Goal: Task Accomplishment & Management: Manage account settings

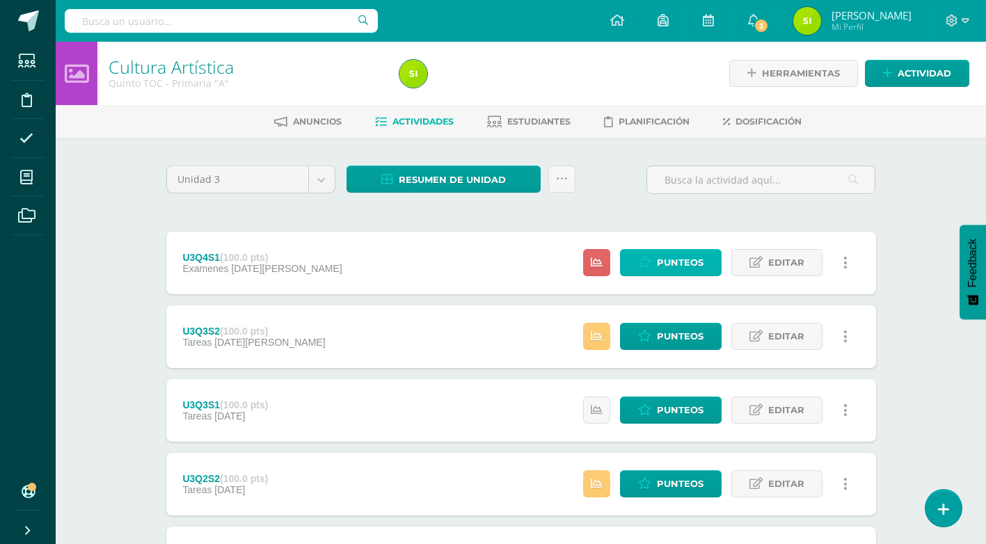
click at [661, 272] on span "Punteos" at bounding box center [680, 263] width 47 height 26
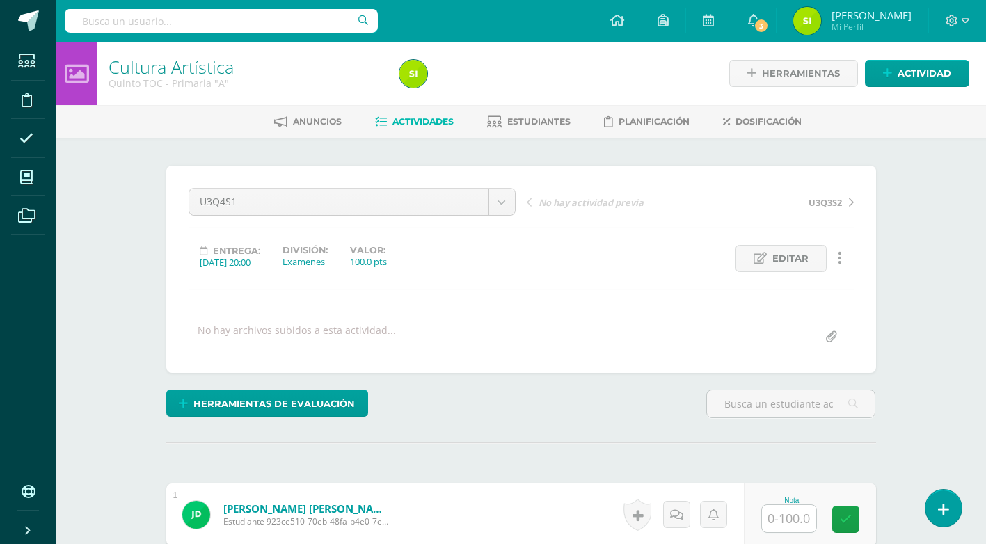
scroll to position [1, 0]
click at [798, 257] on span "Editar" at bounding box center [791, 258] width 36 height 26
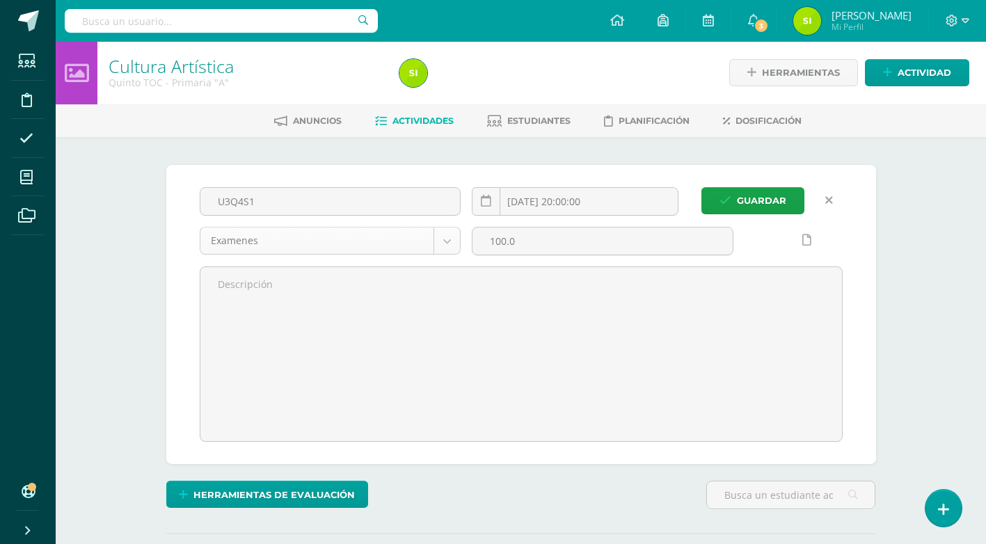
select select "136368"
click at [787, 205] on button "Guardar" at bounding box center [753, 200] width 103 height 27
click at [778, 200] on span "Guardar" at bounding box center [761, 201] width 49 height 26
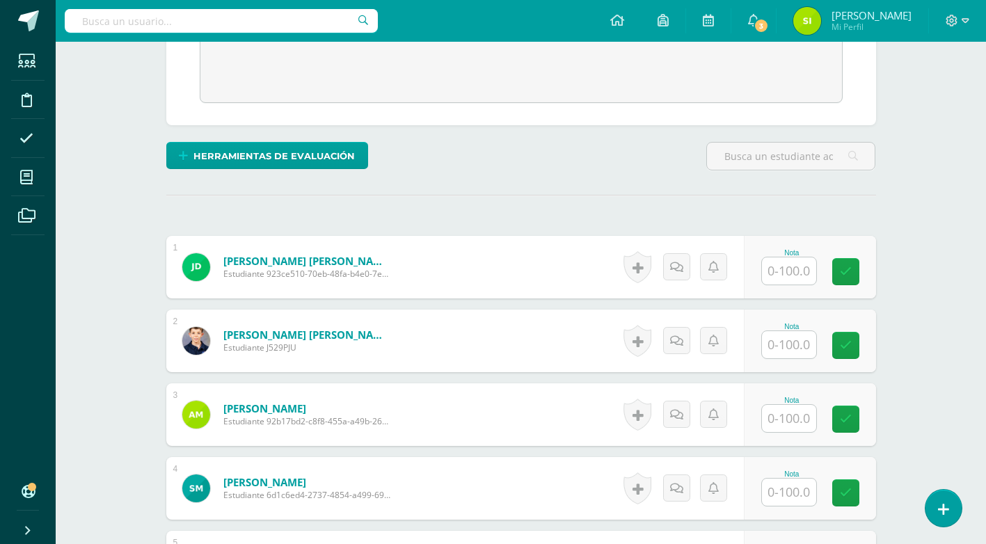
scroll to position [345, 0]
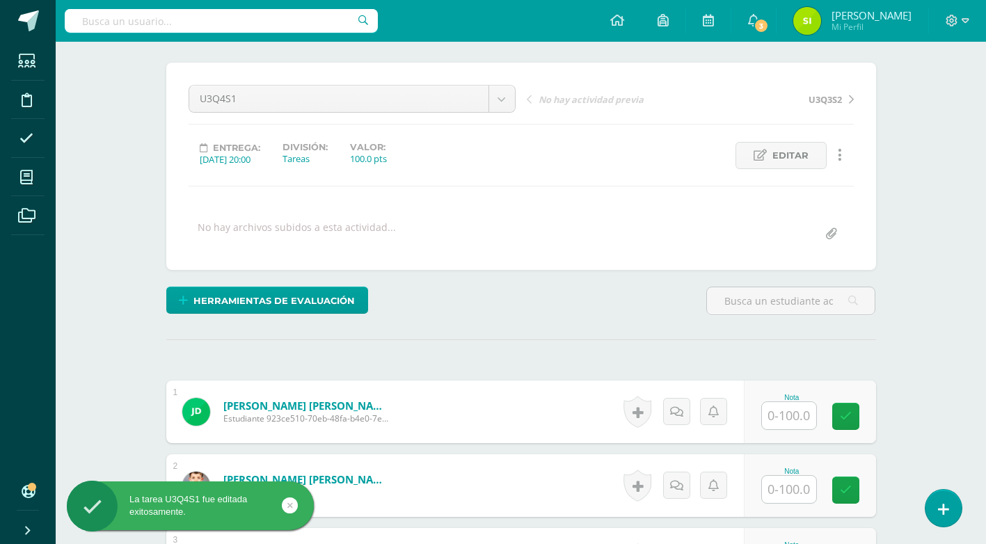
scroll to position [127, 0]
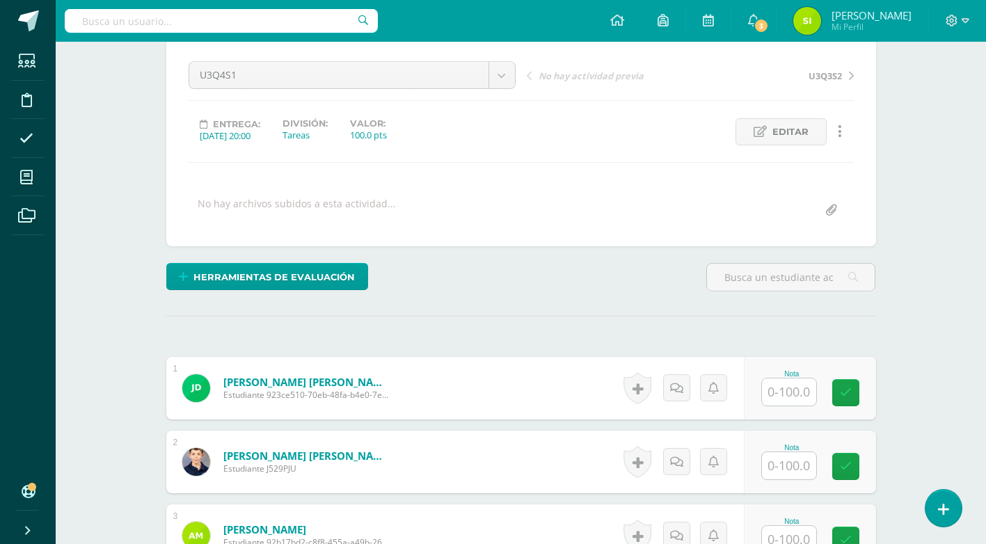
click at [786, 393] on input "text" at bounding box center [789, 392] width 54 height 27
type input "75"
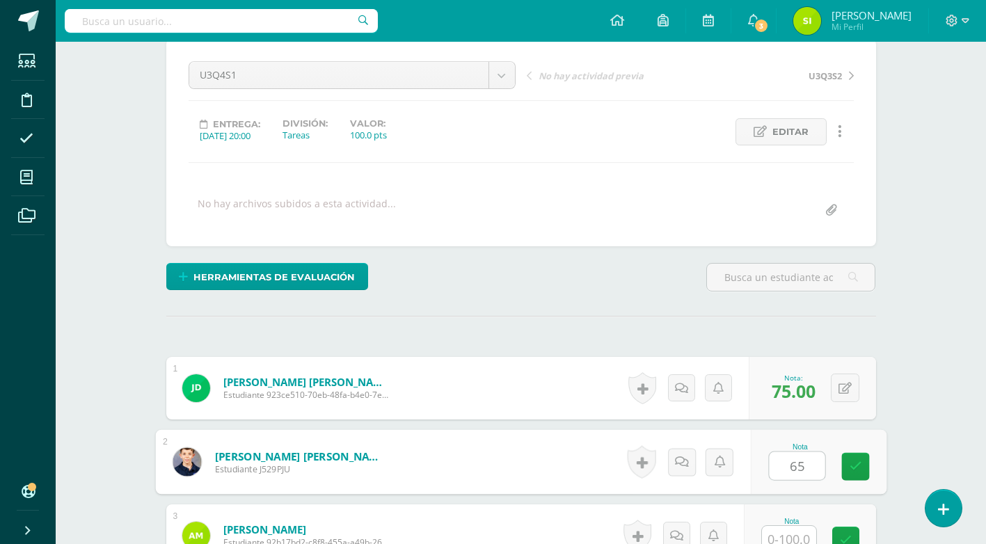
type input "65"
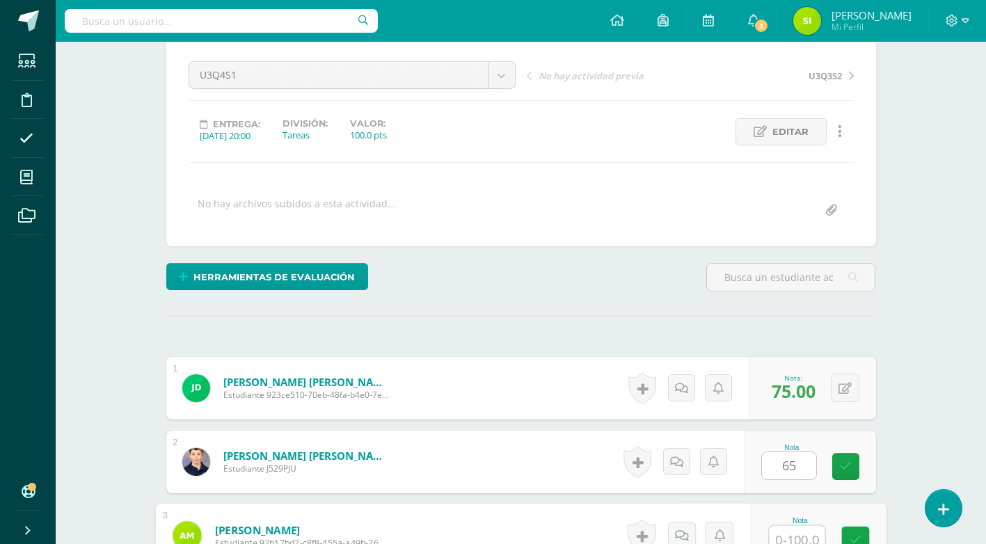
scroll to position [136, 0]
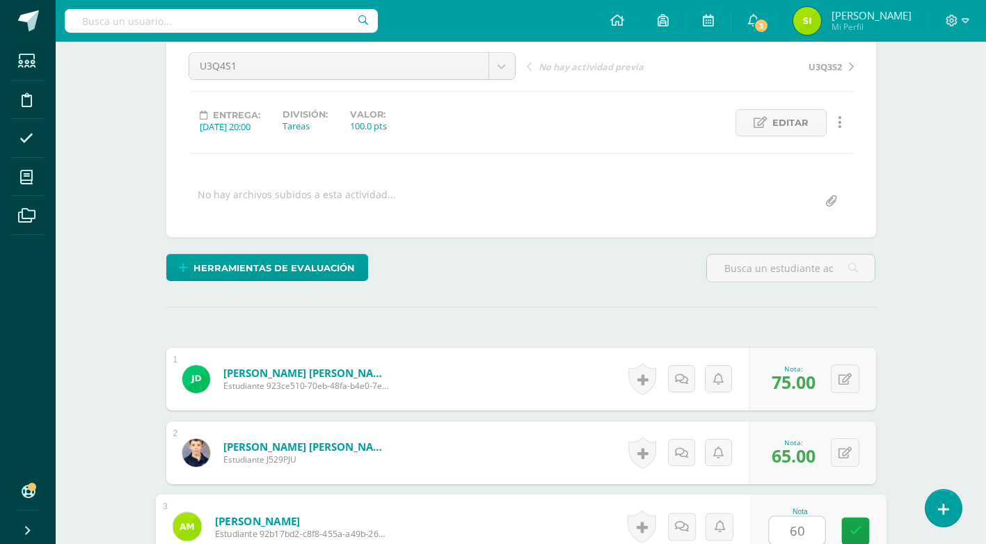
type input "60"
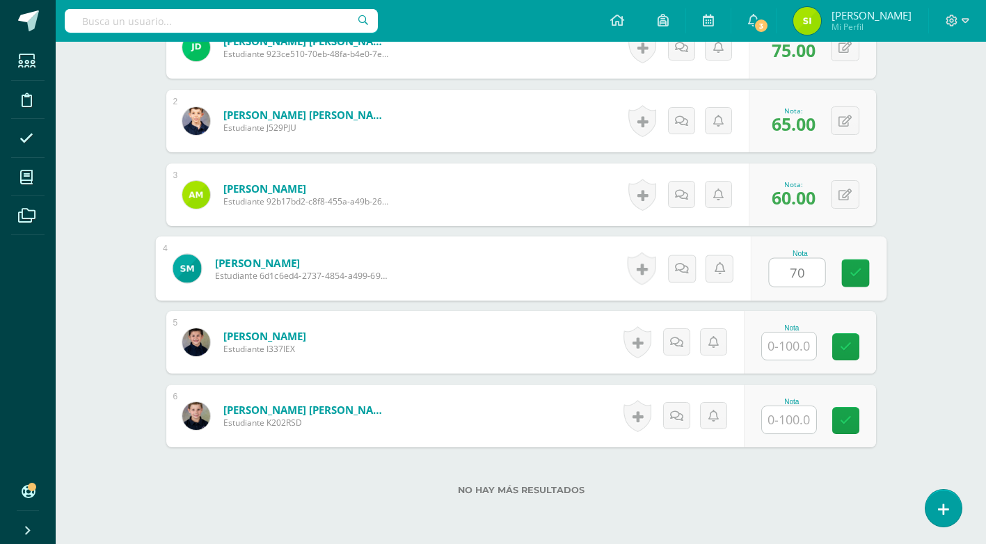
type input "70"
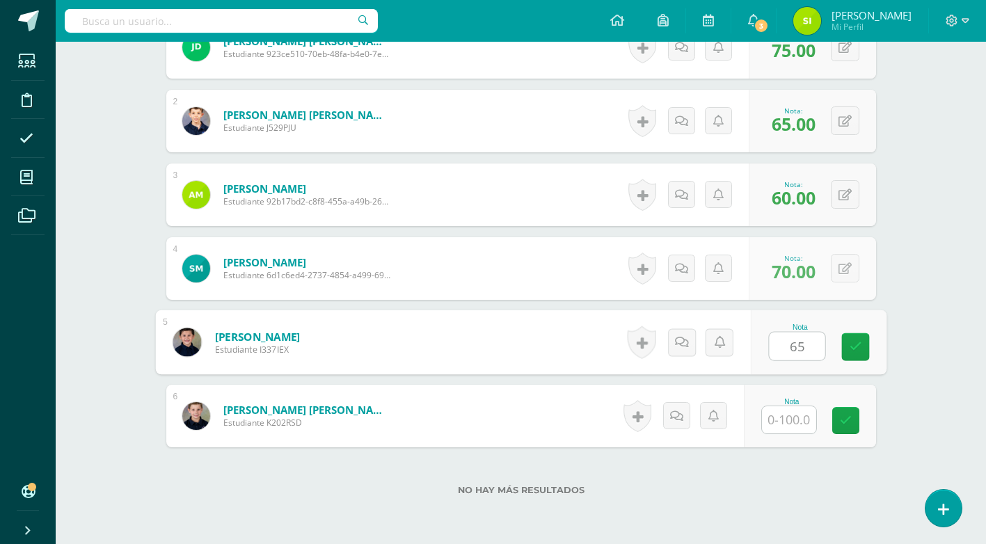
type input "65"
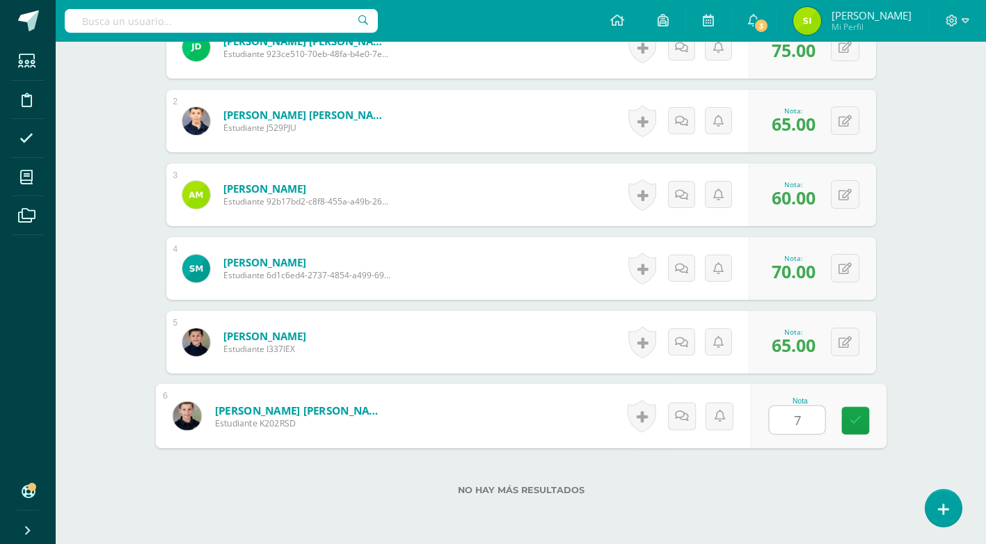
type input "70"
click at [862, 420] on link at bounding box center [855, 421] width 28 height 28
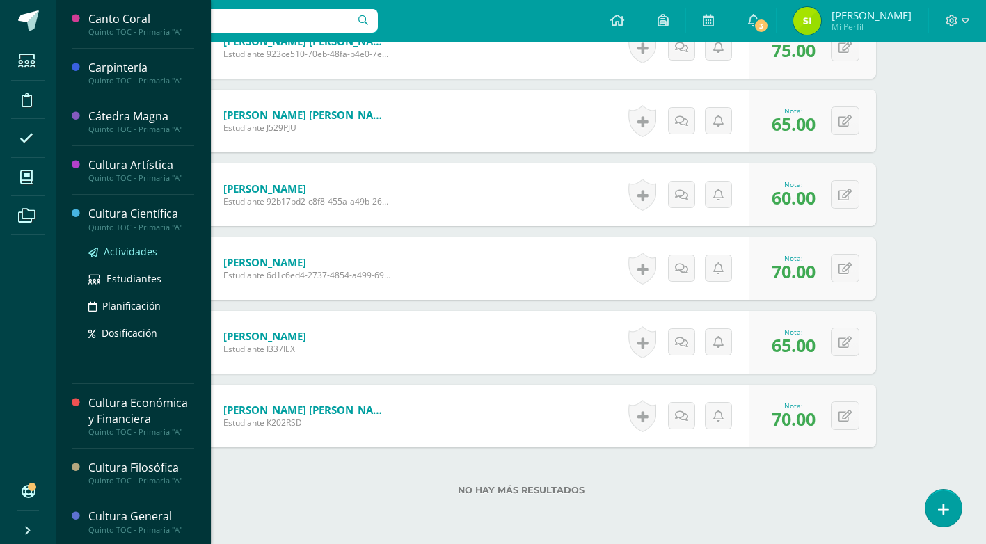
click at [132, 247] on span "Actividades" at bounding box center [131, 251] width 54 height 13
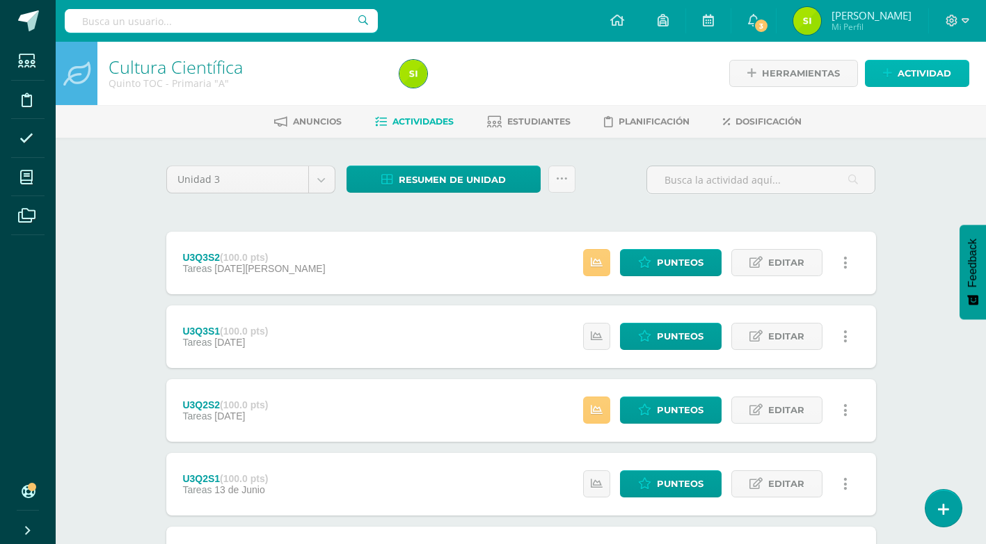
click at [921, 70] on span "Actividad" at bounding box center [925, 74] width 54 height 26
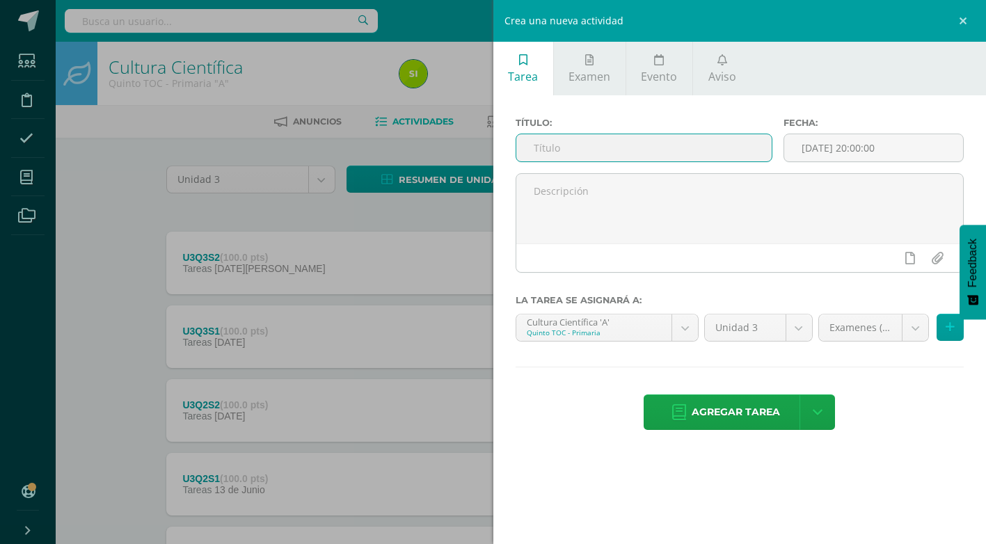
click at [640, 148] on input "text" at bounding box center [643, 147] width 255 height 27
type input "U3Q4S1"
click at [878, 150] on input "[DATE] 20:00:00" at bounding box center [873, 147] width 179 height 27
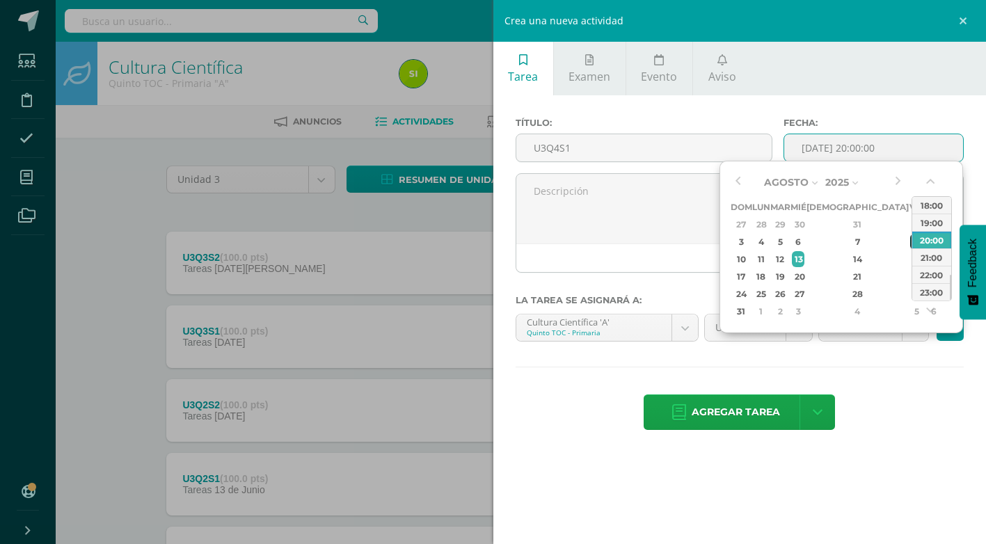
click at [910, 243] on div "8" at bounding box center [916, 242] width 13 height 16
type input "2025-08-08 20:00"
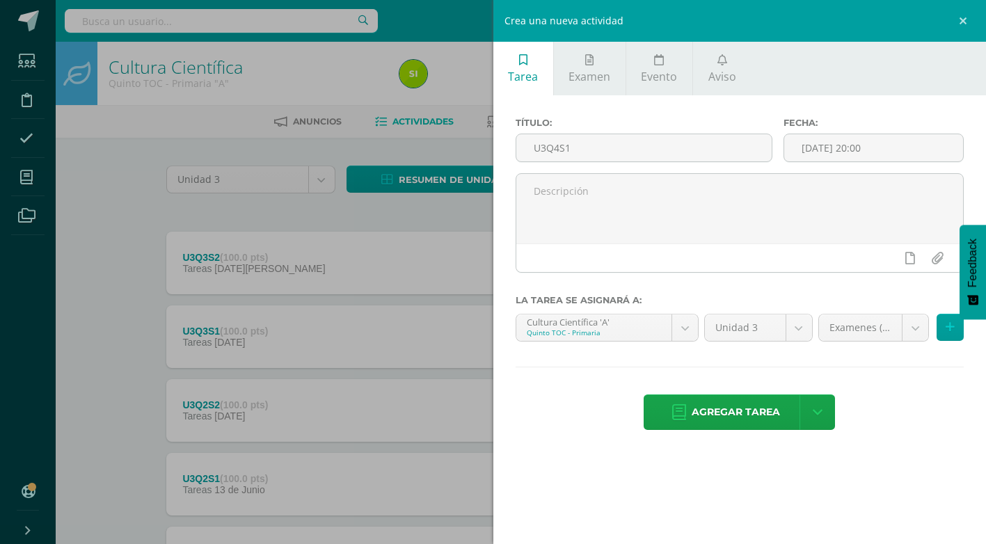
click at [926, 402] on div "Agregar tarea Agregar tarea y ocultar" at bounding box center [740, 414] width 449 height 38
click at [920, 327] on body "Estudiantes Disciplina Asistencia Mis cursos Archivos Soporte Ayuda Reportar un…" at bounding box center [493, 378] width 986 height 756
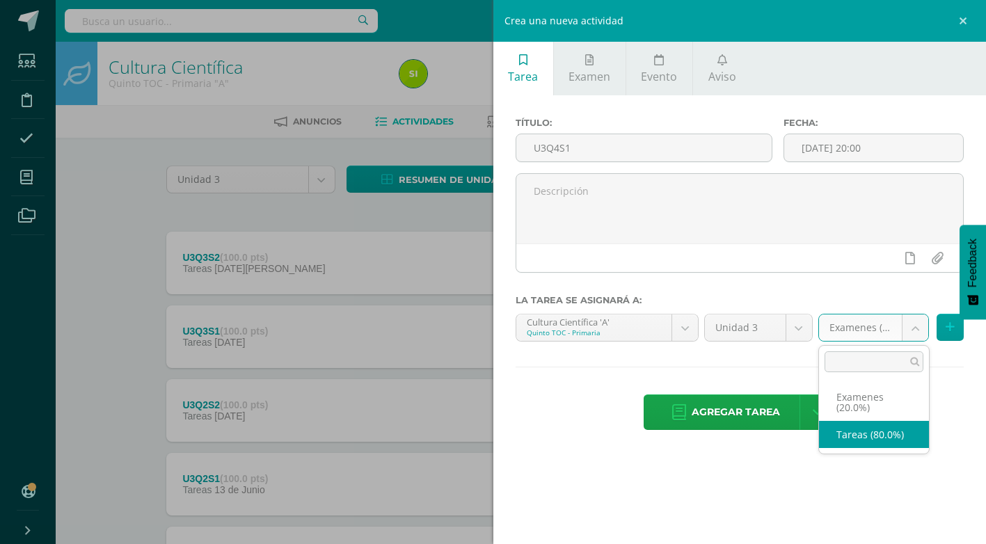
select select "136290"
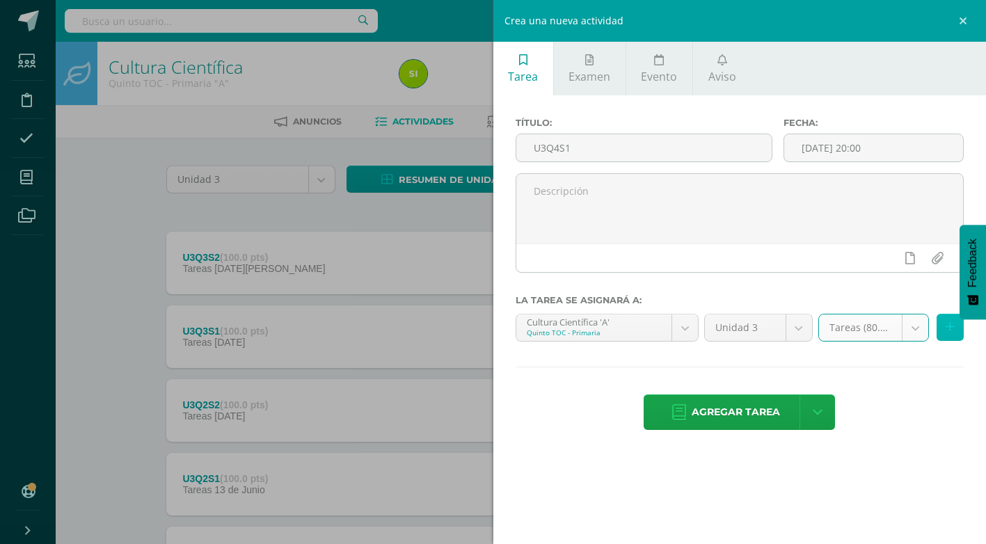
click at [951, 326] on icon at bounding box center [950, 328] width 9 height 12
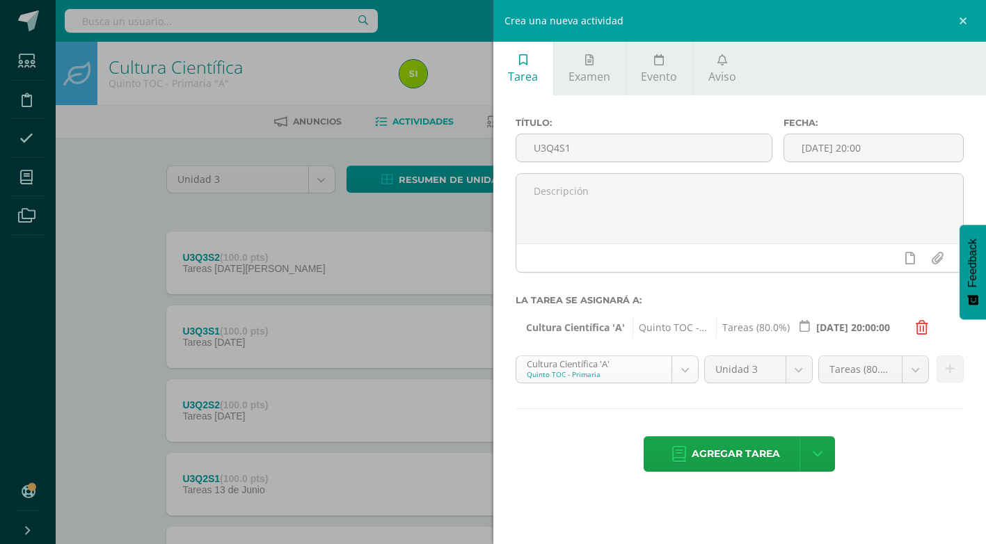
click at [682, 365] on body "Estudiantes Disciplina Asistencia Mis cursos Archivos Soporte Ayuda Reportar un…" at bounding box center [493, 378] width 986 height 756
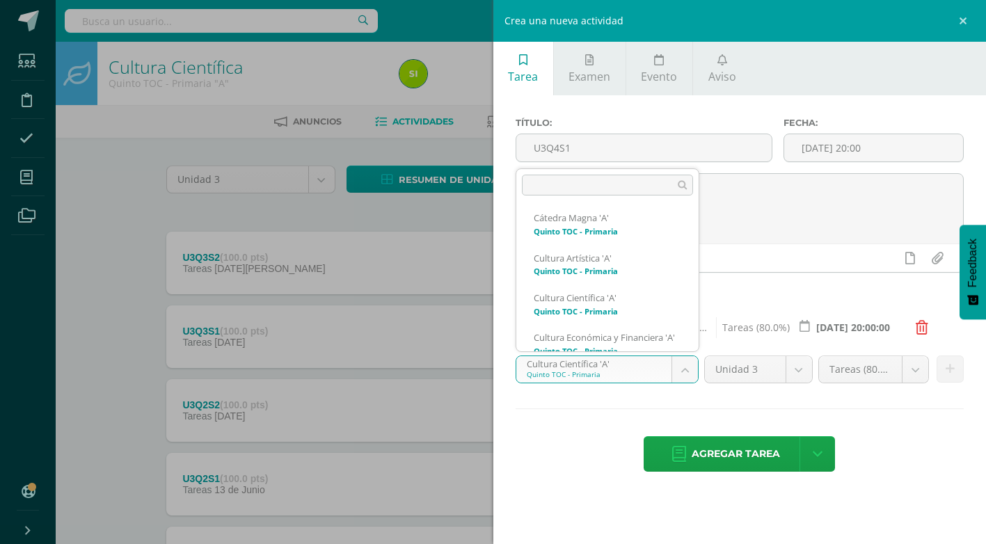
scroll to position [109, 0]
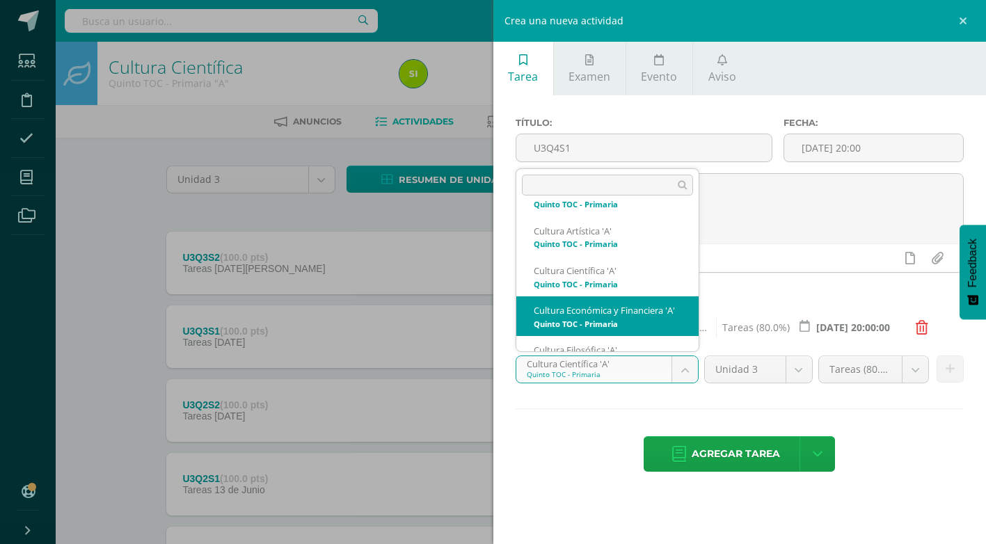
select select "136502"
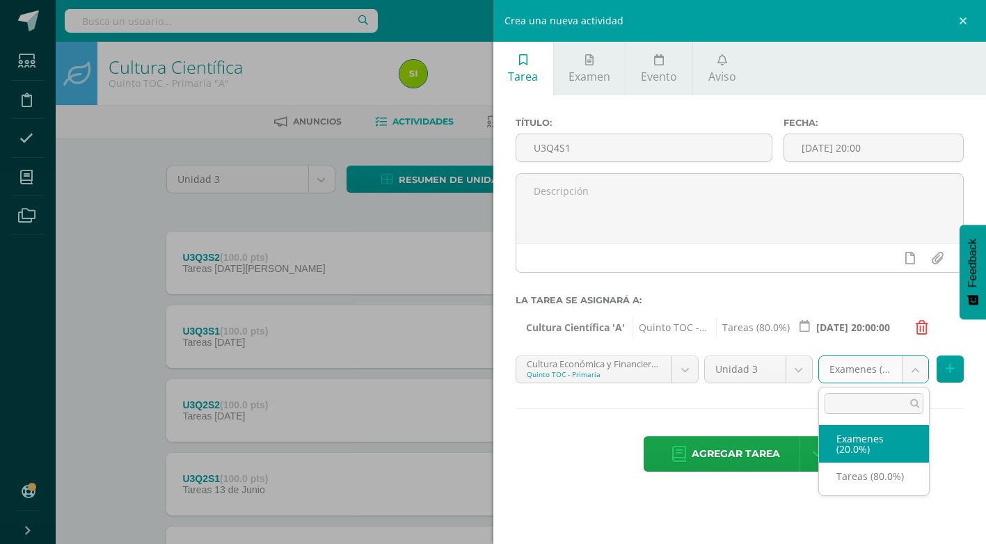
click at [910, 368] on body "Estudiantes Disciplina Asistencia Mis cursos Archivos Soporte Ayuda Reportar un…" at bounding box center [493, 378] width 986 height 756
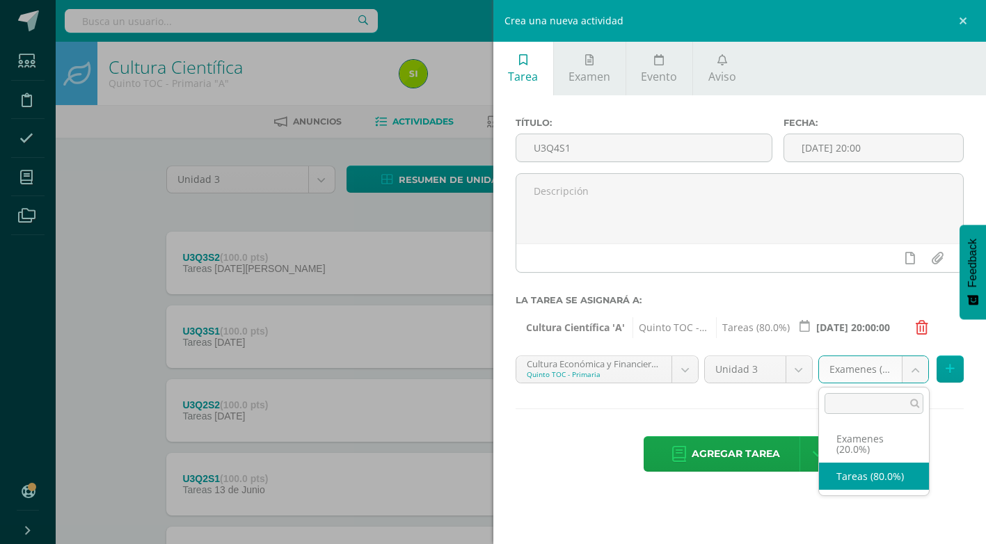
select select "136511"
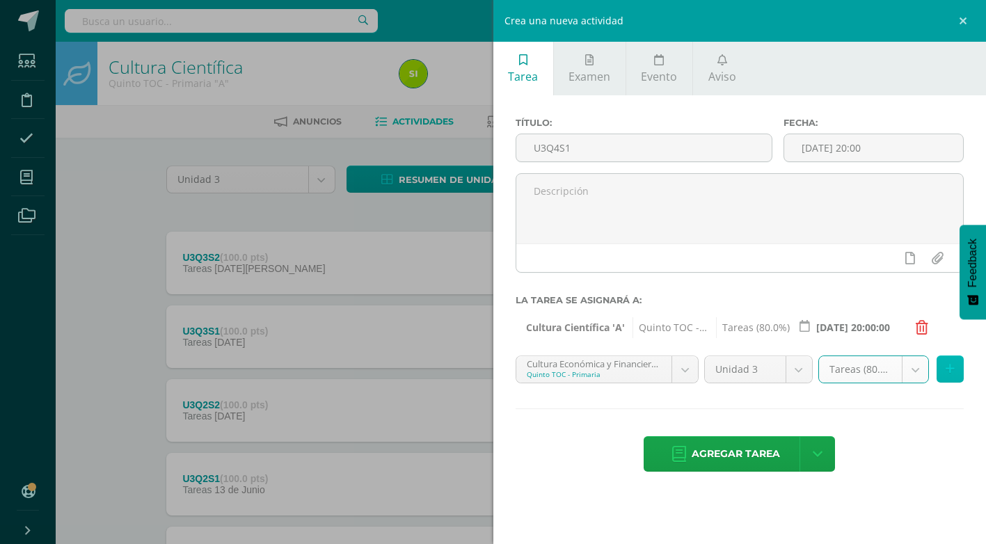
click at [958, 370] on button at bounding box center [950, 369] width 27 height 27
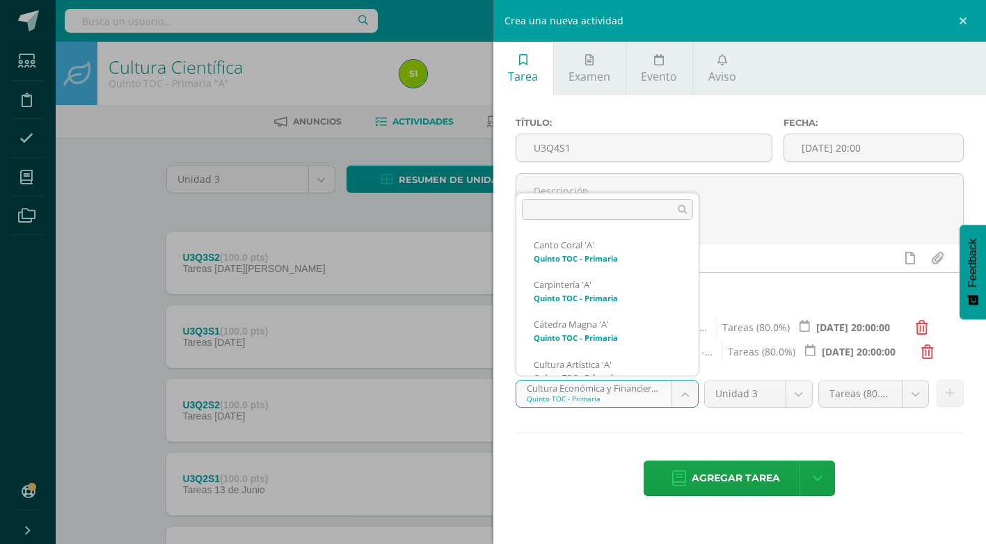
click at [692, 396] on body "Estudiantes Disciplina Asistencia Mis cursos Archivos Soporte Ayuda Reportar un…" at bounding box center [493, 378] width 986 height 756
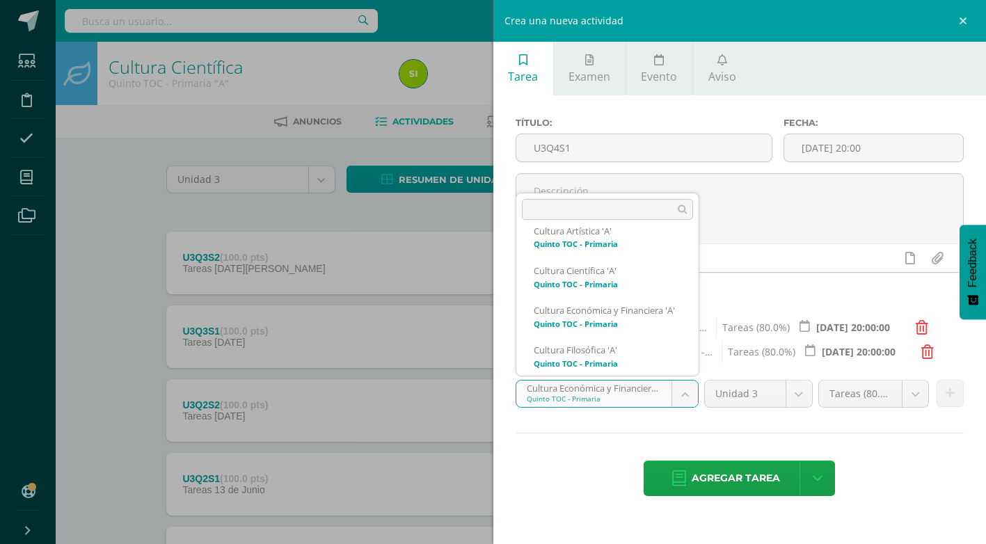
scroll to position [161, 0]
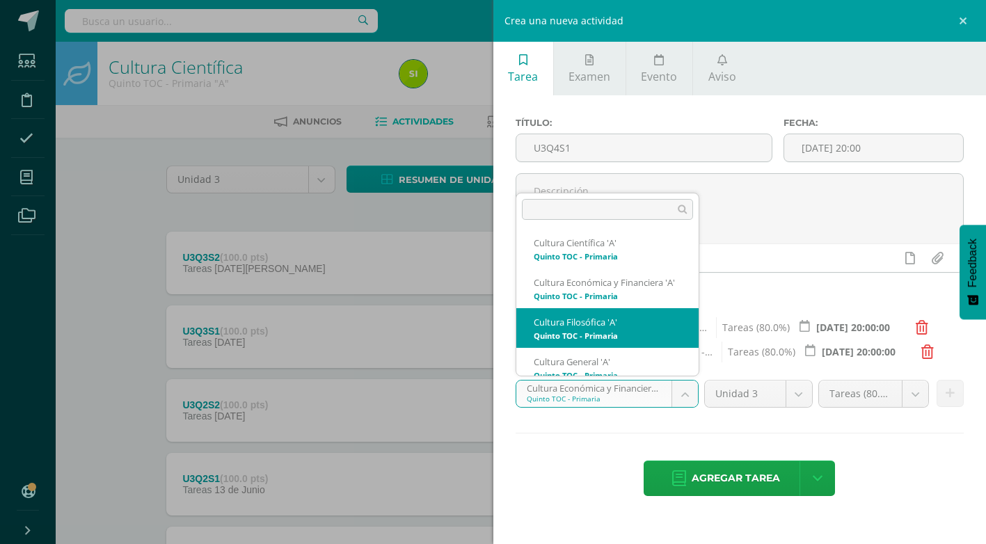
select select "136333"
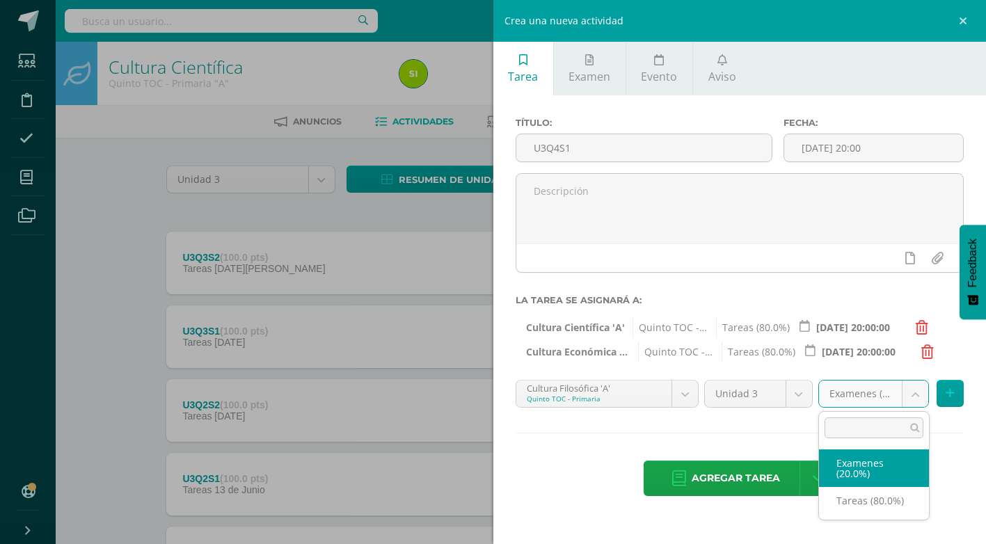
click at [915, 396] on body "Estudiantes Disciplina Asistencia Mis cursos Archivos Soporte Ayuda Reportar un…" at bounding box center [493, 378] width 986 height 756
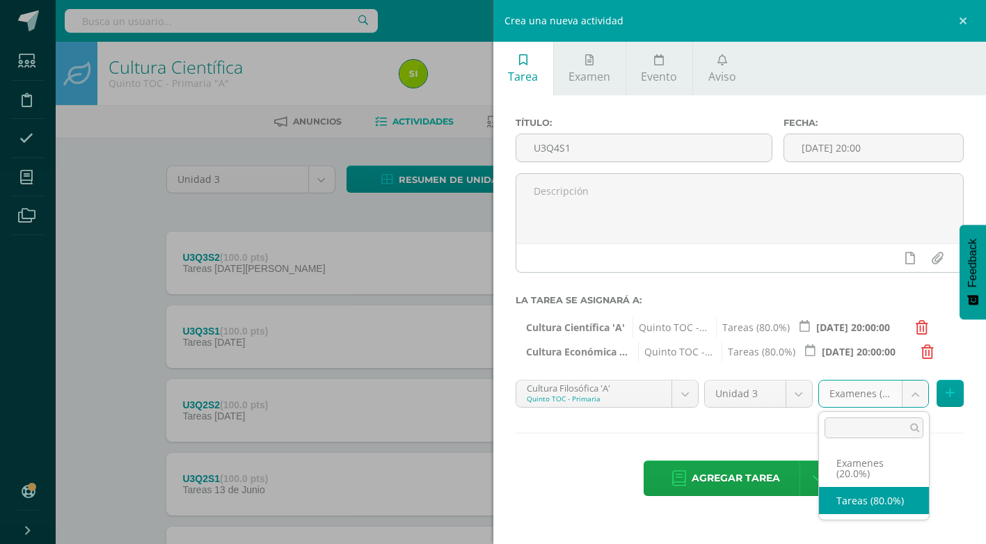
select select "136342"
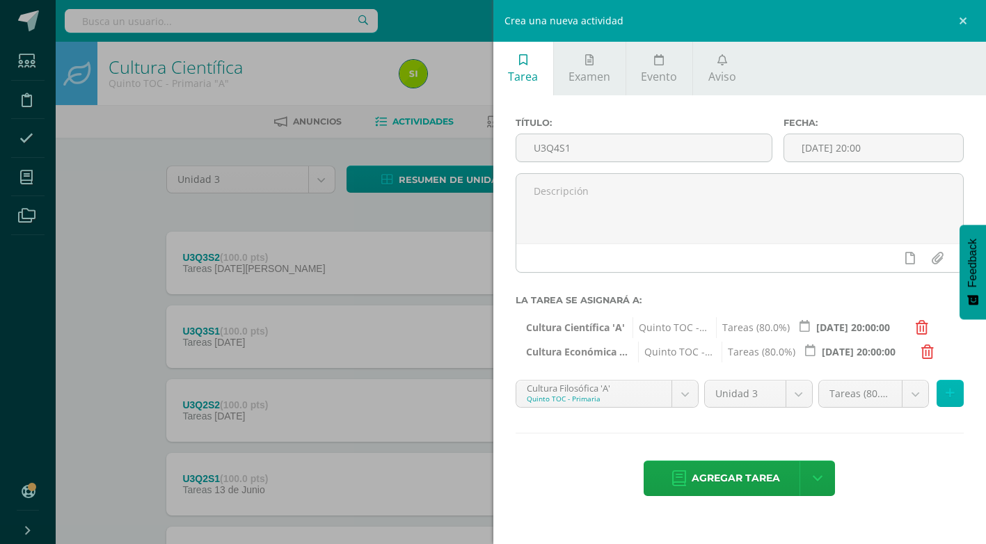
click at [956, 394] on button at bounding box center [950, 393] width 27 height 27
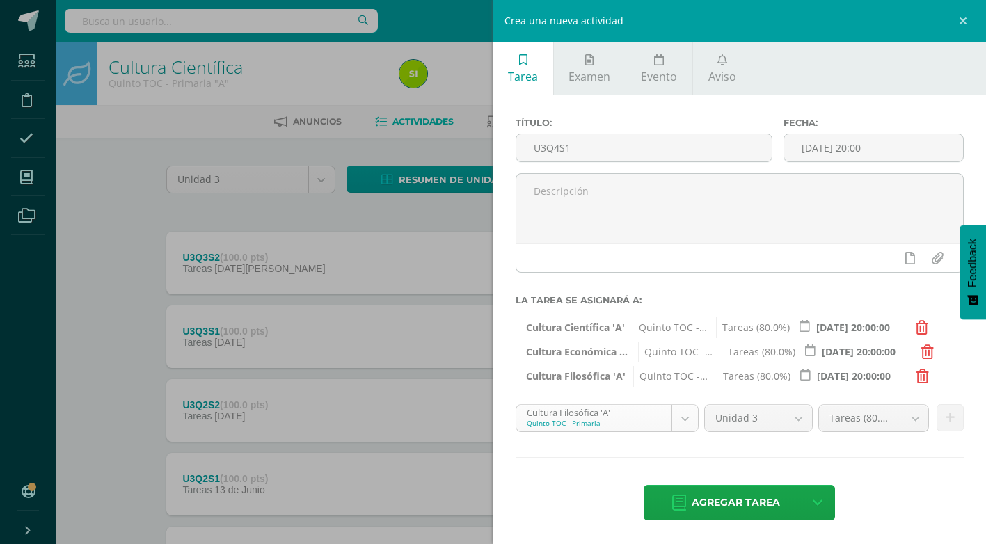
scroll to position [145, 0]
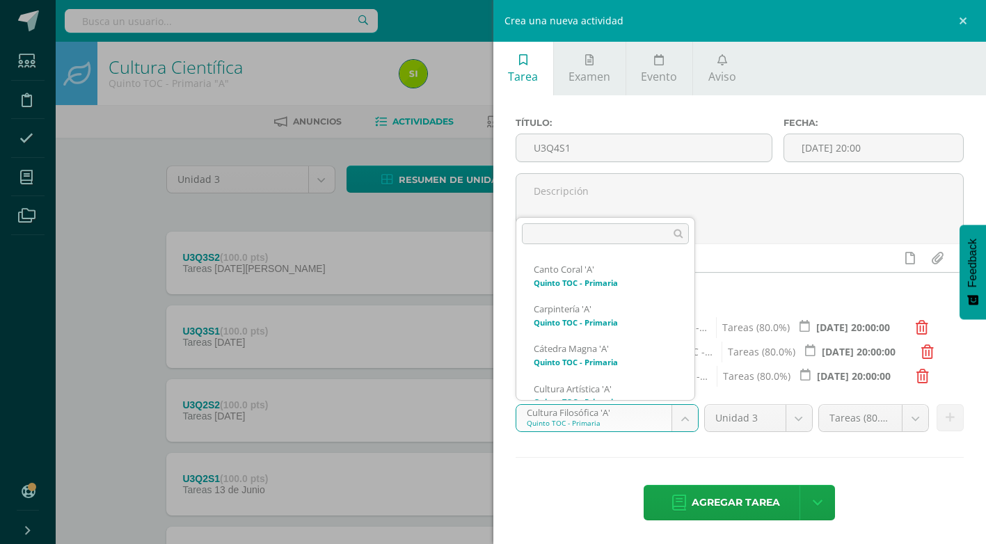
click at [679, 416] on body "Estudiantes Disciplina Asistencia Mis cursos Archivos Soporte Ayuda Reportar un…" at bounding box center [493, 378] width 986 height 756
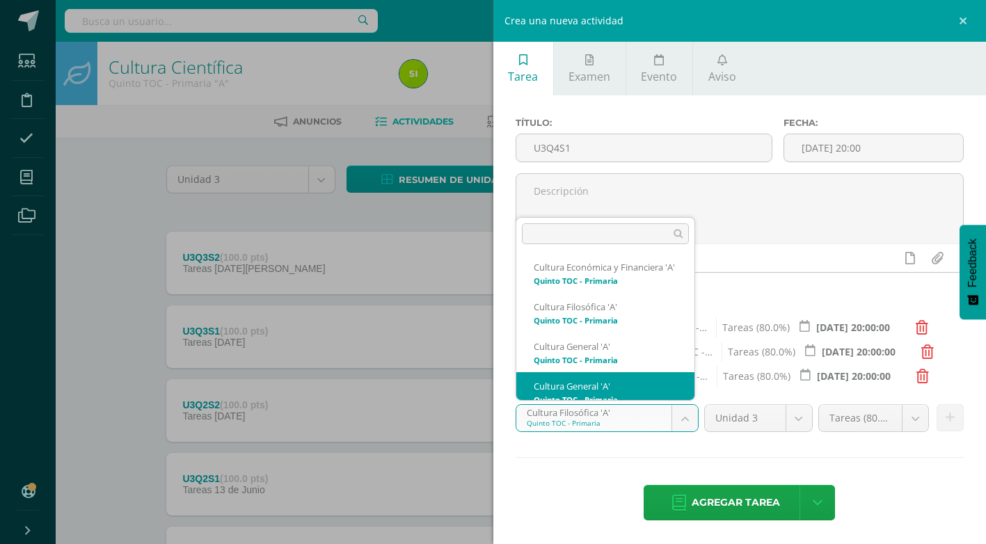
scroll to position [225, 0]
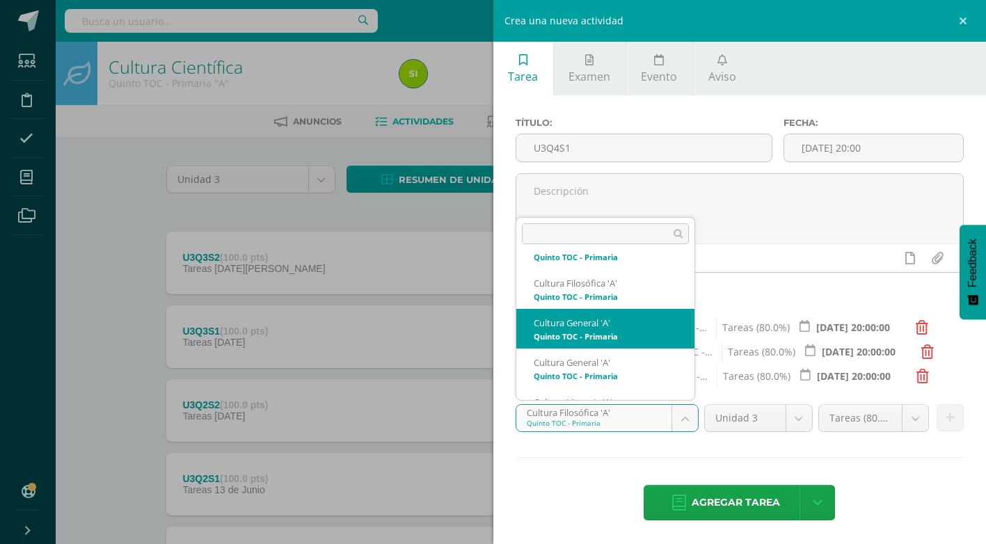
select select "136398"
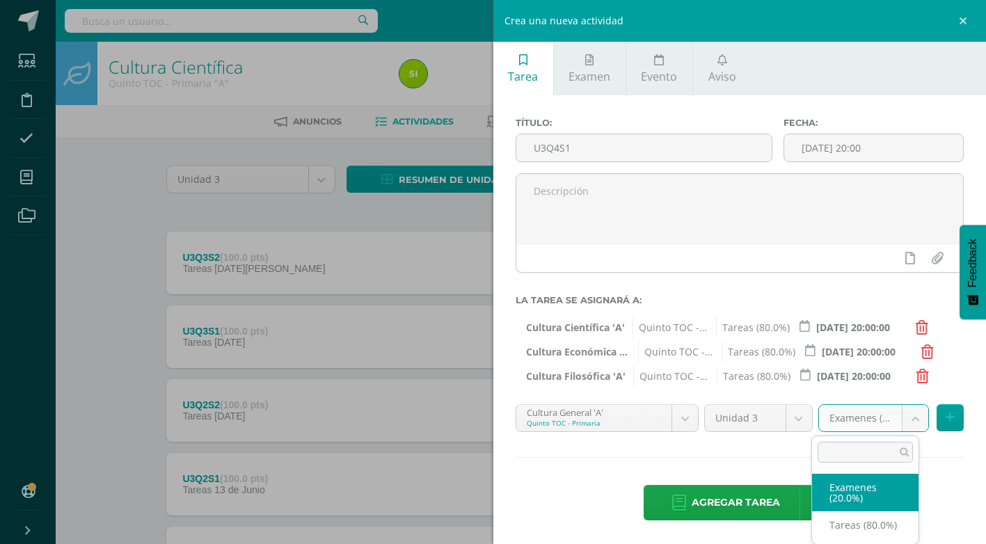
click at [910, 420] on body "Estudiantes Disciplina Asistencia Mis cursos Archivos Soporte Ayuda Reportar un…" at bounding box center [493, 378] width 986 height 756
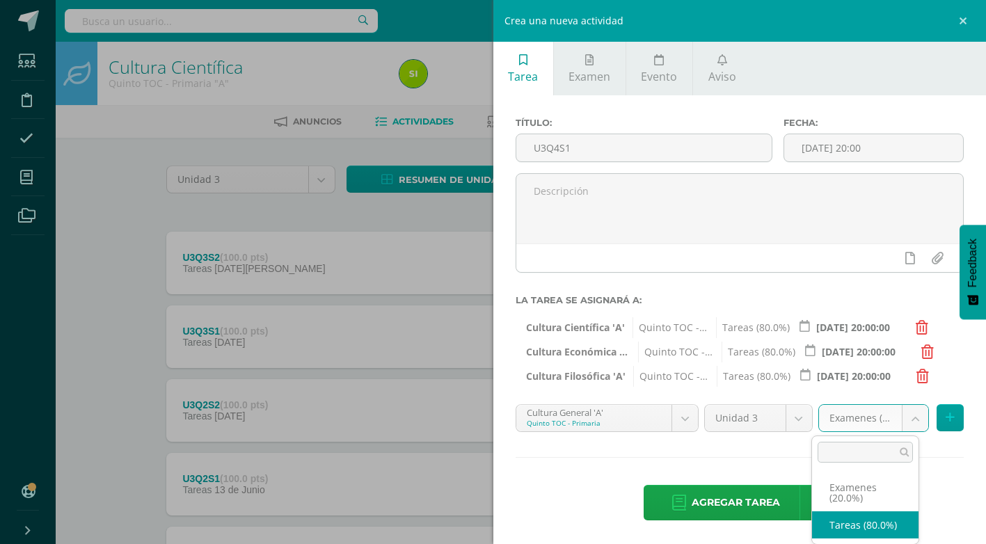
select select "136407"
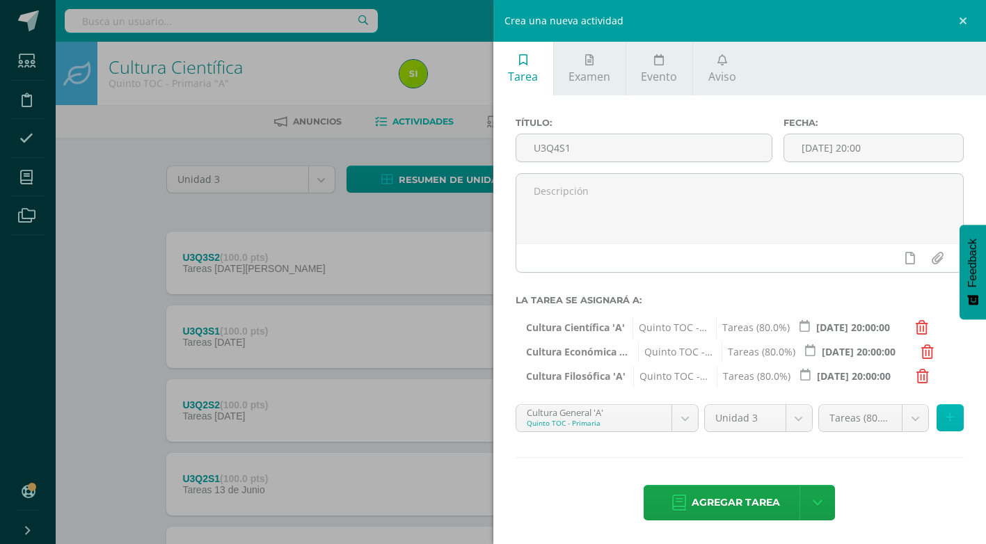
click at [946, 412] on icon at bounding box center [950, 418] width 9 height 12
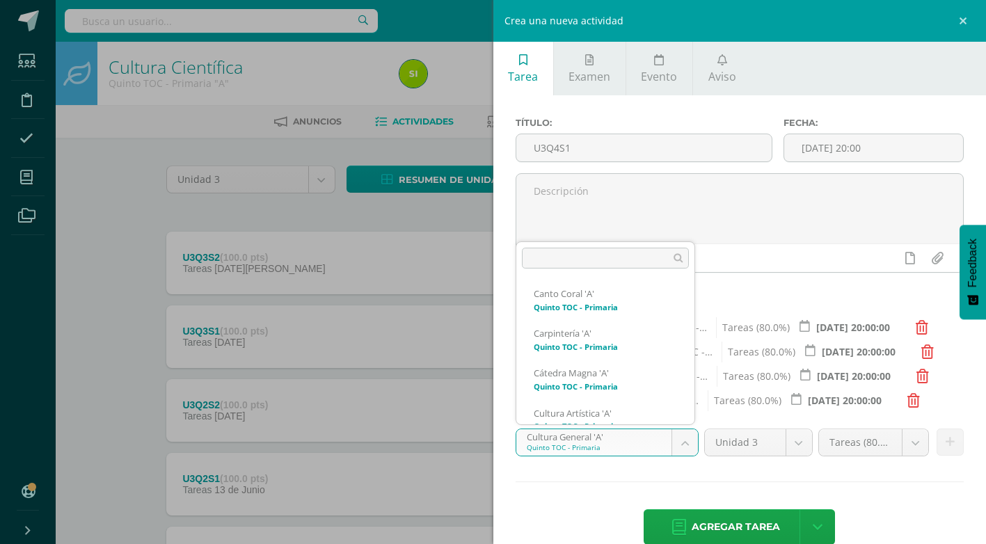
click at [688, 448] on body "Estudiantes Disciplina Asistencia Mis cursos Archivos Soporte Ayuda Reportar un…" at bounding box center [493, 378] width 986 height 756
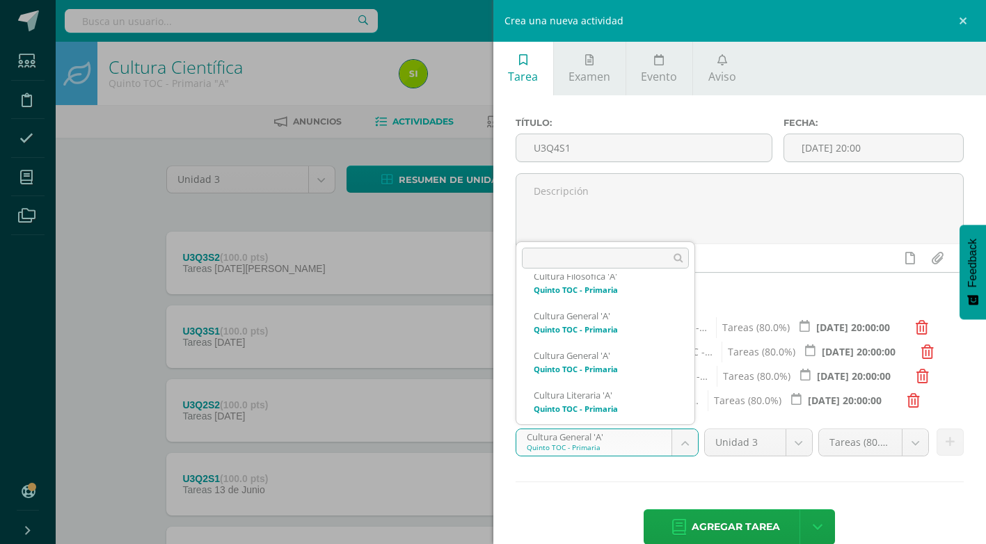
scroll to position [269, 0]
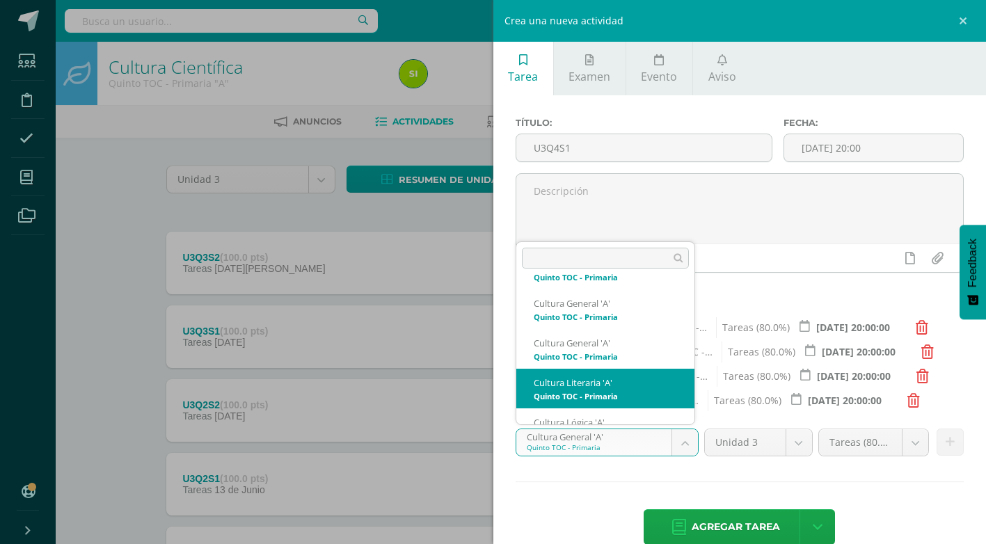
select select "136463"
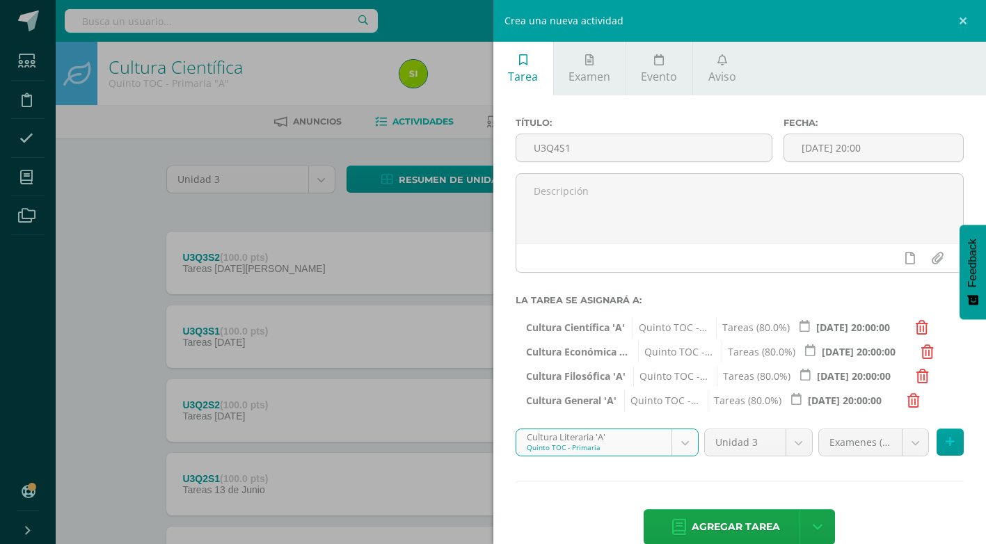
click at [912, 445] on body "Estudiantes Disciplina Asistencia Mis cursos Archivos Soporte Ayuda Reportar un…" at bounding box center [493, 378] width 986 height 756
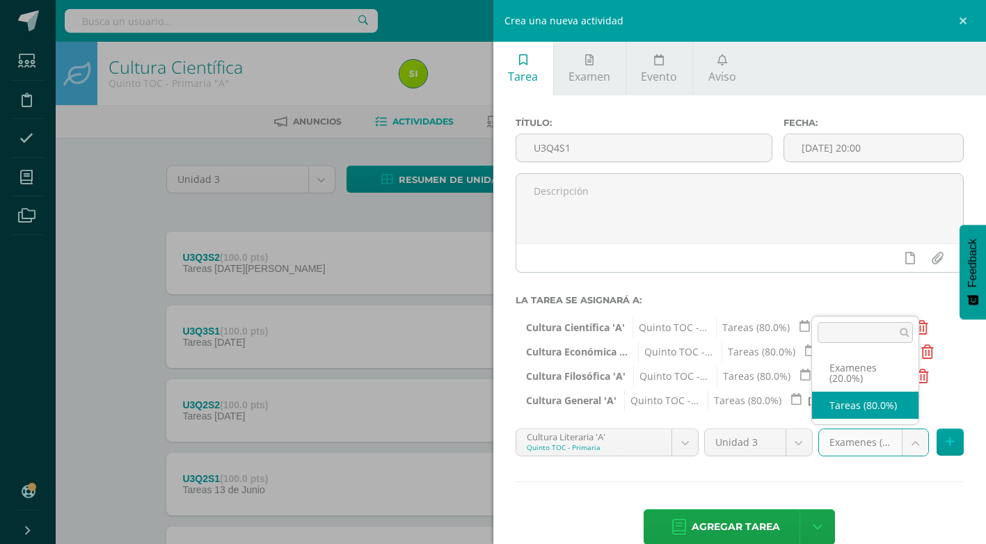
select select "136472"
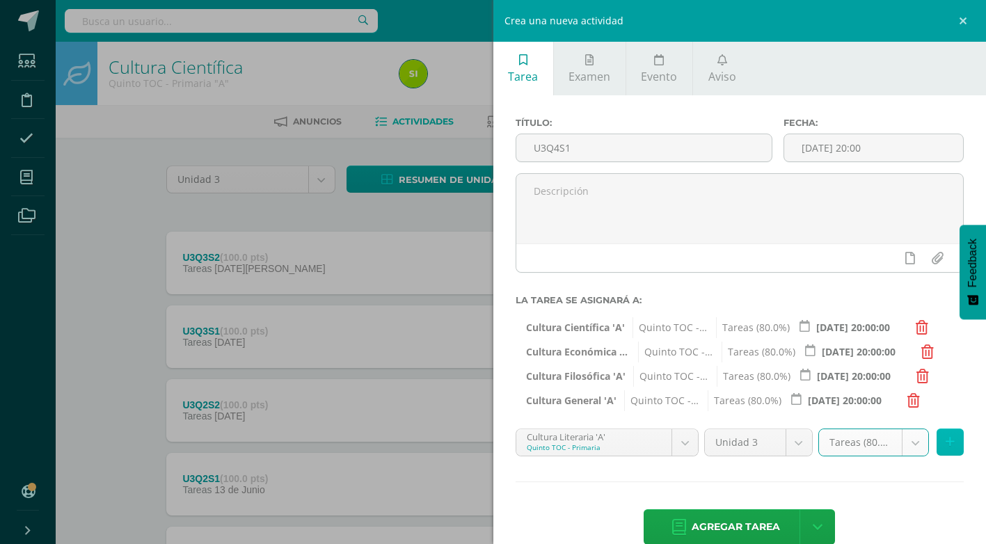
click at [948, 445] on button at bounding box center [950, 442] width 27 height 27
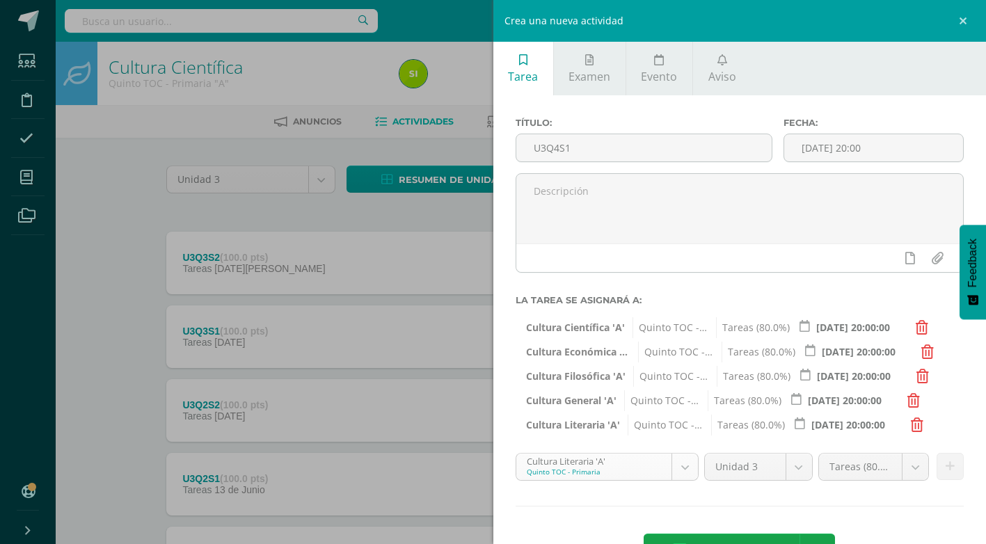
scroll to position [264, 0]
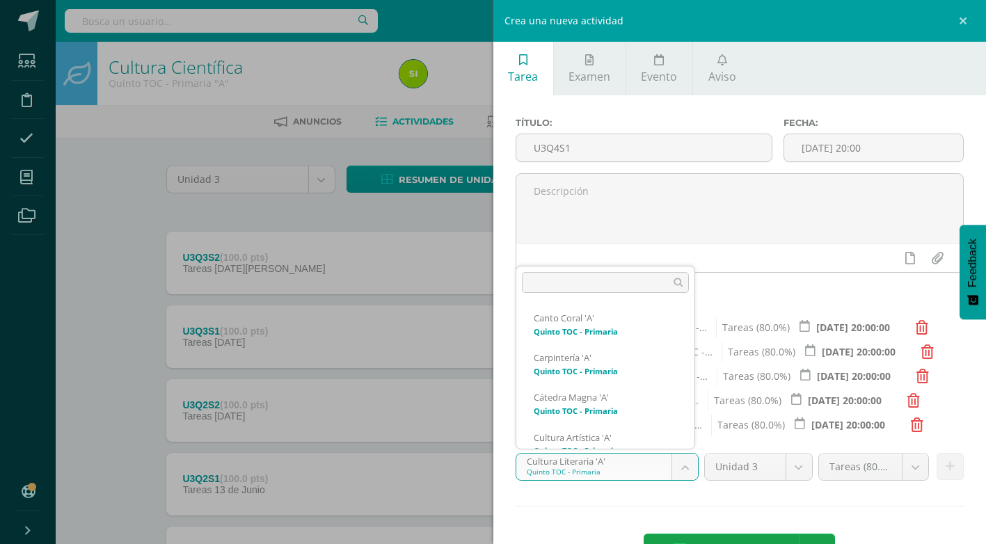
click at [692, 471] on body "Estudiantes Disciplina Asistencia Mis cursos Archivos Soporte Ayuda Reportar un…" at bounding box center [493, 378] width 986 height 756
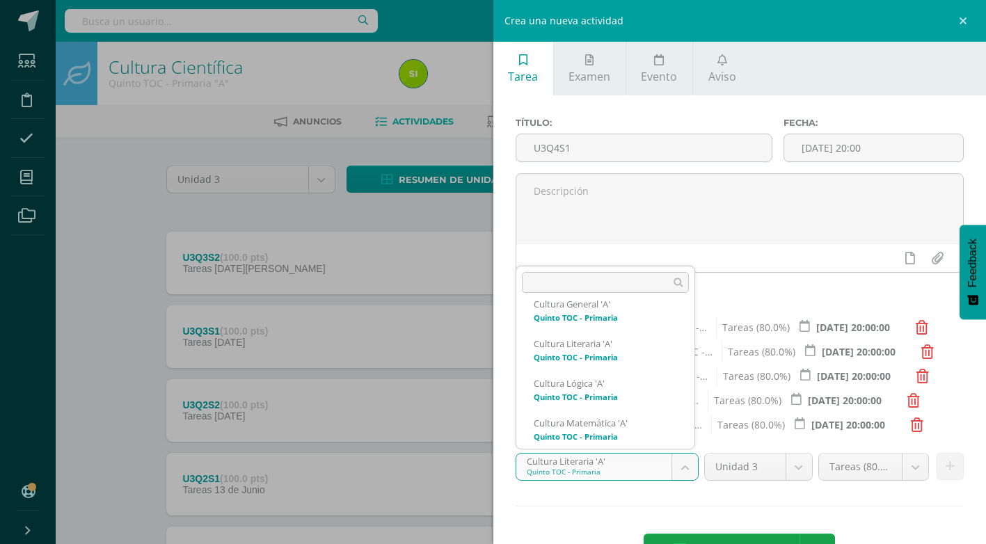
scroll to position [348, 0]
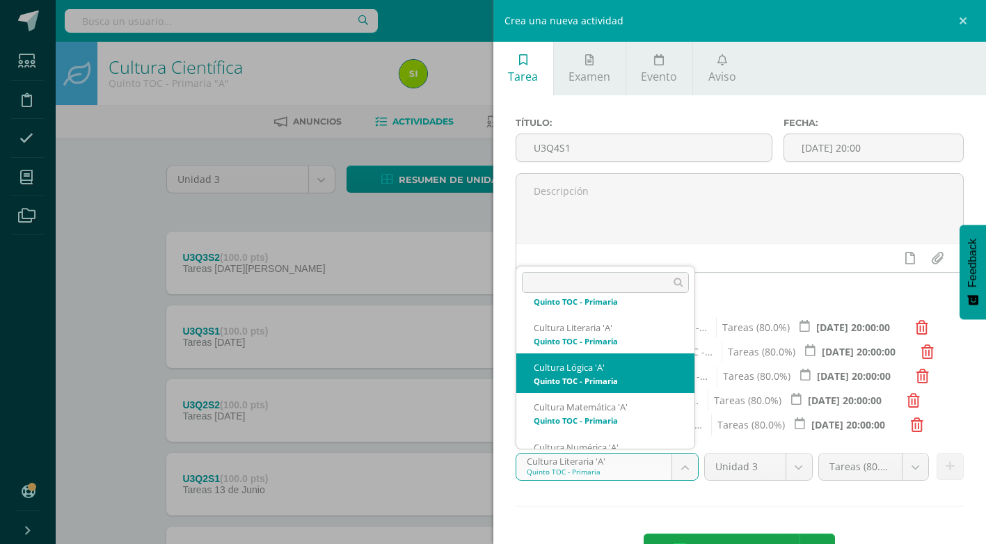
select select "136554"
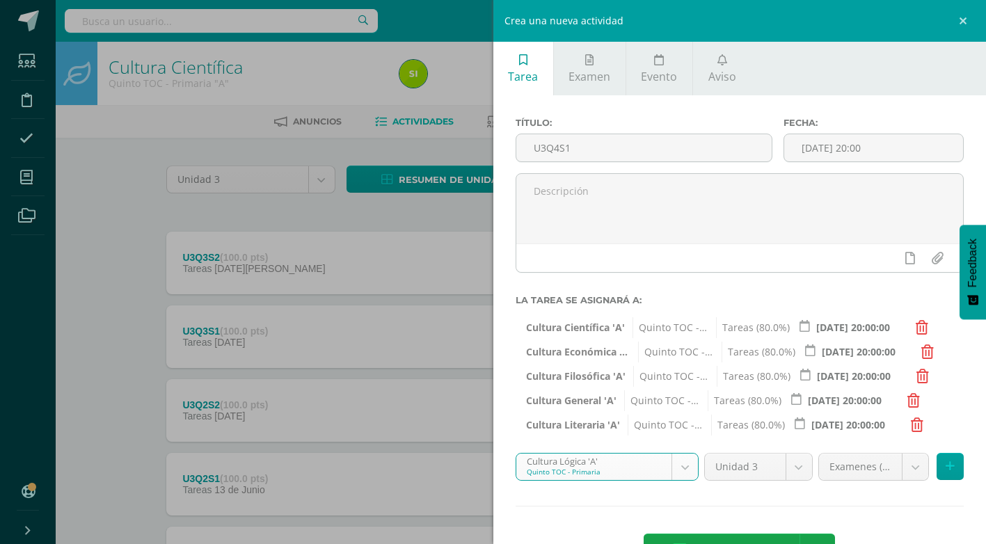
click at [898, 467] on body "Estudiantes Disciplina Asistencia Mis cursos Archivos Soporte Ayuda Reportar un…" at bounding box center [493, 378] width 986 height 756
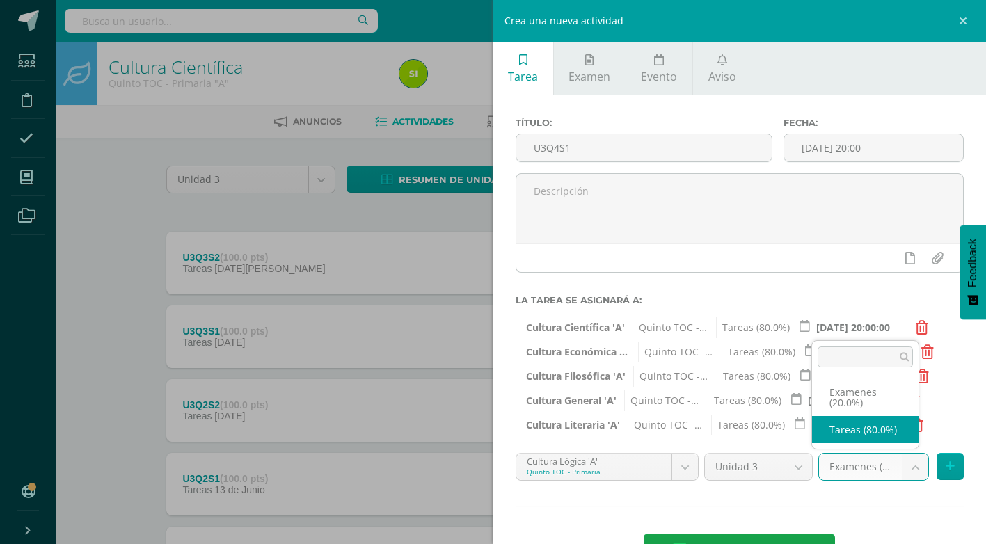
select select "136563"
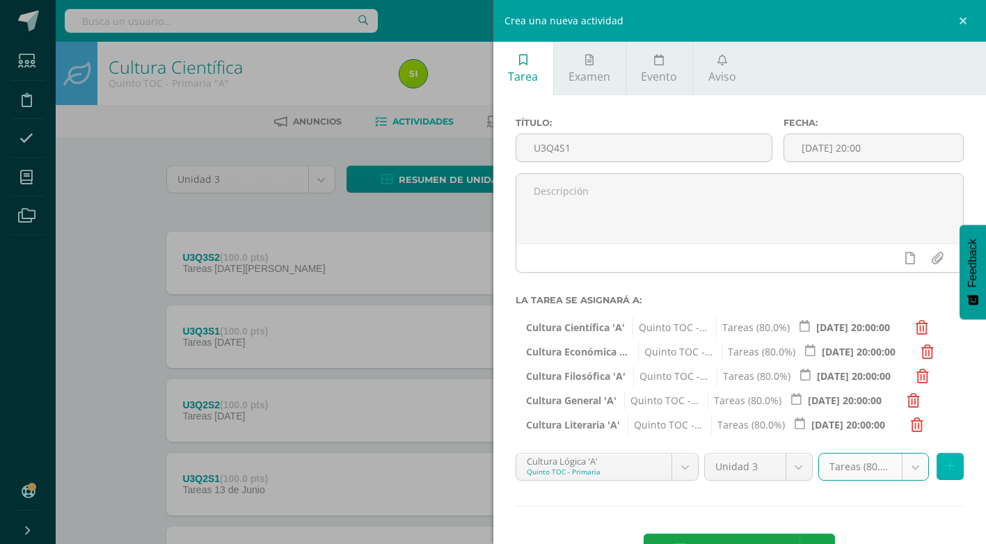
click at [946, 464] on icon at bounding box center [950, 467] width 9 height 12
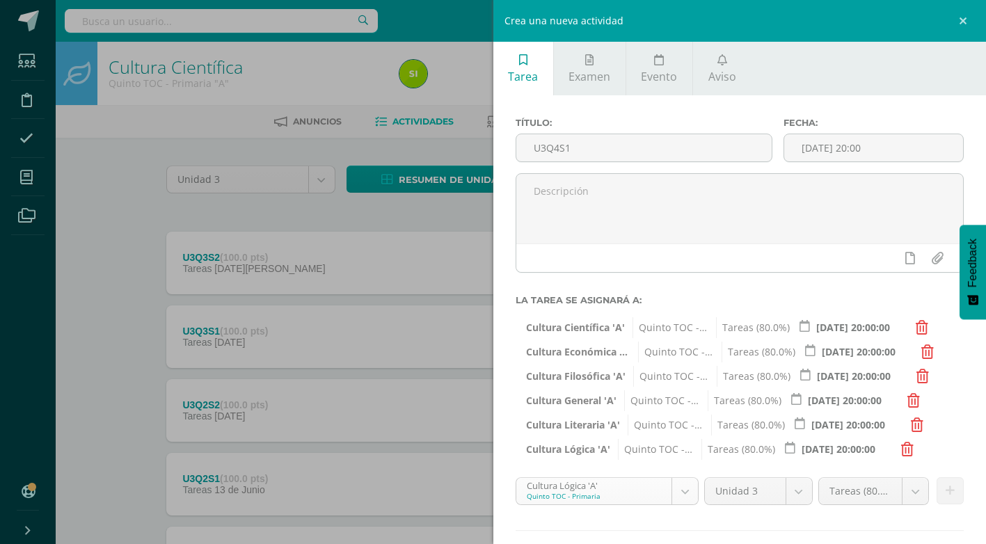
click at [683, 484] on body "Estudiantes Disciplina Asistencia Mis cursos Archivos Soporte Ayuda Reportar un…" at bounding box center [493, 378] width 986 height 756
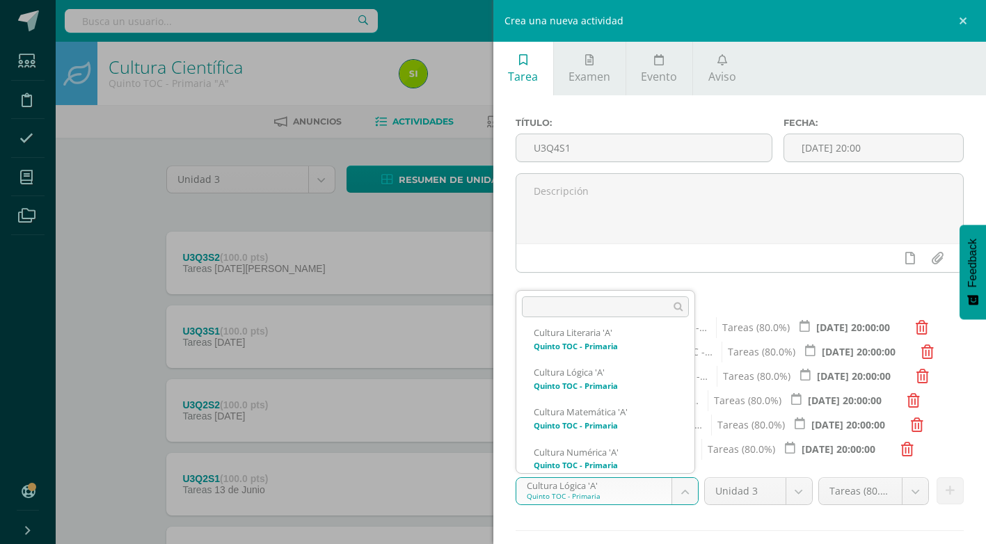
scroll to position [388, 0]
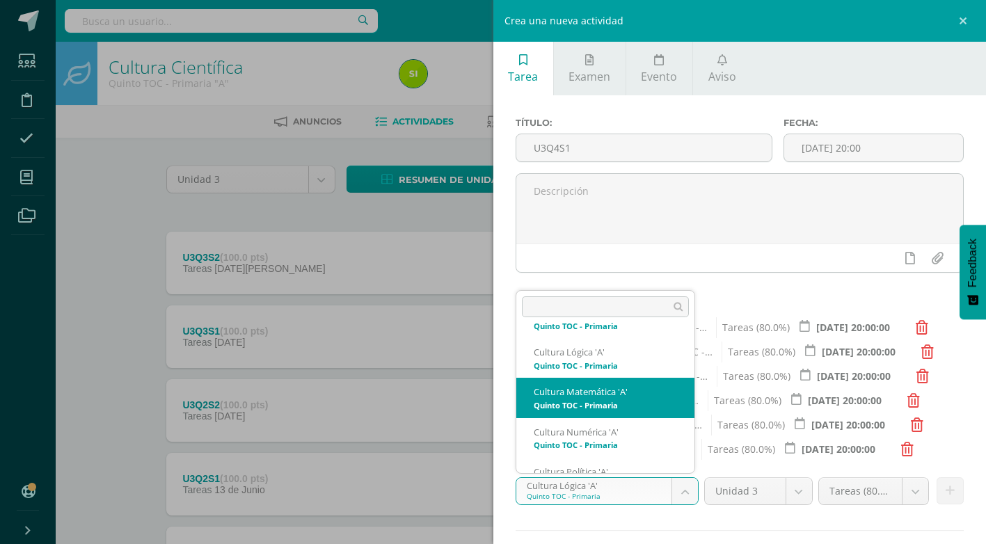
select select "136541"
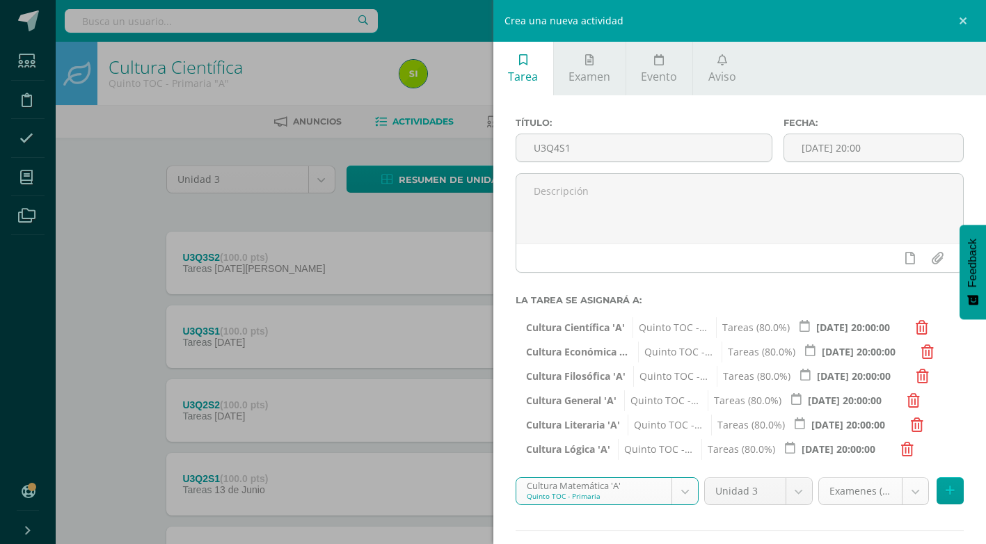
click at [903, 488] on body "Estudiantes Disciplina Asistencia Mis cursos Archivos Soporte Ayuda Reportar un…" at bounding box center [493, 378] width 986 height 756
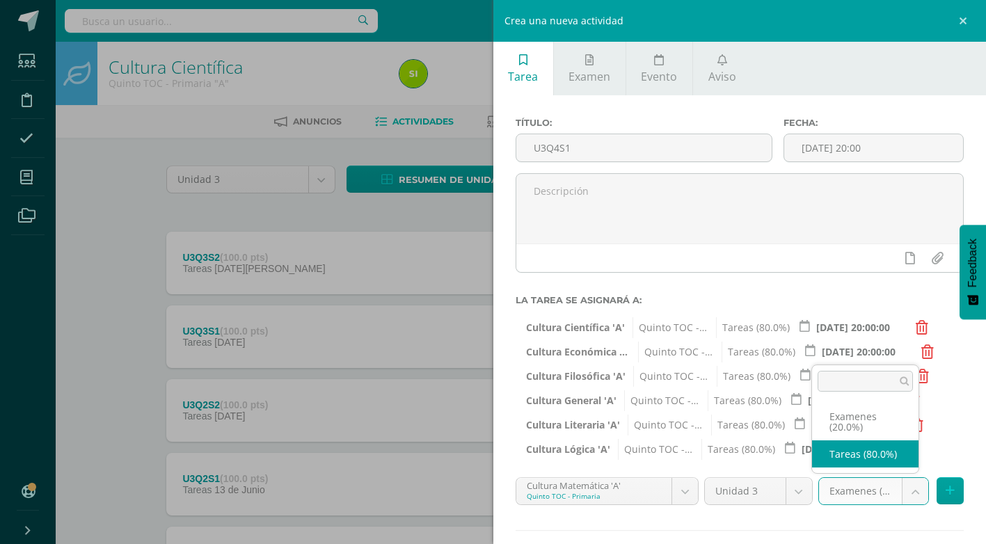
select select "136550"
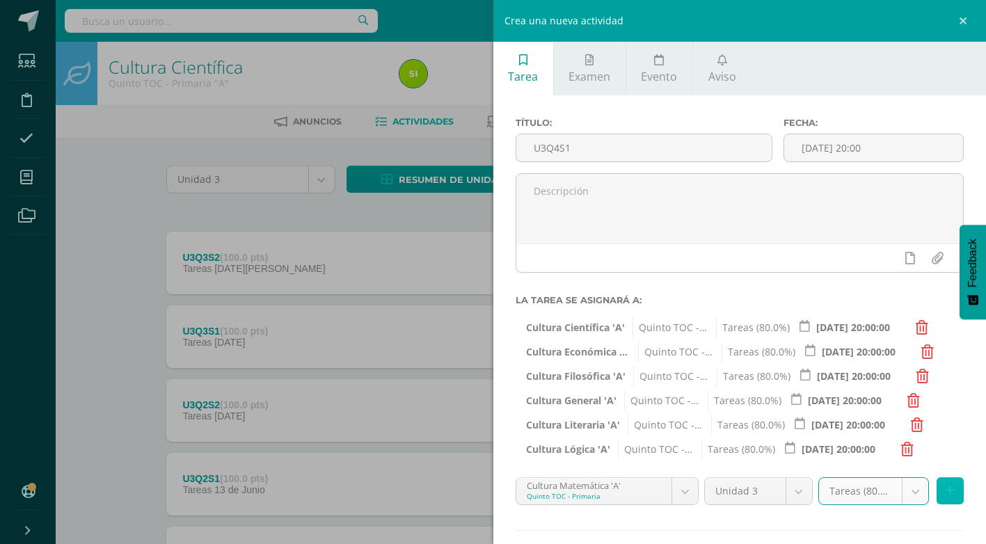
click at [946, 489] on icon at bounding box center [950, 491] width 9 height 12
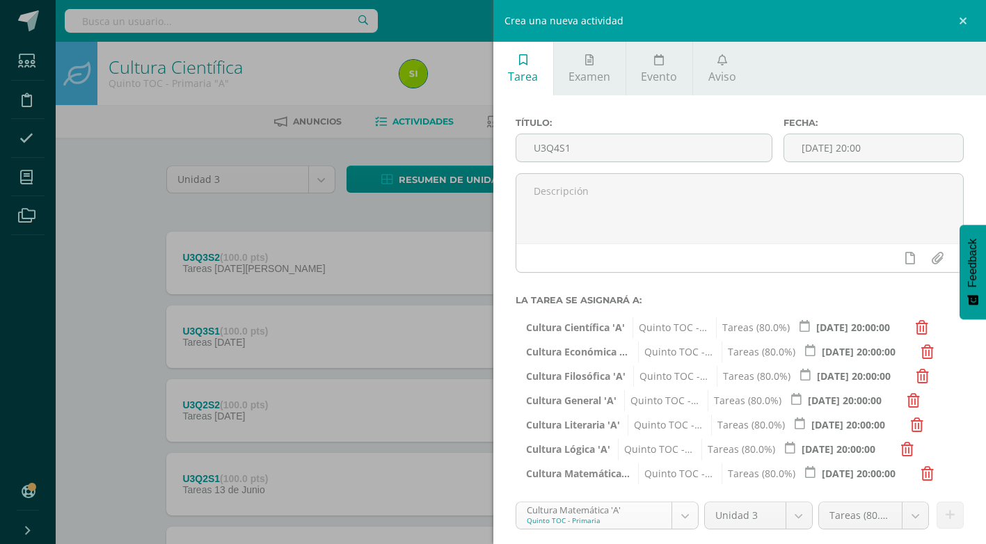
click at [683, 516] on body "Estudiantes Disciplina Asistencia Mis cursos Archivos Soporte Ayuda Reportar un…" at bounding box center [493, 378] width 986 height 756
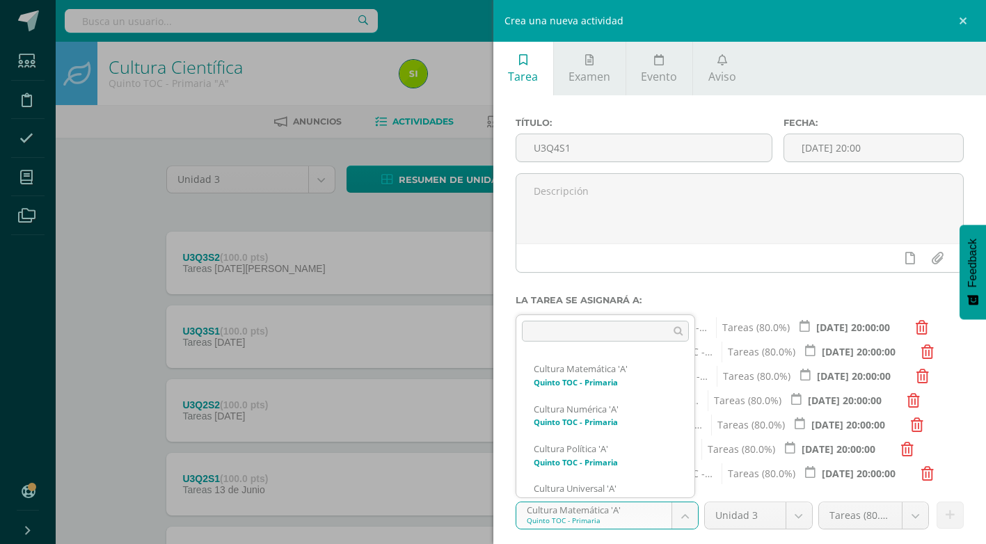
scroll to position [439, 0]
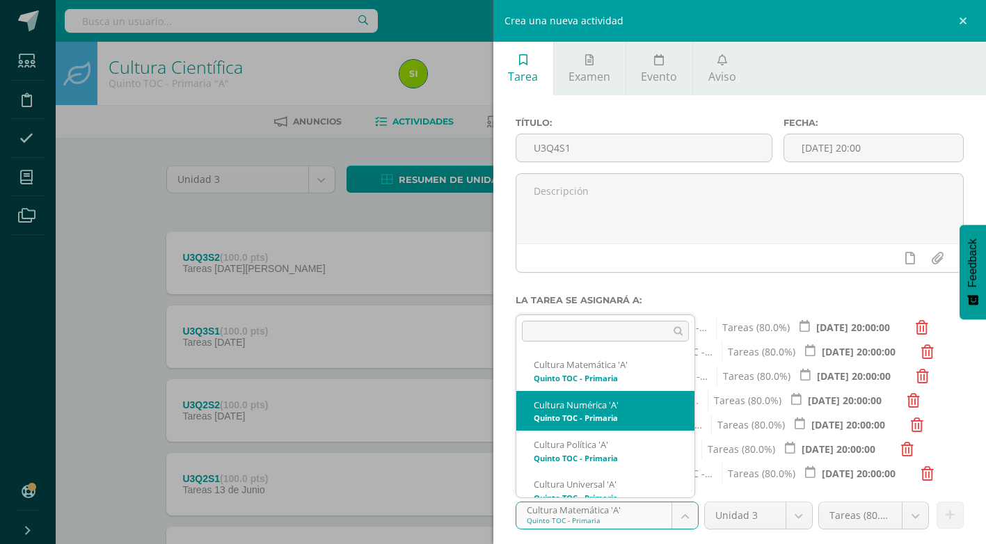
select select "136567"
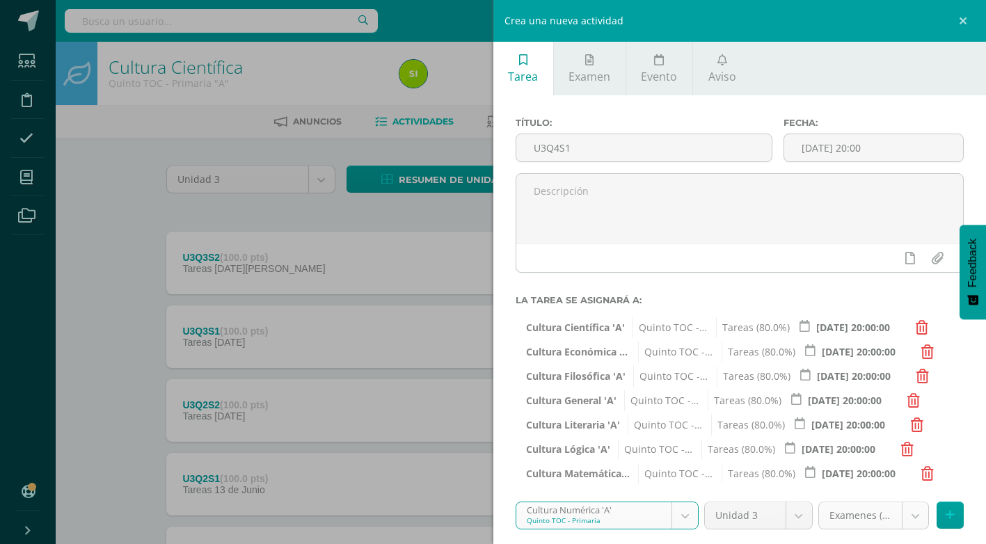
click at [900, 512] on body "Estudiantes Disciplina Asistencia Mis cursos Archivos Soporte Ayuda Reportar un…" at bounding box center [493, 378] width 986 height 756
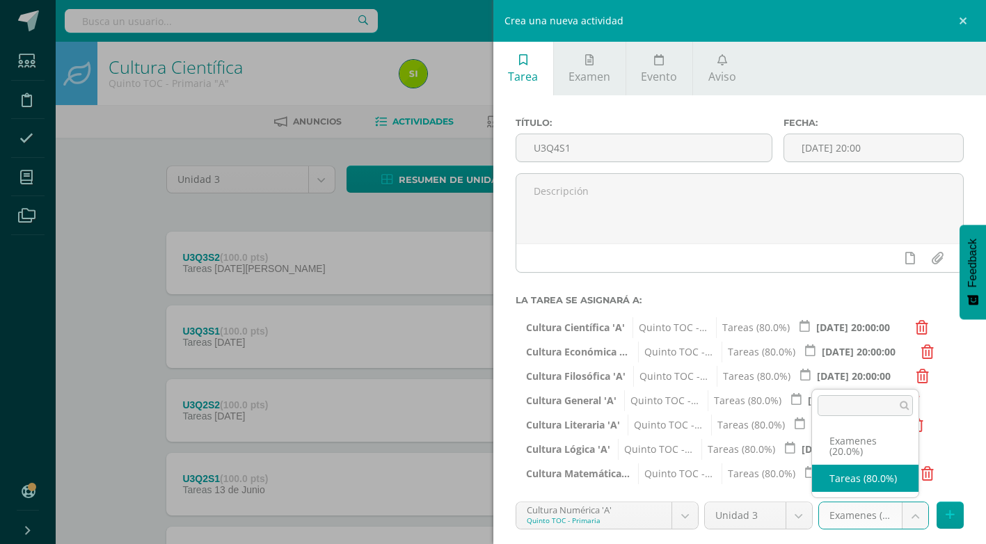
select select "136576"
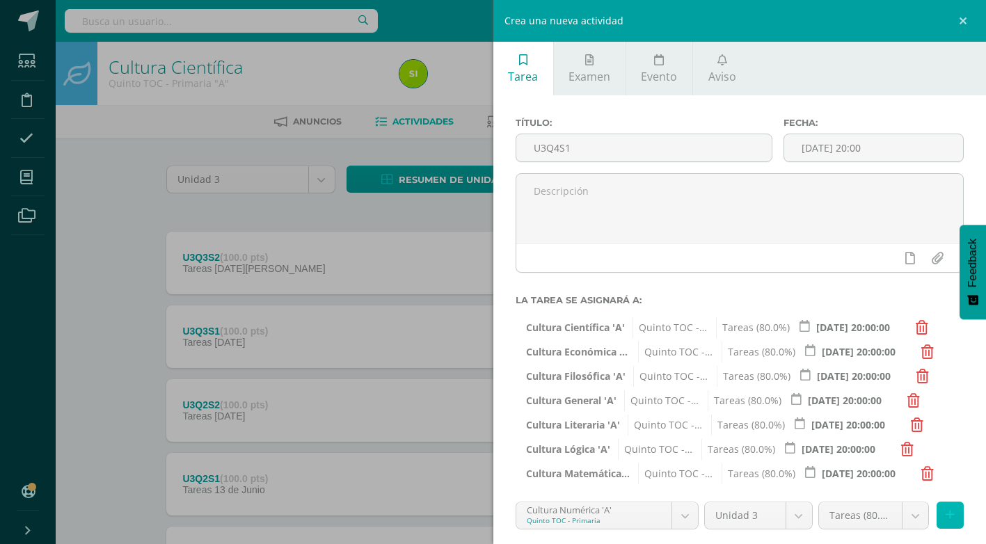
click at [945, 516] on button at bounding box center [950, 515] width 27 height 27
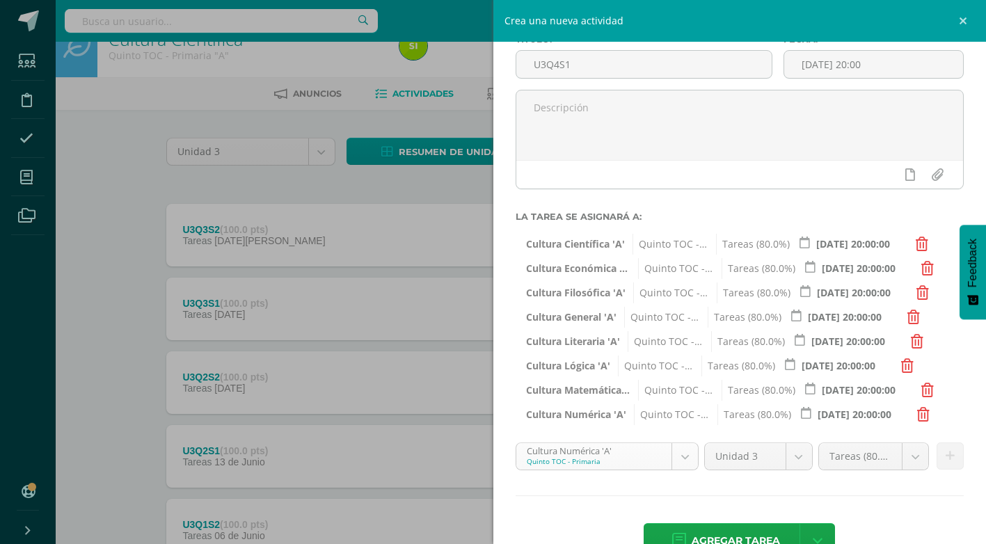
scroll to position [384, 0]
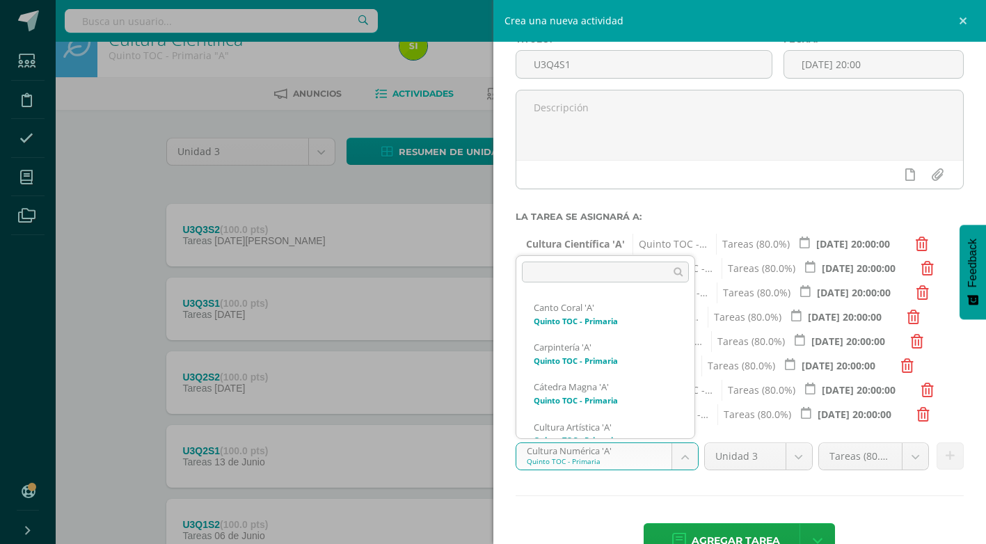
click at [683, 461] on body "Estudiantes Disciplina Asistencia Mis cursos Archivos Soporte Ayuda Reportar un…" at bounding box center [493, 350] width 986 height 756
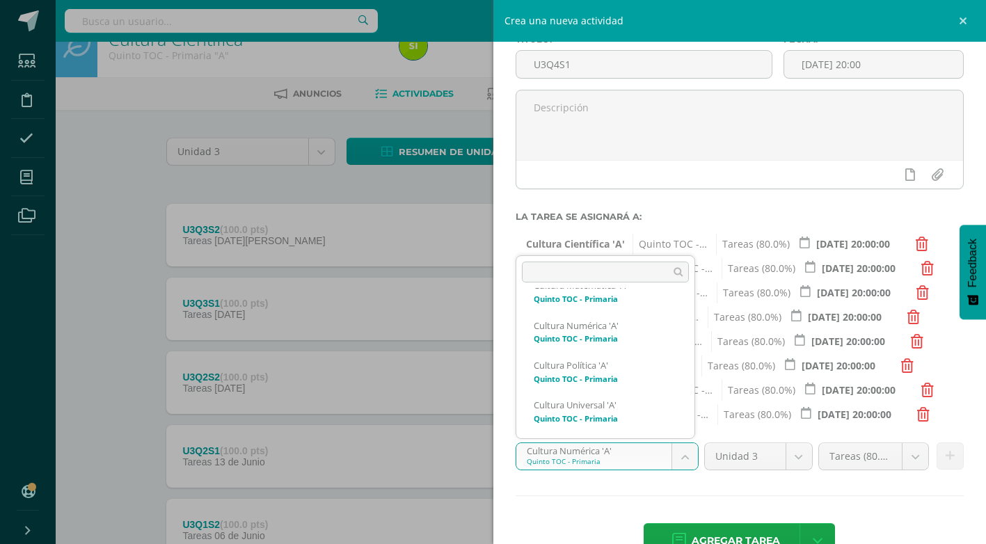
scroll to position [467, 0]
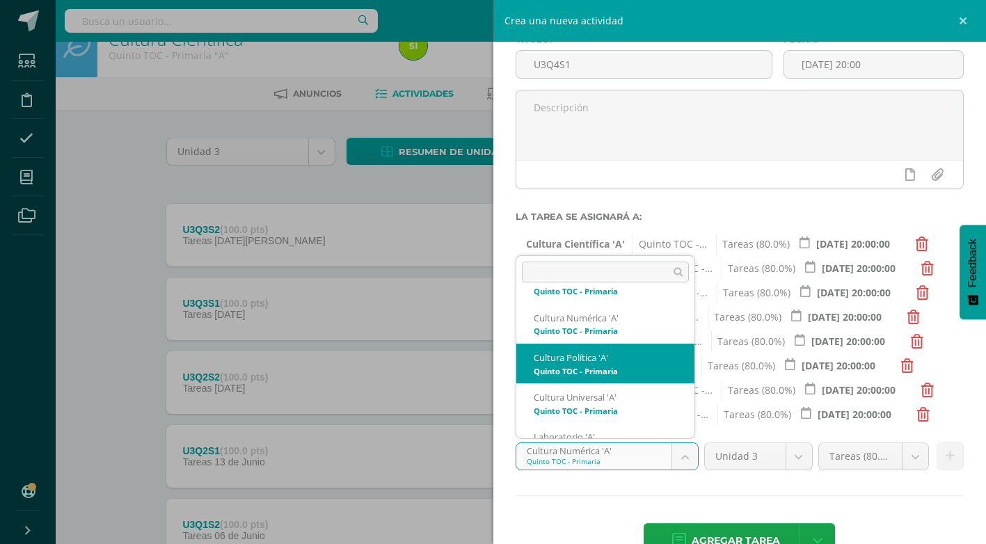
select select "136580"
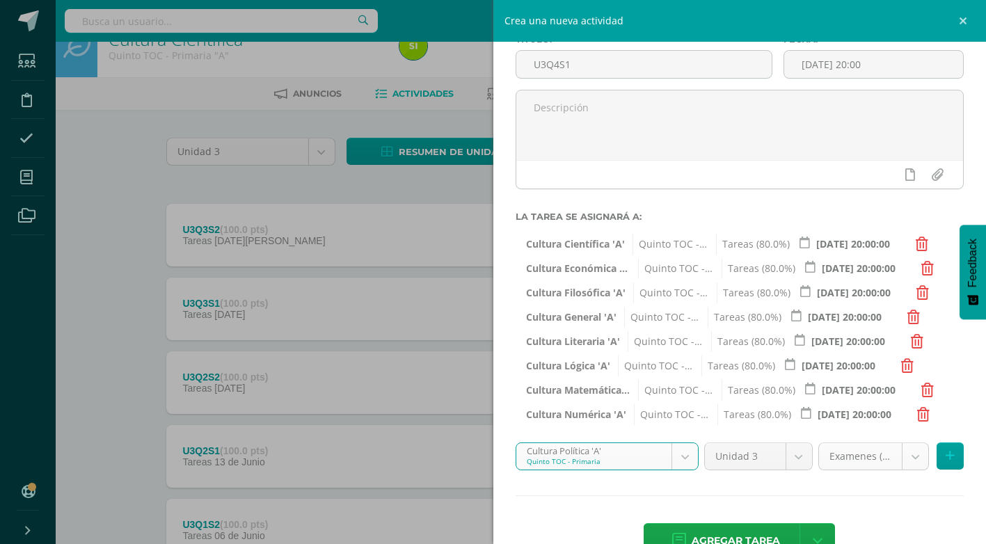
click at [905, 460] on body "Estudiantes Disciplina Asistencia Mis cursos Archivos Soporte Ayuda Reportar un…" at bounding box center [493, 350] width 986 height 756
select select "136589"
click at [686, 459] on body "Estudiantes Disciplina Asistencia Mis cursos Archivos Soporte Ayuda Reportar un…" at bounding box center [493, 350] width 986 height 756
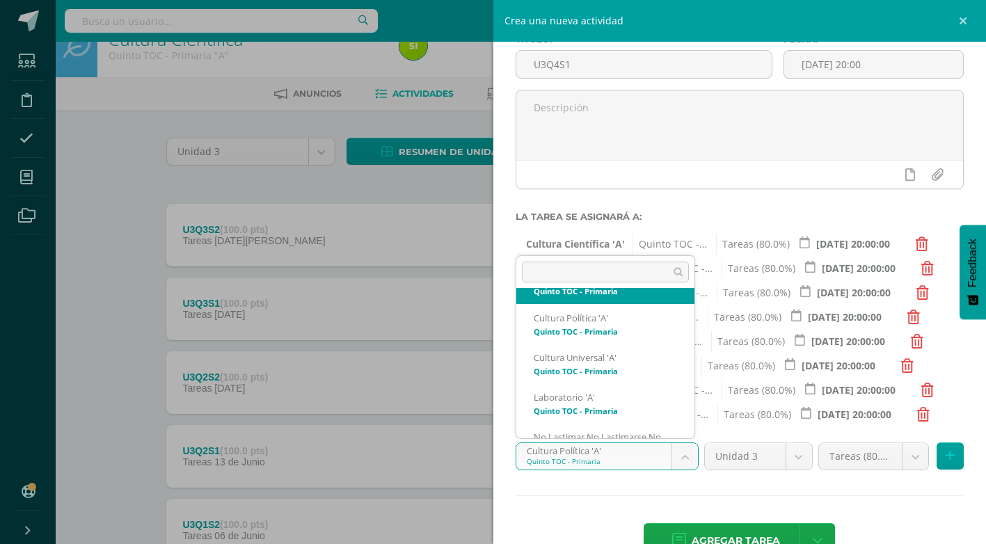
scroll to position [494, 0]
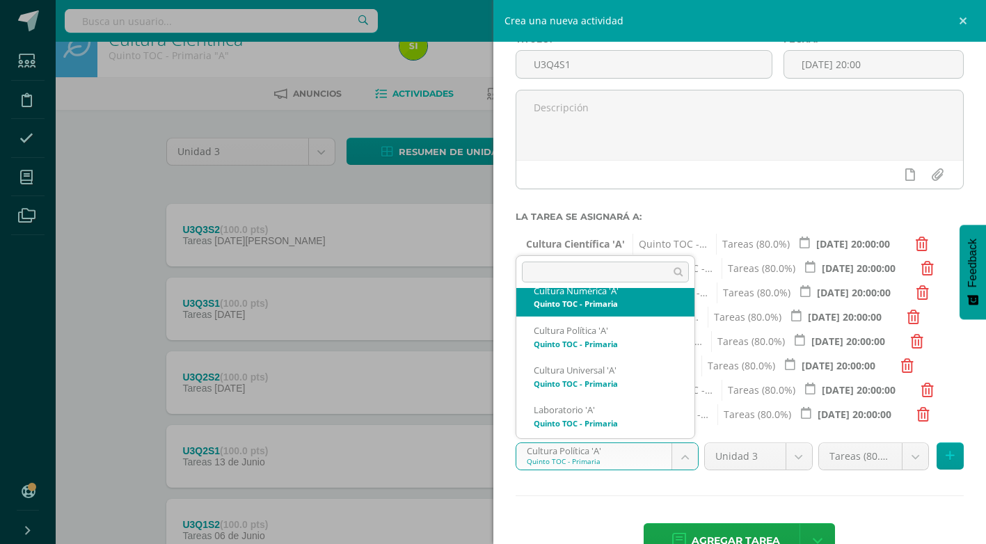
click at [734, 174] on body "Estudiantes Disciplina Asistencia Mis cursos Archivos Soporte Ayuda Reportar un…" at bounding box center [493, 350] width 986 height 756
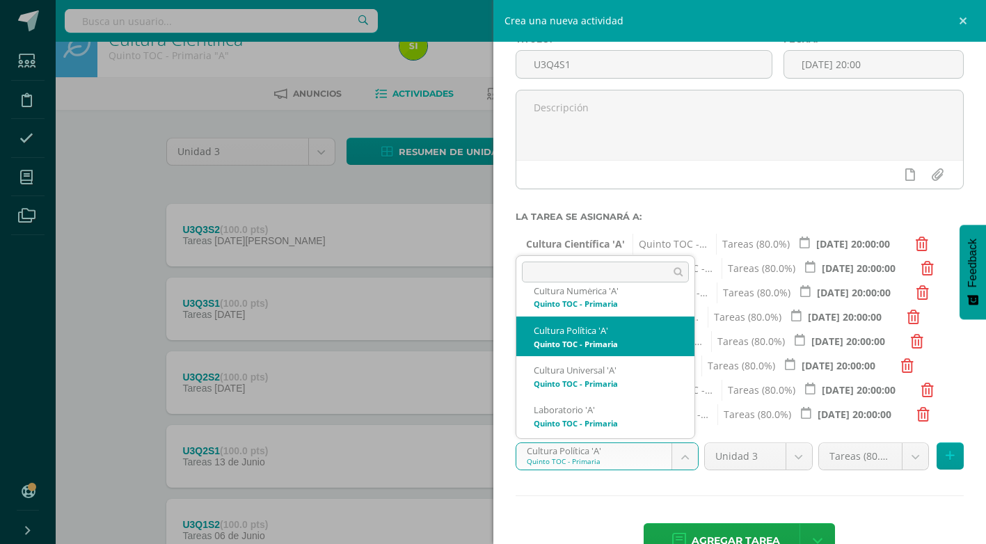
click at [681, 452] on body "Estudiantes Disciplina Asistencia Mis cursos Archivos Soporte Ayuda Reportar un…" at bounding box center [493, 350] width 986 height 756
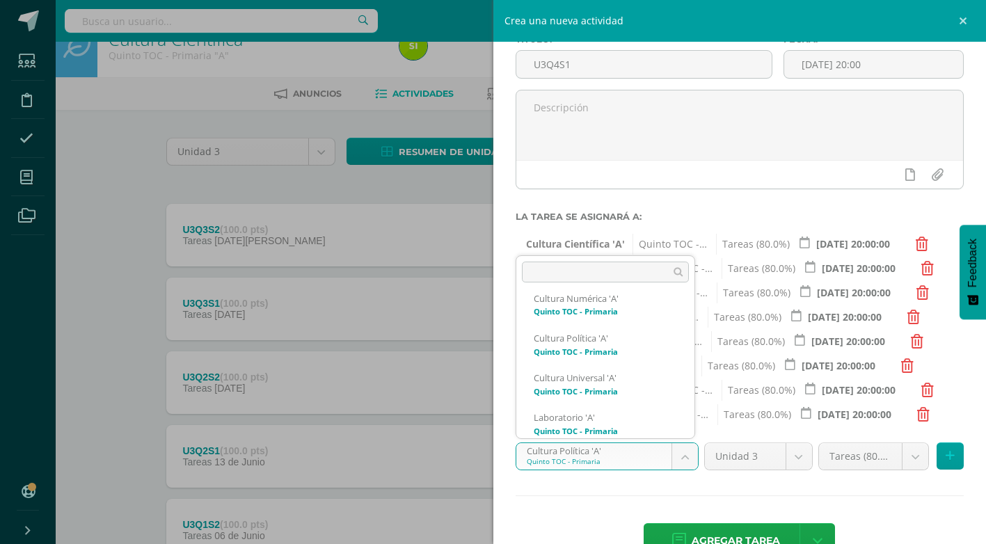
scroll to position [507, 0]
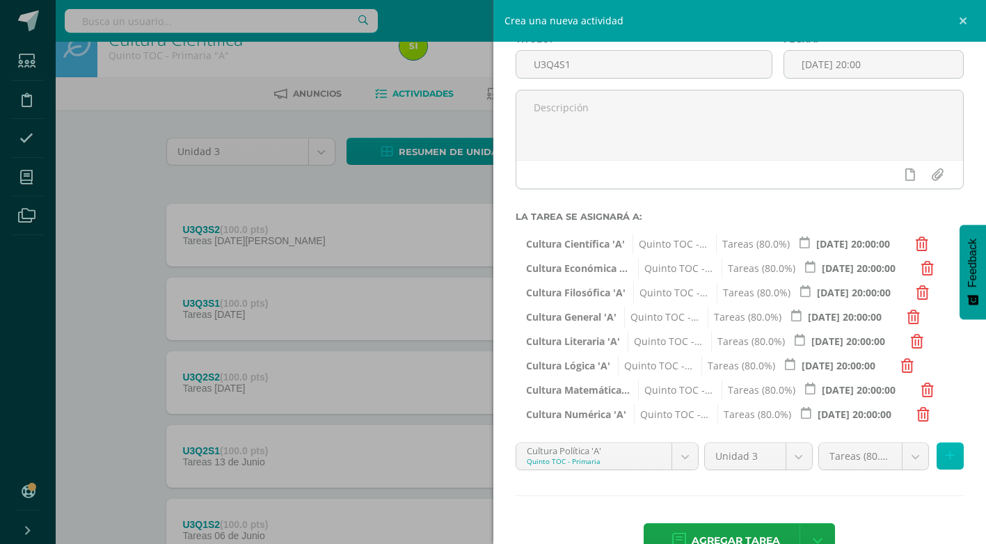
click at [945, 456] on button at bounding box center [950, 456] width 27 height 27
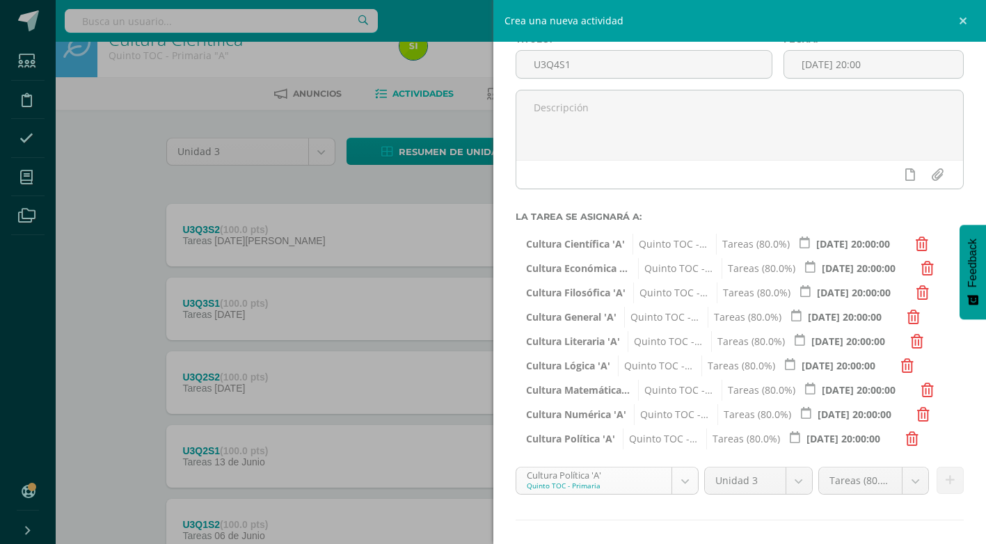
click at [674, 480] on body "Estudiantes Disciplina Asistencia Mis cursos Archivos Soporte Ayuda Reportar un…" at bounding box center [493, 350] width 986 height 756
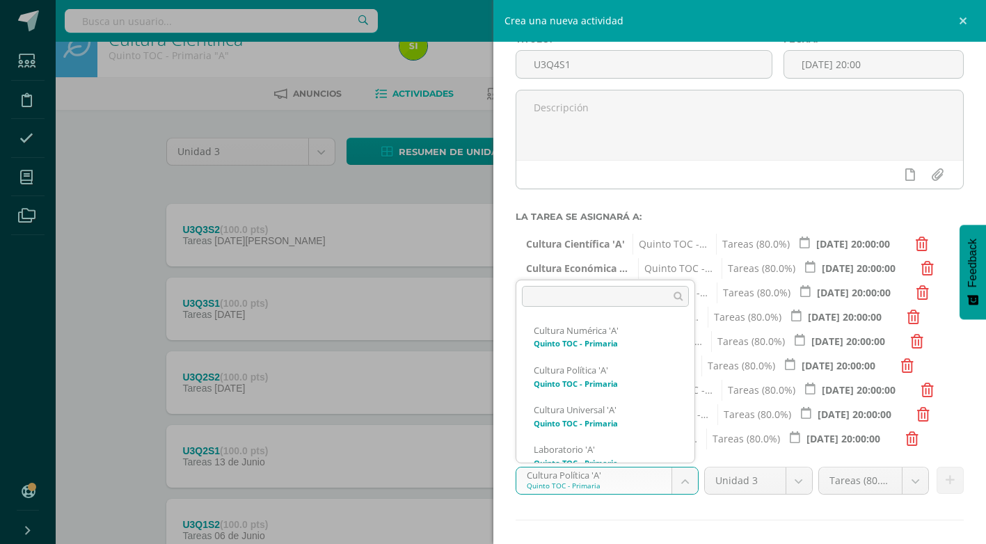
scroll to position [503, 0]
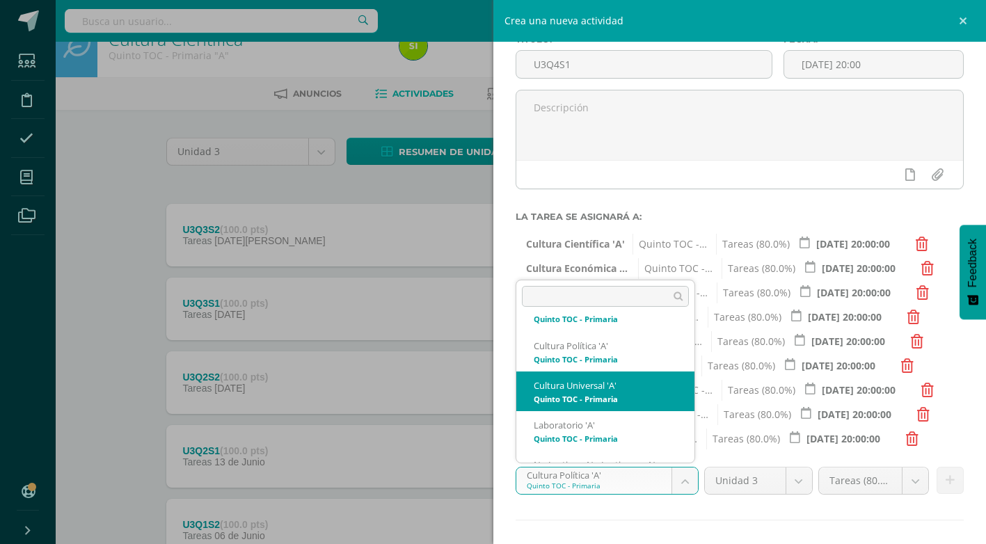
select select "136450"
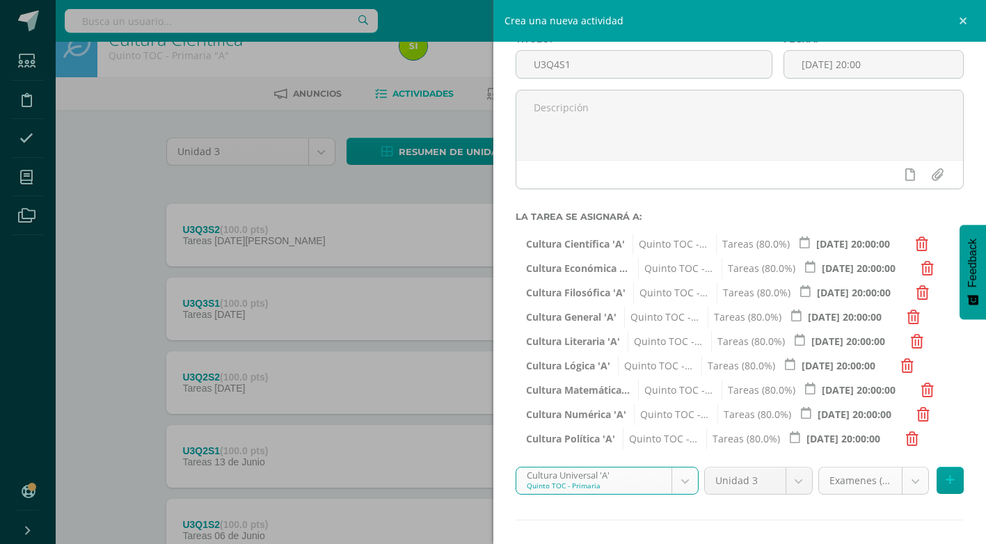
click at [906, 487] on body "Estudiantes Disciplina Asistencia Mis cursos Archivos Soporte Ayuda Reportar un…" at bounding box center [493, 350] width 986 height 756
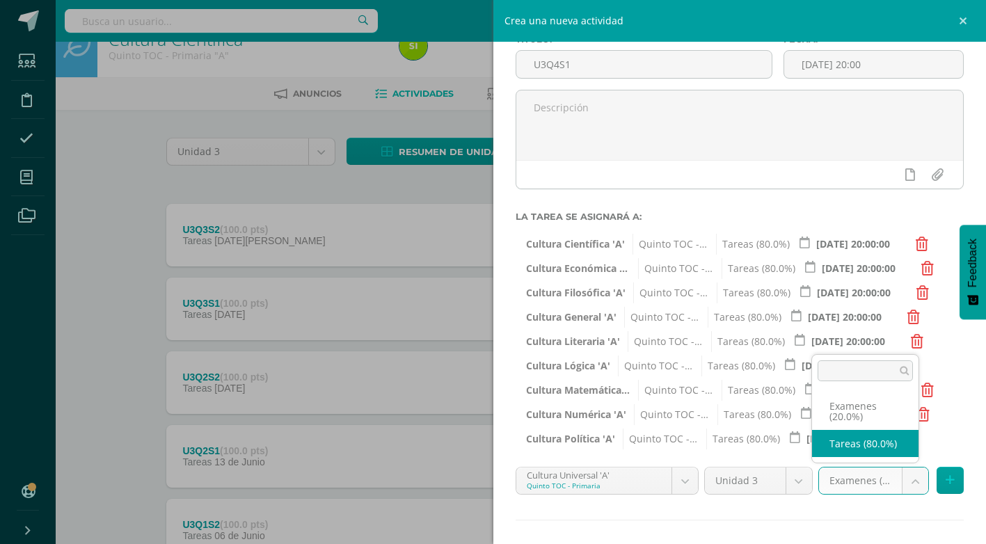
select select "136459"
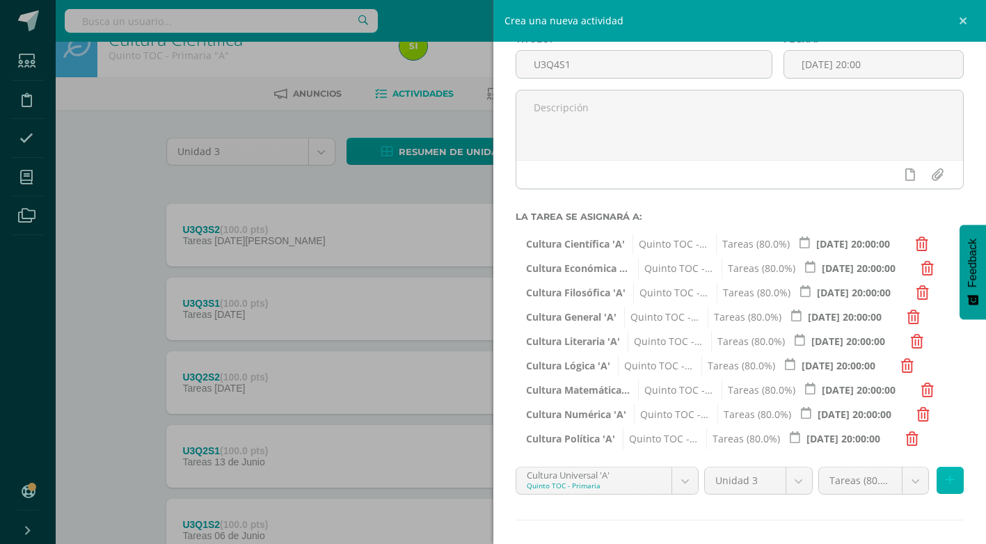
click at [944, 480] on button at bounding box center [950, 480] width 27 height 27
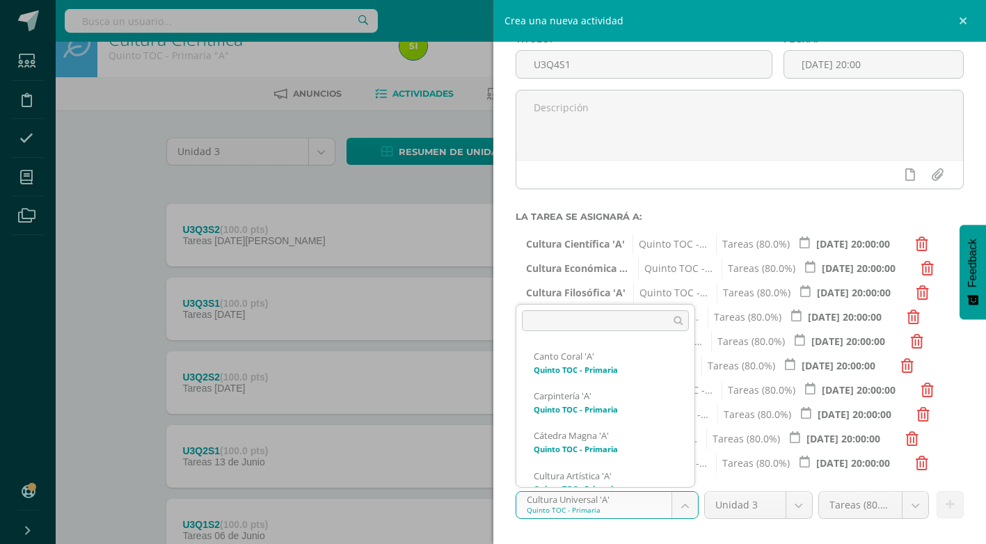
click at [677, 509] on body "Estudiantes Disciplina Asistencia Mis cursos Archivos Soporte Ayuda Reportar un…" at bounding box center [493, 350] width 986 height 756
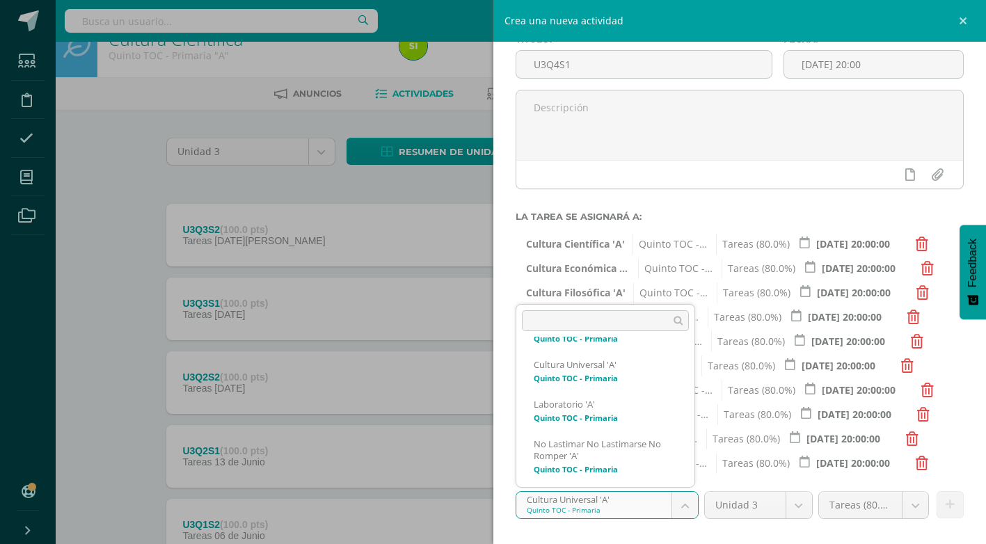
scroll to position [560, 0]
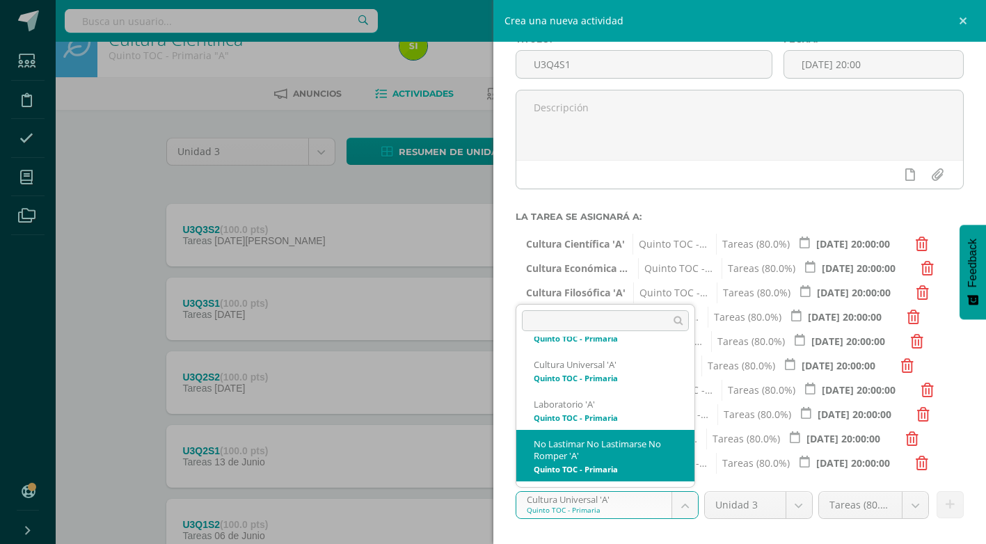
select select "136294"
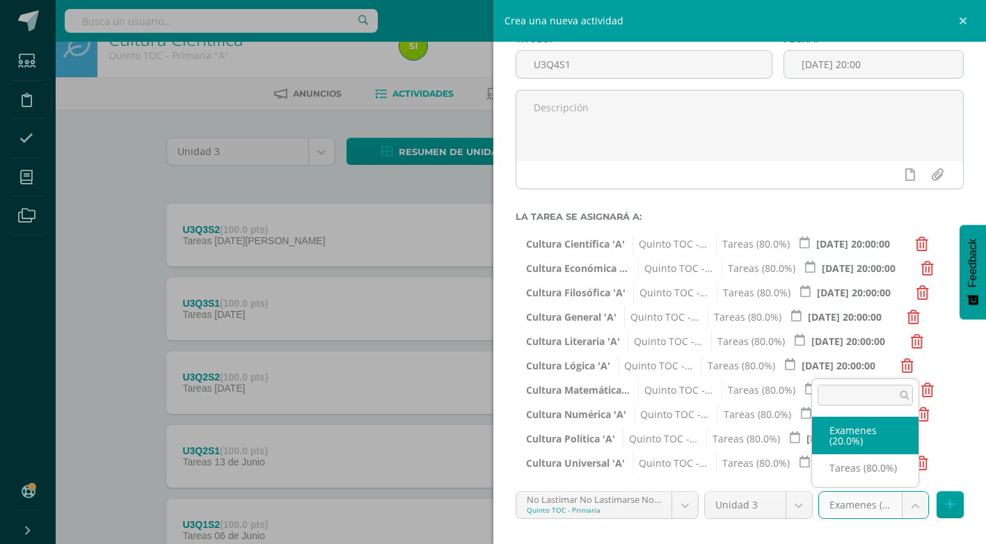
click at [912, 502] on body "Estudiantes Disciplina Asistencia Mis cursos Archivos Soporte Ayuda Reportar un…" at bounding box center [493, 350] width 986 height 756
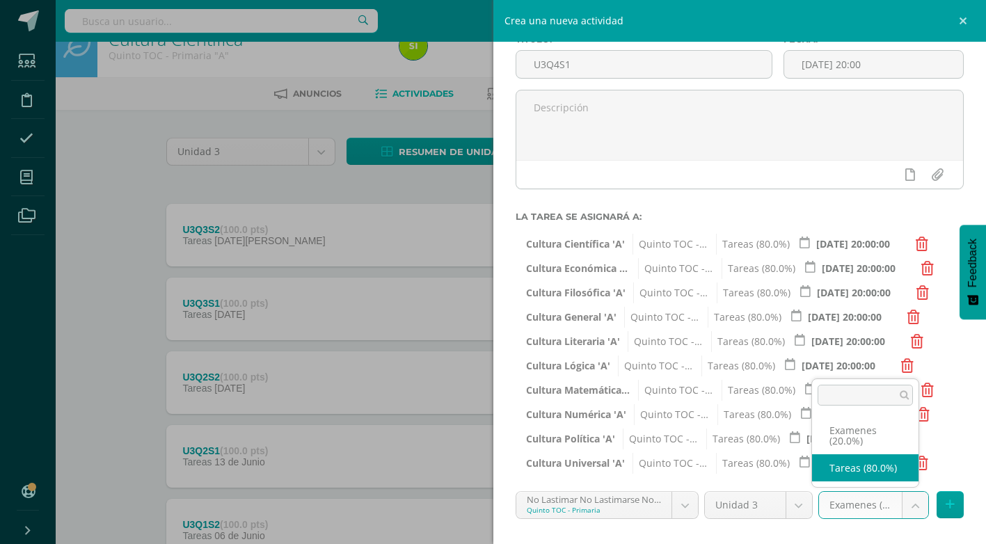
select select "136303"
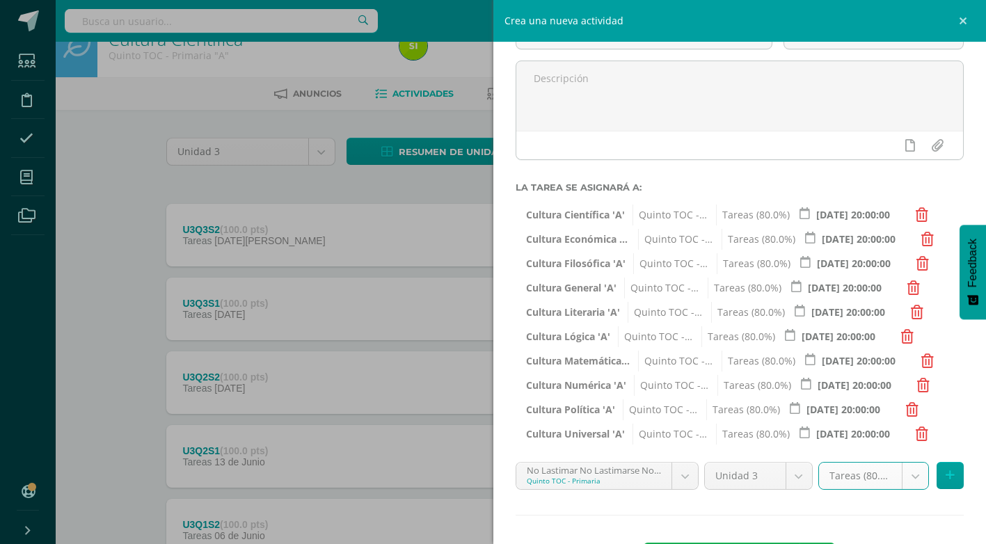
scroll to position [172, 0]
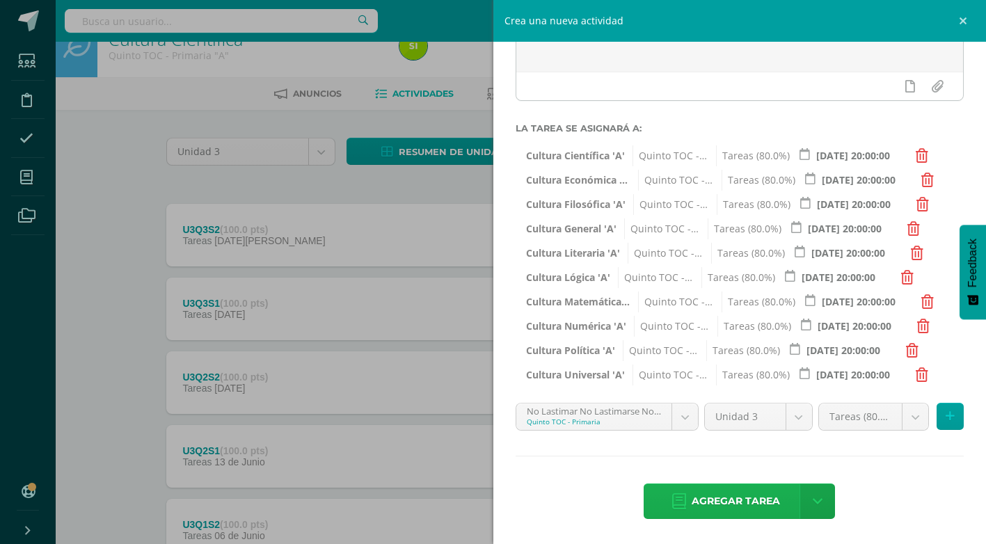
click at [768, 503] on span "Agregar tarea" at bounding box center [736, 501] width 88 height 34
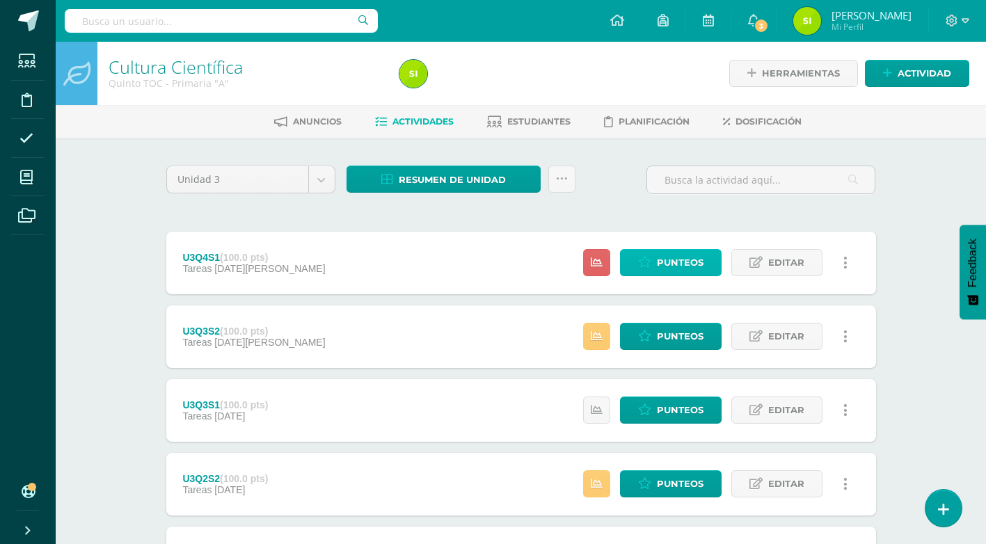
click at [698, 268] on span "Punteos" at bounding box center [680, 263] width 47 height 26
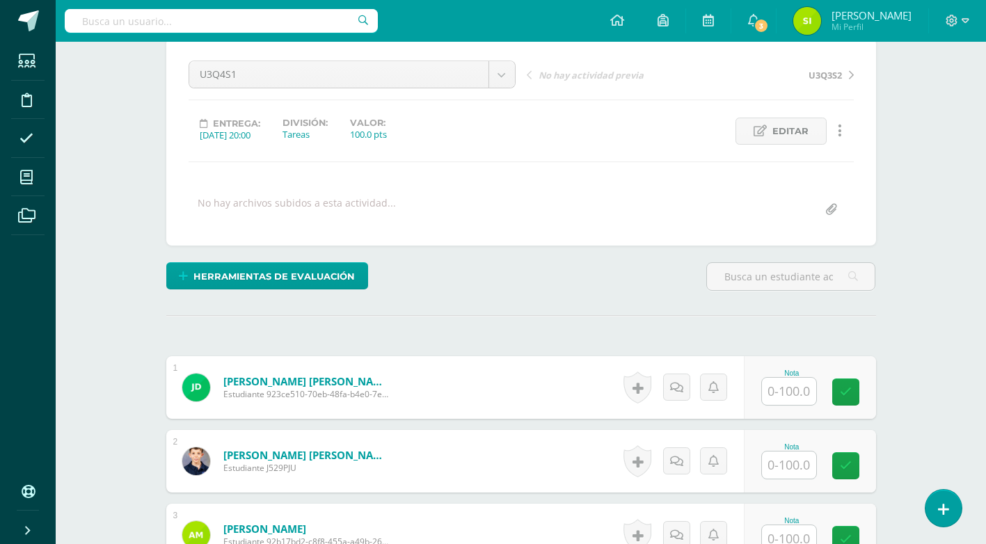
scroll to position [125, 0]
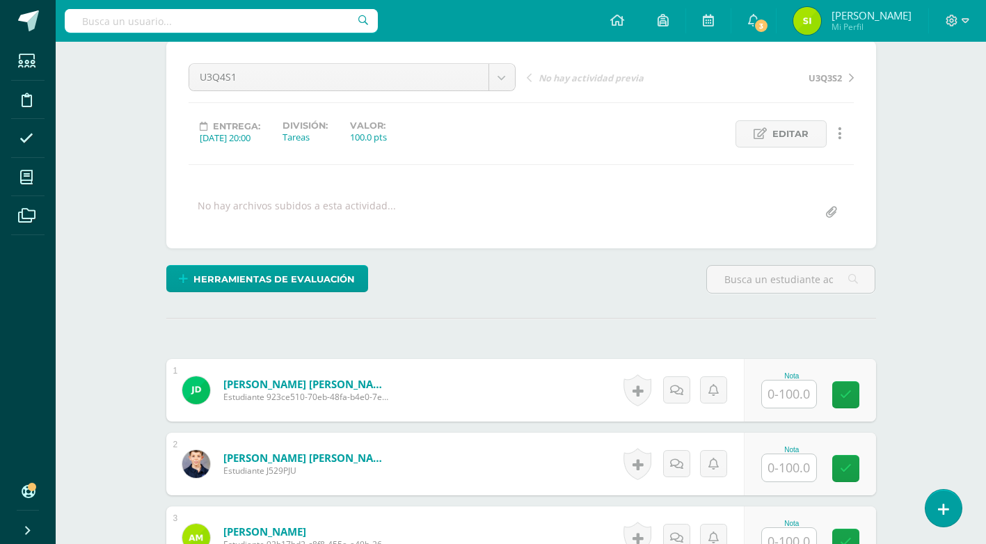
click at [806, 396] on input "text" at bounding box center [789, 394] width 54 height 27
type input "75"
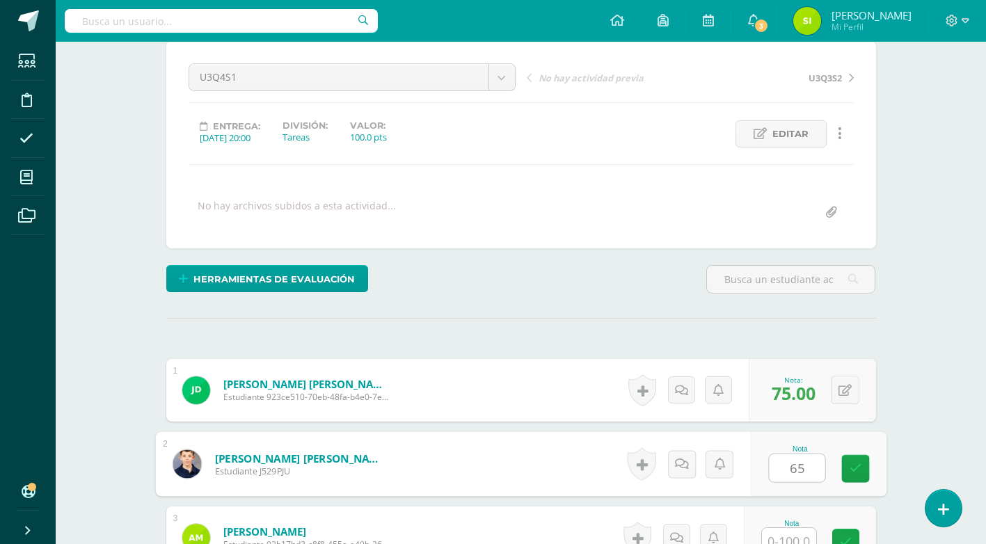
type input "65"
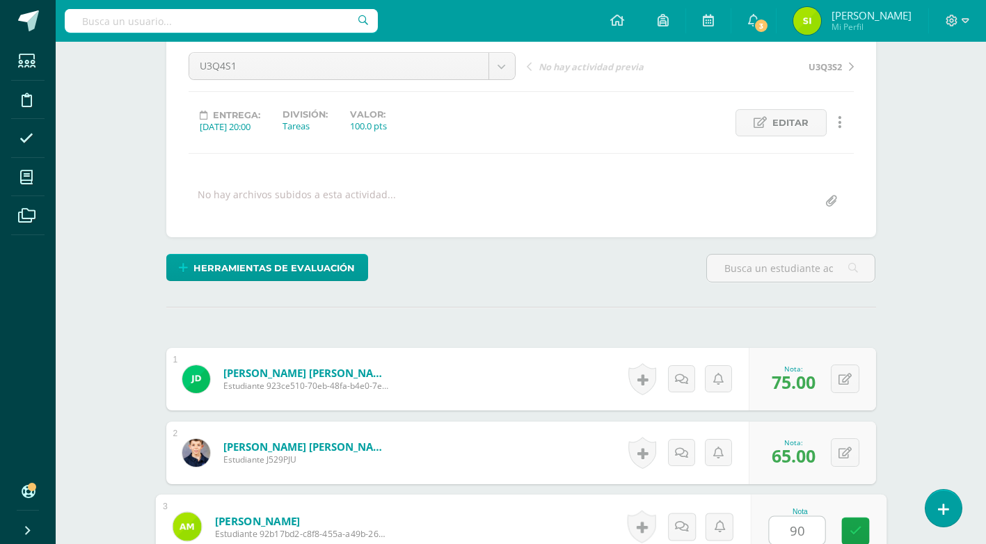
type input "90"
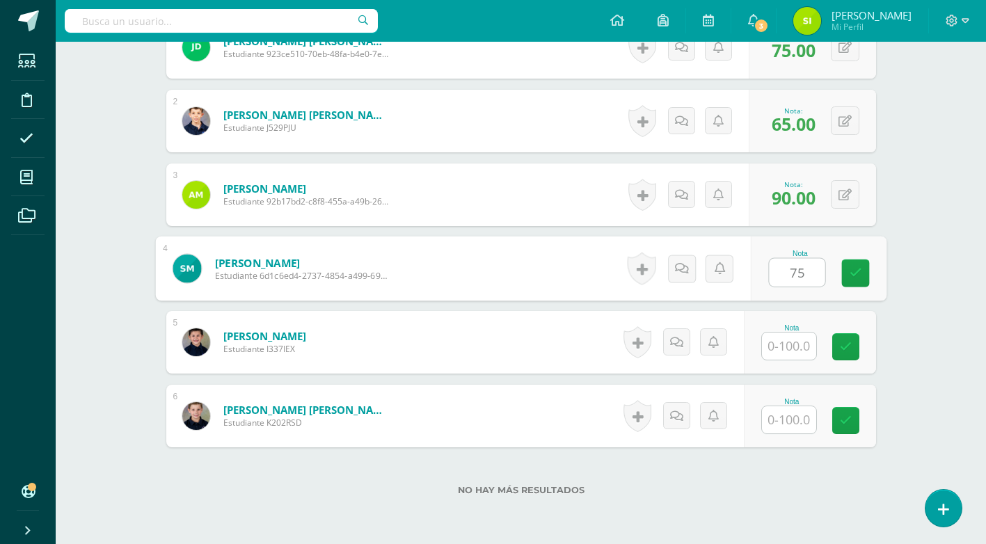
type input "75"
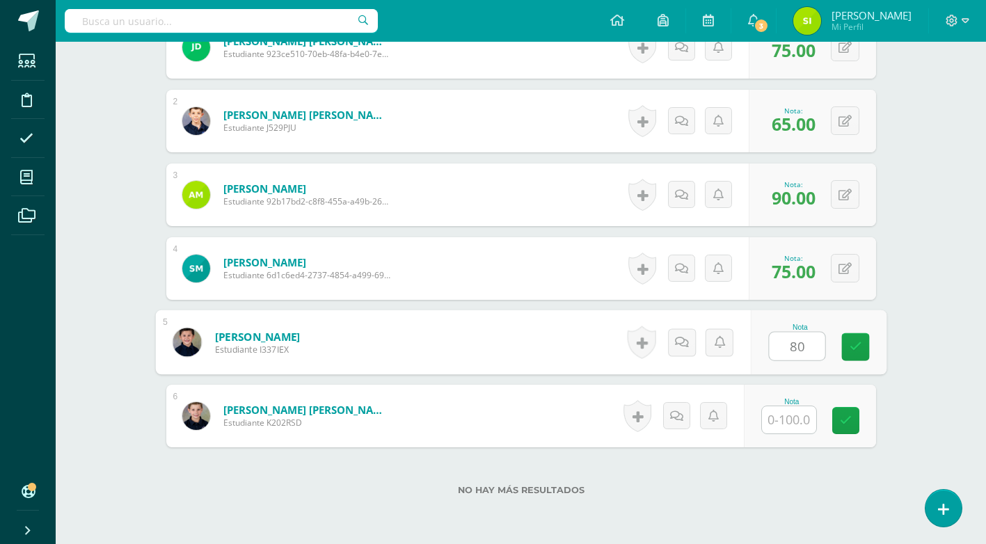
type input "80"
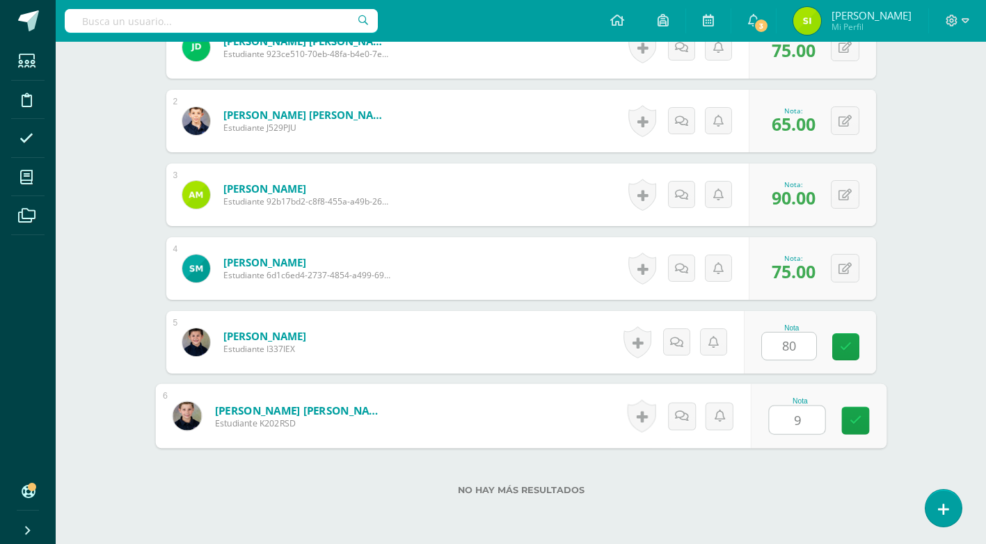
type input "90"
click at [860, 415] on icon at bounding box center [855, 421] width 13 height 12
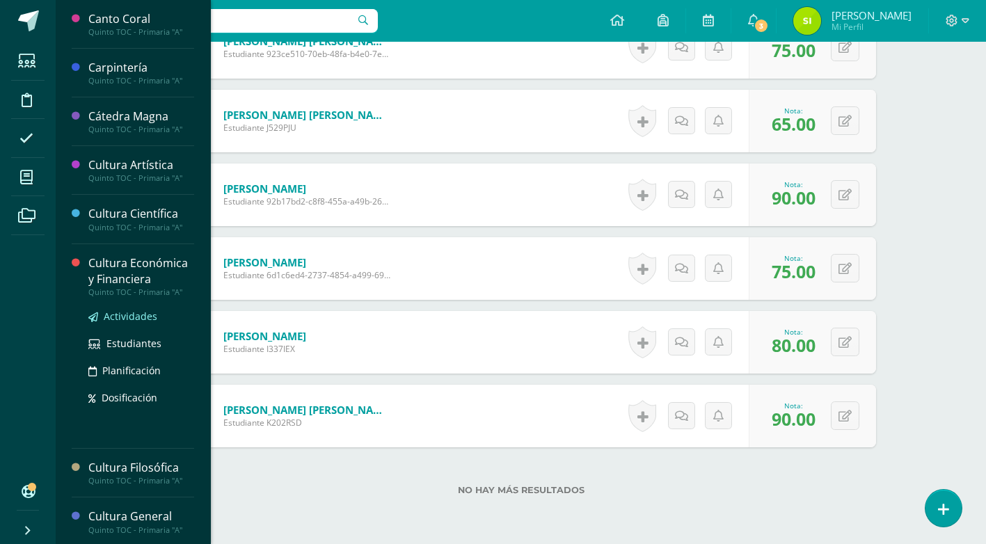
click at [132, 322] on span "Actividades" at bounding box center [131, 316] width 54 height 13
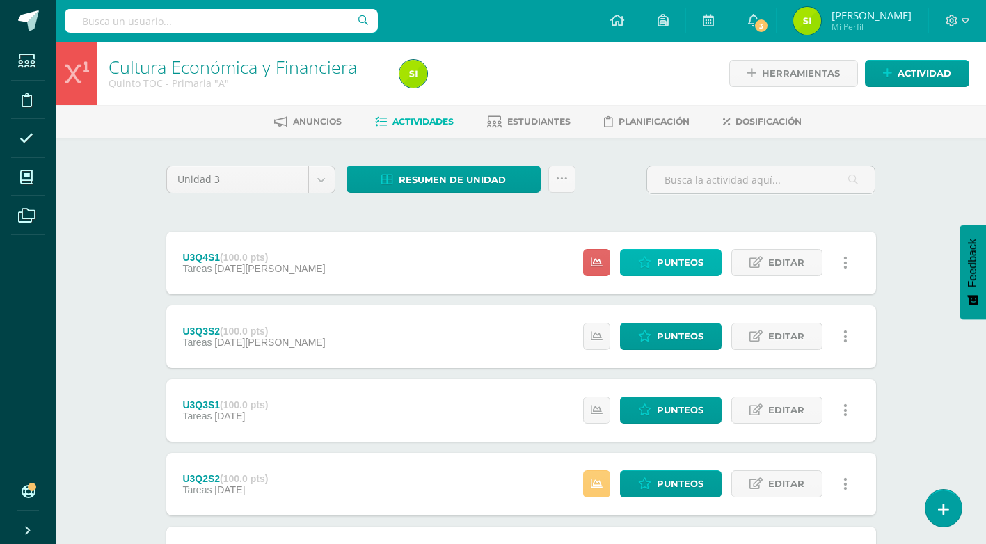
click at [671, 262] on span "Punteos" at bounding box center [680, 263] width 47 height 26
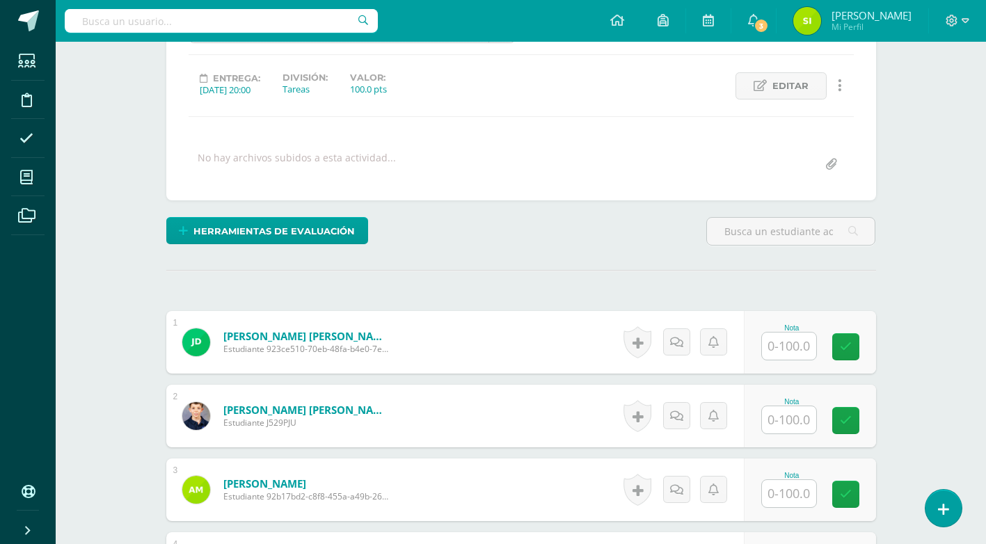
scroll to position [191, 0]
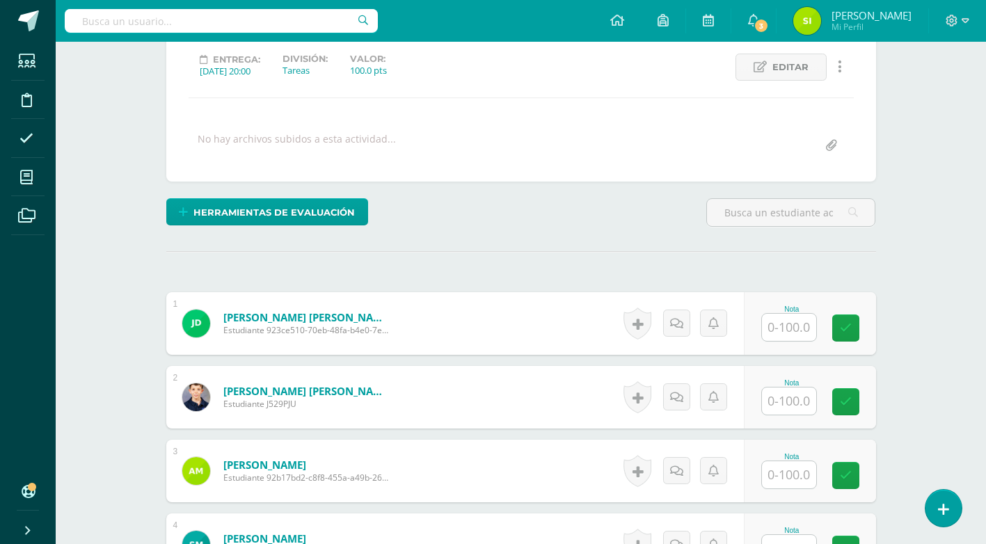
click at [803, 335] on input "text" at bounding box center [789, 327] width 54 height 27
type input "90"
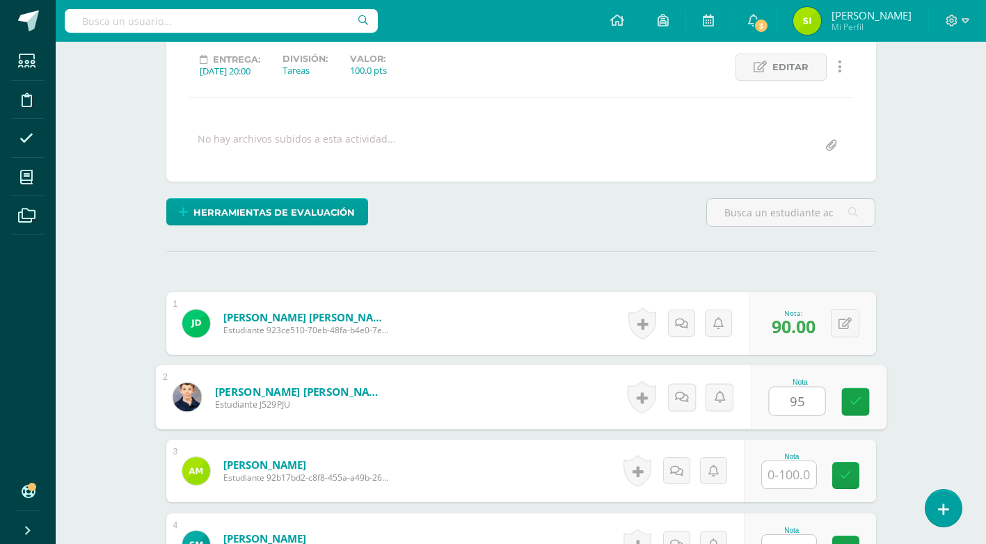
type input "95"
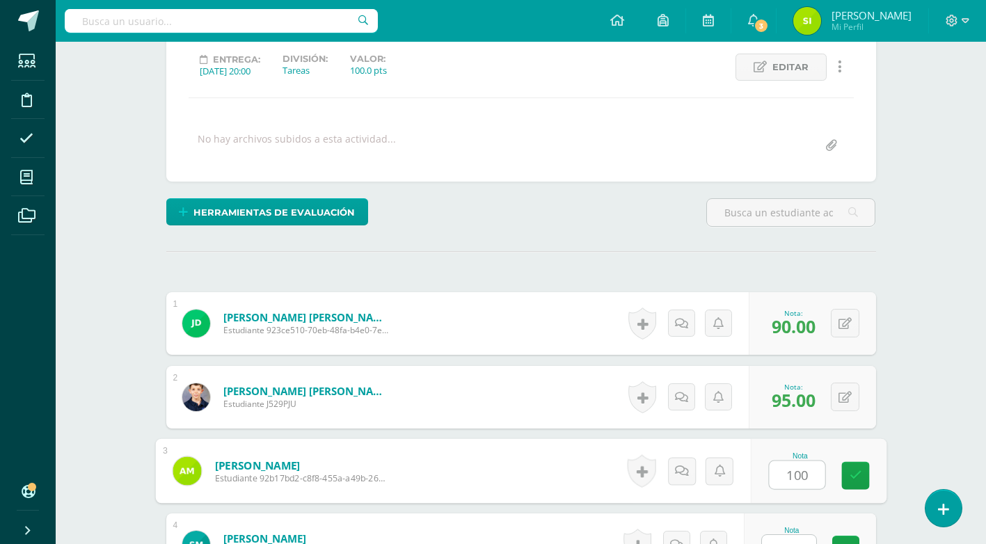
type input "100"
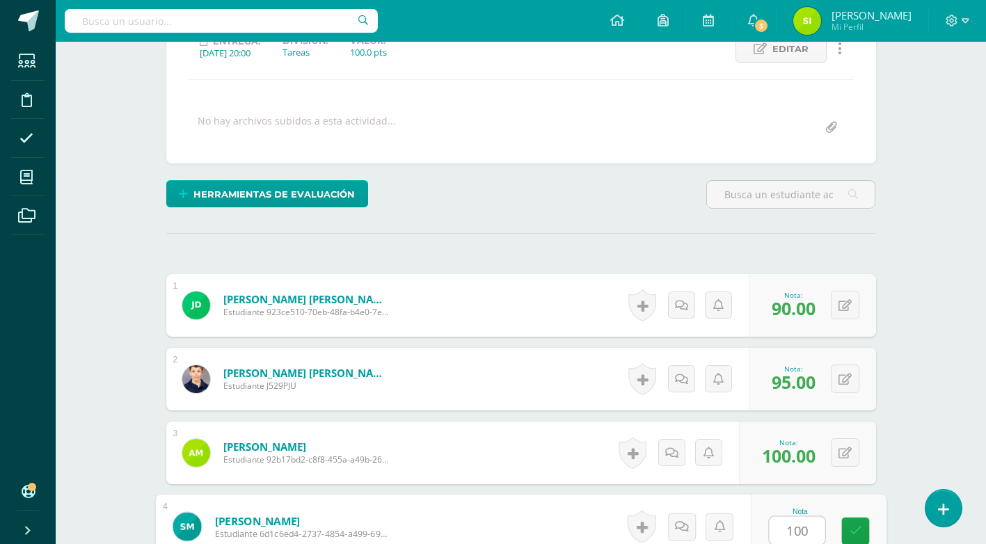
type input "100"
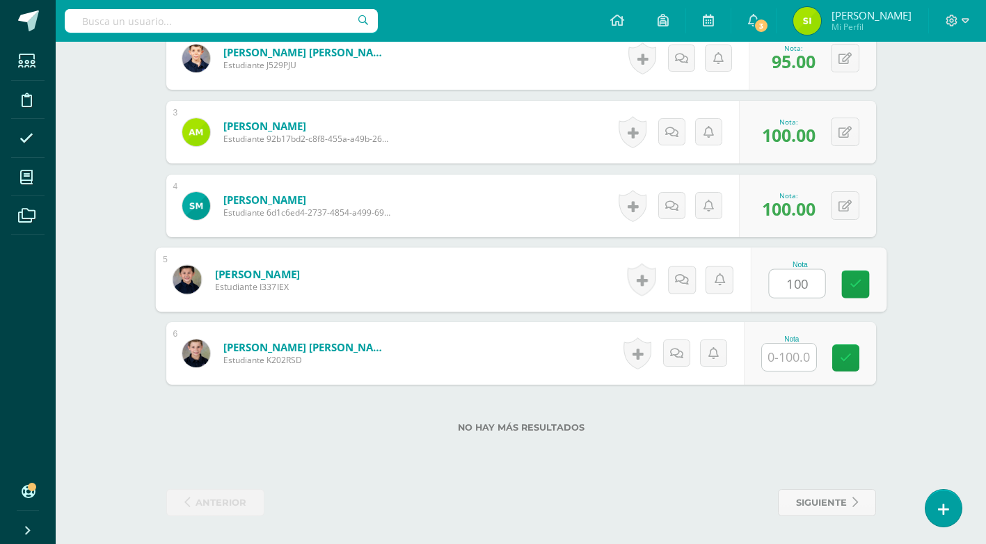
type input "100"
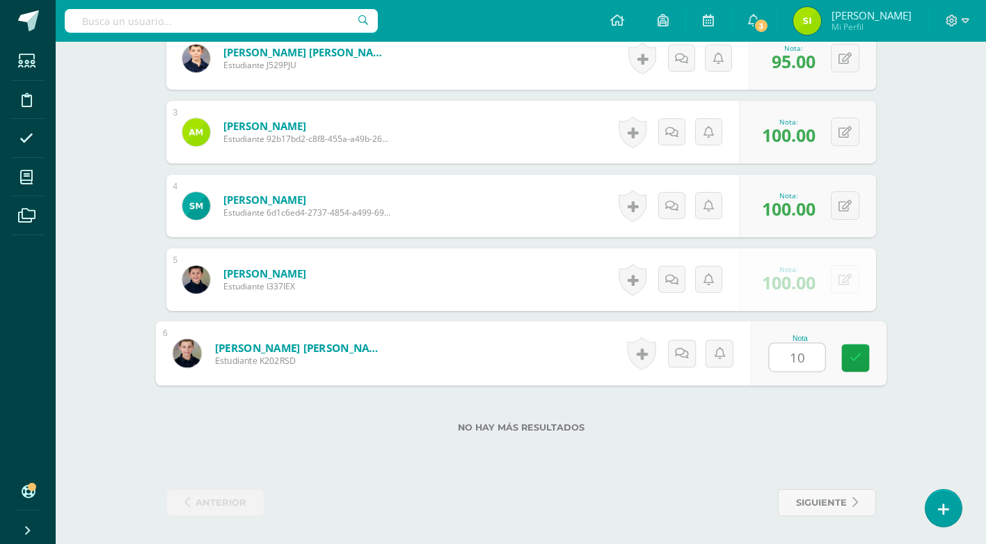
type input "100"
click at [856, 352] on icon at bounding box center [855, 358] width 13 height 12
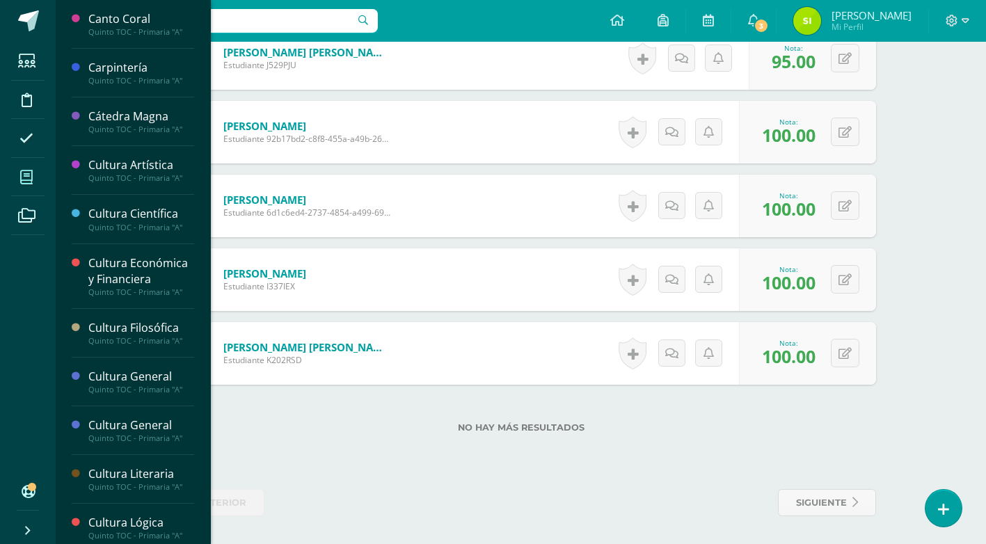
click at [26, 177] on icon at bounding box center [26, 178] width 13 height 14
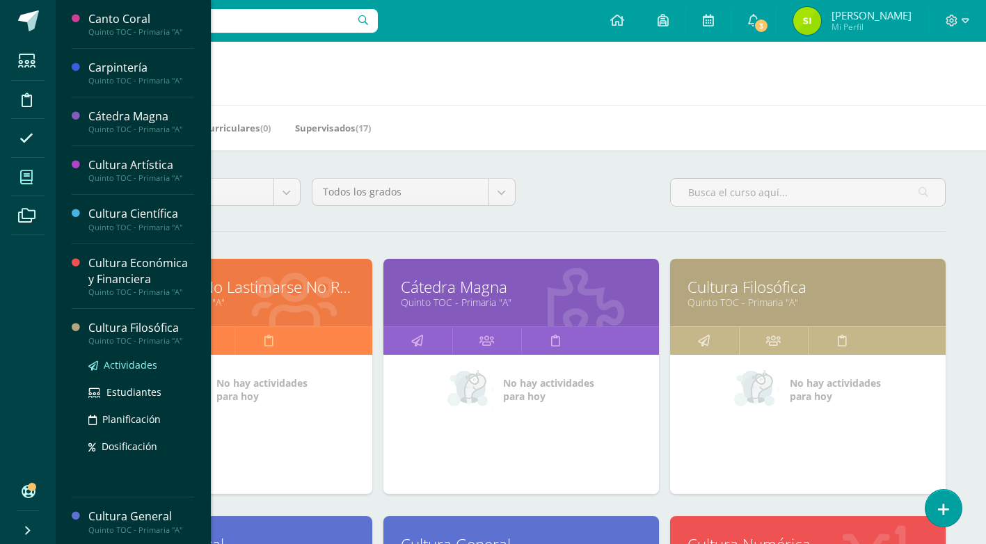
click at [145, 365] on span "Actividades" at bounding box center [131, 364] width 54 height 13
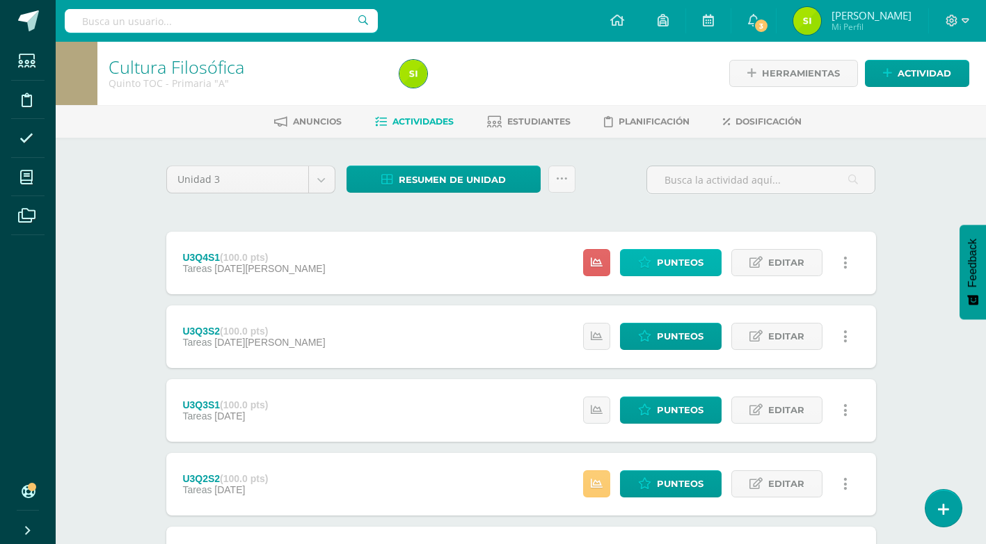
click at [695, 258] on span "Punteos" at bounding box center [680, 263] width 47 height 26
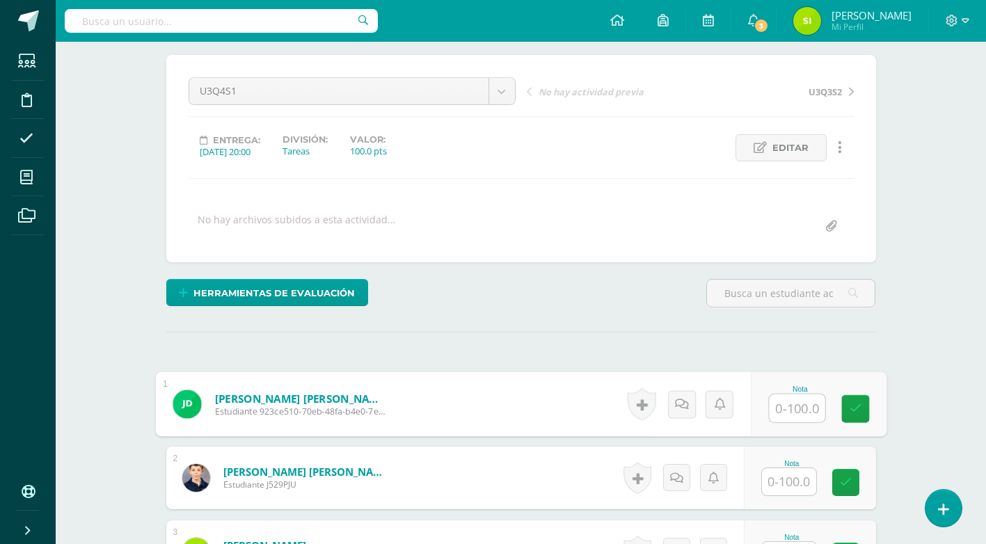
scroll to position [111, 0]
click at [803, 406] on input "text" at bounding box center [797, 408] width 56 height 28
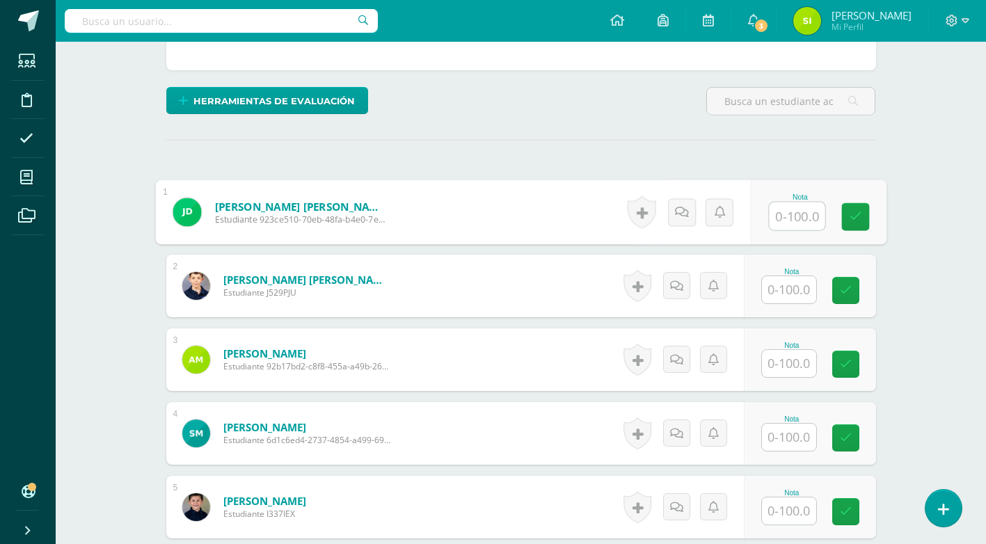
scroll to position [300, 0]
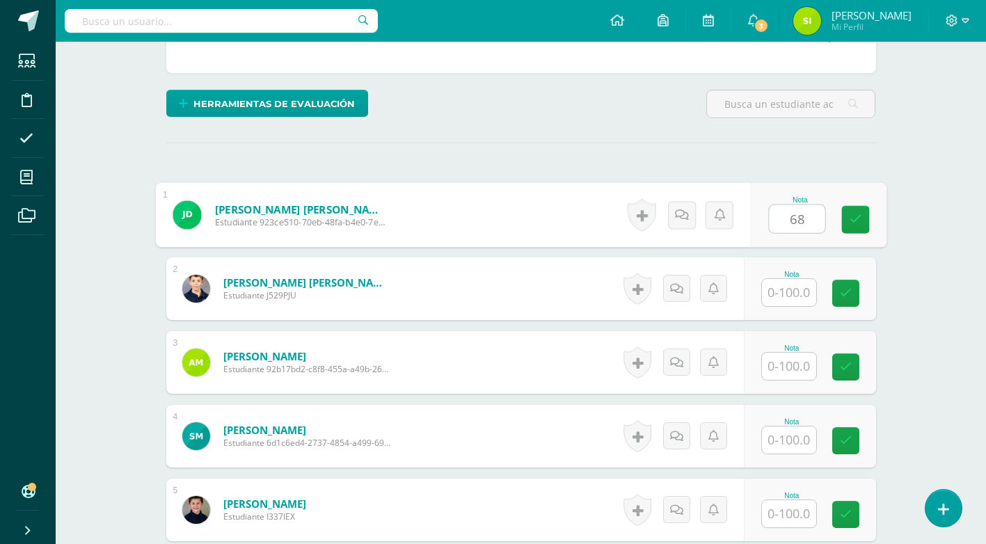
type input "68"
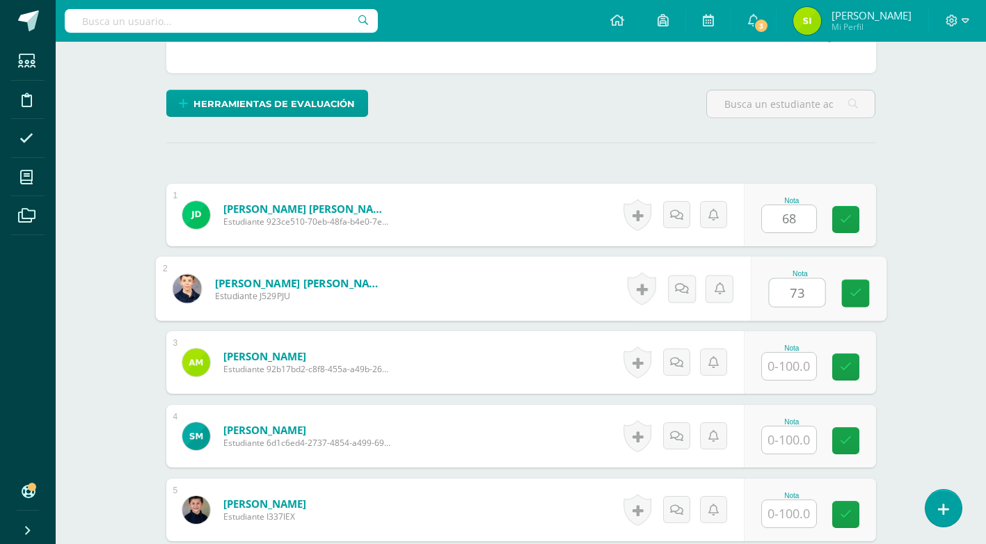
type input "73"
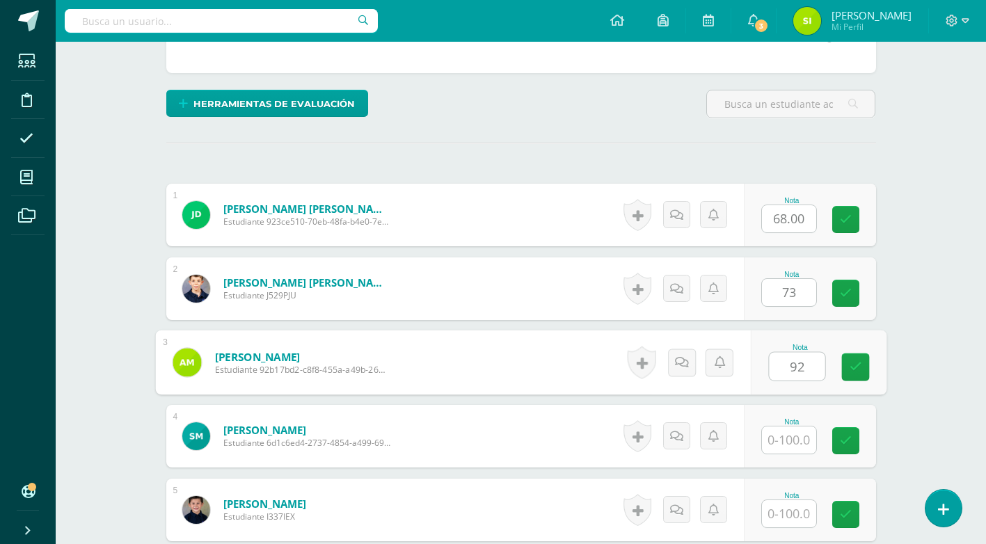
type input "92"
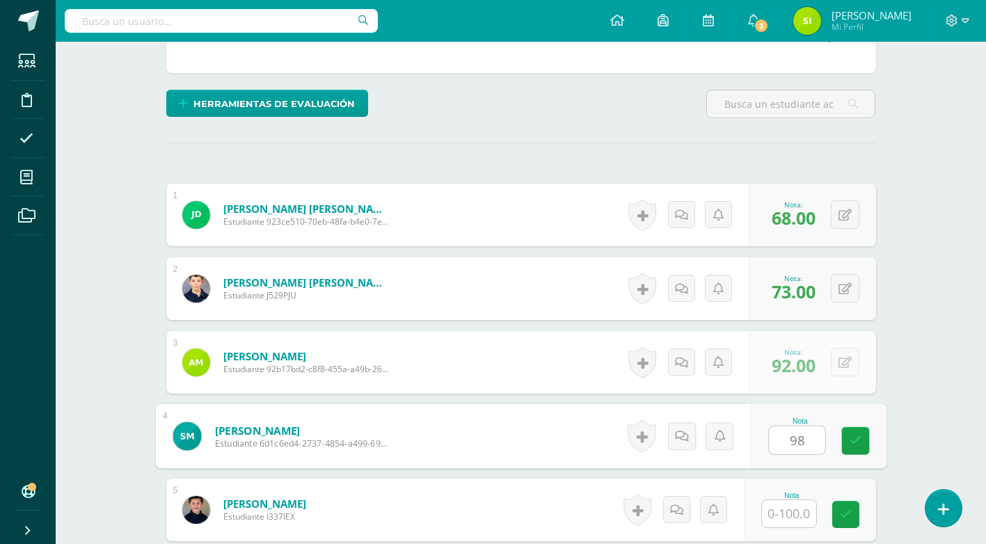
type input "98"
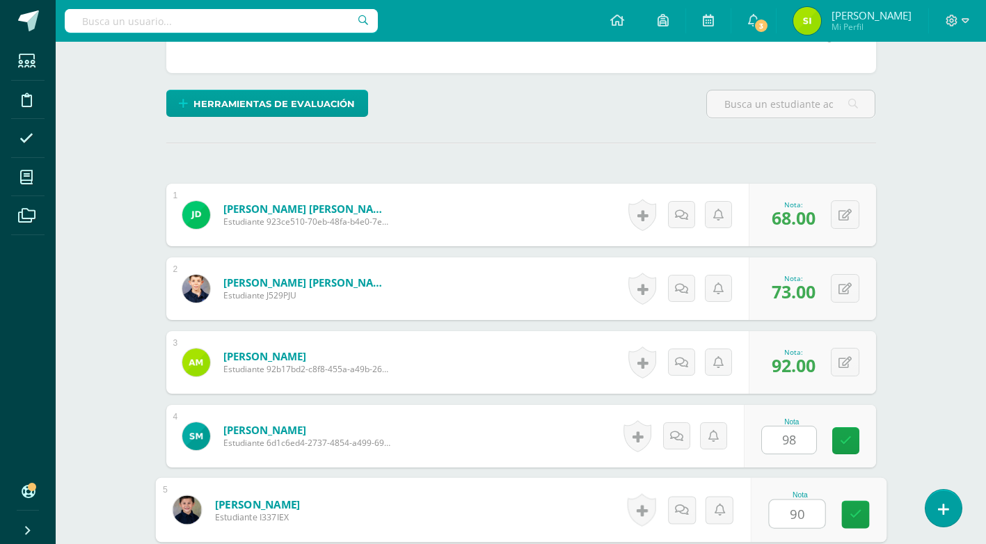
type input "90"
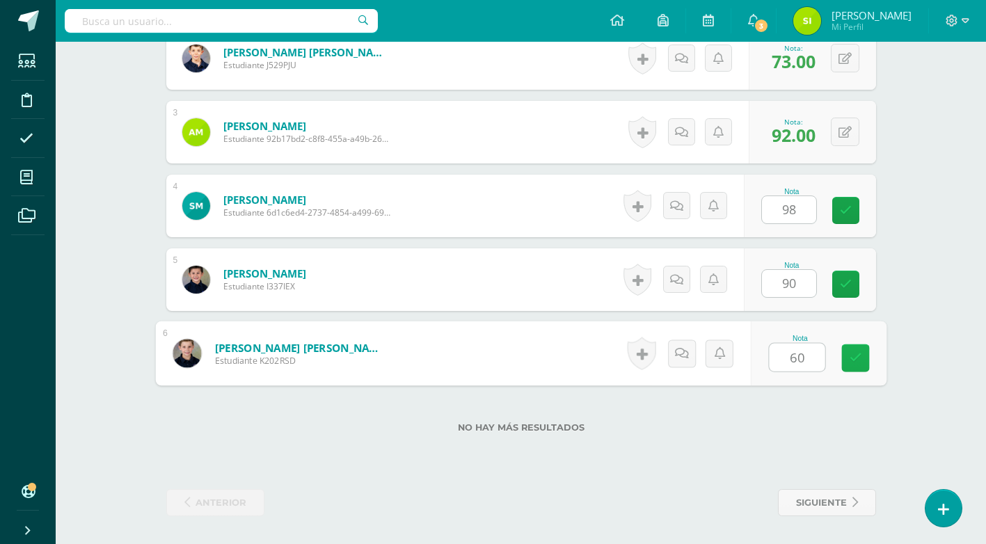
click at [856, 363] on icon at bounding box center [855, 358] width 13 height 12
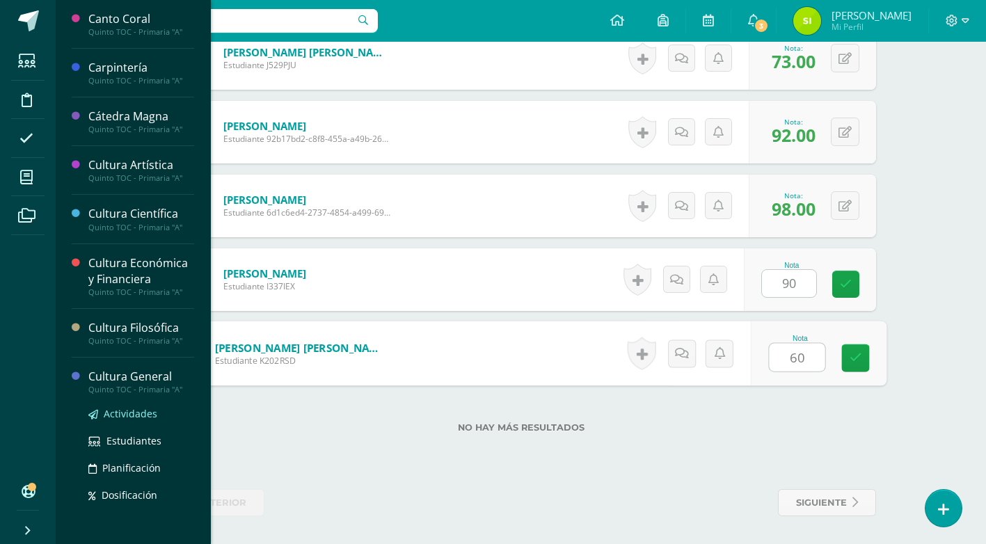
type input "60"
click at [152, 411] on span "Actividades" at bounding box center [131, 413] width 54 height 13
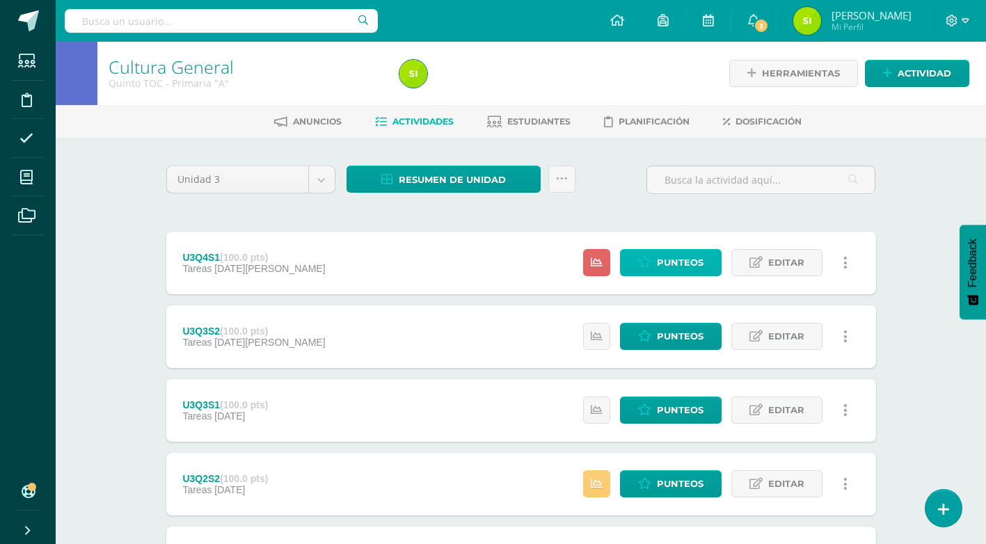
click at [697, 267] on span "Punteos" at bounding box center [680, 263] width 47 height 26
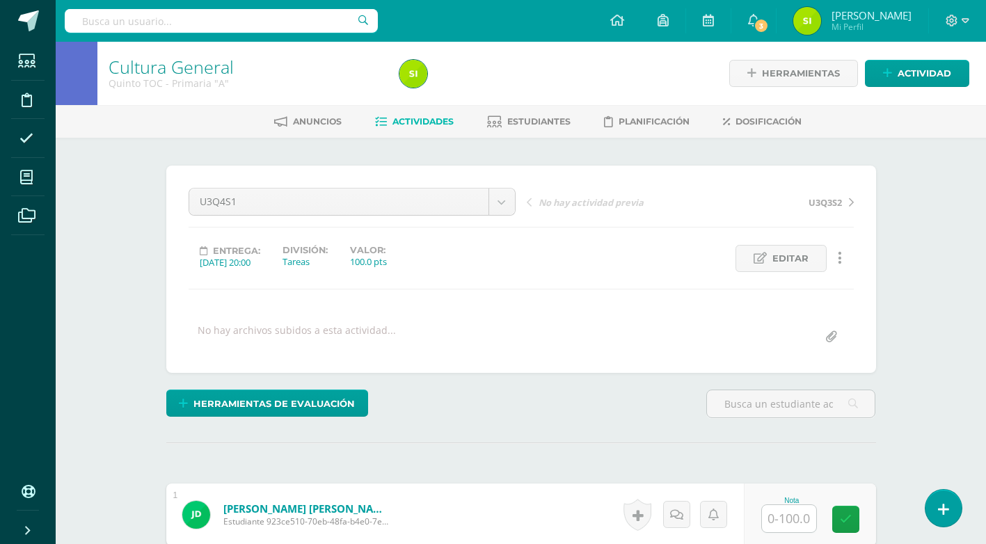
scroll to position [1, 0]
click at [506, 196] on body "Estudiantes Disciplina Asistencia Mis cursos Archivos Soporte Ayuda Reportar un…" at bounding box center [493, 536] width 986 height 1075
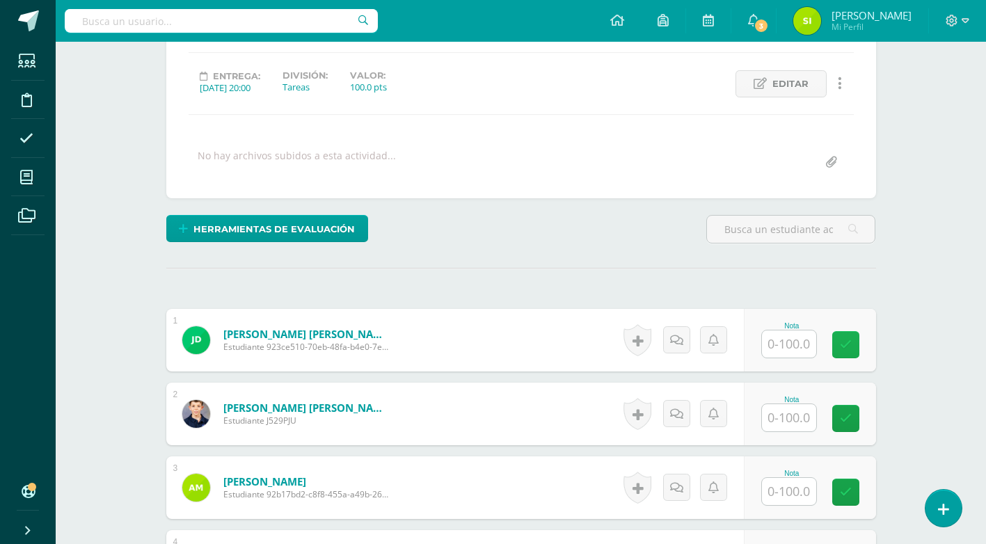
scroll to position [184, 0]
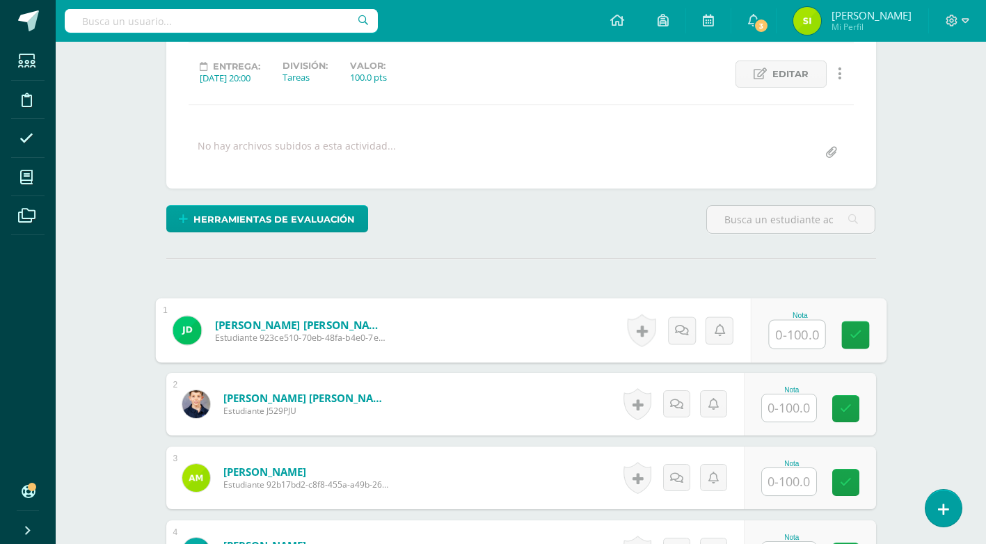
click at [789, 331] on input "text" at bounding box center [797, 335] width 56 height 28
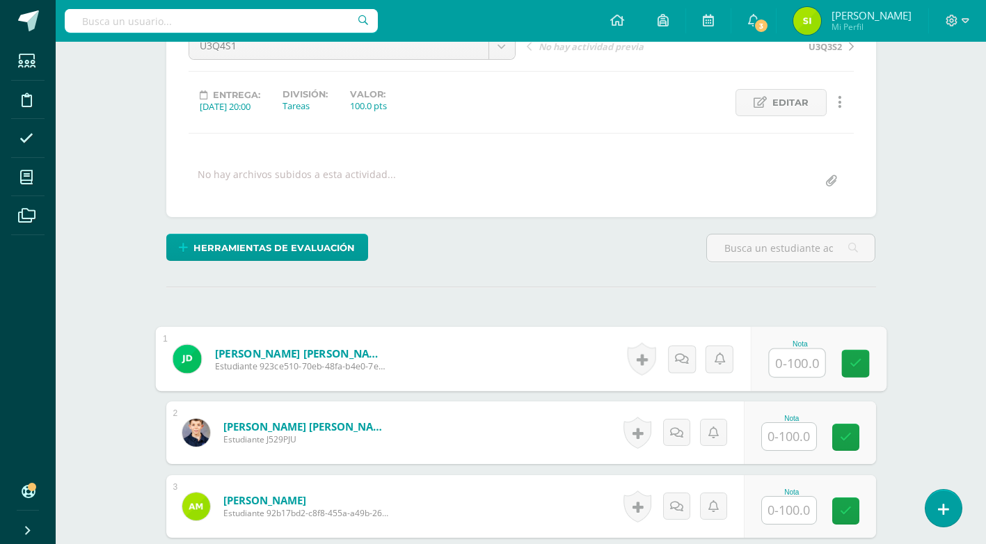
scroll to position [157, 0]
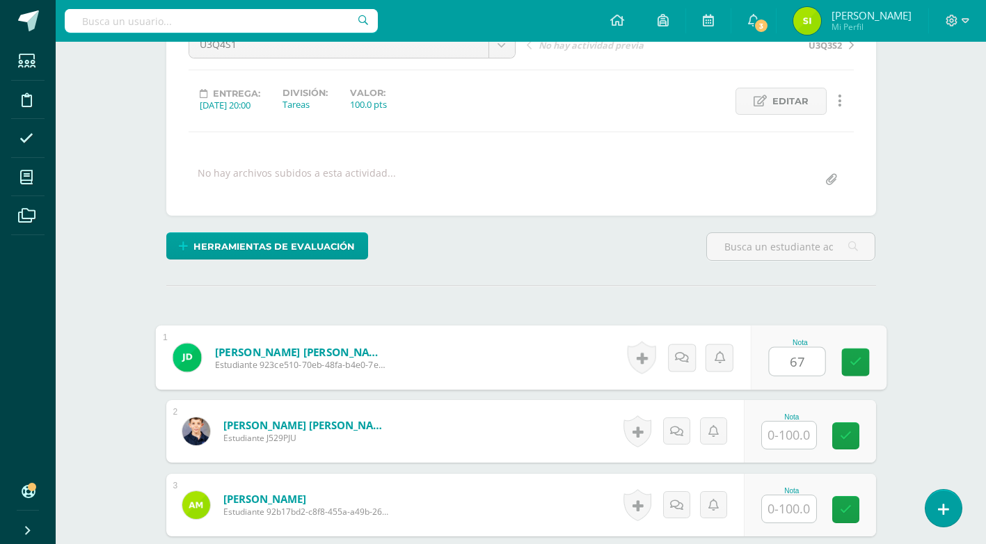
type input "67"
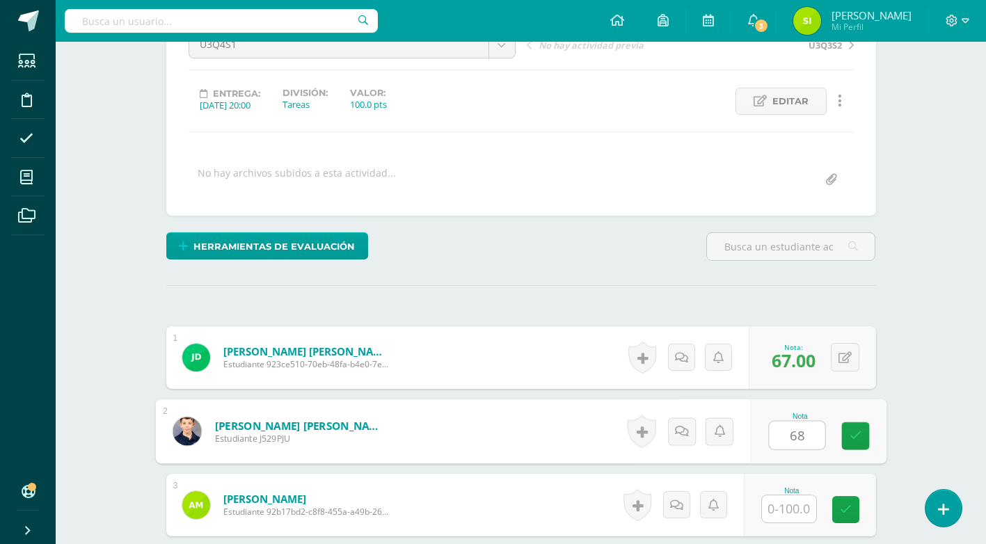
type input "68"
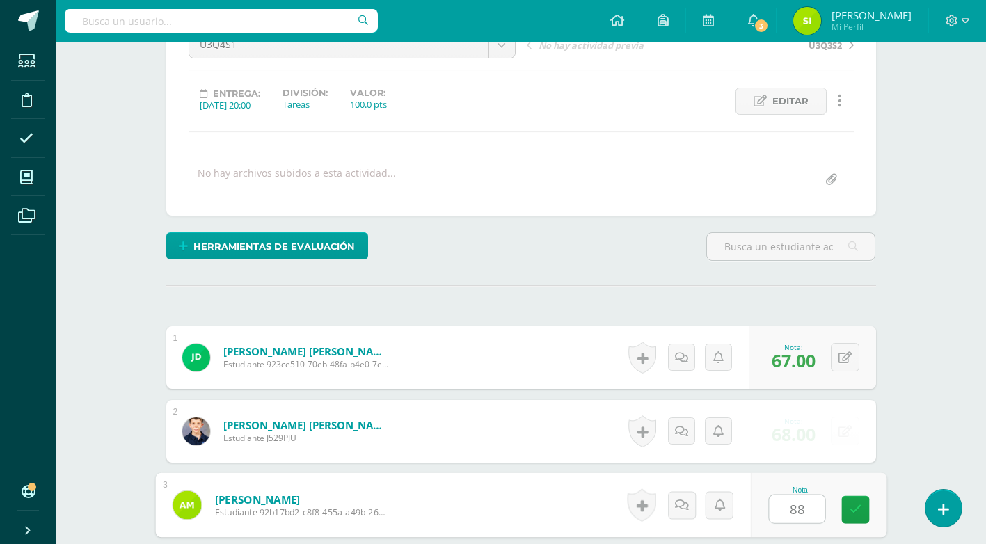
type input "88"
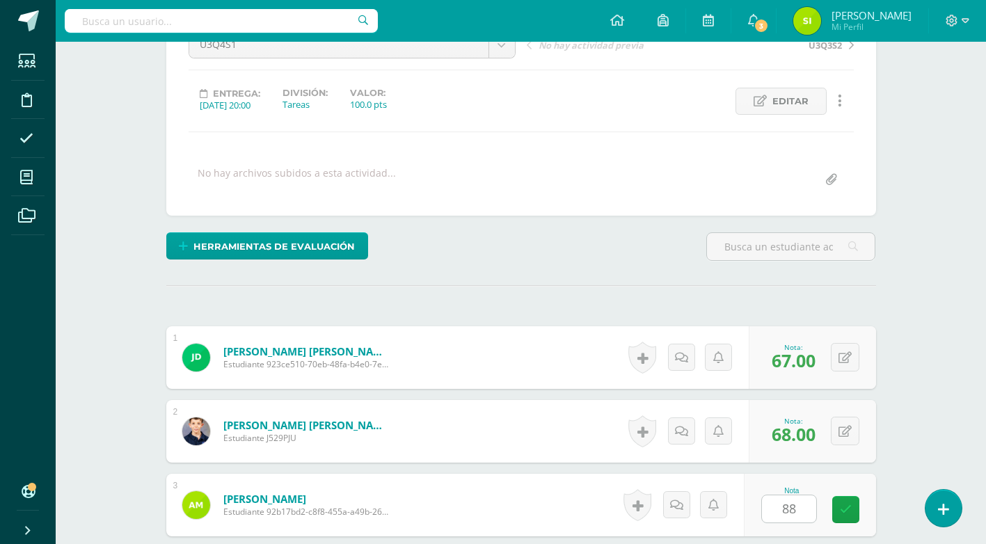
scroll to position [468, 0]
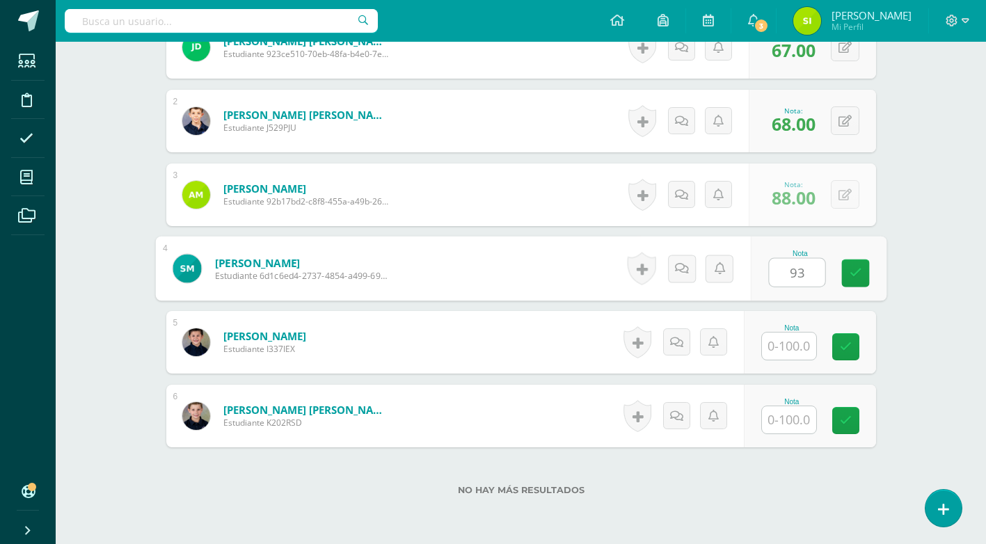
type input "93"
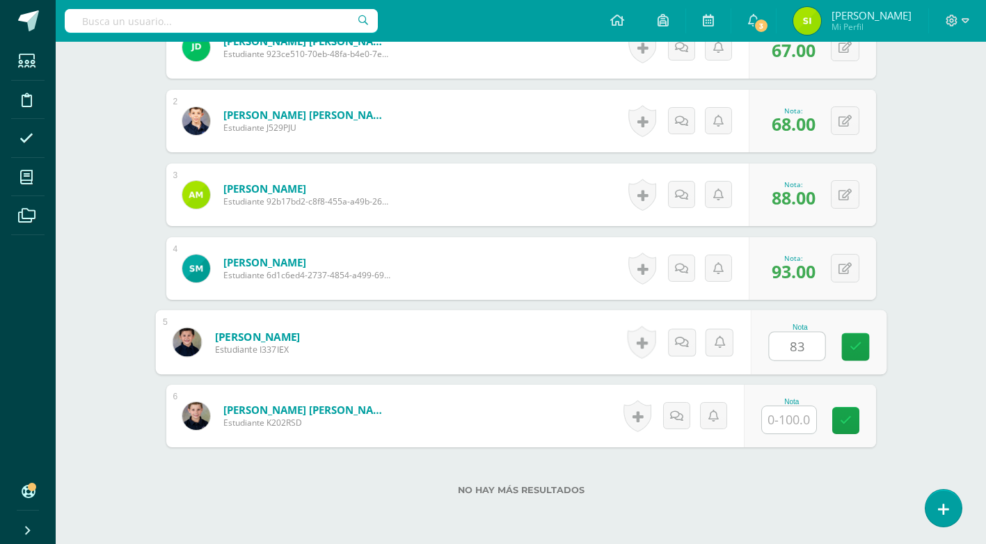
type input "83"
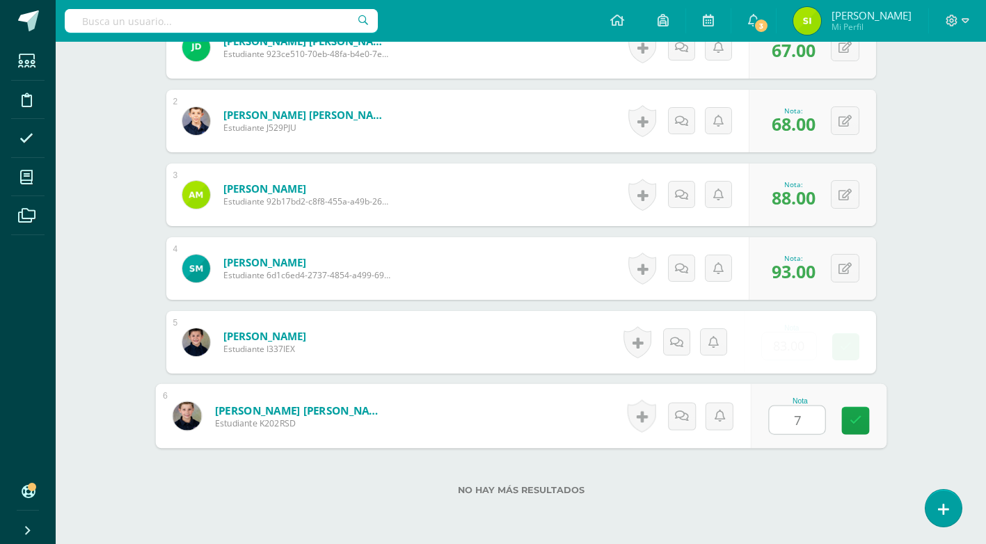
type input "70"
click at [859, 423] on icon at bounding box center [855, 421] width 13 height 12
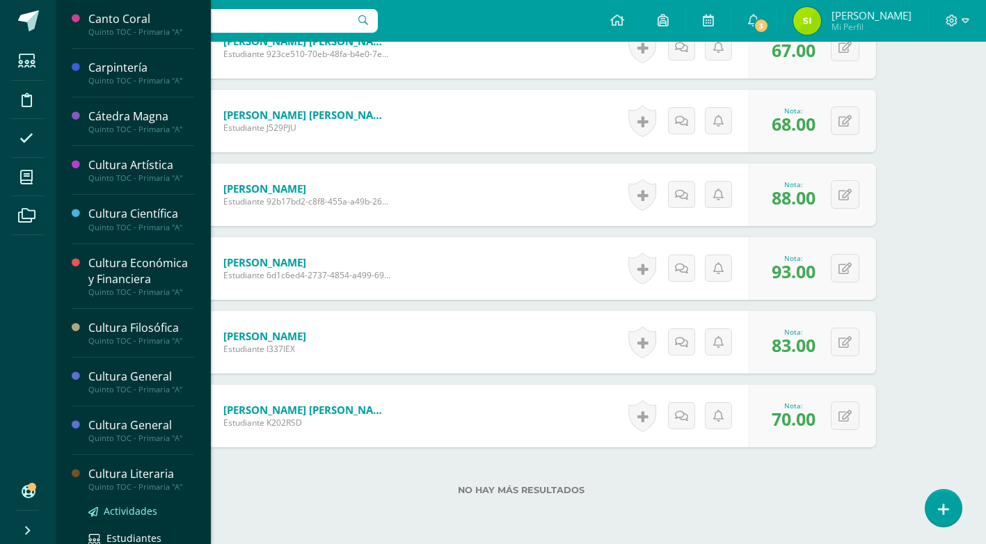
click at [132, 509] on span "Actividades" at bounding box center [131, 511] width 54 height 13
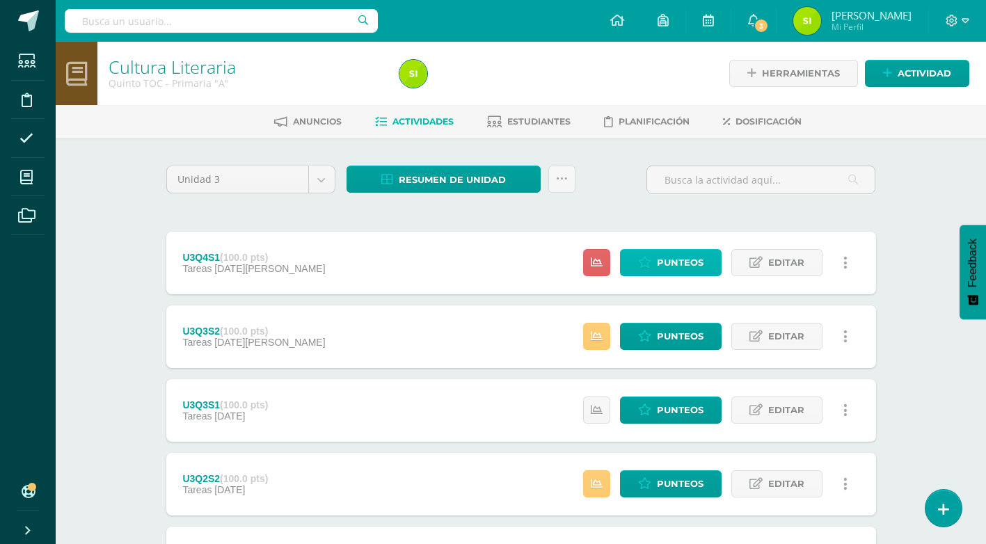
click at [661, 267] on span "Punteos" at bounding box center [680, 263] width 47 height 26
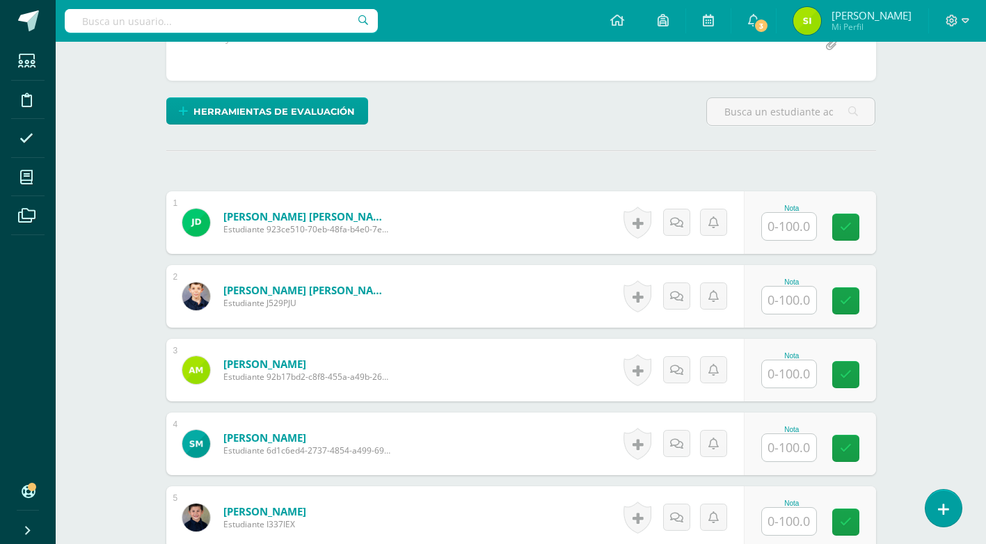
scroll to position [291, 0]
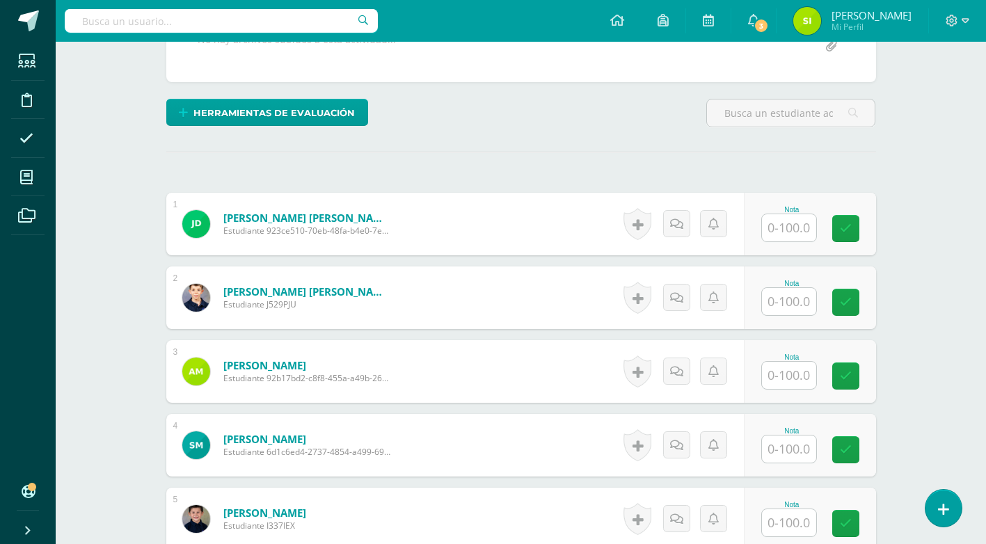
click at [804, 229] on input "text" at bounding box center [789, 227] width 54 height 27
type input "77"
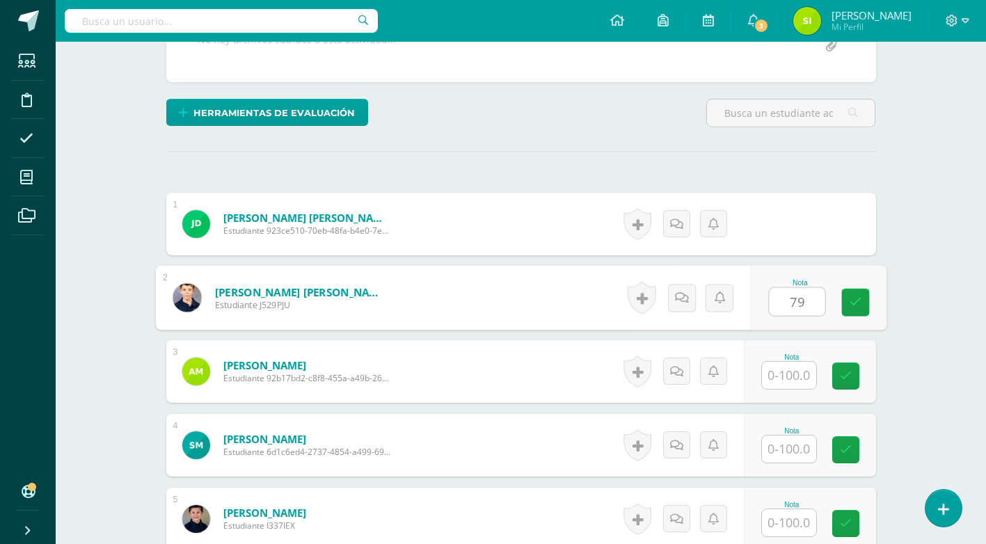
type input "79"
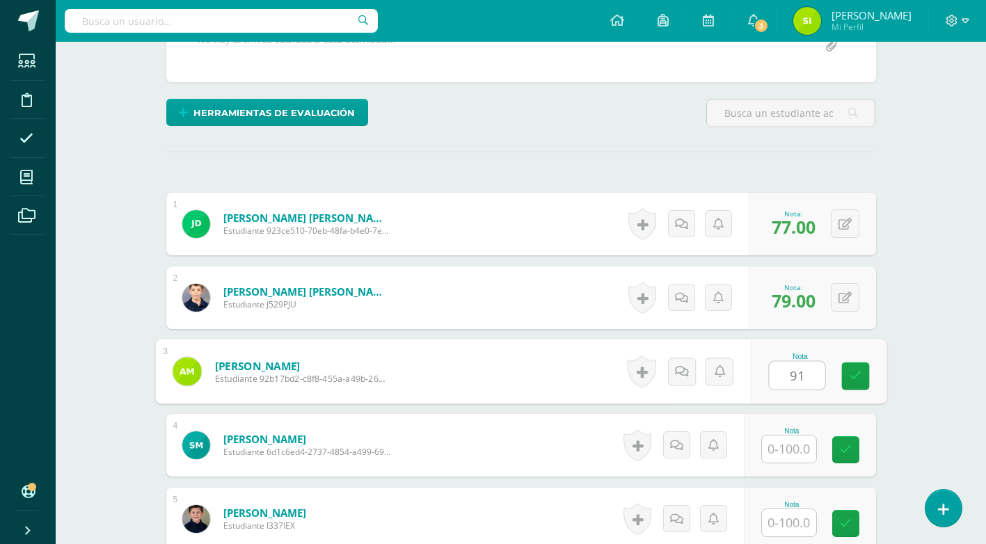
type input "91"
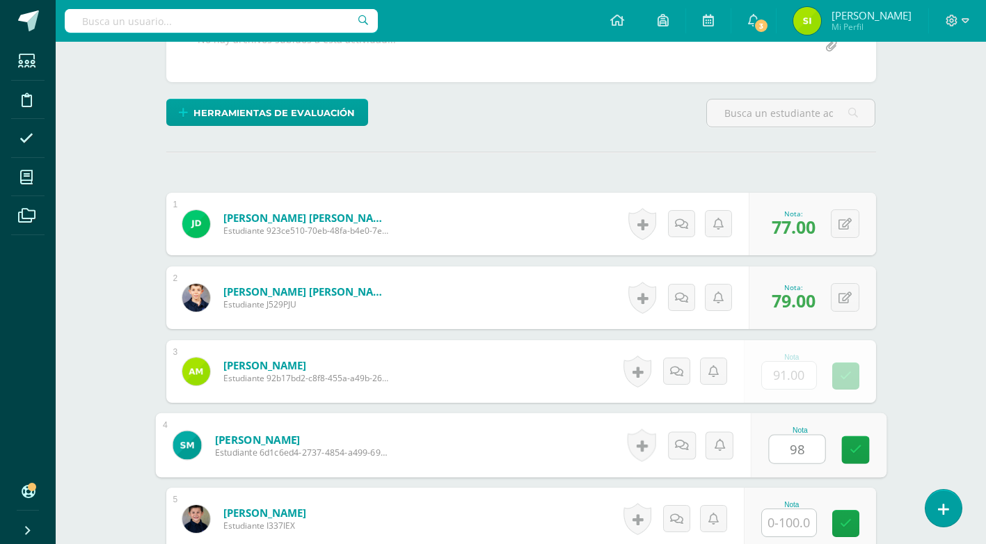
type input "98"
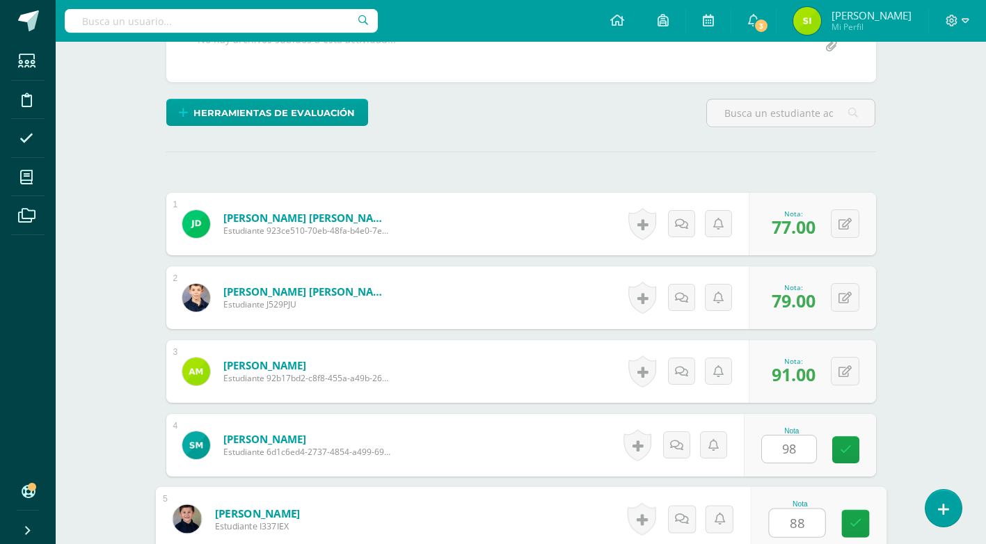
type input "88"
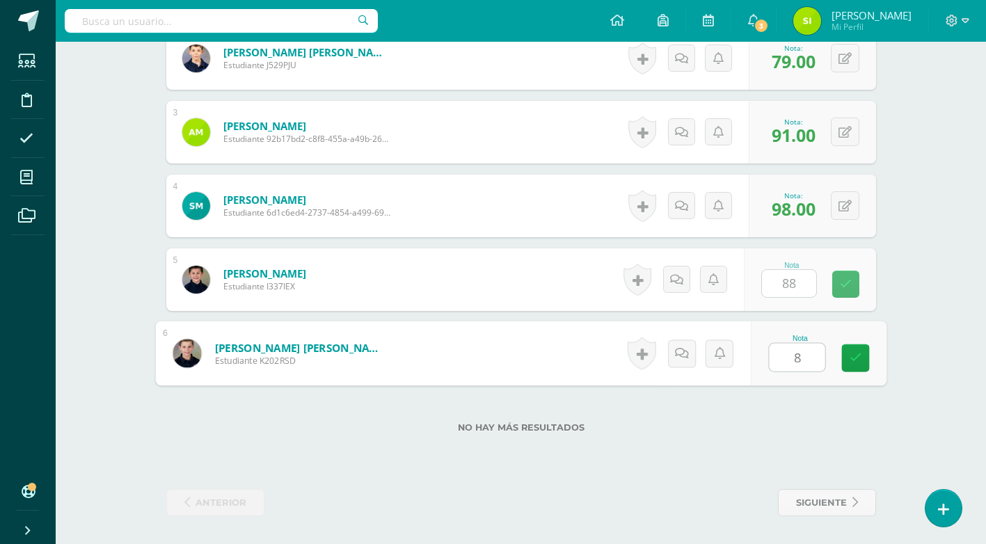
type input "87"
click at [863, 360] on link at bounding box center [855, 359] width 28 height 28
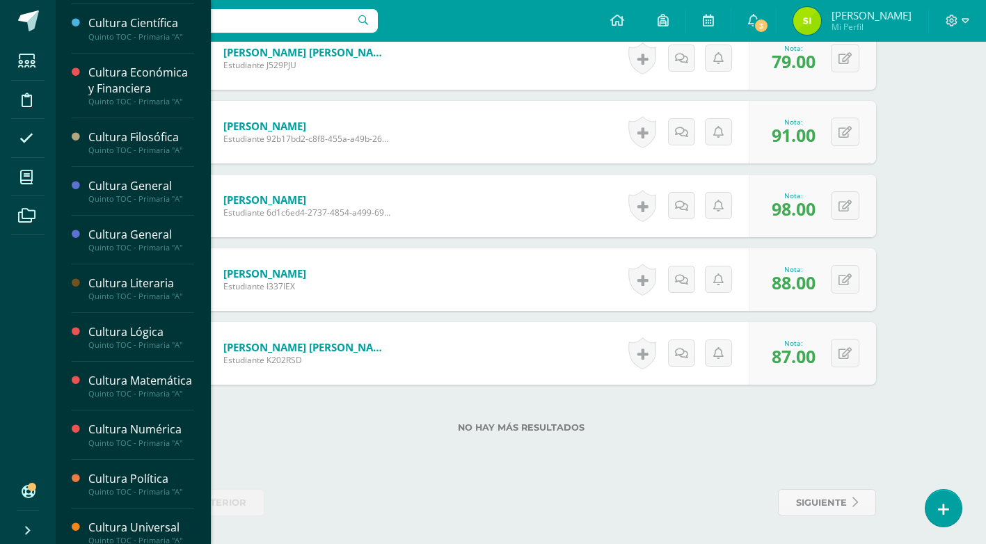
scroll to position [192, 0]
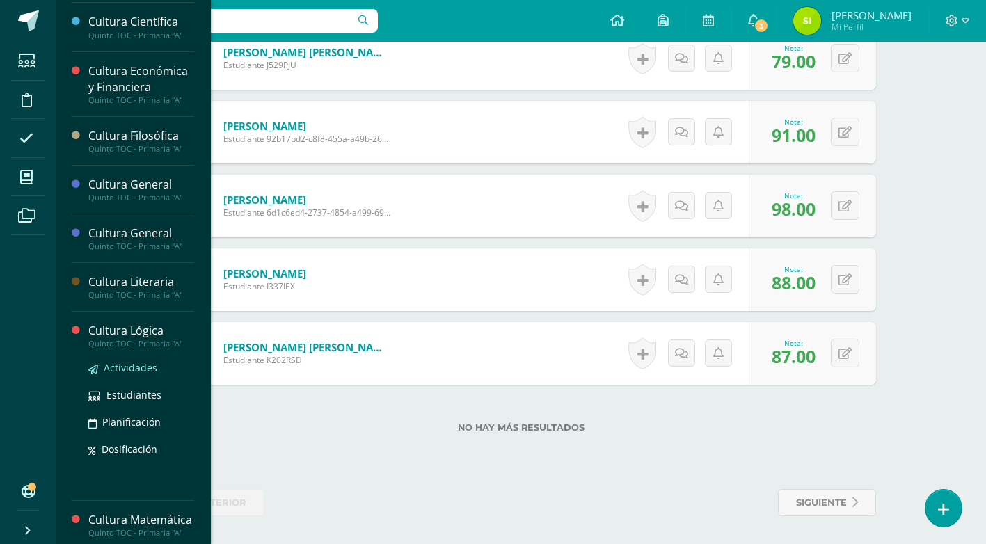
click at [129, 365] on span "Actividades" at bounding box center [131, 367] width 54 height 13
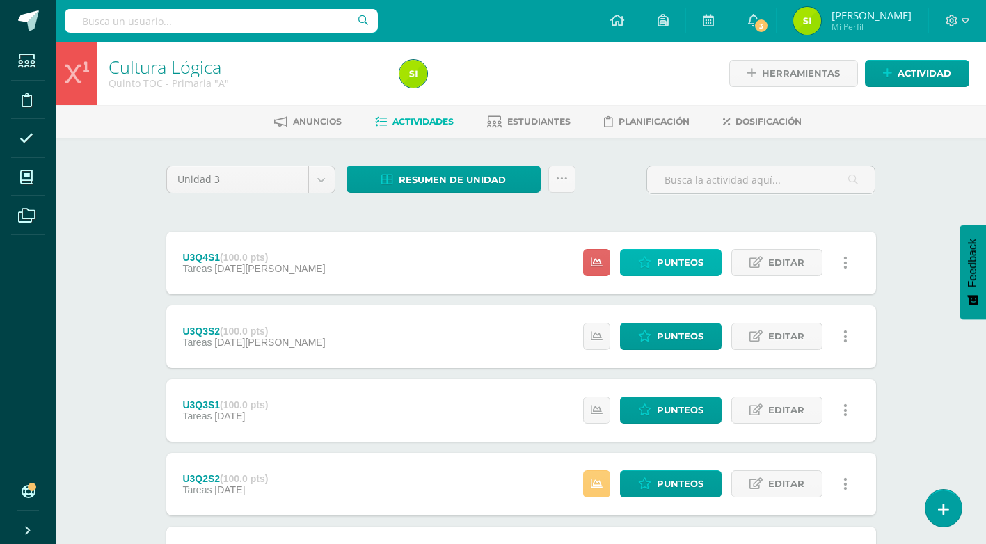
click at [681, 261] on span "Punteos" at bounding box center [680, 263] width 47 height 26
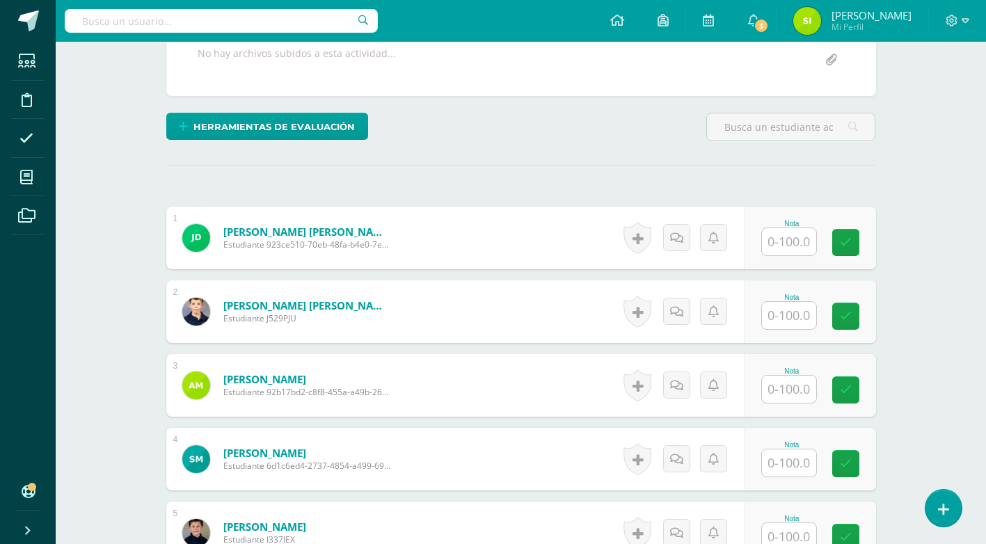
scroll to position [281, 0]
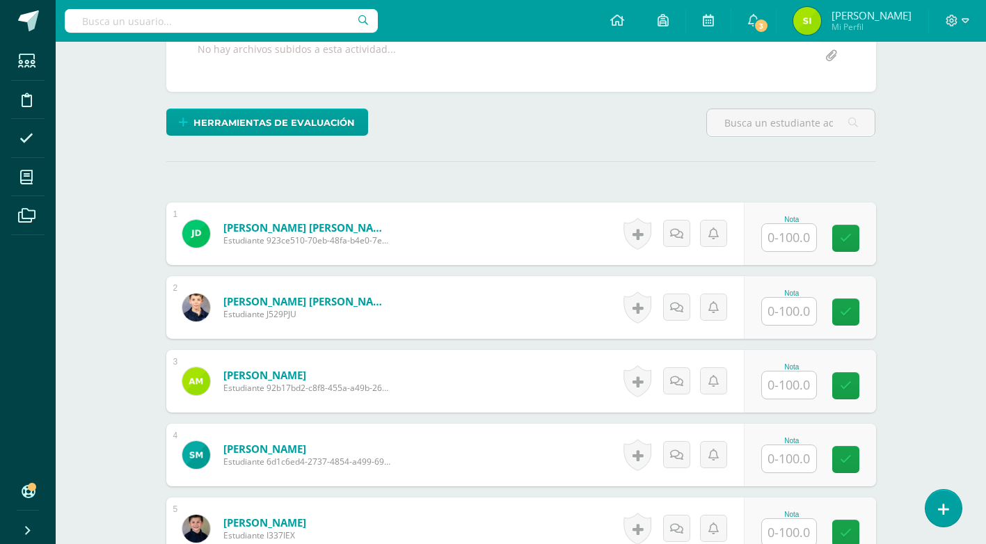
click at [777, 238] on input "text" at bounding box center [789, 237] width 54 height 27
type input "100"
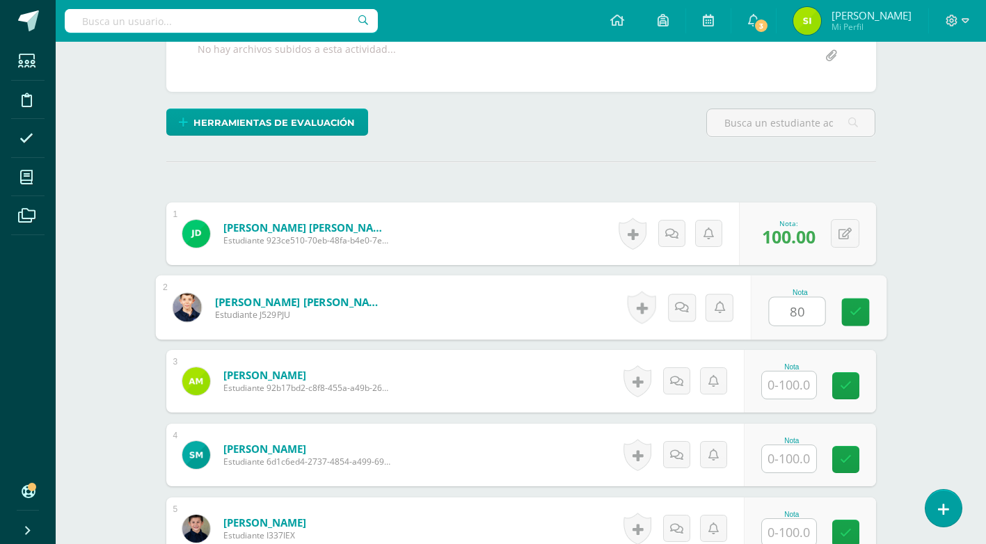
type input "80"
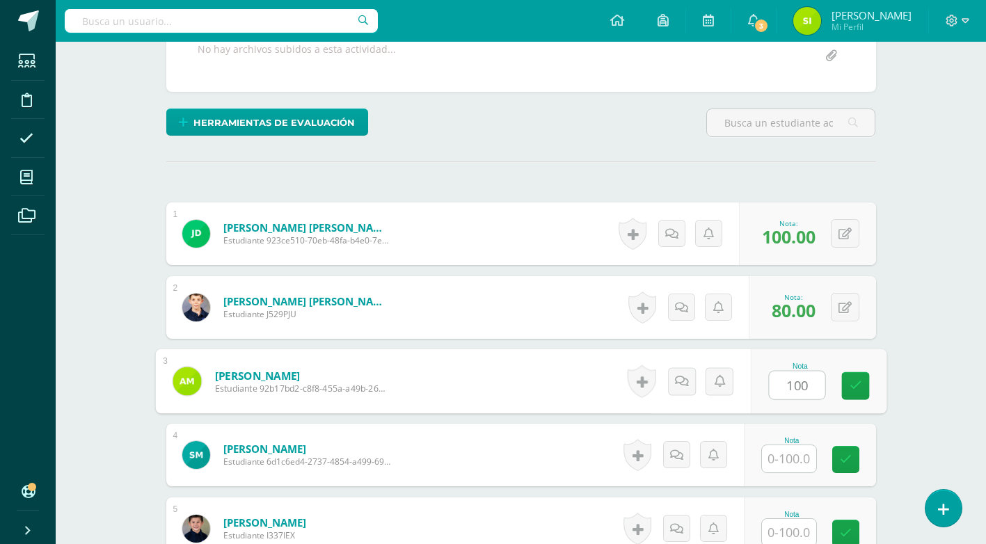
type input "100"
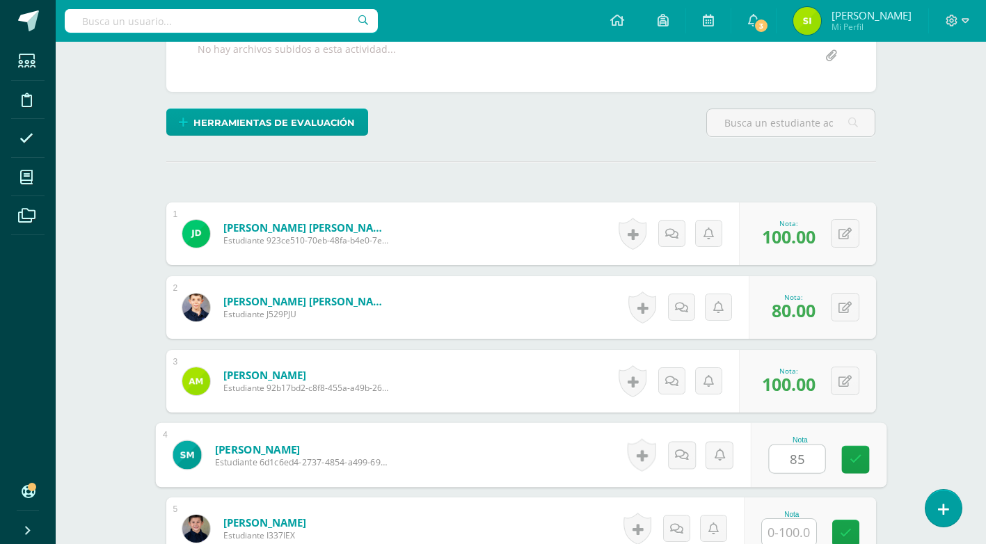
type input "85"
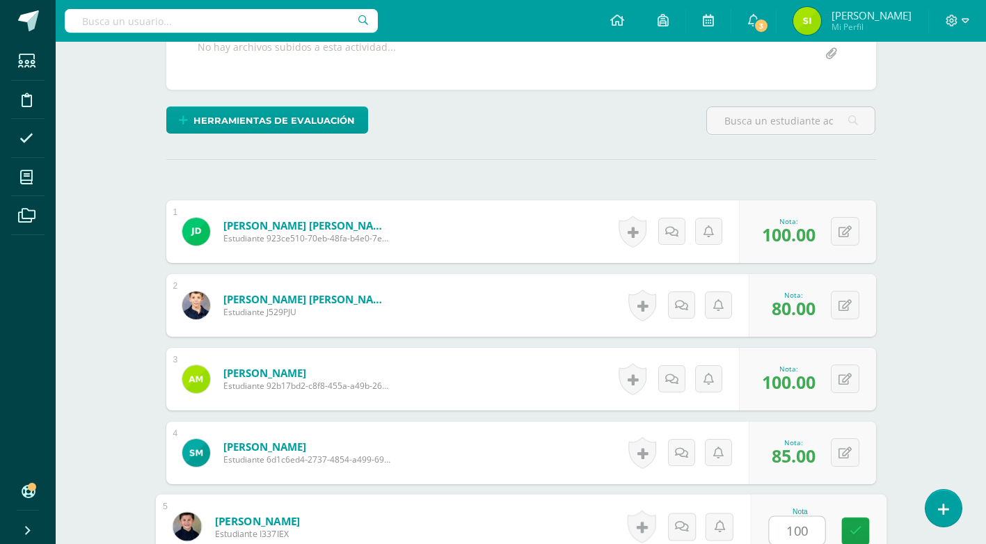
type input "100"
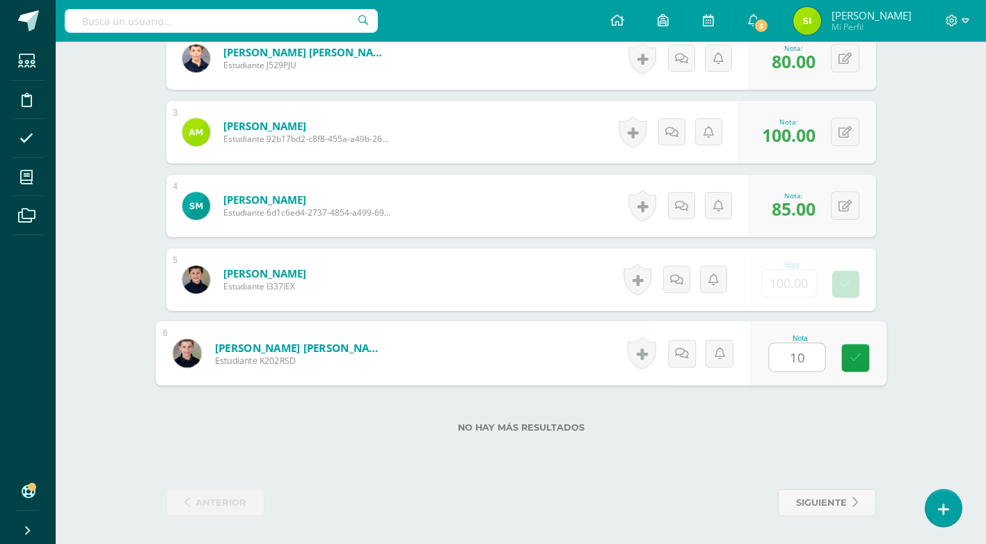
type input "100"
click at [853, 363] on icon at bounding box center [855, 358] width 13 height 12
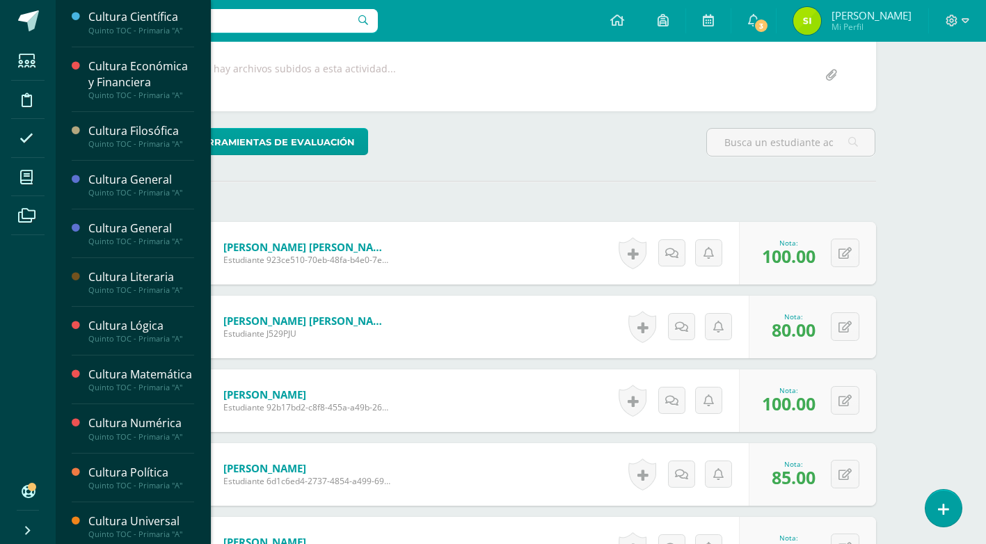
scroll to position [199, 0]
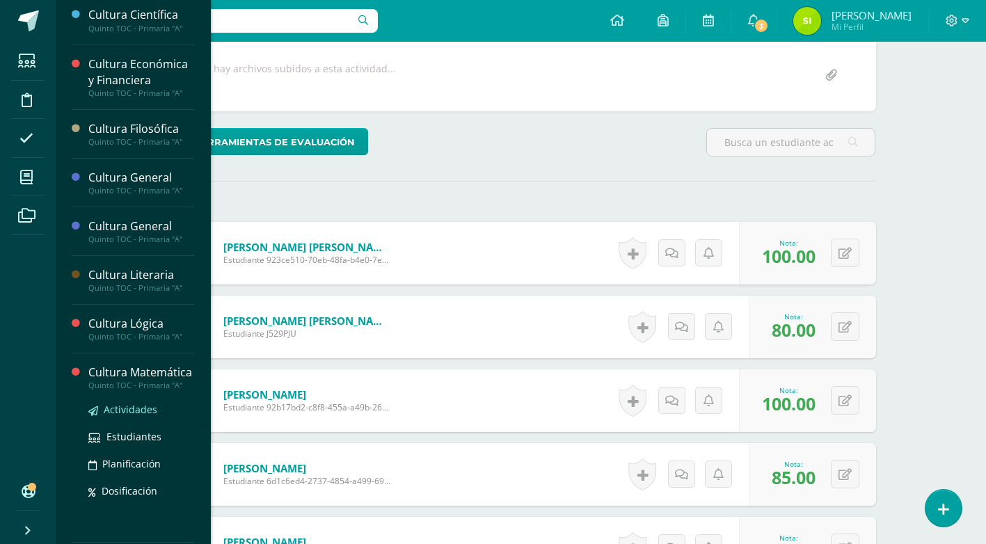
click at [138, 416] on span "Actividades" at bounding box center [131, 409] width 54 height 13
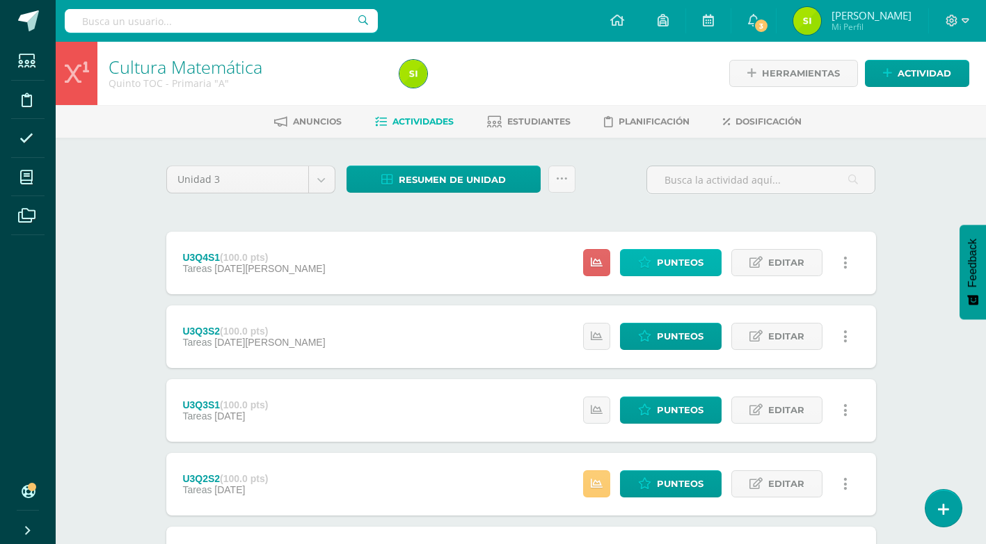
click at [703, 262] on span "Punteos" at bounding box center [680, 263] width 47 height 26
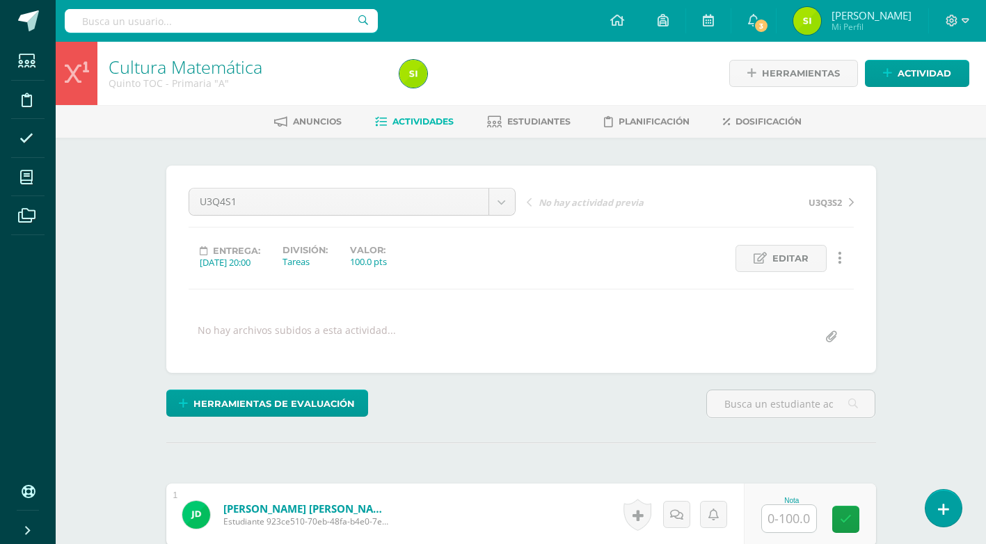
scroll to position [1, 0]
click at [798, 523] on input "text" at bounding box center [789, 518] width 54 height 27
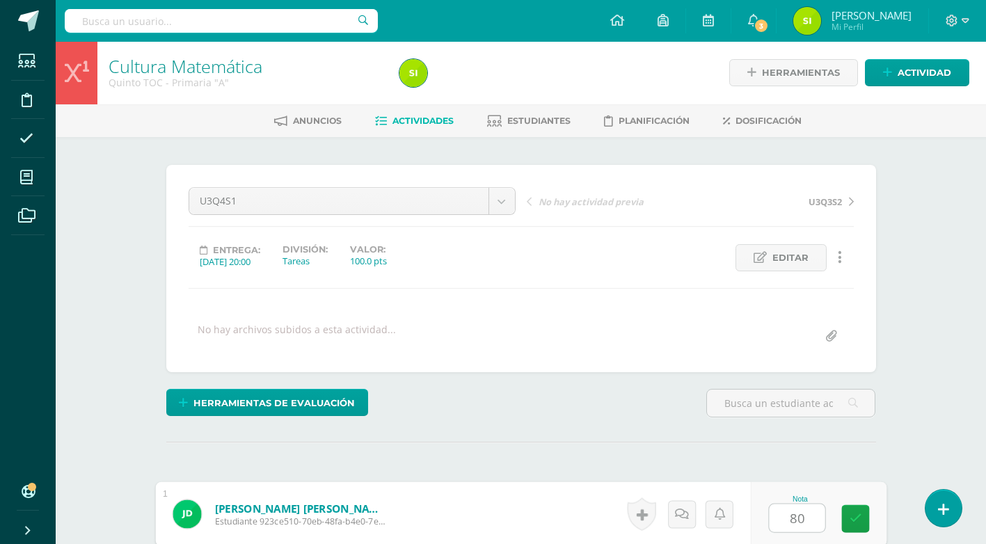
type input "80"
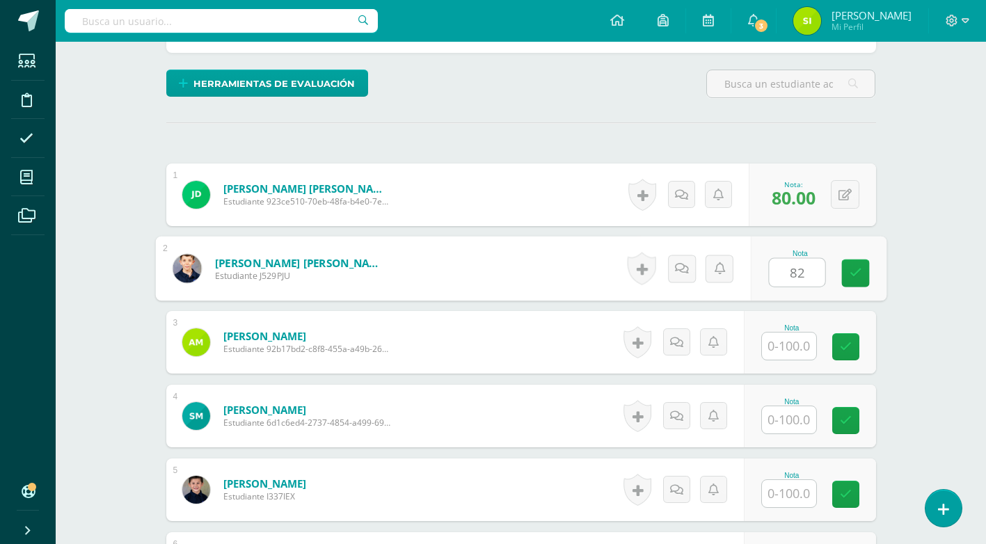
type input "82"
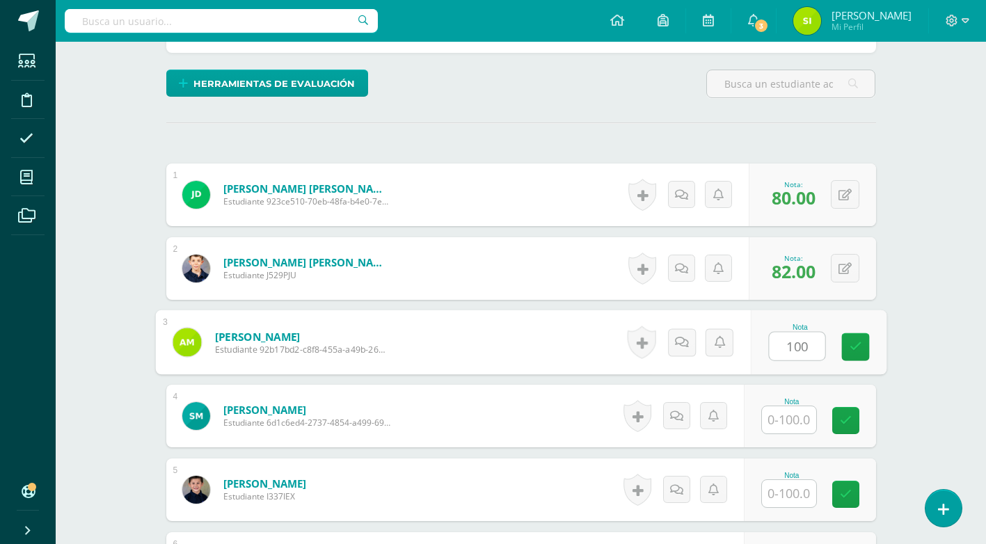
type input "100"
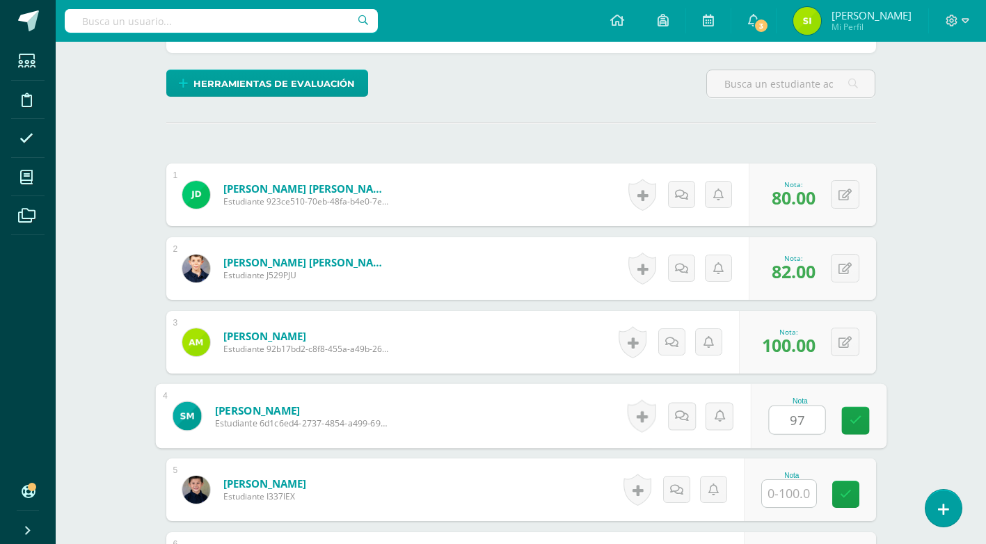
type input "97"
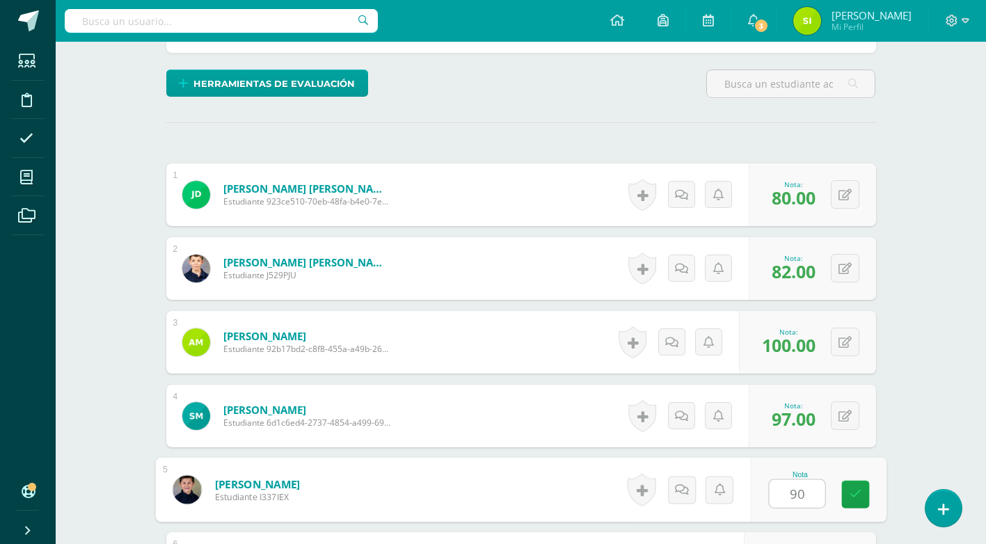
type input "90"
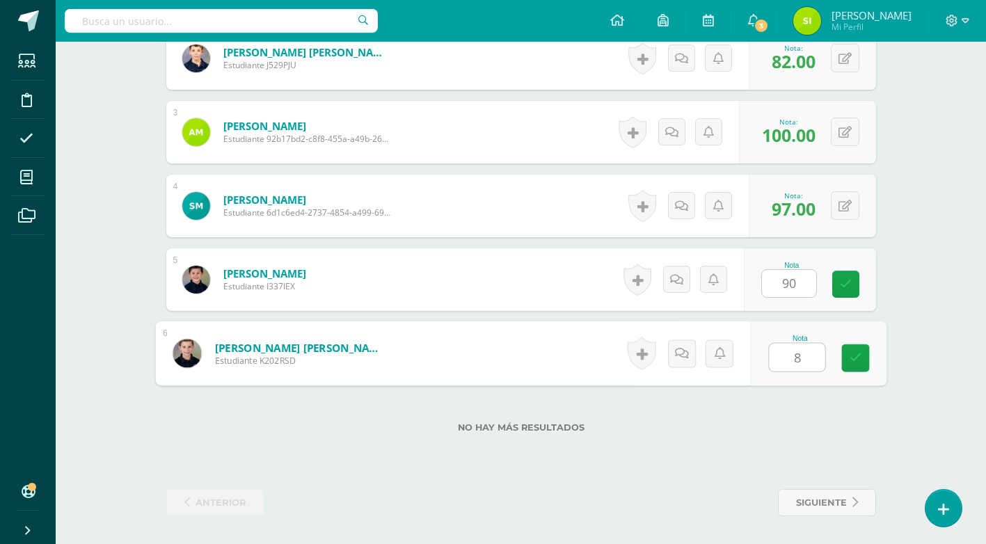
type input "87"
click at [853, 352] on icon at bounding box center [855, 358] width 13 height 12
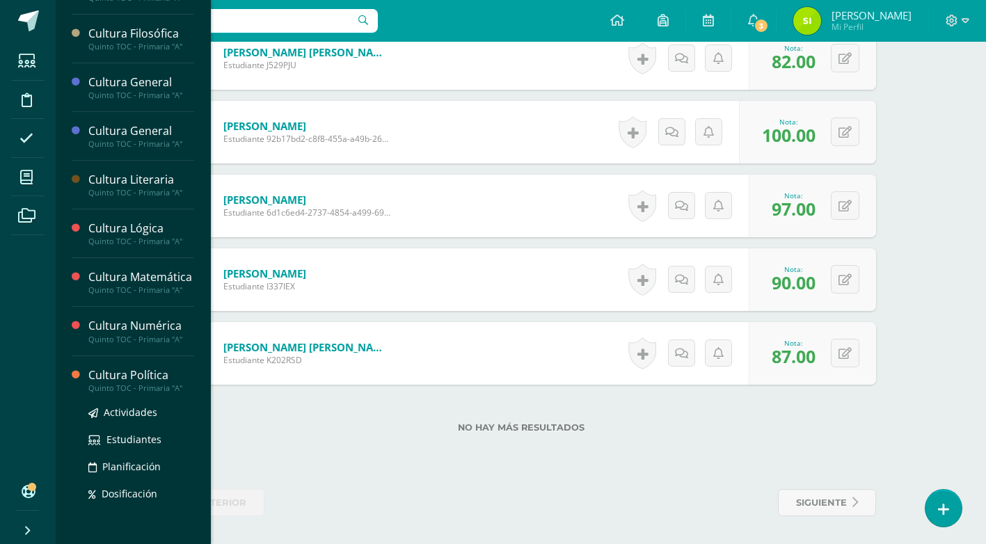
scroll to position [296, 0]
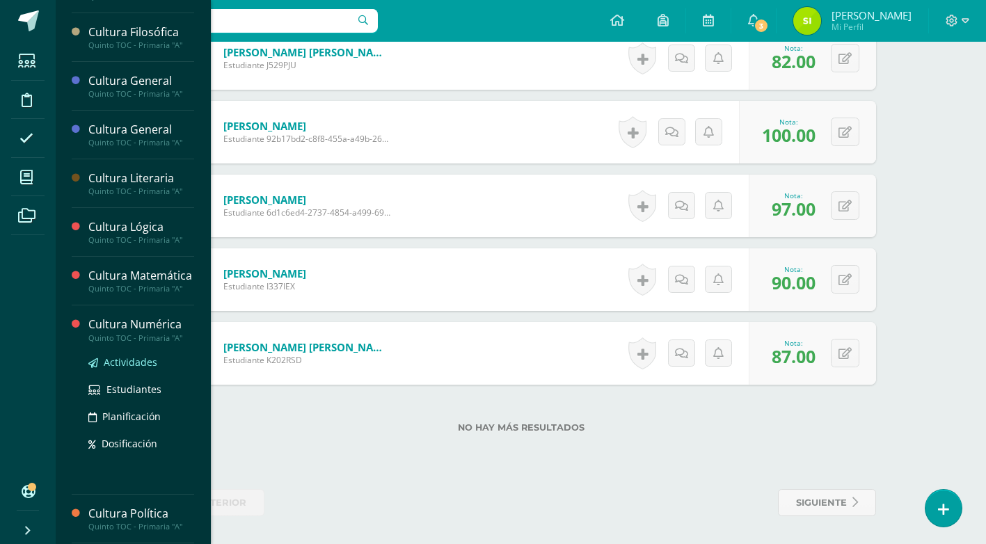
click at [143, 369] on span "Actividades" at bounding box center [131, 362] width 54 height 13
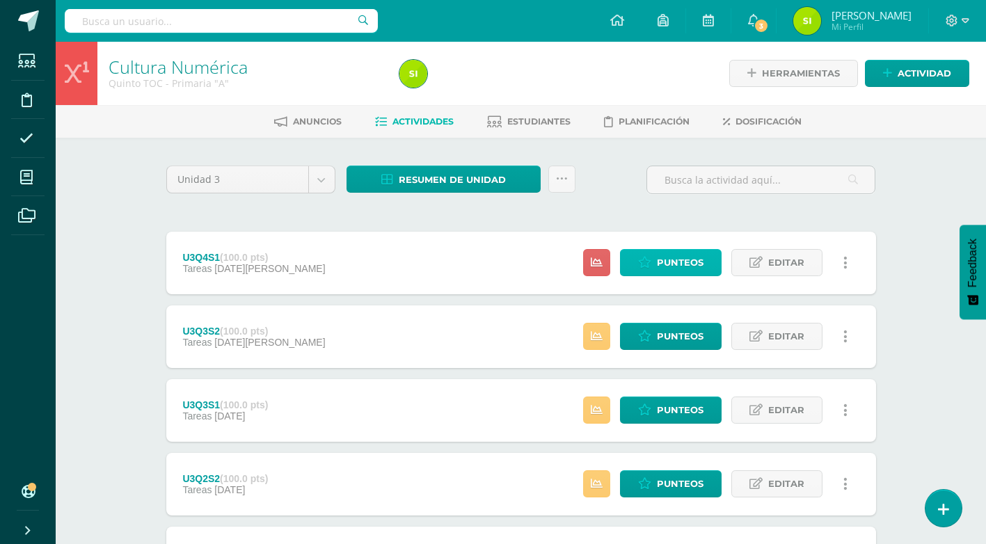
click at [699, 255] on span "Punteos" at bounding box center [680, 263] width 47 height 26
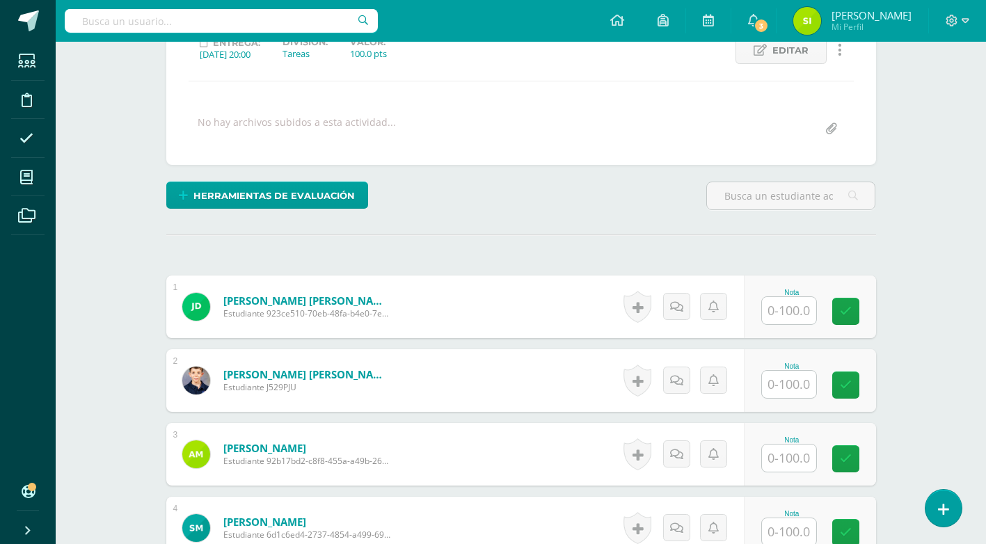
scroll to position [210, 0]
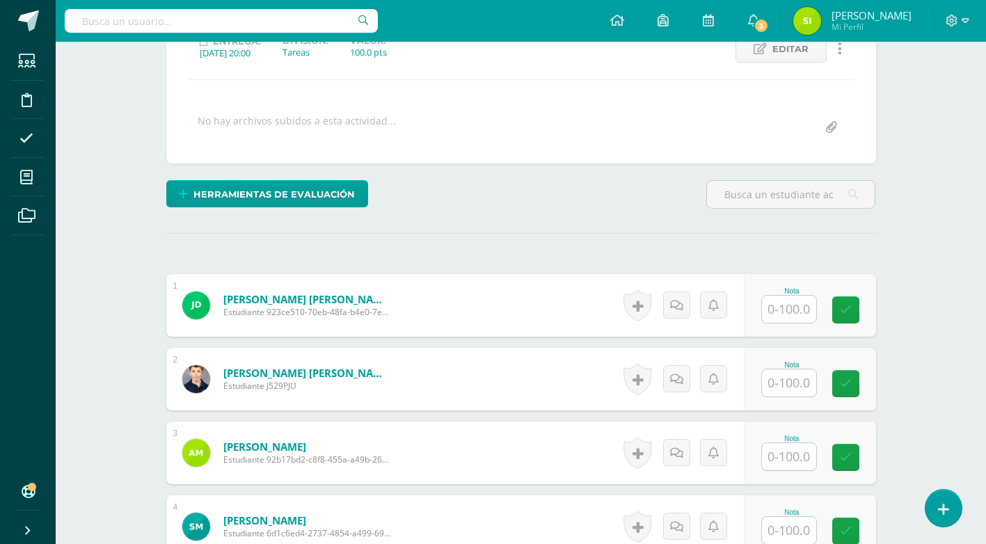
click at [805, 296] on input "text" at bounding box center [789, 309] width 54 height 27
type input "62"
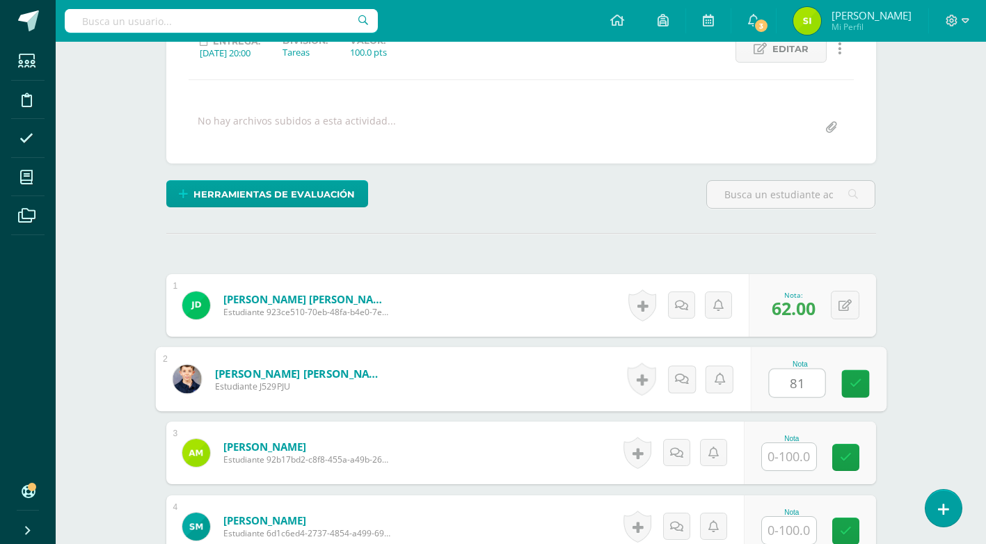
type input "81"
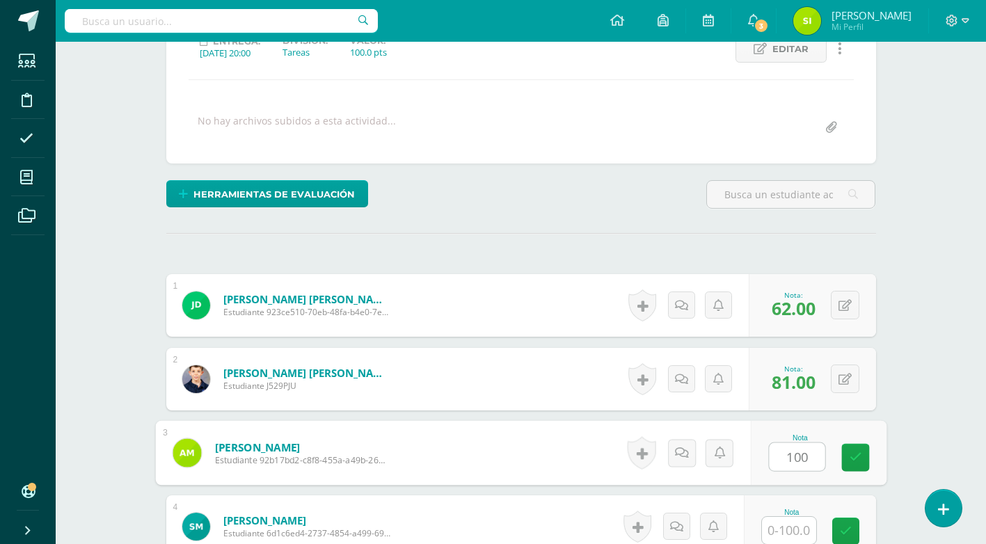
type input "100"
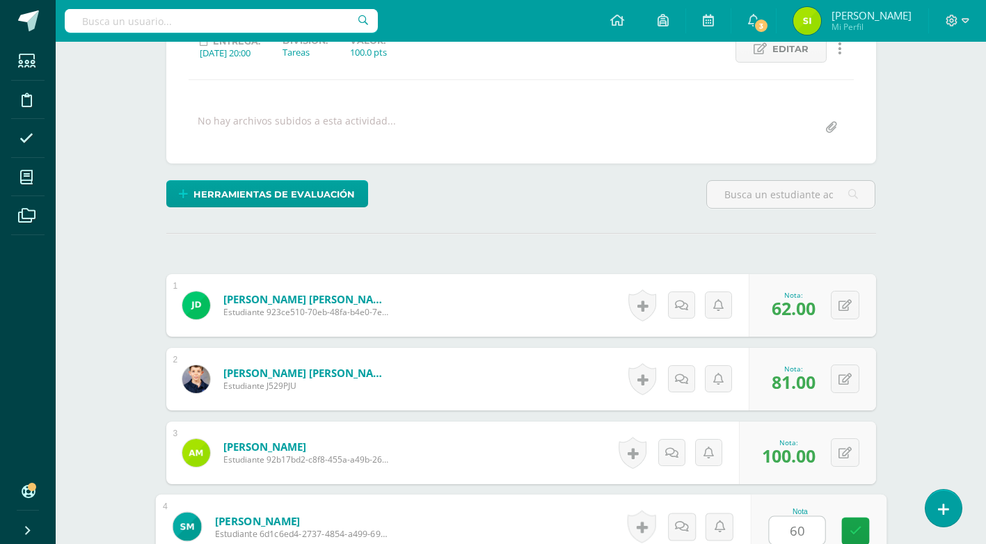
type input "60"
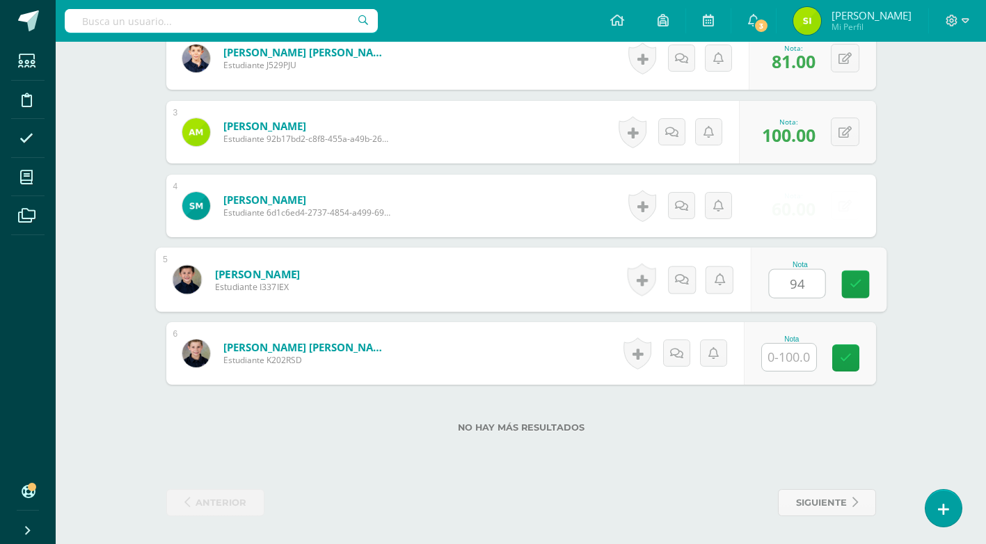
type input "94"
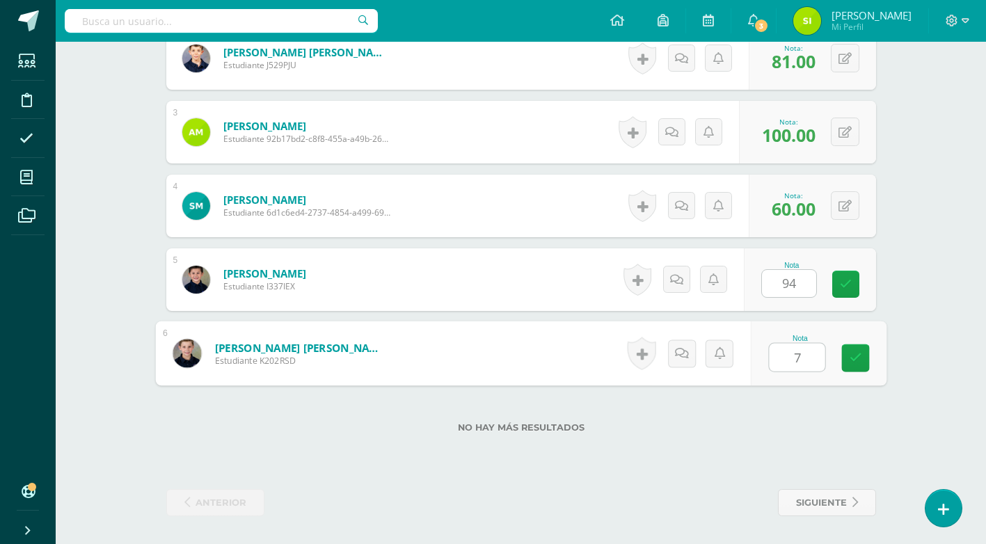
type input "78"
click at [860, 361] on icon at bounding box center [855, 358] width 13 height 12
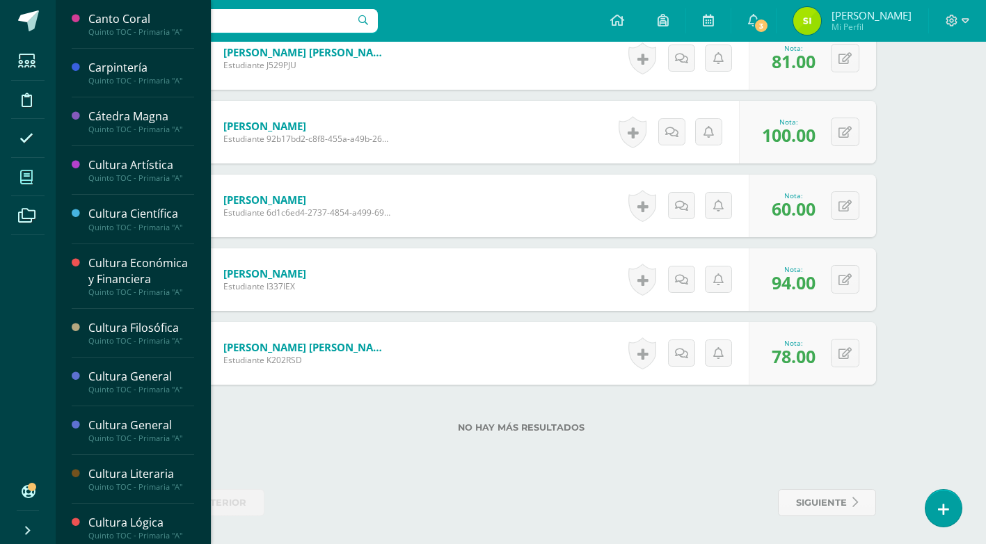
click at [25, 179] on icon at bounding box center [26, 178] width 13 height 14
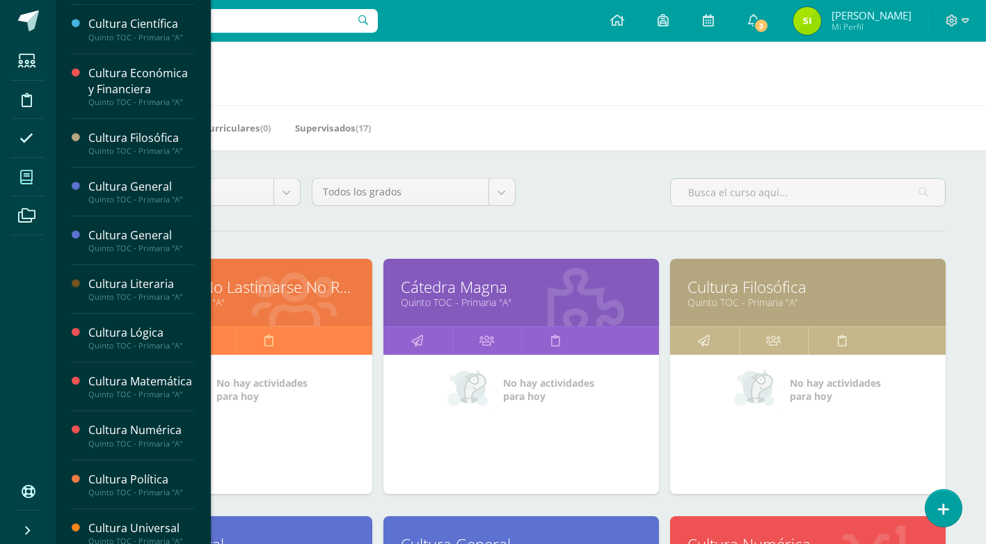
scroll to position [349, 0]
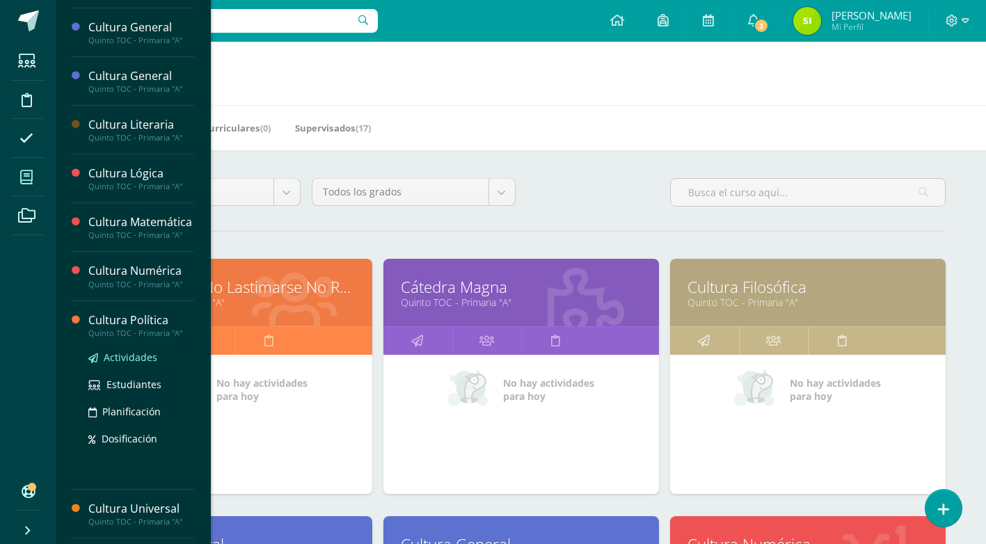
click at [125, 364] on span "Actividades" at bounding box center [131, 357] width 54 height 13
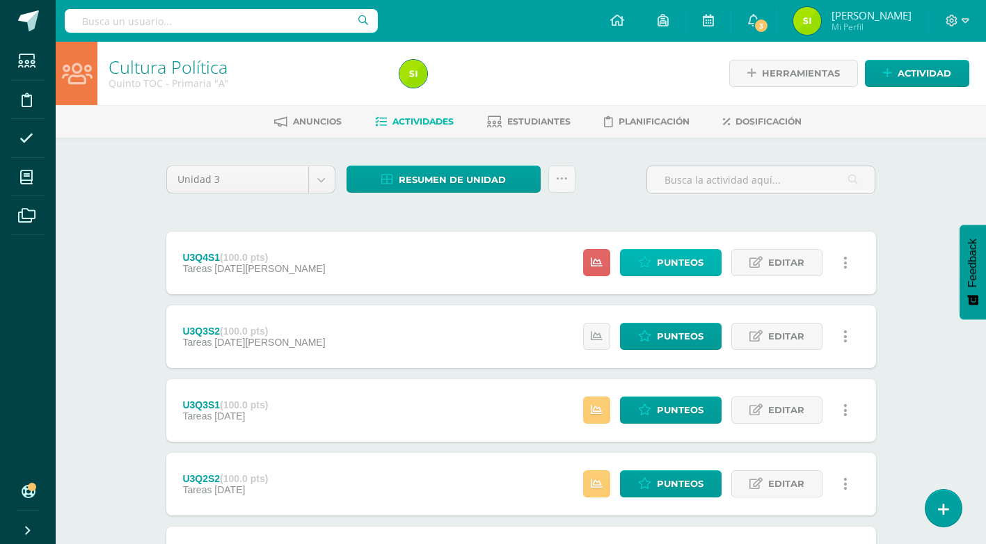
click at [658, 269] on span "Punteos" at bounding box center [680, 263] width 47 height 26
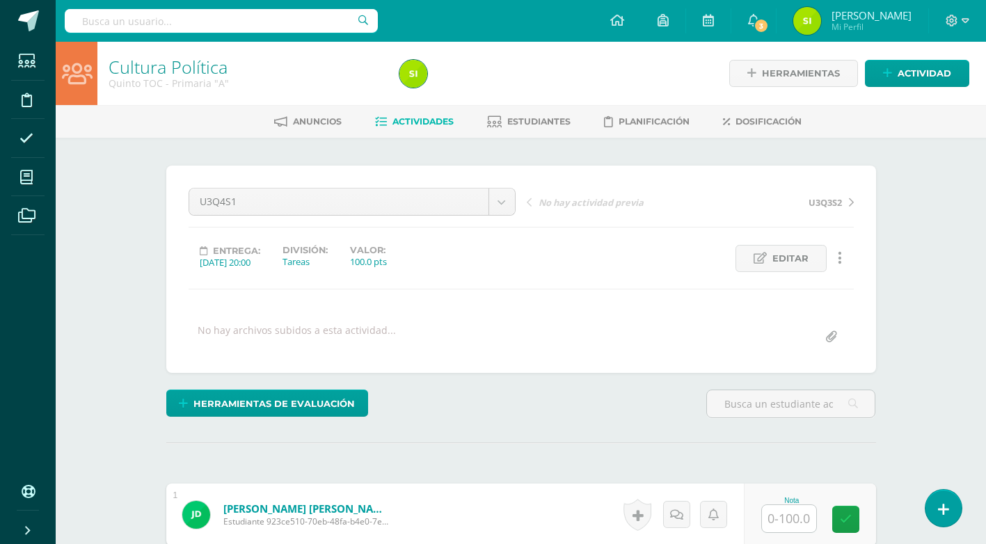
scroll to position [1, 0]
click at [800, 517] on input "text" at bounding box center [789, 518] width 54 height 27
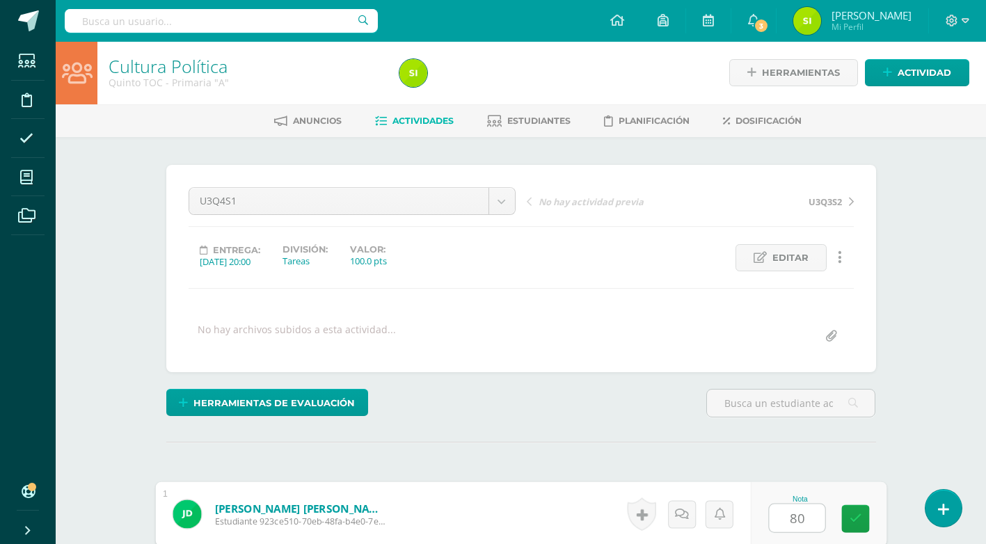
type input "80"
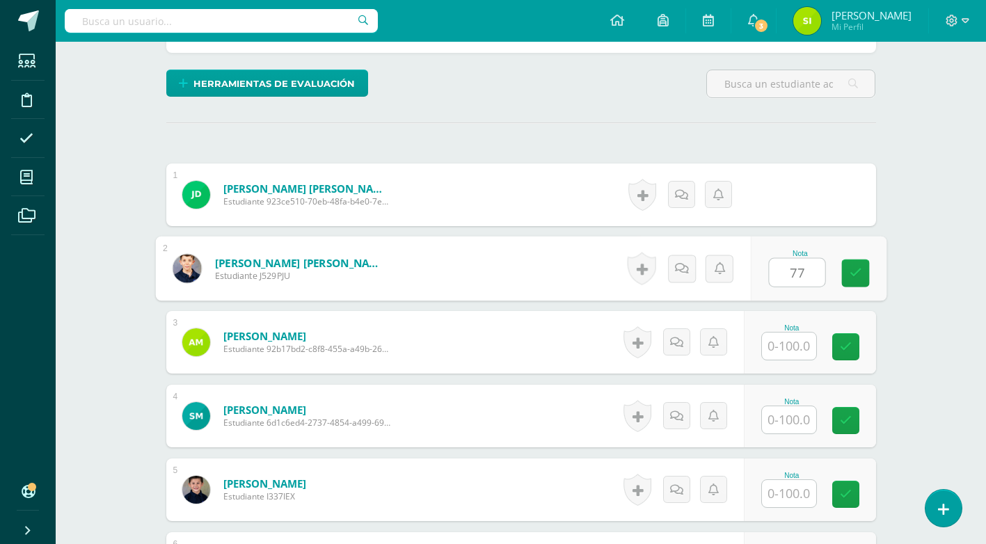
type input "77"
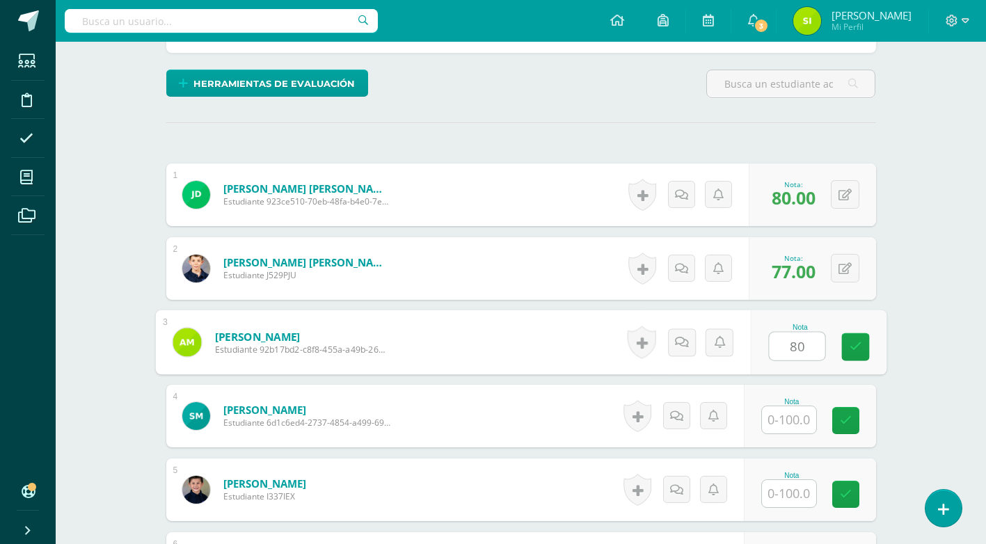
type input "80"
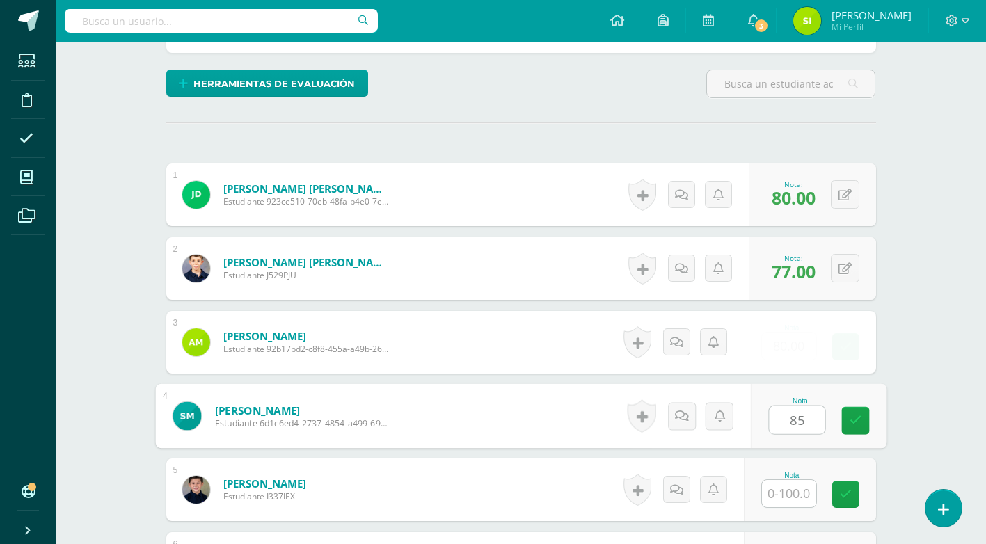
type input "85"
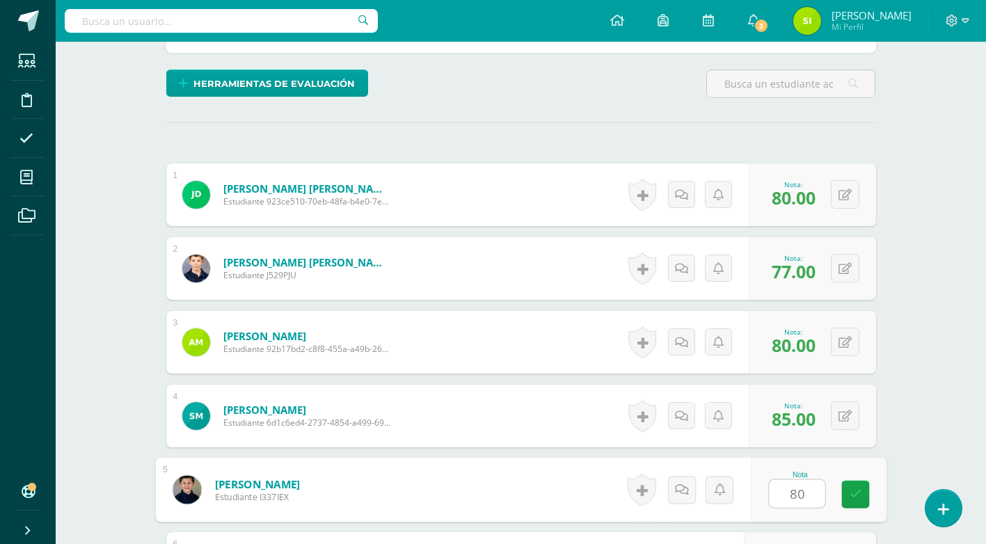
type input "80"
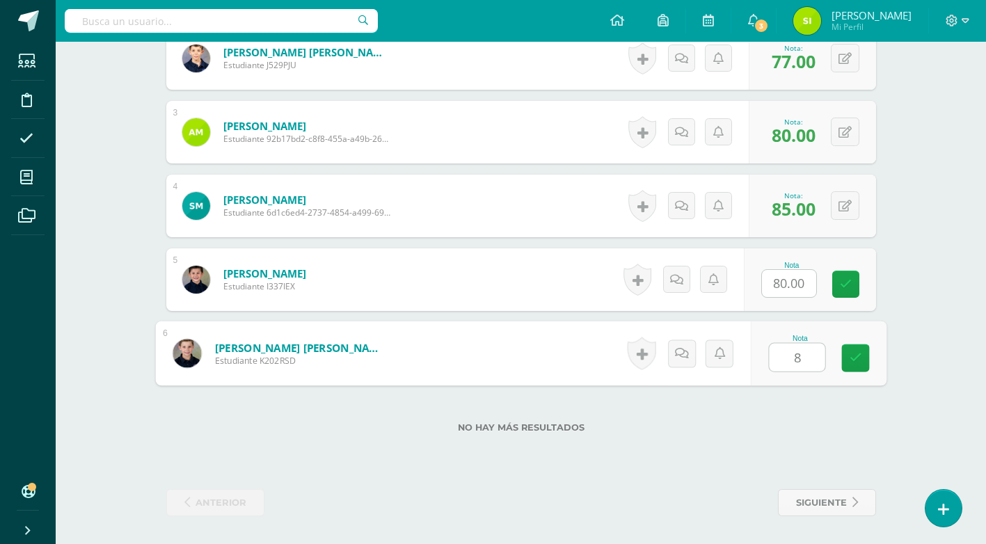
type input "80"
click at [855, 358] on icon at bounding box center [855, 358] width 13 height 12
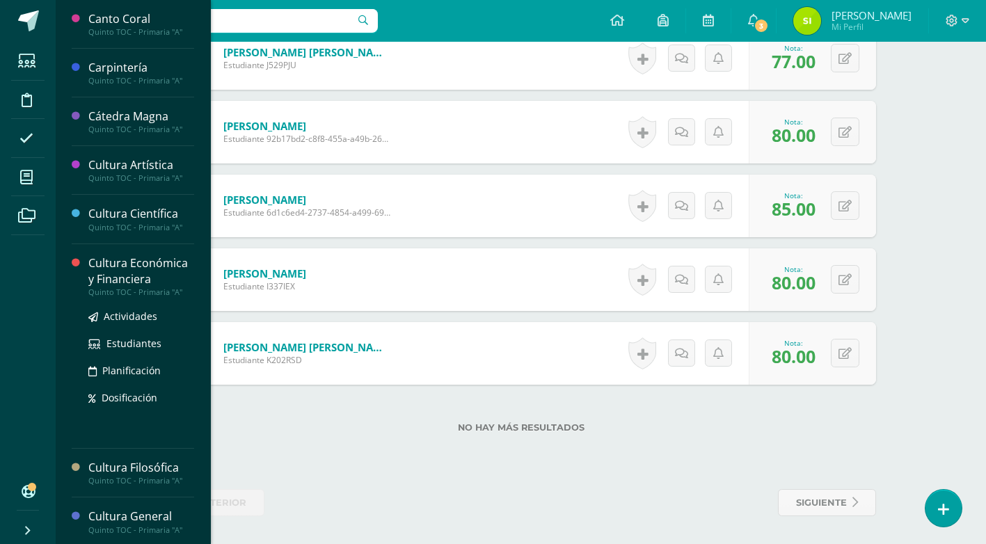
drag, startPoint x: 201, startPoint y: 248, endPoint x: 171, endPoint y: 324, distance: 82.5
click at [171, 324] on div "Canto Coral Quinto TOC - Primaria "A" Actividades Estudiantes Planificación Dos…" at bounding box center [133, 272] width 156 height 544
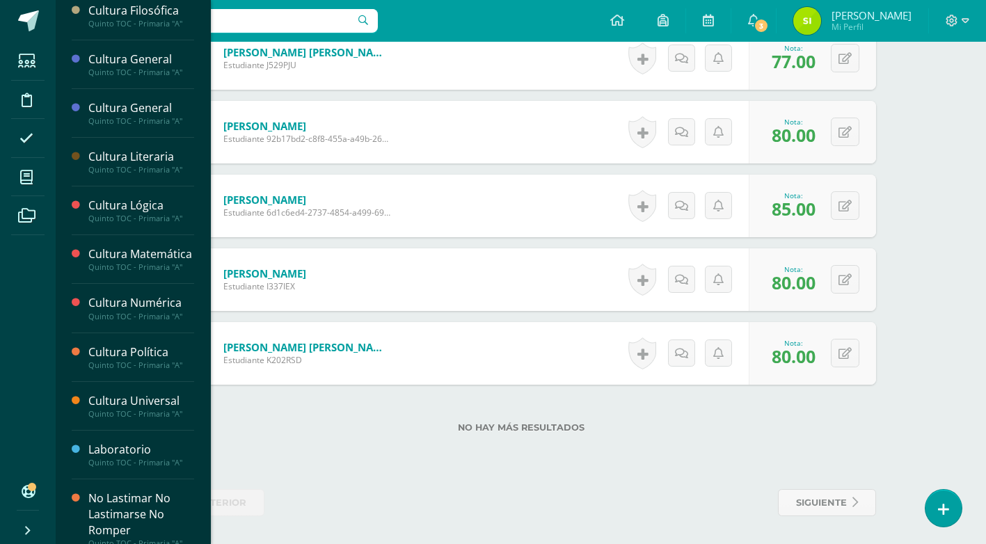
scroll to position [349, 0]
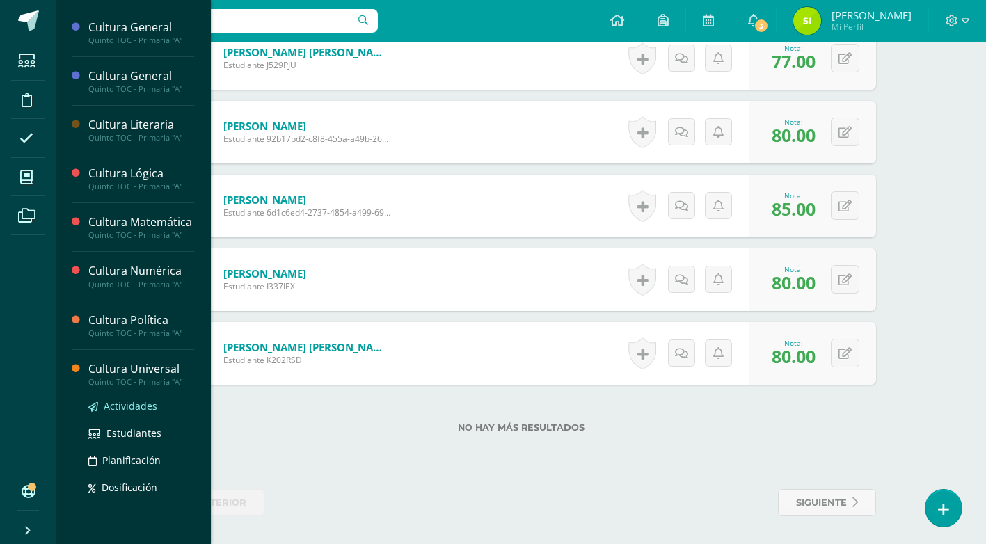
click at [122, 413] on span "Actividades" at bounding box center [131, 406] width 54 height 13
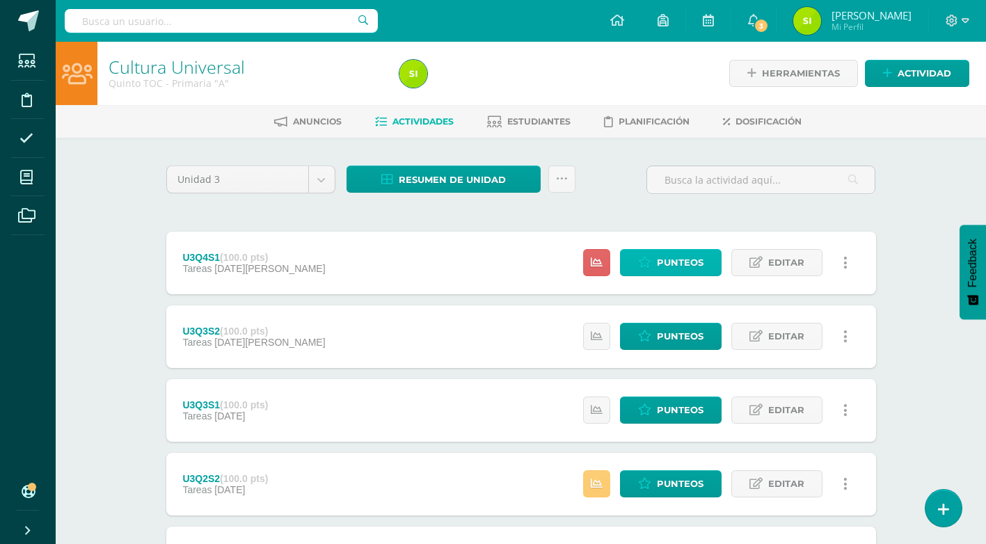
click at [668, 255] on span "Punteos" at bounding box center [680, 263] width 47 height 26
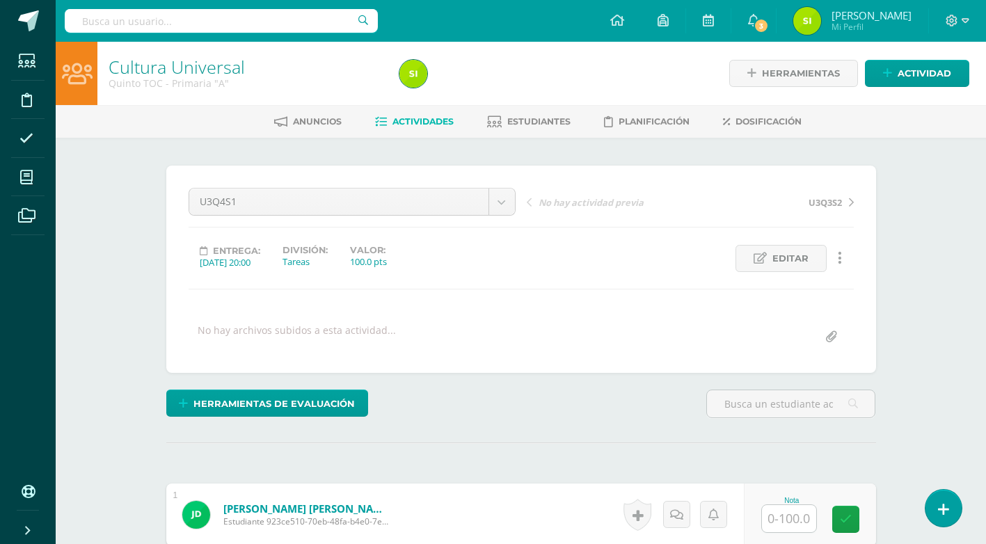
scroll to position [1, 0]
click at [788, 519] on input "text" at bounding box center [789, 518] width 54 height 27
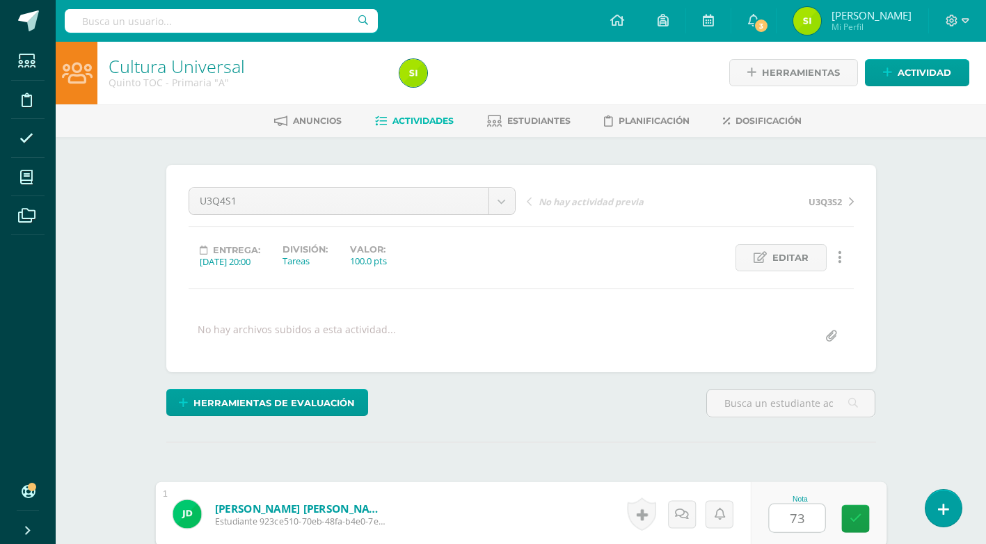
type input "73"
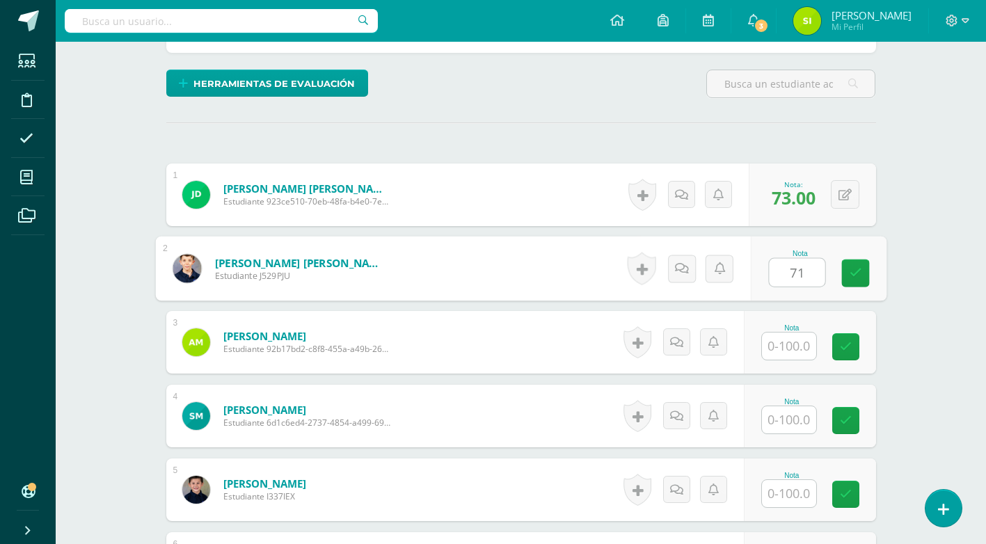
type input "71"
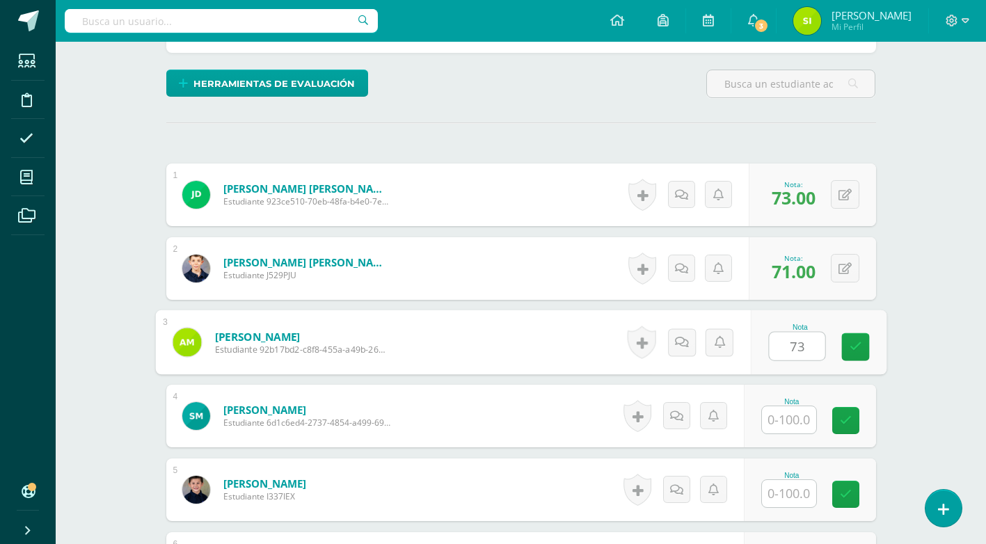
type input "73"
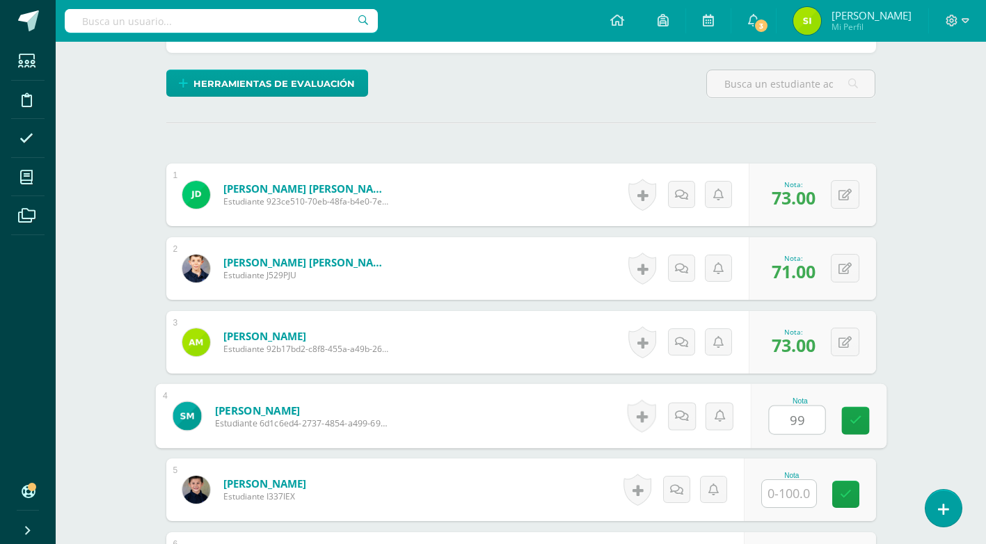
type input "99"
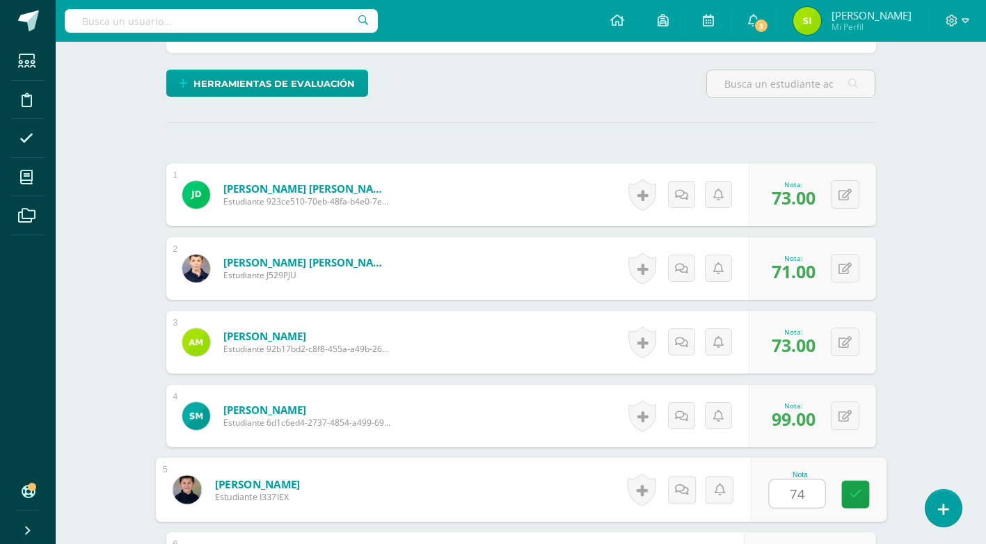
type input "74"
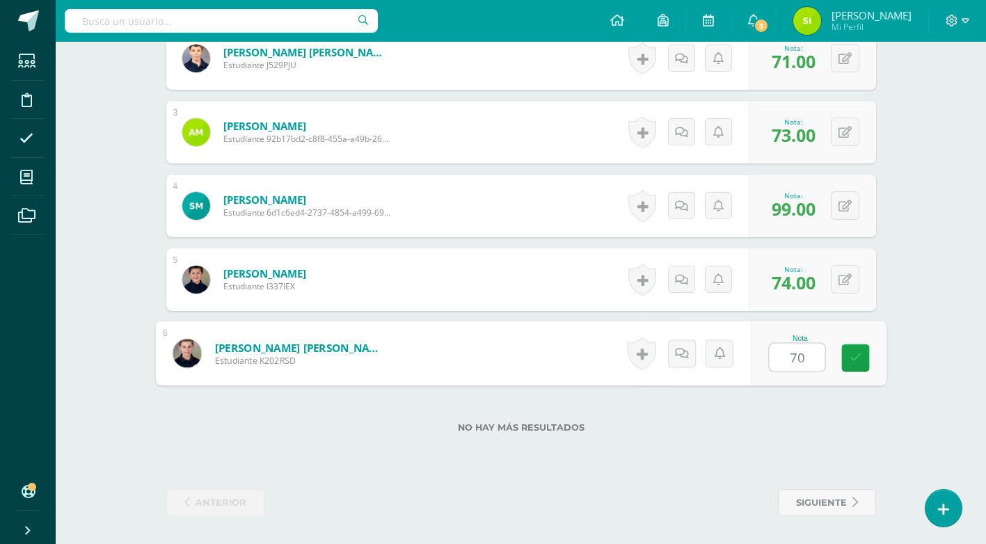
type input "70"
click at [819, 410] on div "No hay más resultados" at bounding box center [521, 417] width 710 height 65
click at [837, 354] on div "0 Logros Logros obtenidos Aún no hay logros agregados Nota: 70.00" at bounding box center [812, 353] width 127 height 63
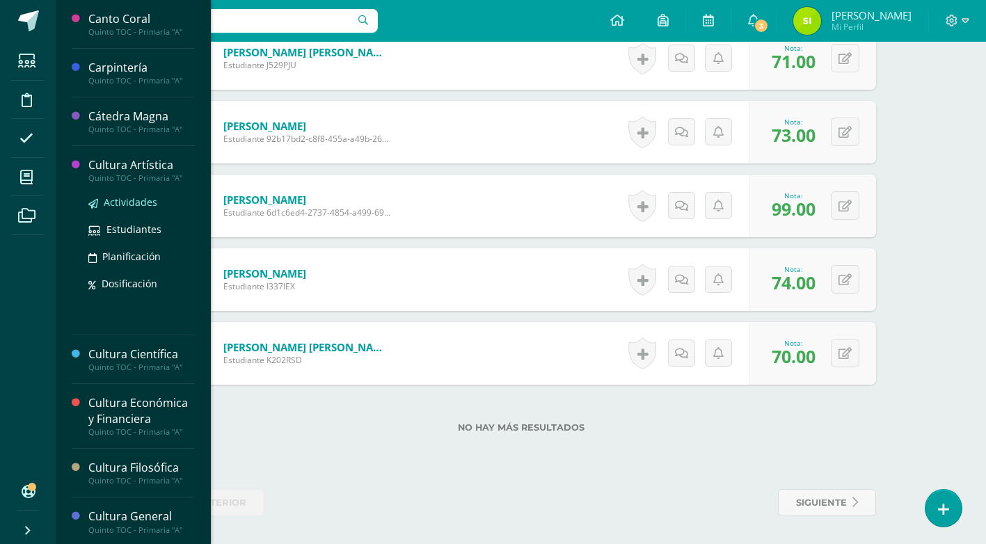
click at [145, 205] on span "Actividades" at bounding box center [131, 202] width 54 height 13
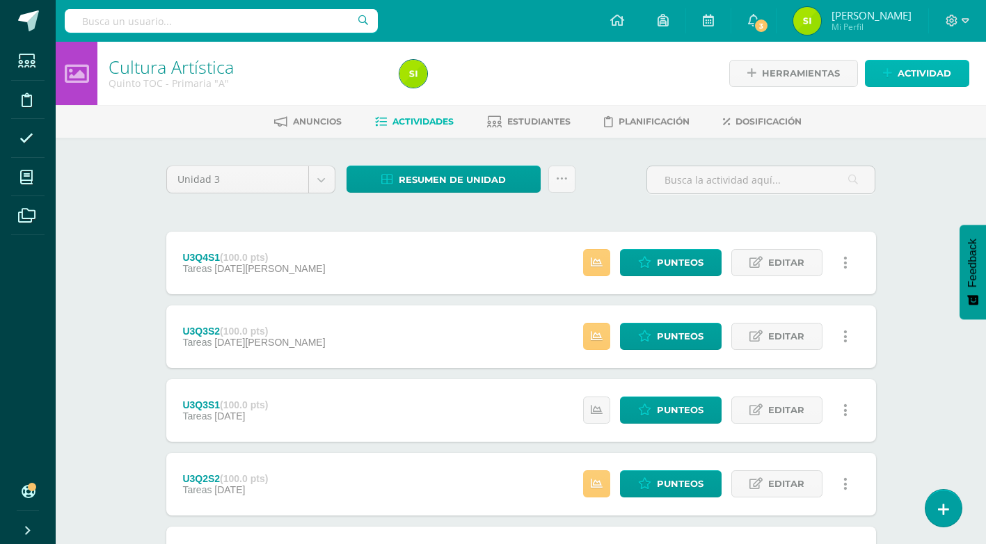
click at [933, 68] on span "Actividad" at bounding box center [925, 74] width 54 height 26
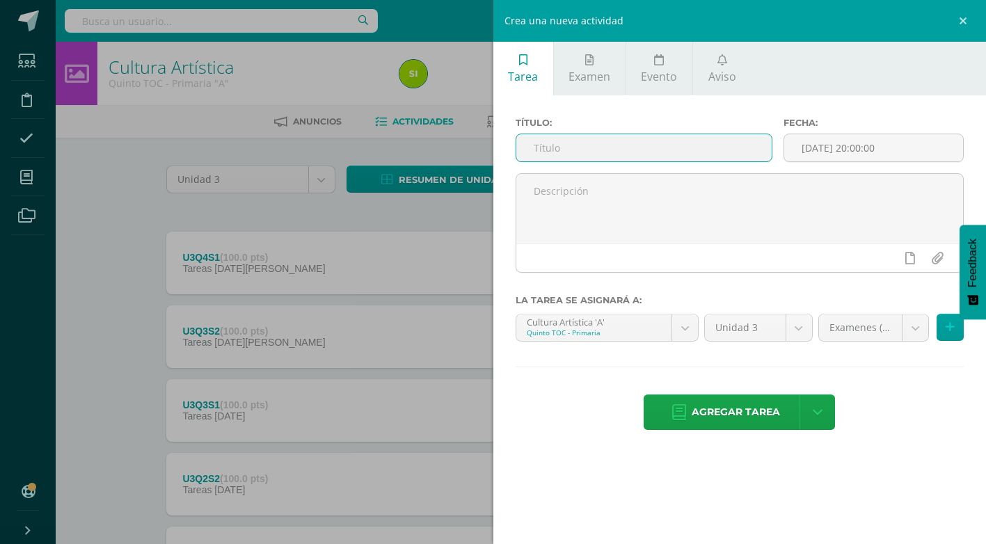
click at [635, 152] on input "text" at bounding box center [643, 147] width 255 height 27
type input "U3Q4S2"
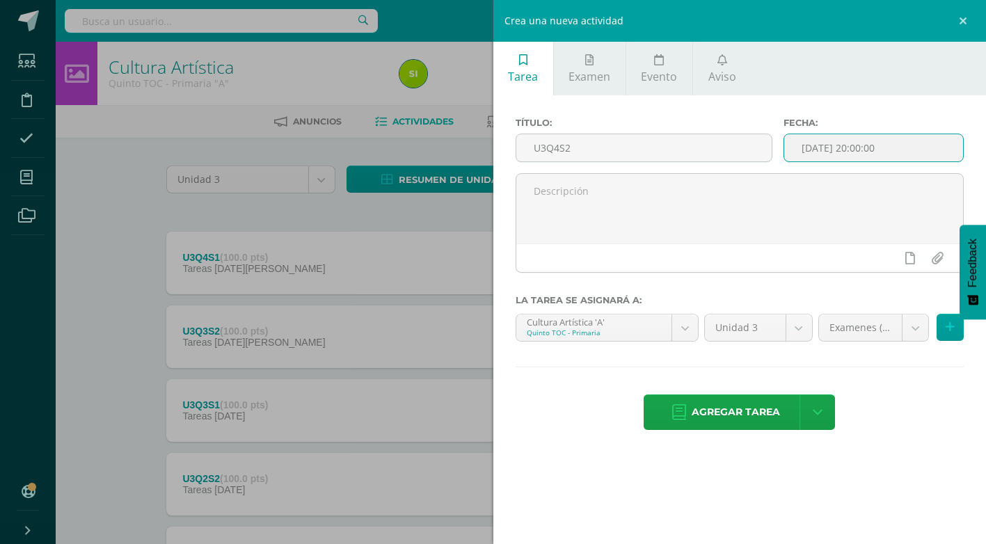
click at [888, 146] on input "[DATE] 20:00:00" at bounding box center [873, 147] width 179 height 27
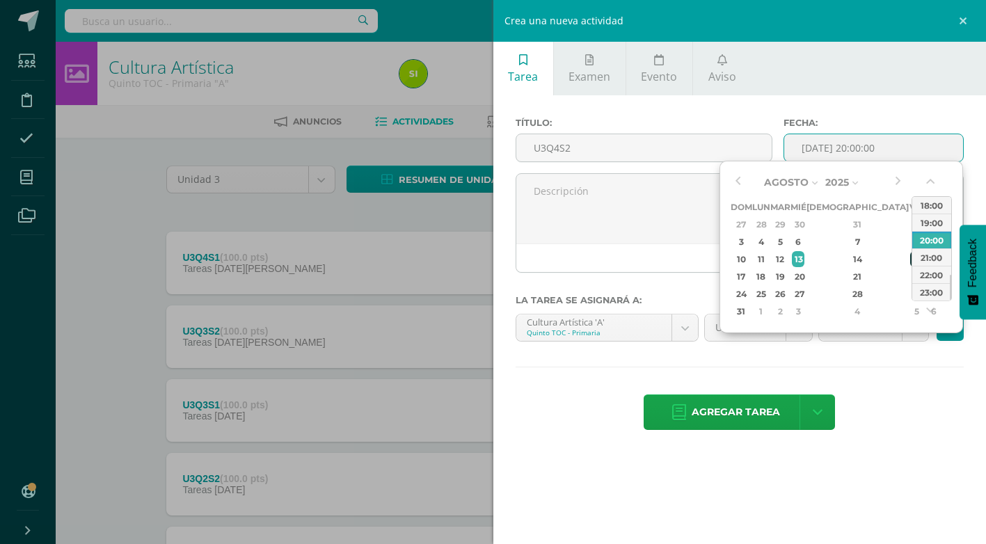
click at [910, 259] on div "15" at bounding box center [916, 259] width 13 height 16
type input "2025-08-15 20:00"
click at [910, 259] on div "15" at bounding box center [916, 259] width 13 height 16
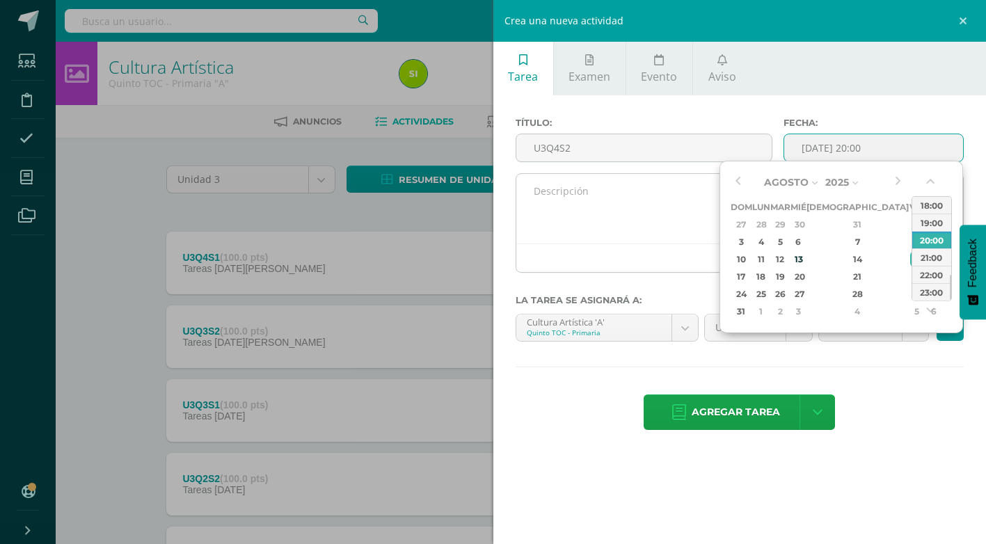
click at [585, 245] on div at bounding box center [740, 258] width 448 height 29
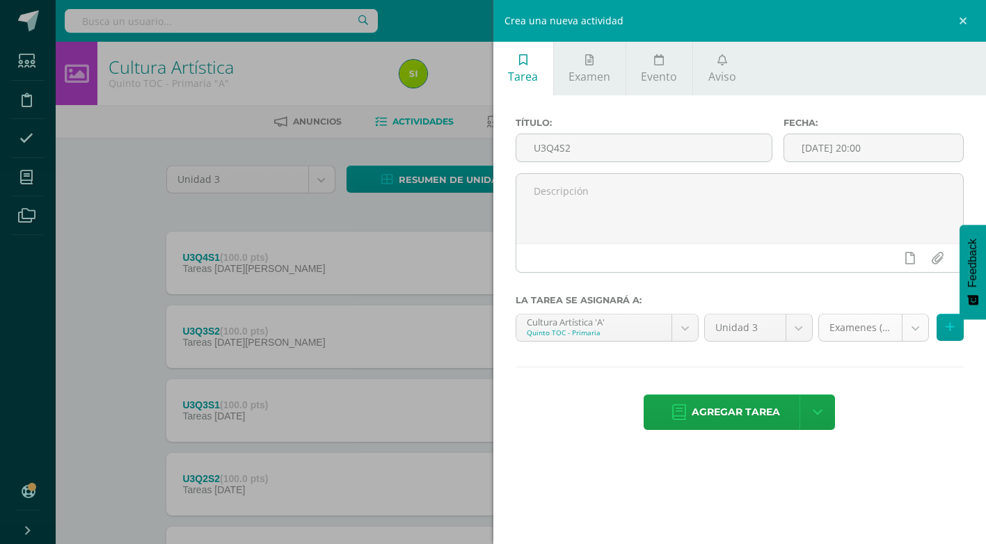
click at [919, 328] on body "Estudiantes Disciplina Asistencia Mis cursos Archivos Soporte Ayuda Reportar un…" at bounding box center [493, 378] width 986 height 756
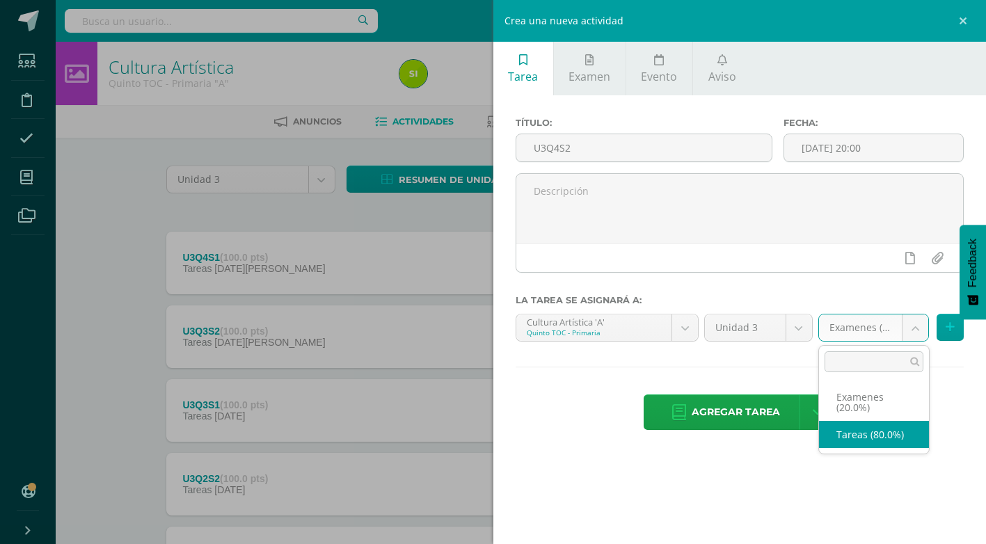
select select "136368"
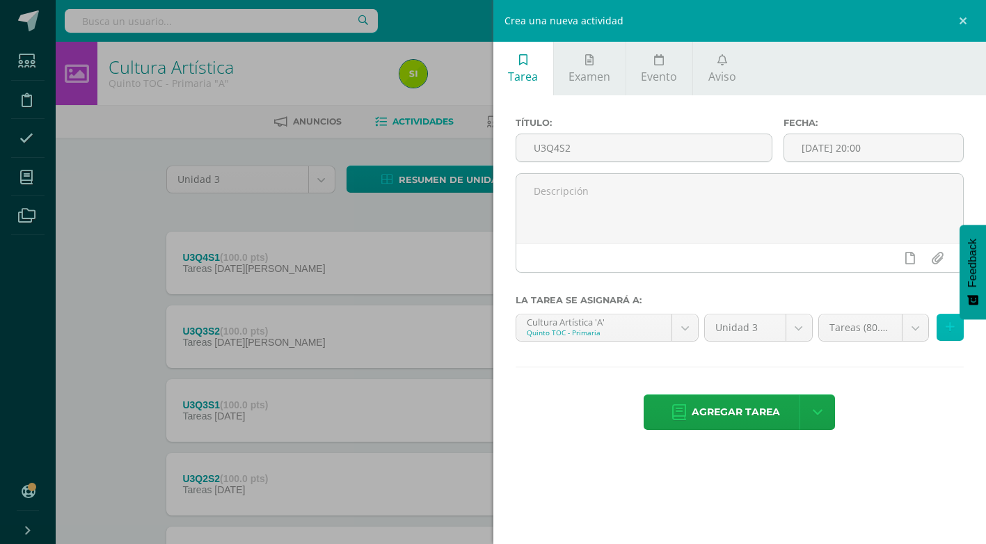
click at [960, 331] on button at bounding box center [950, 327] width 27 height 27
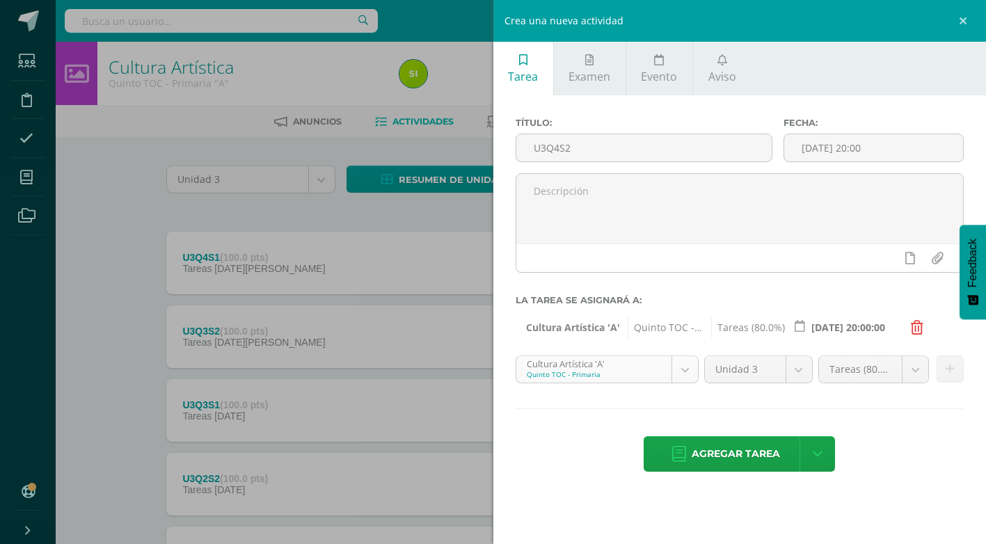
click at [683, 370] on body "Estudiantes Disciplina Asistencia Mis cursos Archivos Soporte Ayuda Reportar un…" at bounding box center [493, 378] width 986 height 756
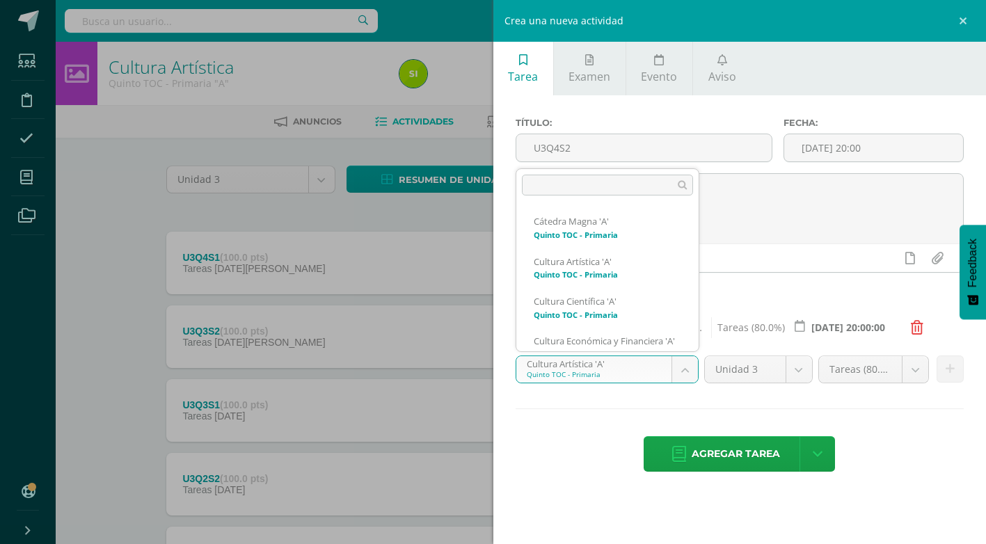
scroll to position [106, 0]
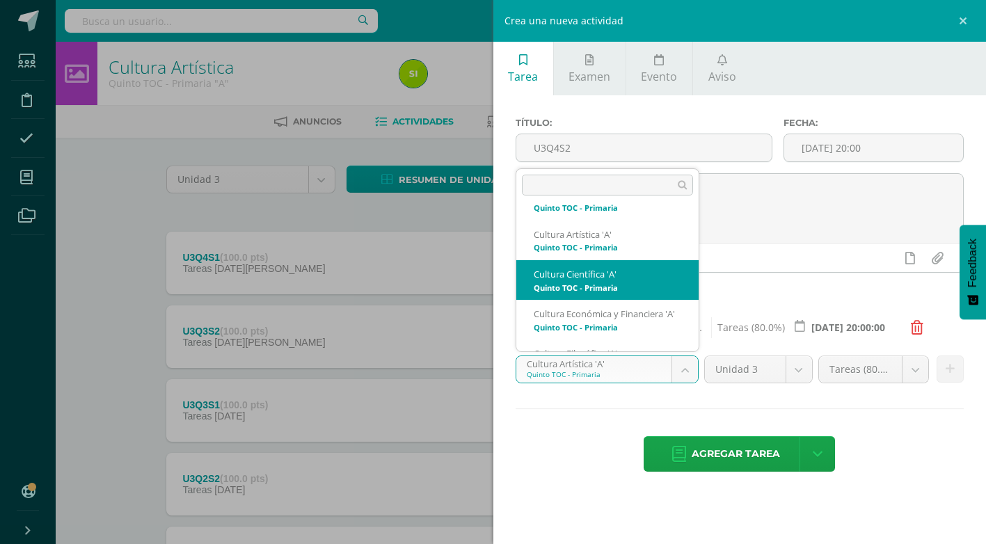
select select "136281"
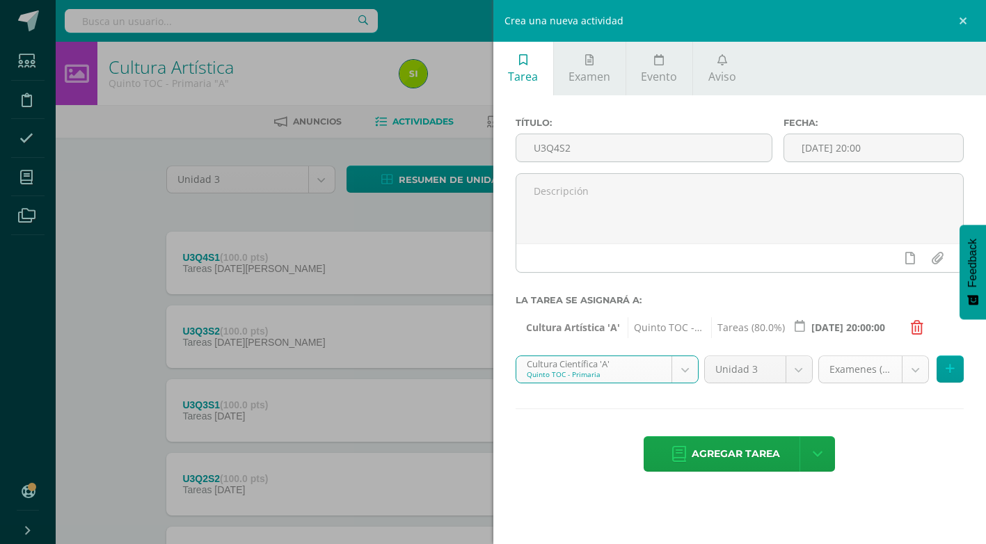
click at [911, 369] on body "Estudiantes Disciplina Asistencia Mis cursos Archivos Soporte Ayuda Reportar un…" at bounding box center [493, 378] width 986 height 756
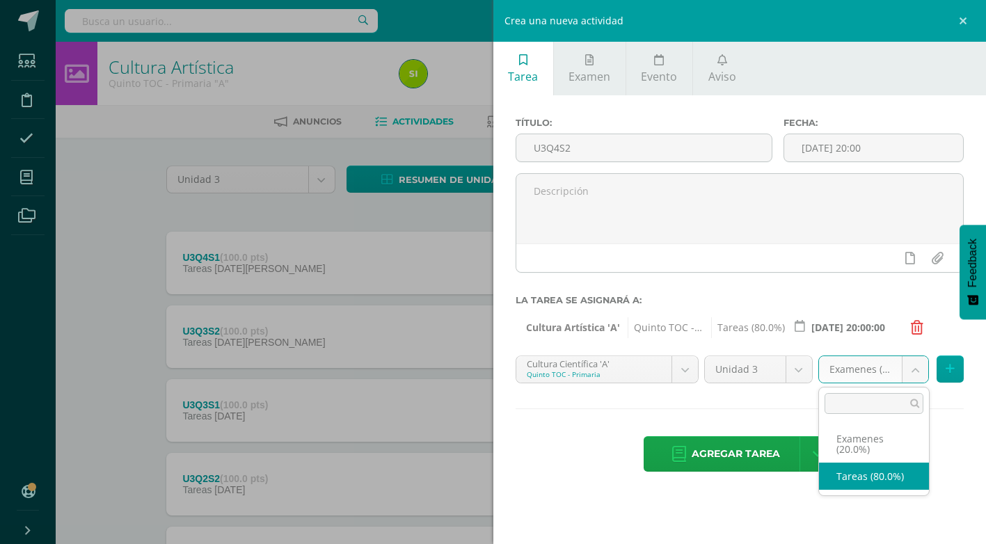
select select "136290"
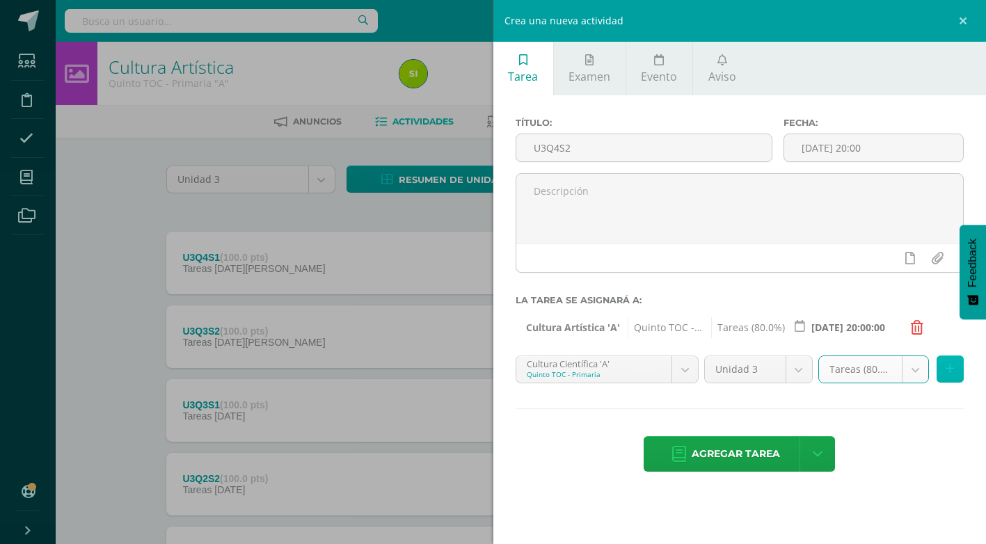
click at [958, 367] on button at bounding box center [950, 369] width 27 height 27
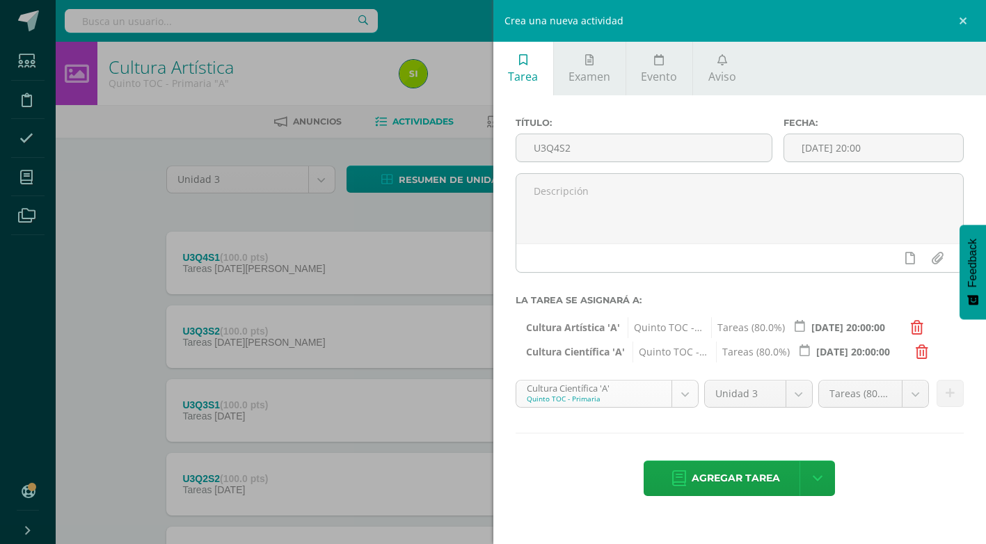
click at [690, 397] on body "Estudiantes Disciplina Asistencia Mis cursos Archivos Soporte Ayuda Reportar un…" at bounding box center [493, 378] width 986 height 756
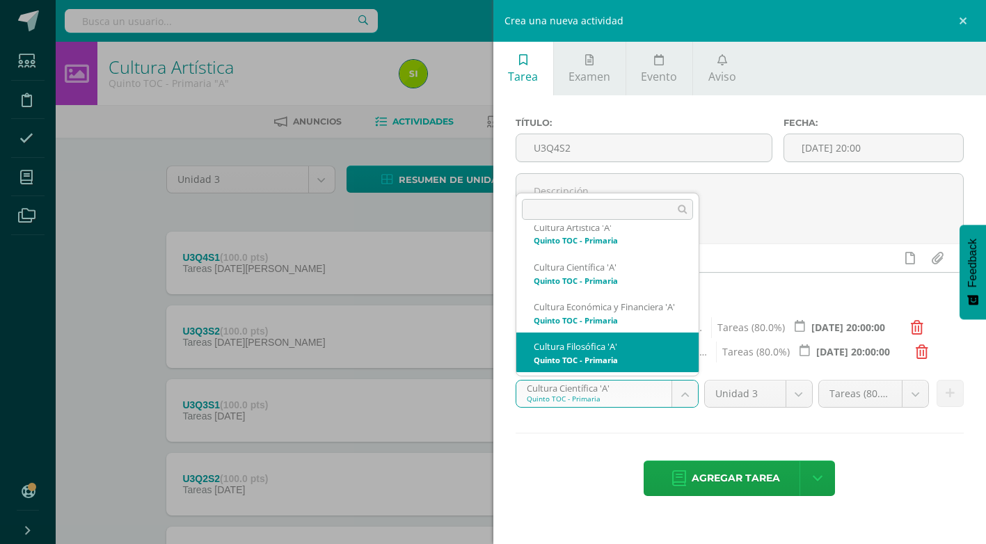
scroll to position [145, 0]
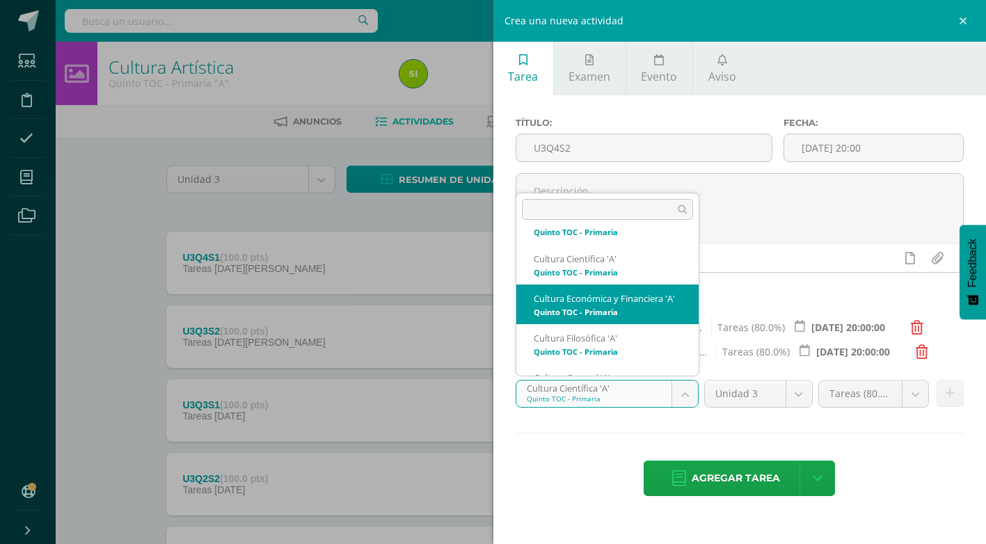
select select "136502"
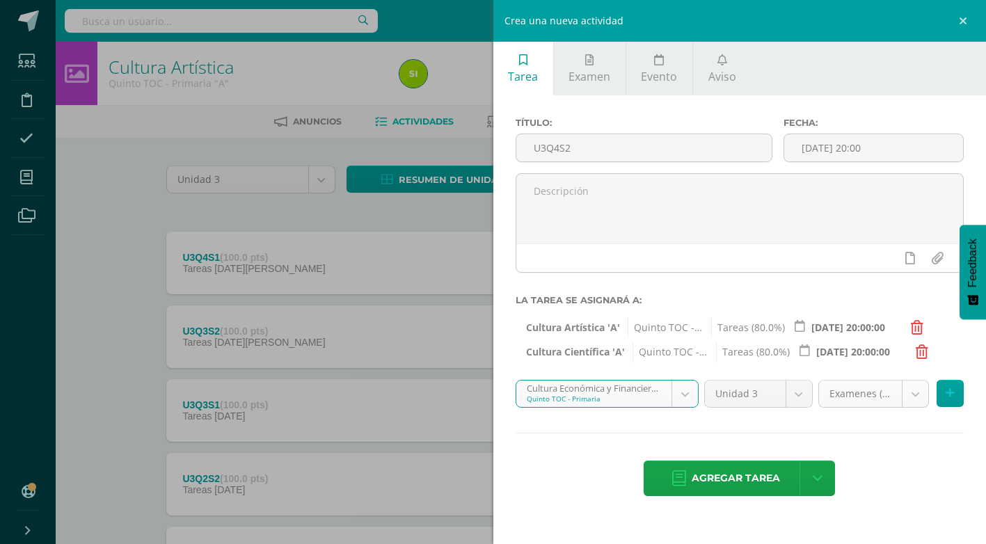
click at [914, 398] on body "Estudiantes Disciplina Asistencia Mis cursos Archivos Soporte Ayuda Reportar un…" at bounding box center [493, 378] width 986 height 756
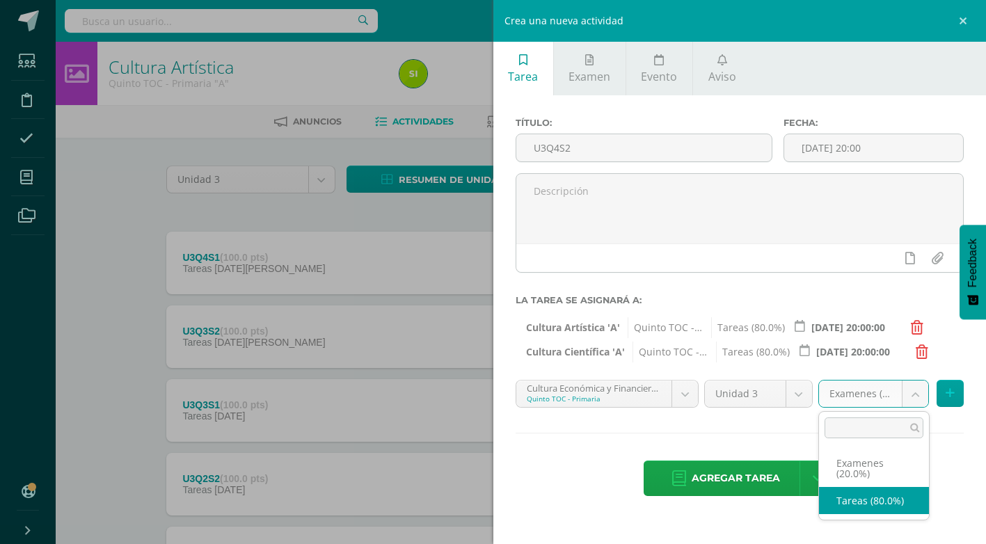
select select "136511"
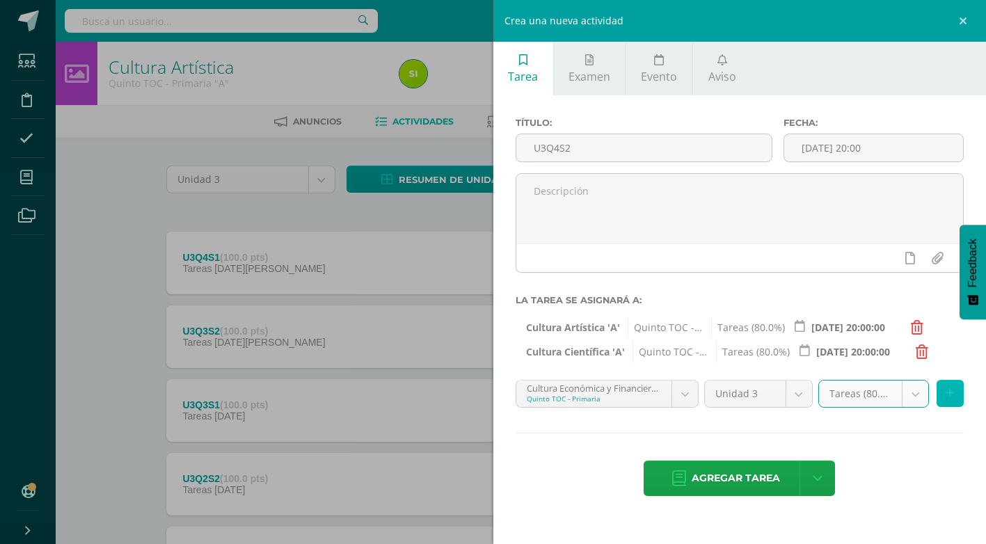
click at [954, 390] on icon at bounding box center [950, 394] width 9 height 12
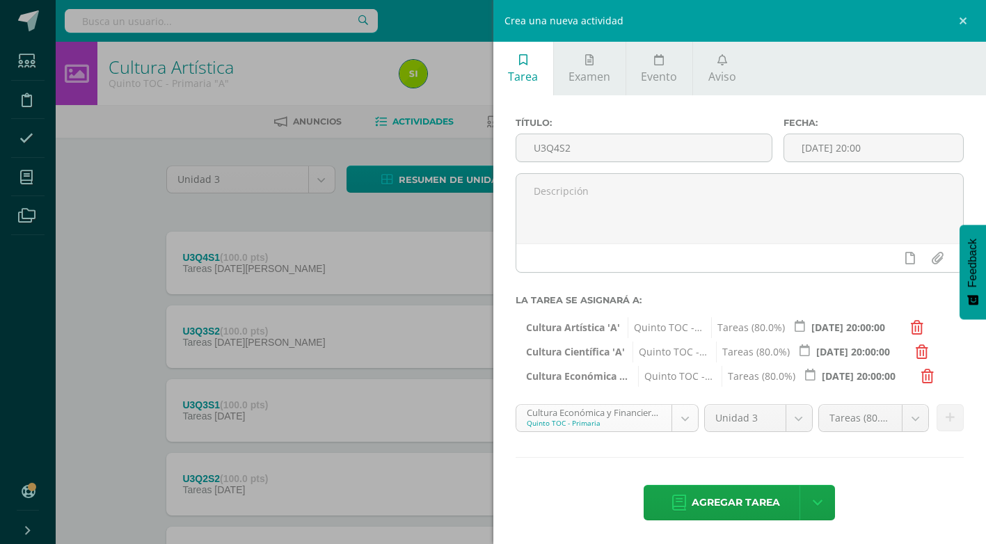
click at [679, 419] on body "Estudiantes Disciplina Asistencia Mis cursos Archivos Soporte Ayuda Reportar un…" at bounding box center [493, 378] width 986 height 756
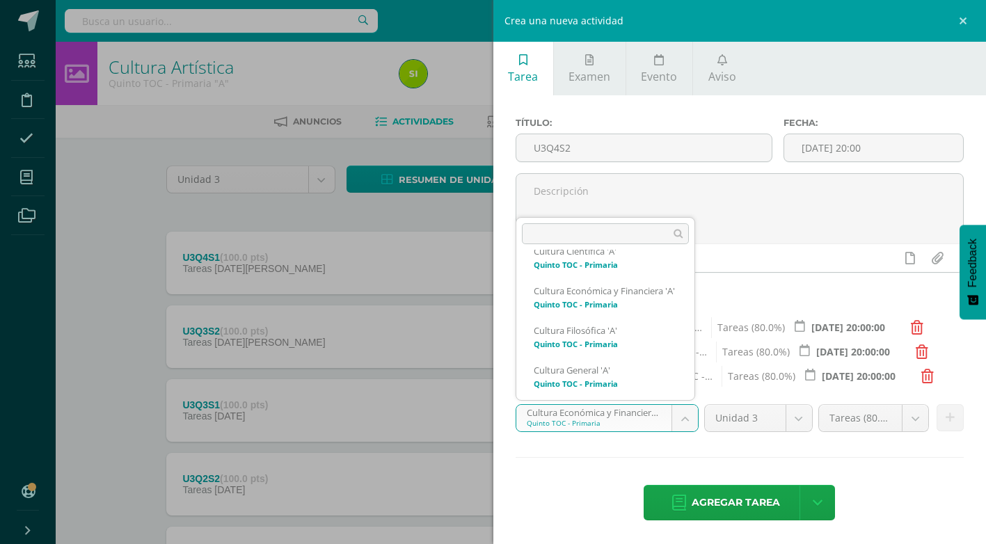
scroll to position [189, 0]
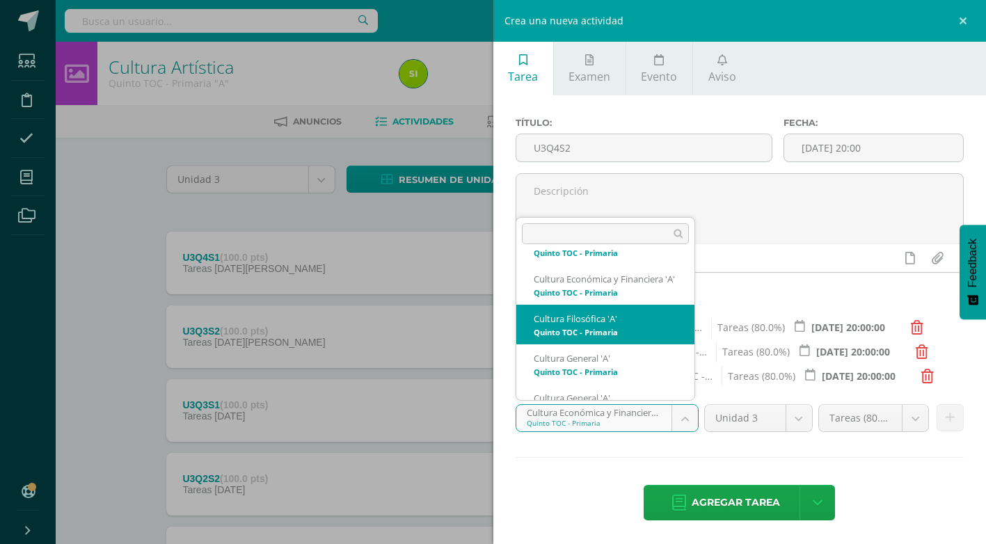
select select "136333"
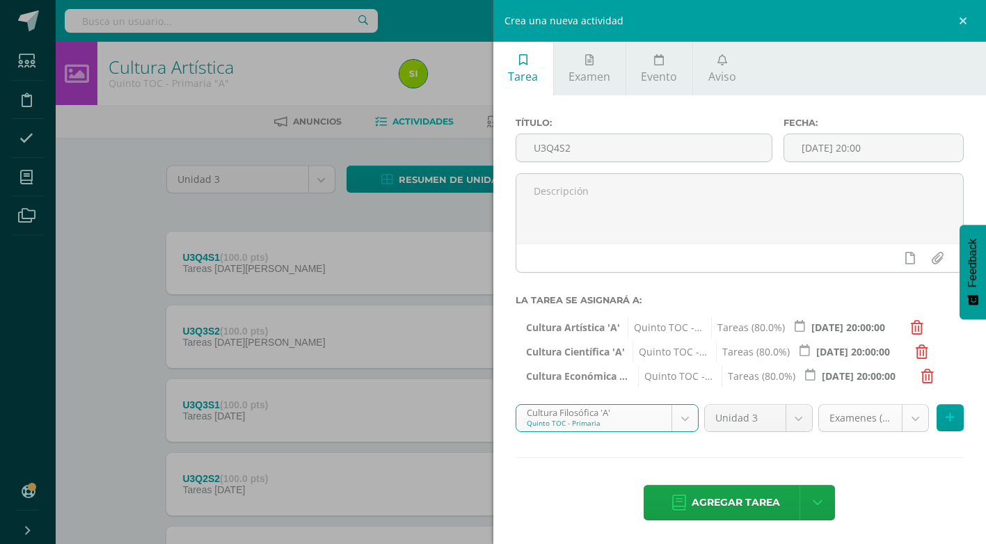
click at [904, 416] on body "Estudiantes Disciplina Asistencia Mis cursos Archivos Soporte Ayuda Reportar un…" at bounding box center [493, 378] width 986 height 756
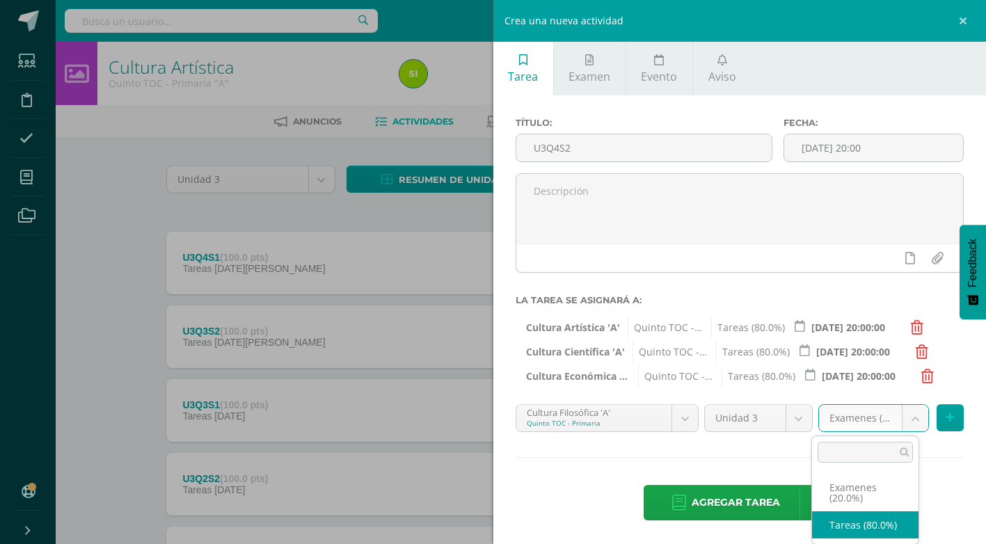
select select "136342"
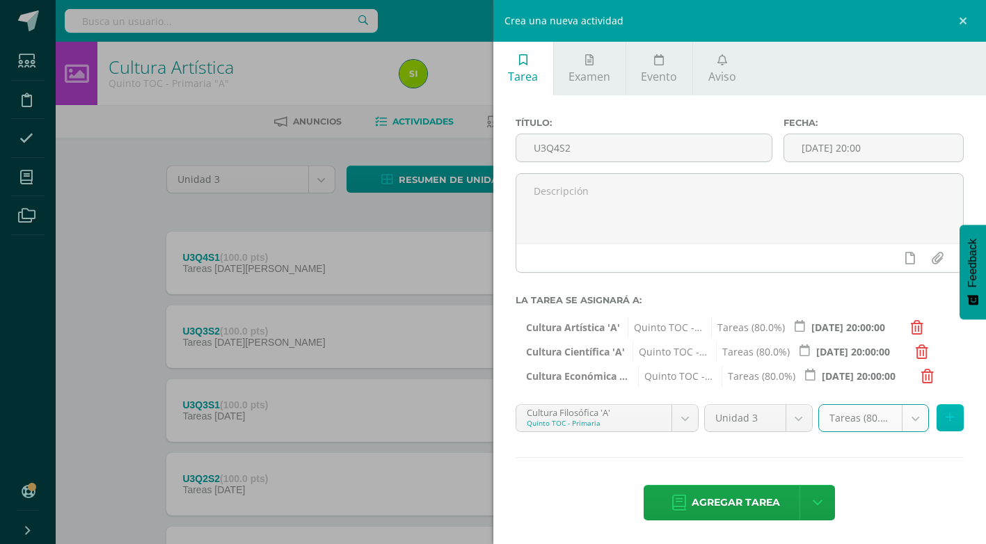
click at [937, 423] on button at bounding box center [950, 417] width 27 height 27
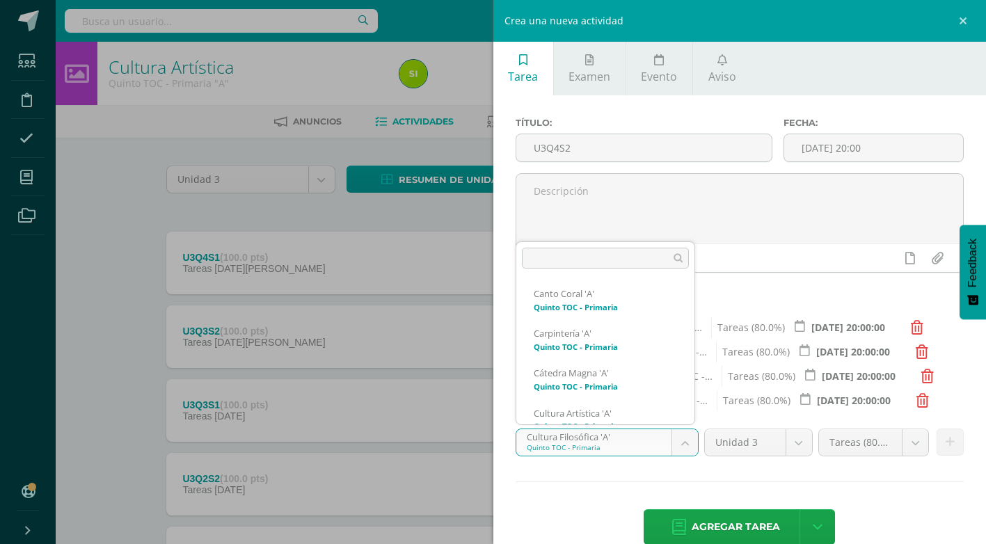
click at [686, 437] on body "Estudiantes Disciplina Asistencia Mis cursos Archivos Soporte Ayuda Reportar un…" at bounding box center [493, 378] width 986 height 756
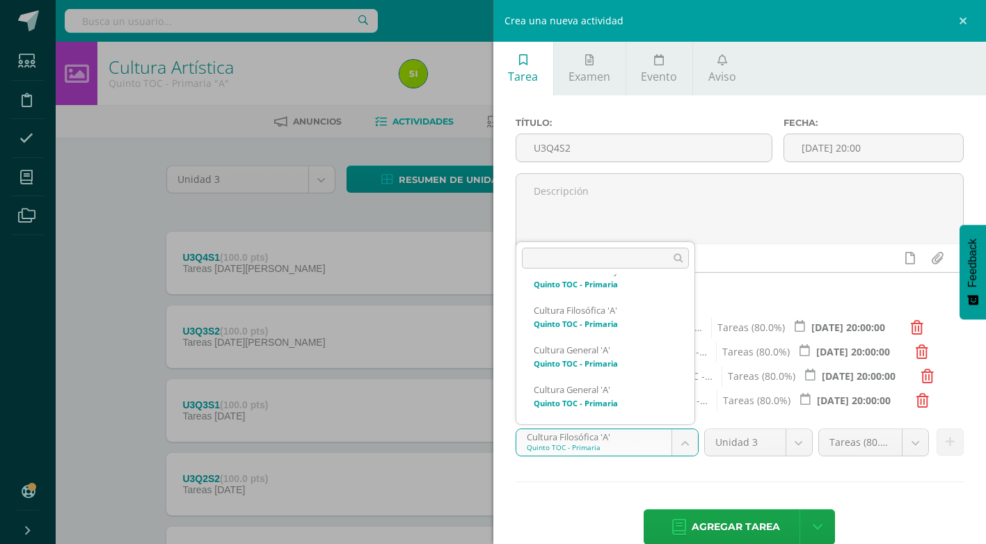
scroll to position [229, 0]
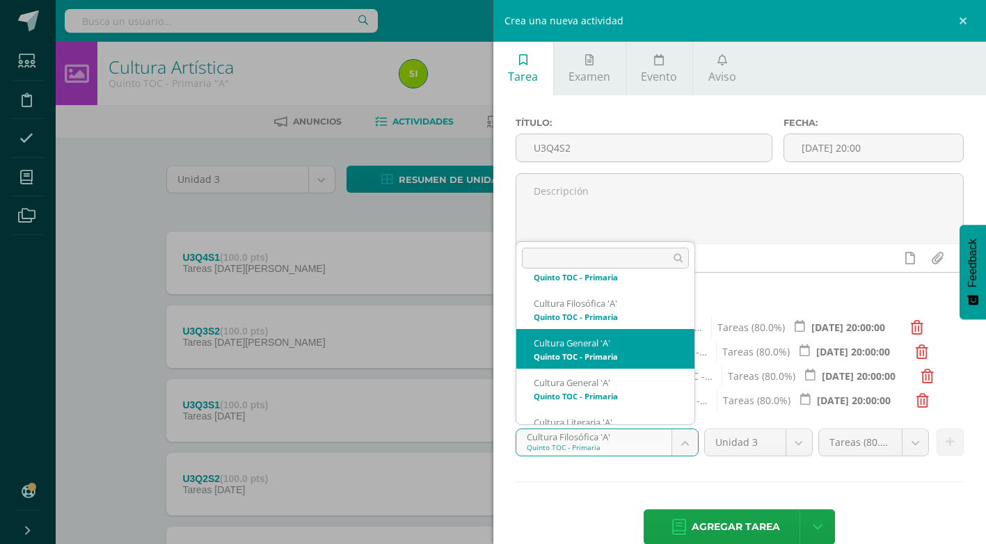
select select "136398"
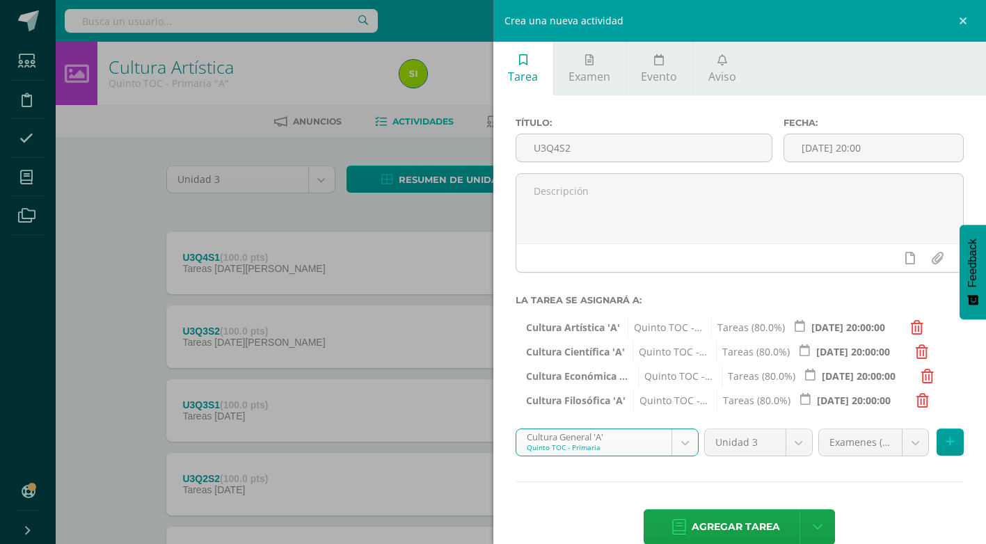
click at [906, 441] on body "Estudiantes Disciplina Asistencia Mis cursos Archivos Soporte Ayuda Reportar un…" at bounding box center [493, 378] width 986 height 756
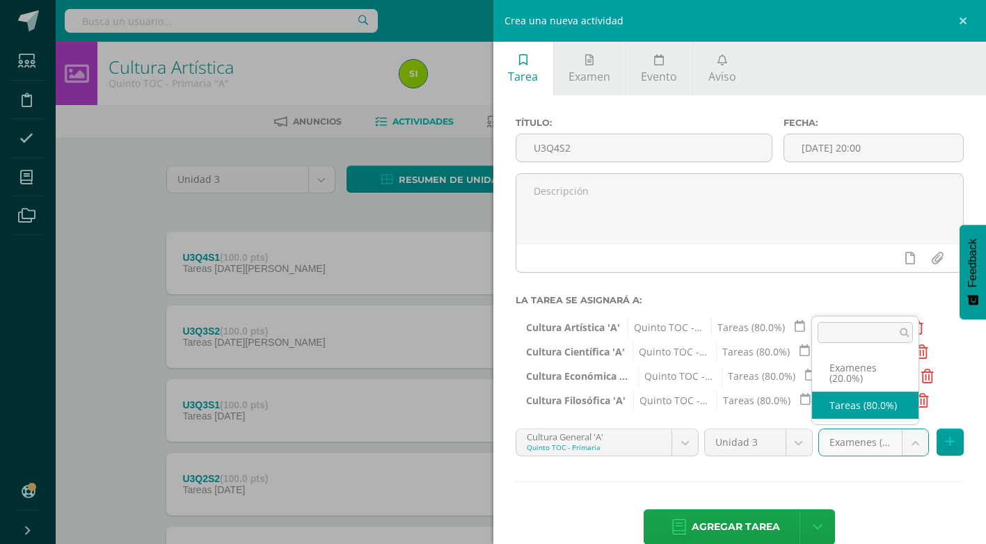
select select "136407"
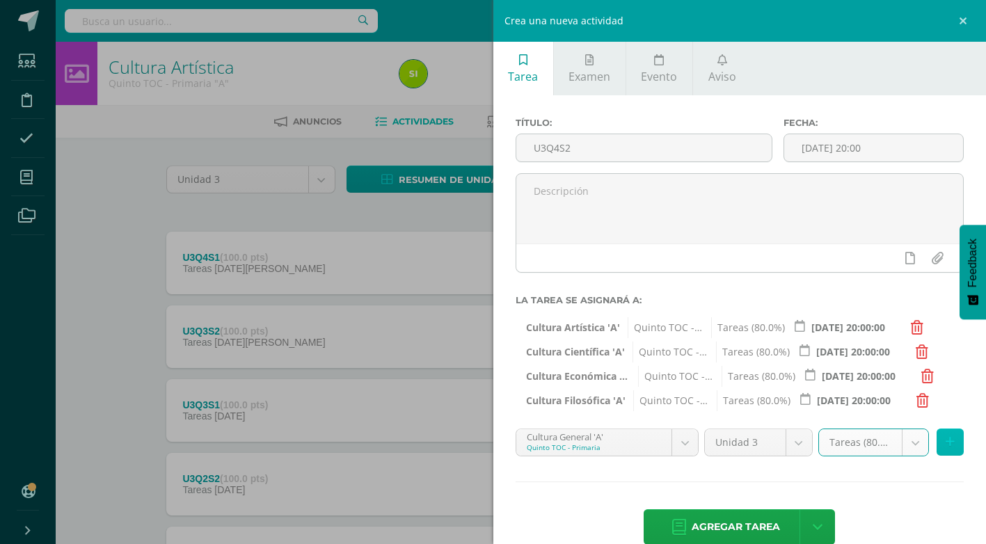
click at [946, 439] on icon at bounding box center [950, 442] width 9 height 12
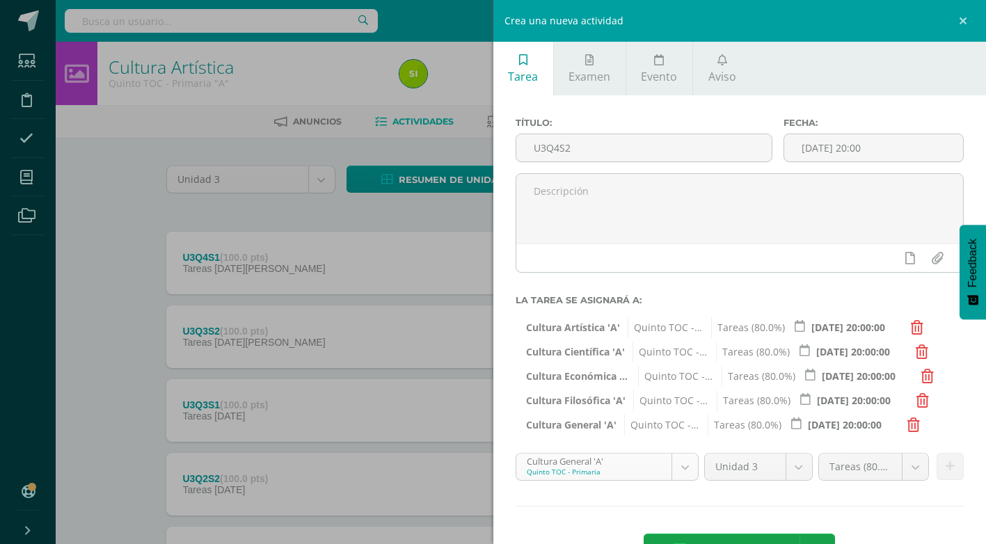
click at [684, 466] on body "Estudiantes Disciplina Asistencia Mis cursos Archivos Soporte Ayuda Reportar un…" at bounding box center [493, 378] width 986 height 756
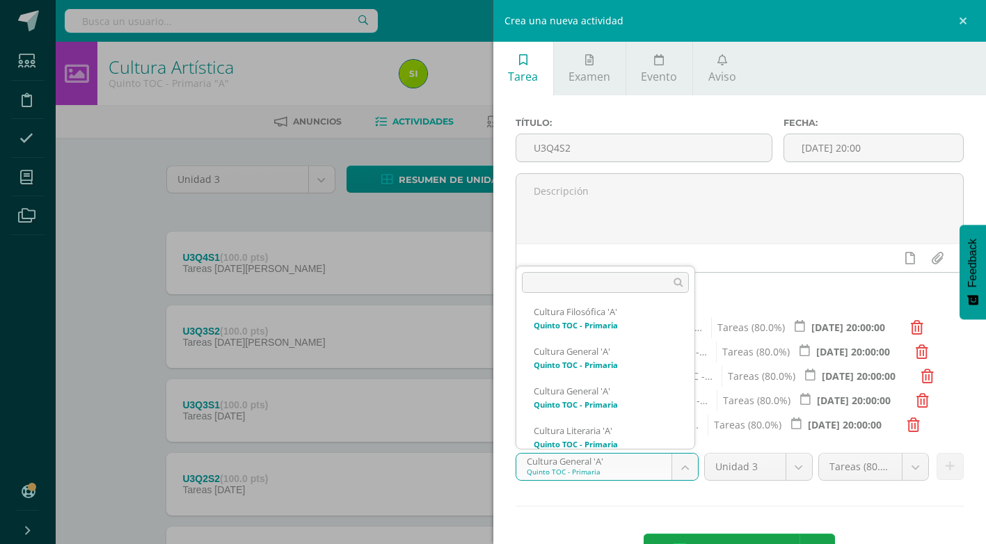
scroll to position [269, 0]
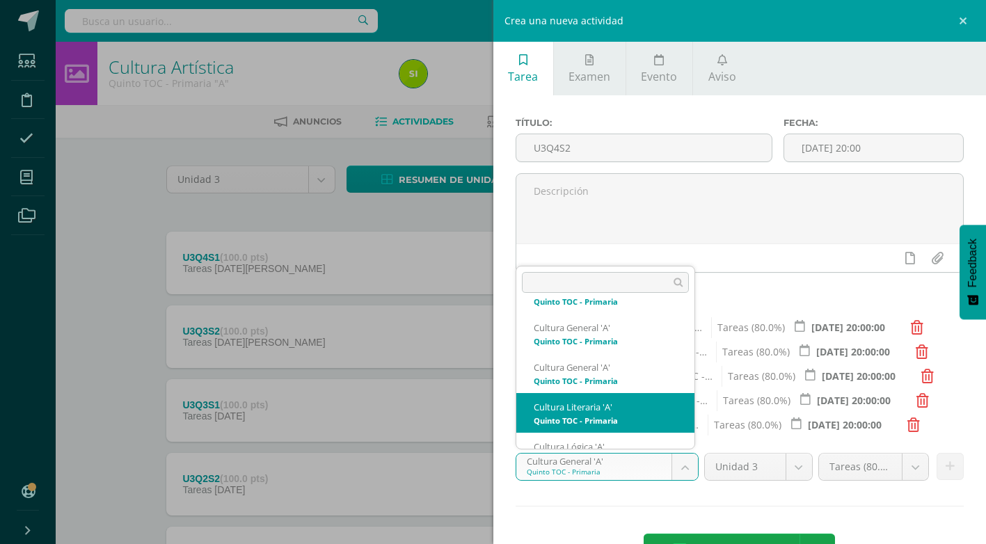
select select "136463"
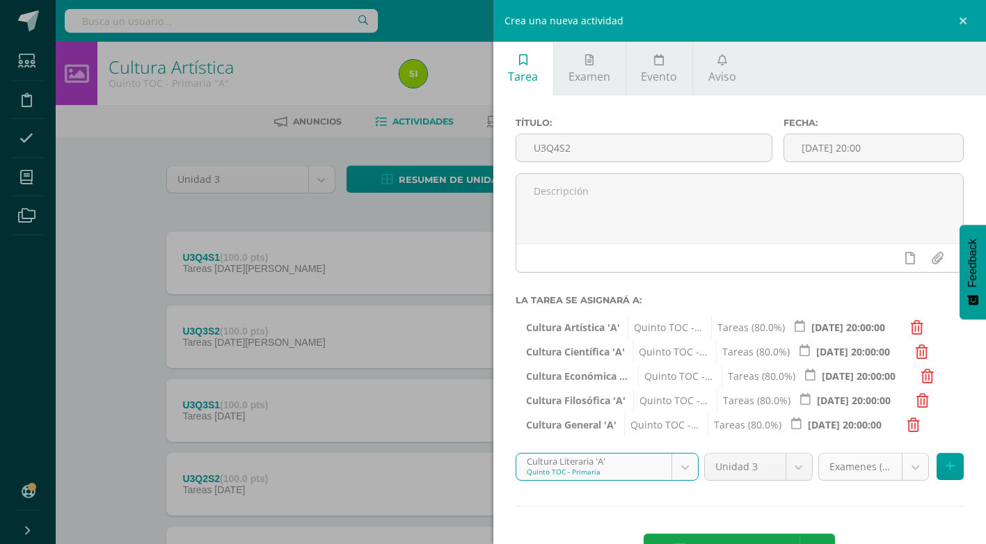
click at [908, 469] on body "Estudiantes Disciplina Asistencia Mis cursos Archivos Soporte Ayuda Reportar un…" at bounding box center [493, 378] width 986 height 756
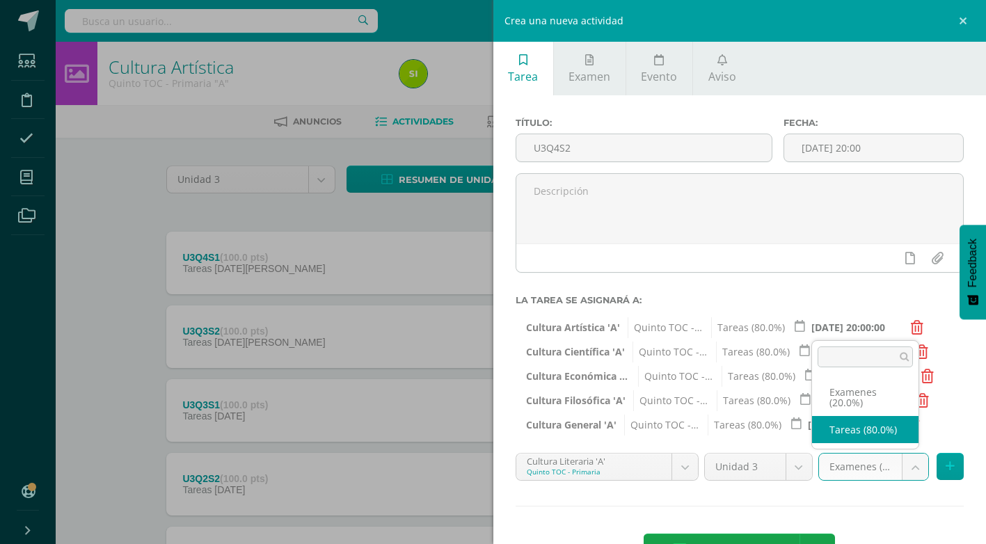
select select "136472"
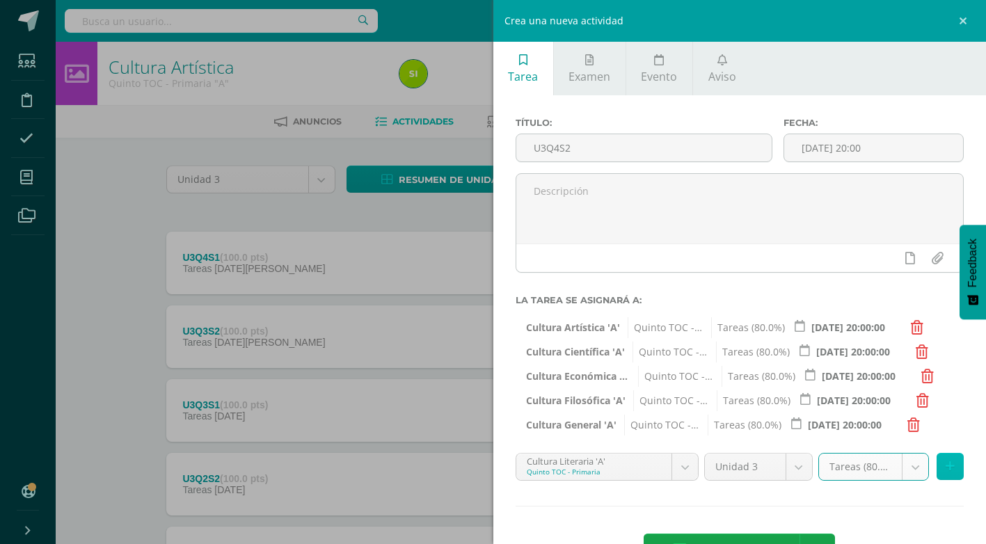
click at [946, 464] on icon at bounding box center [950, 467] width 9 height 12
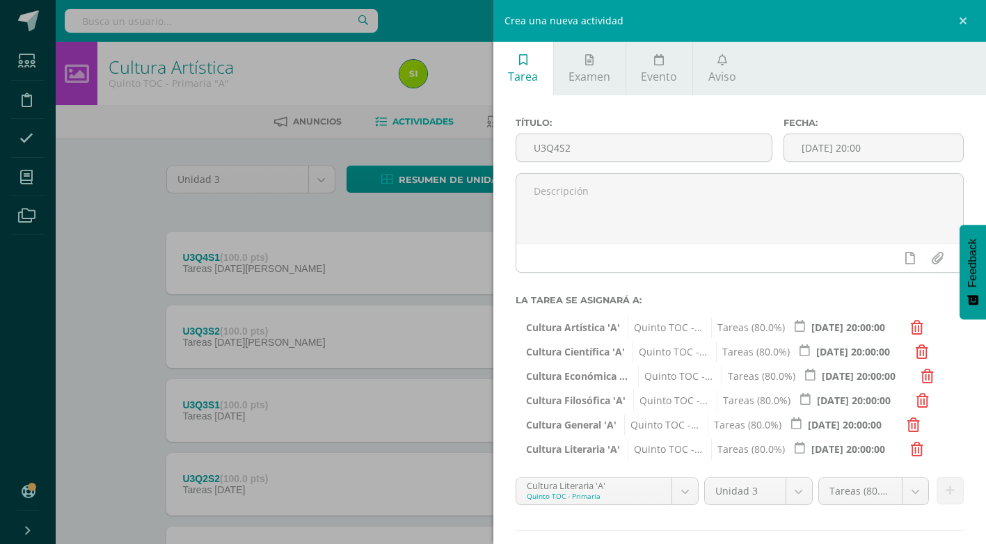
click at [684, 494] on body "Estudiantes Disciplina Asistencia Mis cursos Archivos Soporte Ayuda Reportar un…" at bounding box center [493, 378] width 986 height 756
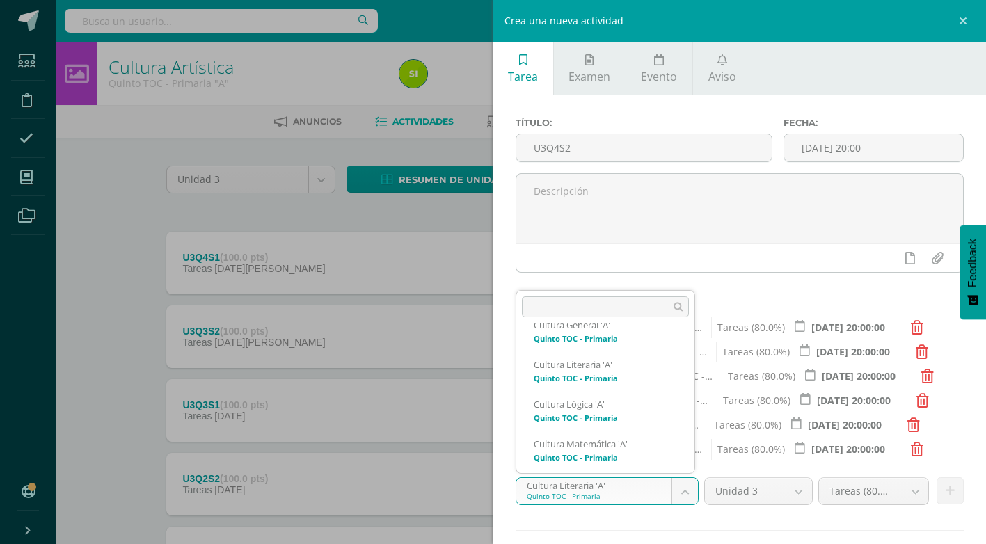
scroll to position [348, 0]
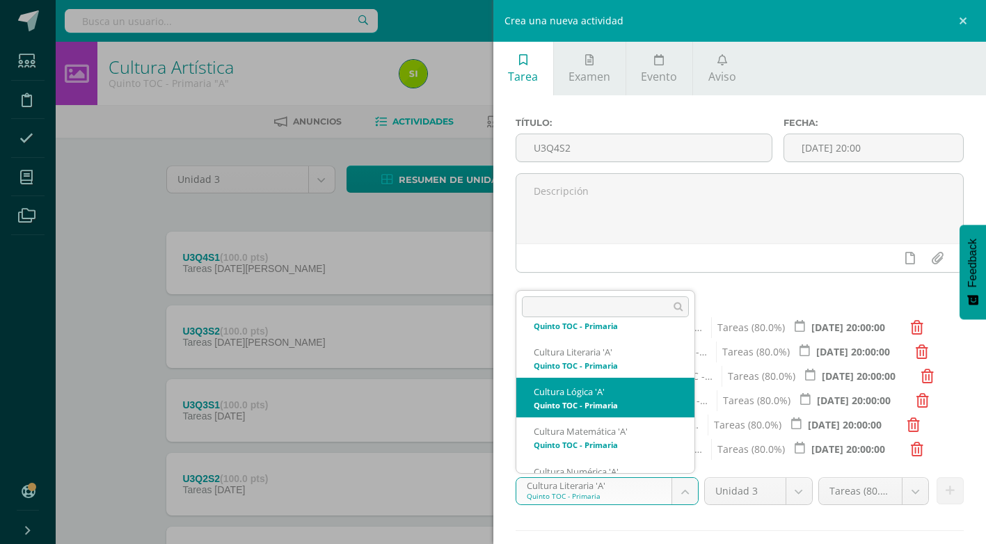
select select "136554"
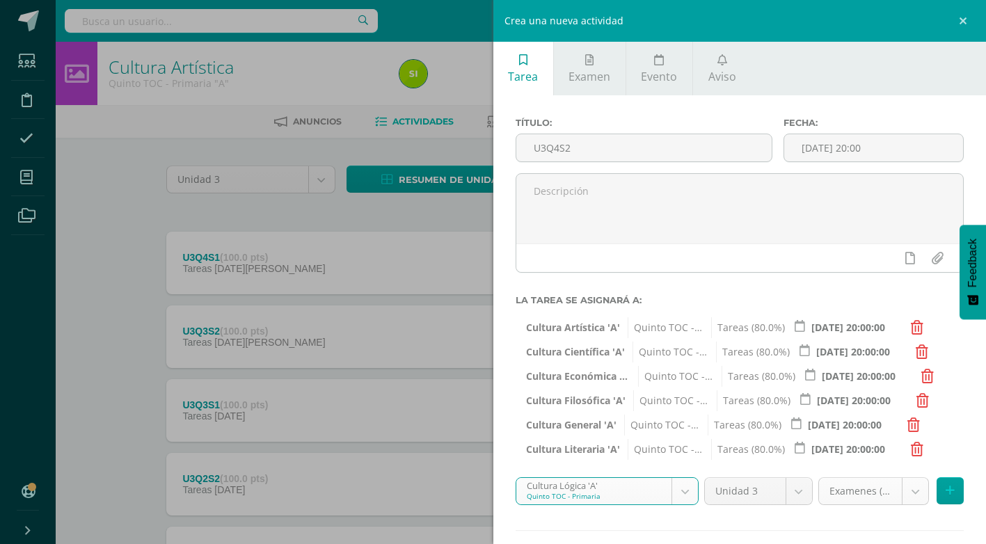
click at [900, 493] on body "Estudiantes Disciplina Asistencia Mis cursos Archivos Soporte Ayuda Reportar un…" at bounding box center [493, 378] width 986 height 756
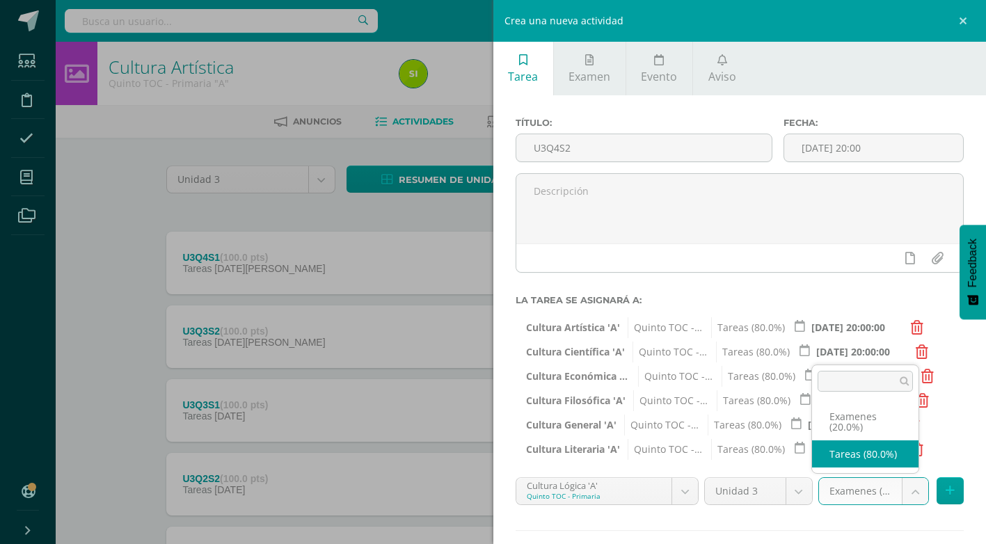
select select "136563"
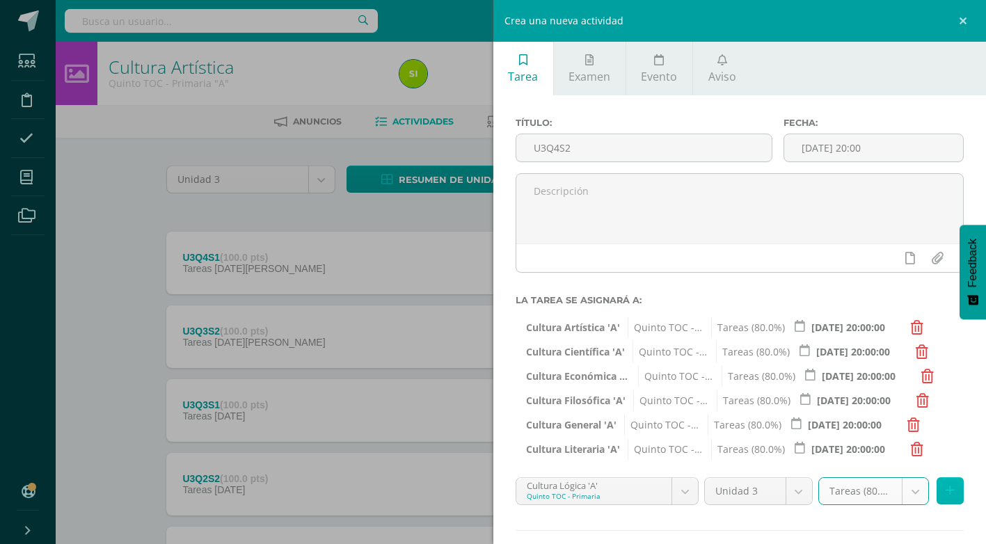
click at [946, 494] on icon at bounding box center [950, 491] width 9 height 12
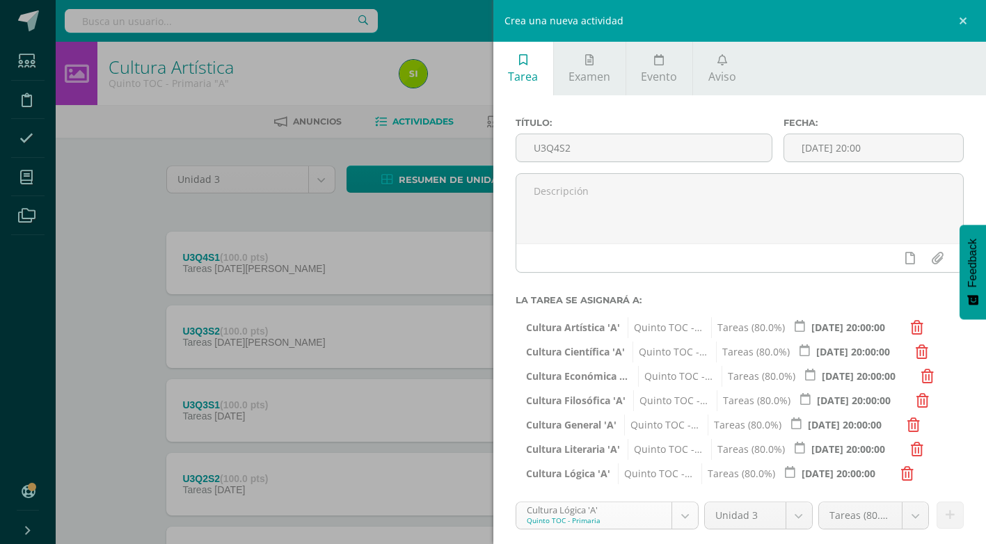
click at [679, 516] on body "Estudiantes Disciplina Asistencia Mis cursos Archivos Soporte Ayuda Reportar un…" at bounding box center [493, 378] width 986 height 756
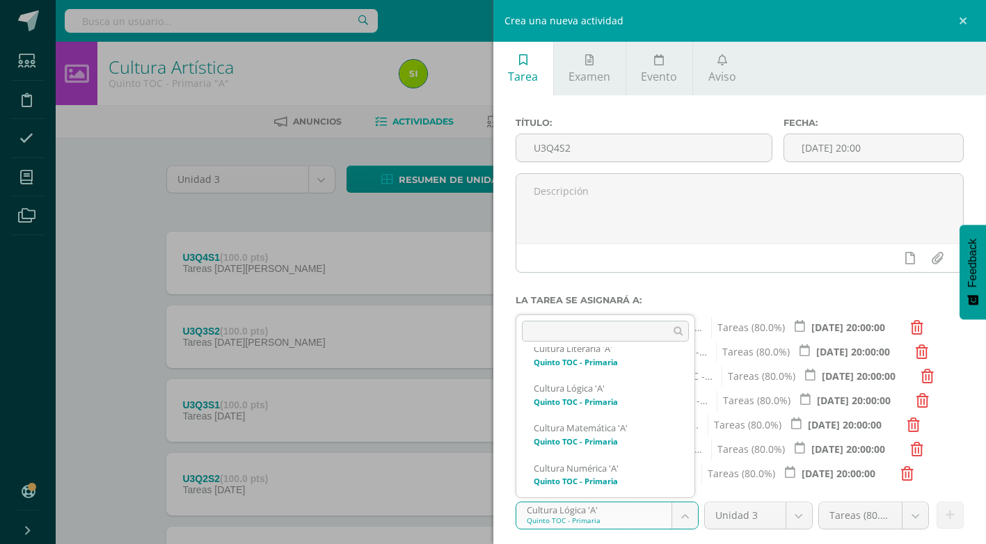
scroll to position [388, 0]
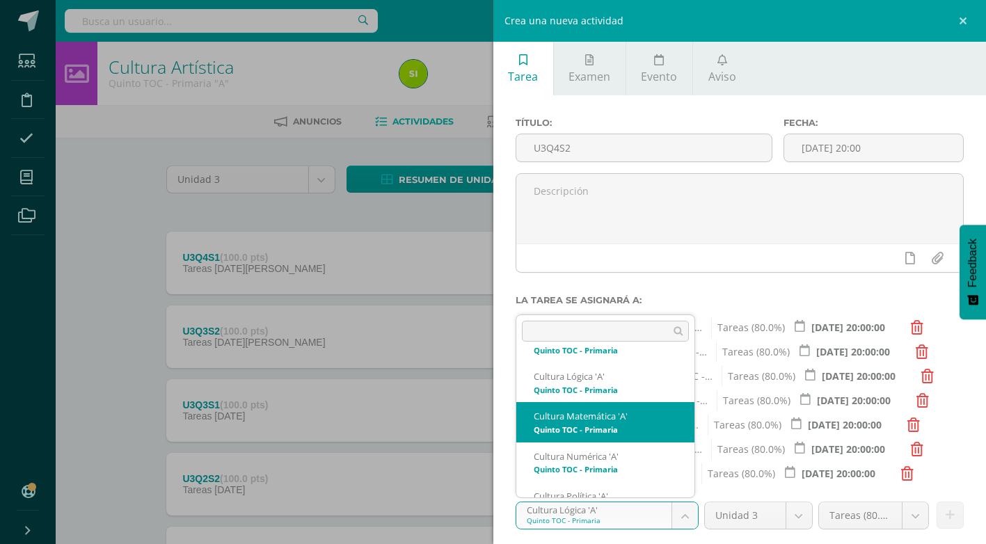
select select "136541"
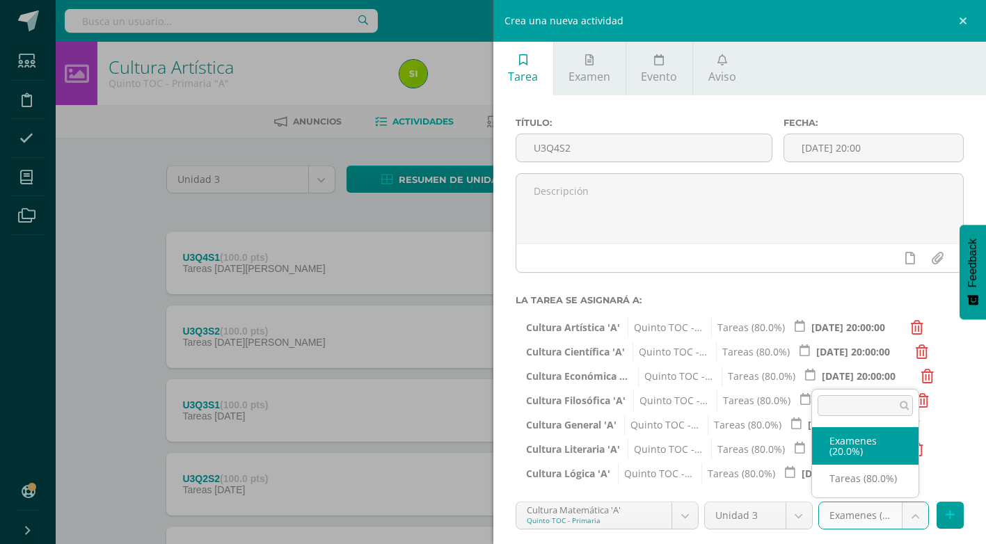
click at [906, 517] on body "Estudiantes Disciplina Asistencia Mis cursos Archivos Soporte Ayuda Reportar un…" at bounding box center [493, 378] width 986 height 756
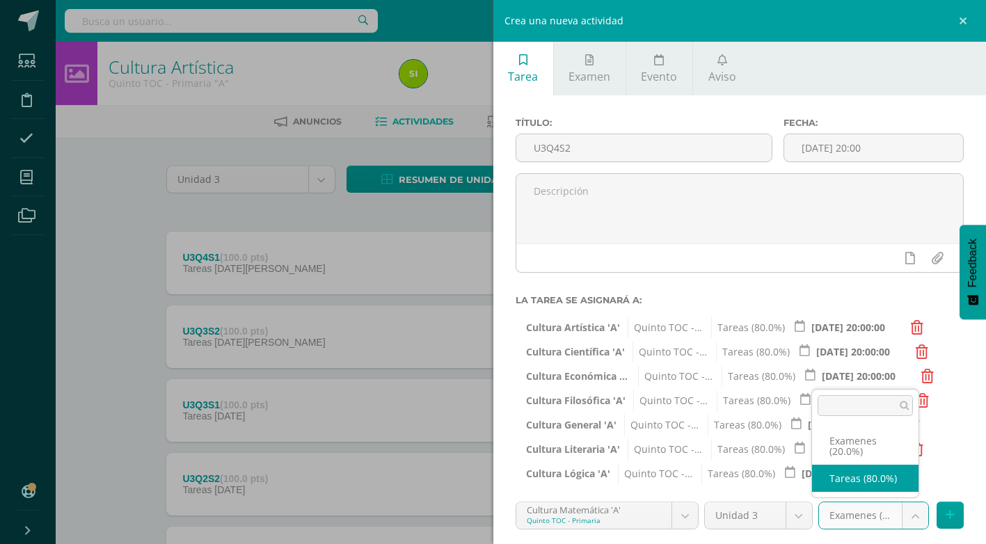
select select "136550"
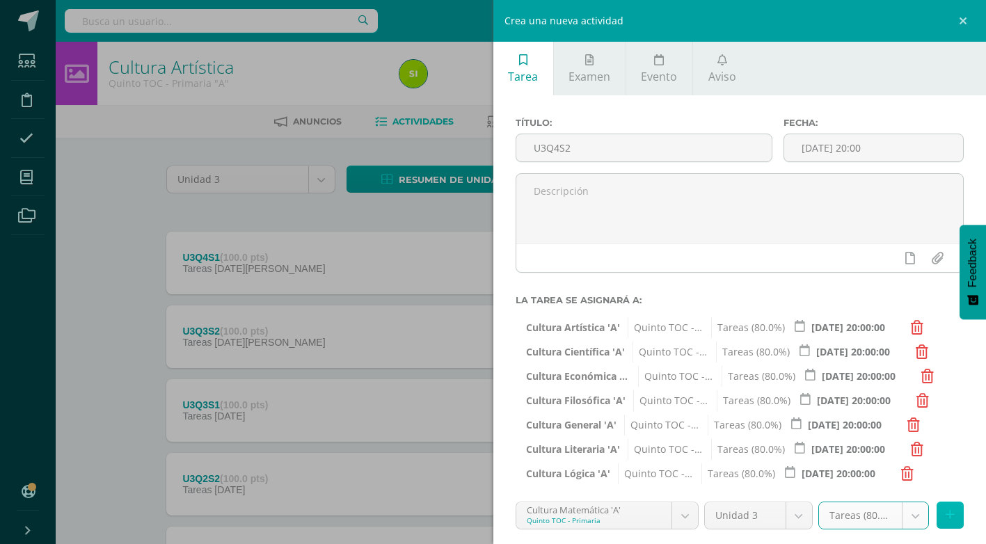
click at [951, 519] on button at bounding box center [950, 515] width 27 height 27
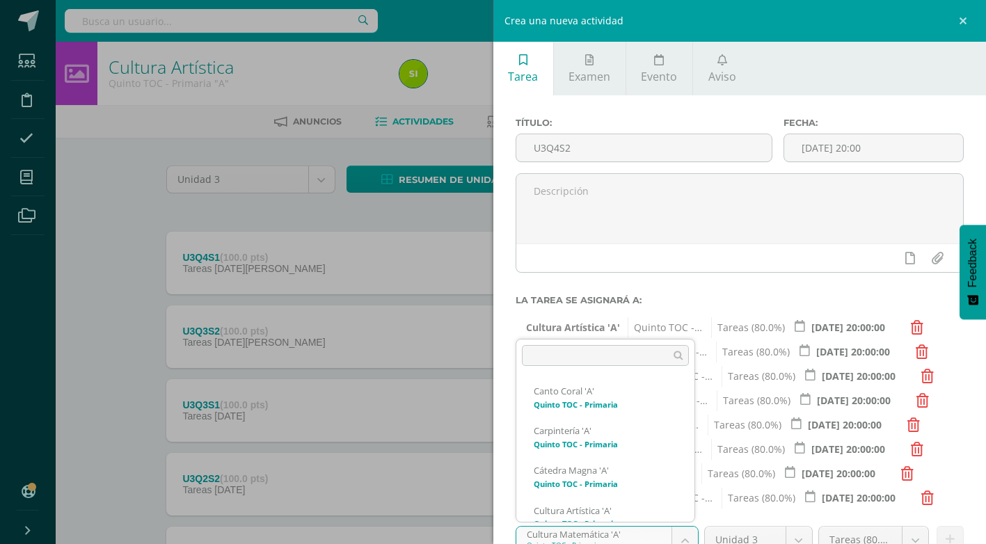
click at [684, 537] on body "Estudiantes Disciplina Asistencia Mis cursos Archivos Soporte Ayuda Reportar un…" at bounding box center [493, 378] width 986 height 756
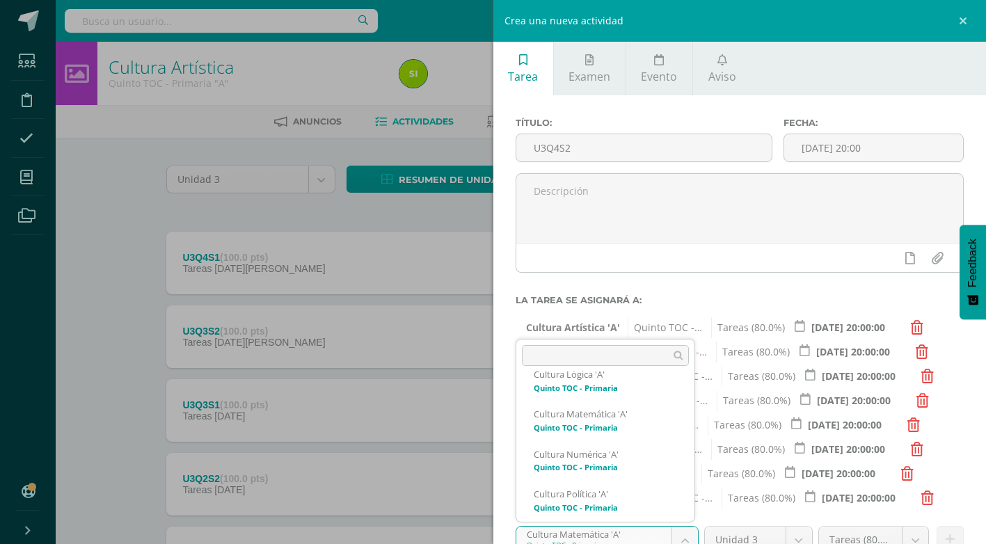
scroll to position [427, 0]
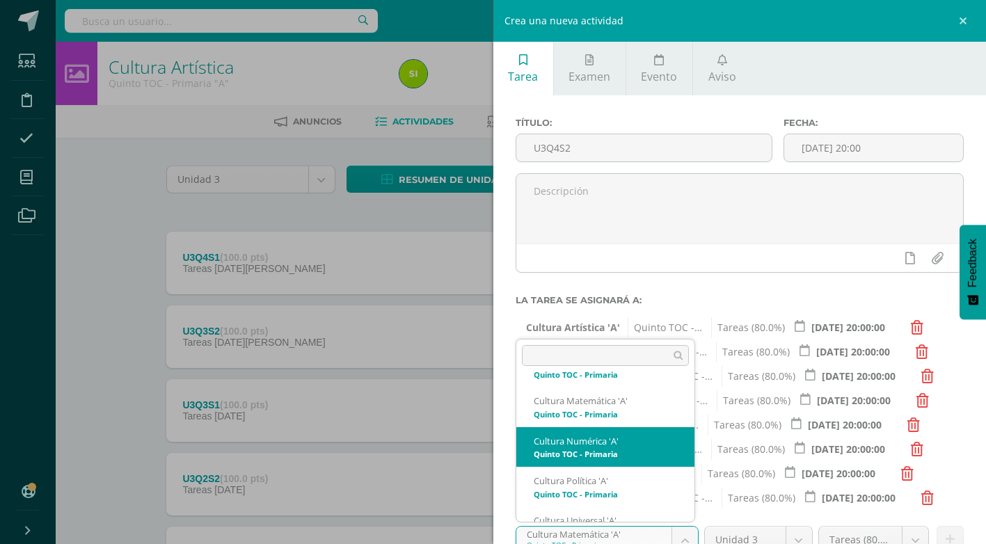
select select "136567"
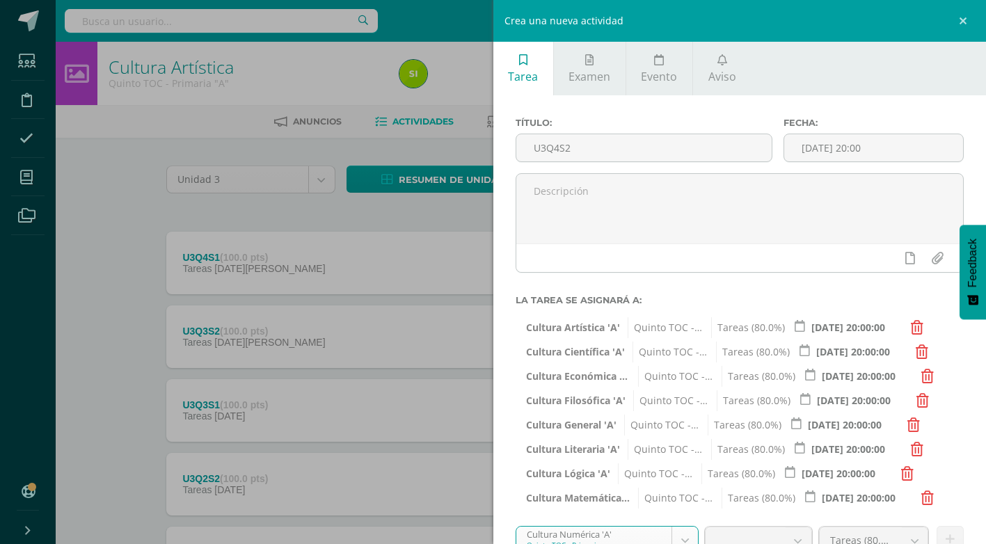
scroll to position [123, 0]
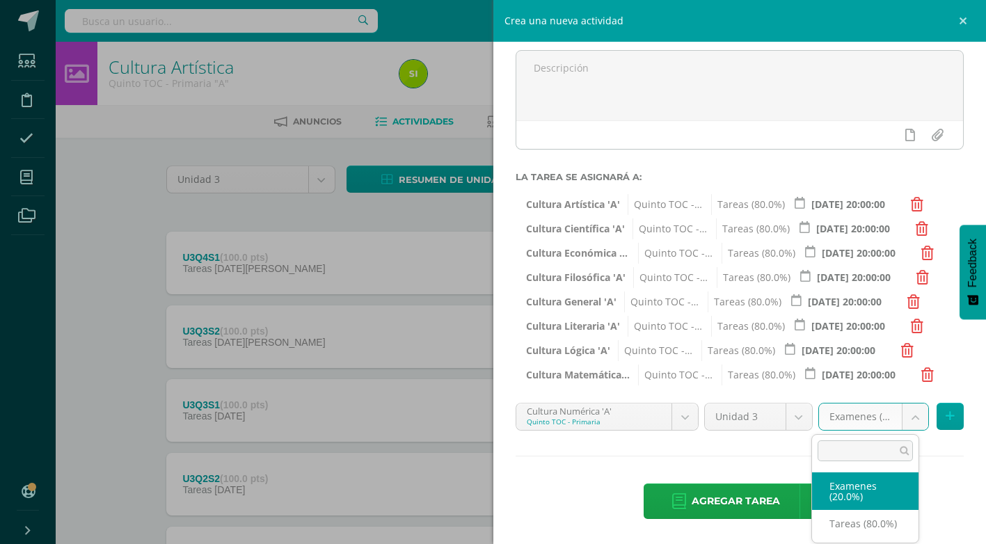
click at [904, 421] on body "Estudiantes Disciplina Asistencia Mis cursos Archivos Soporte Ayuda Reportar un…" at bounding box center [493, 378] width 986 height 756
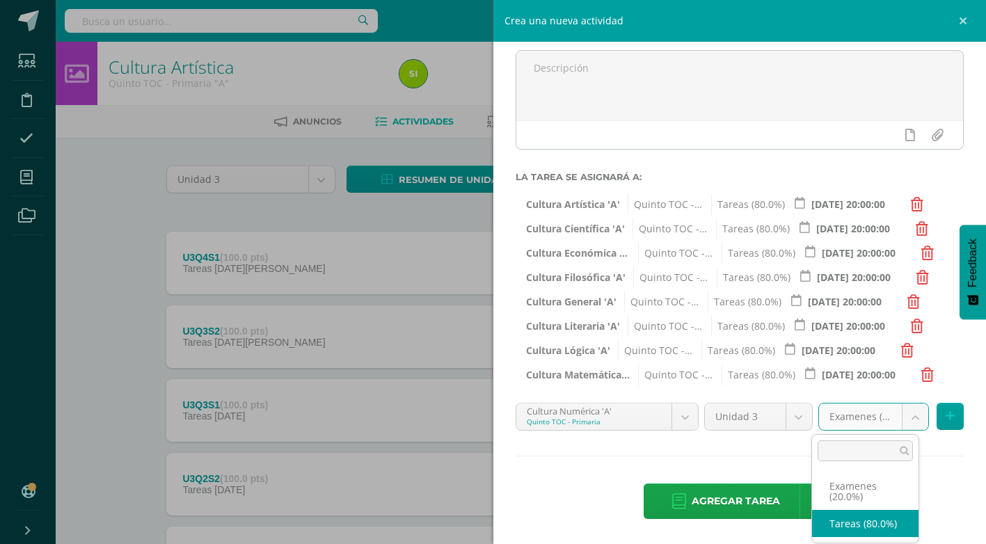
select select "136576"
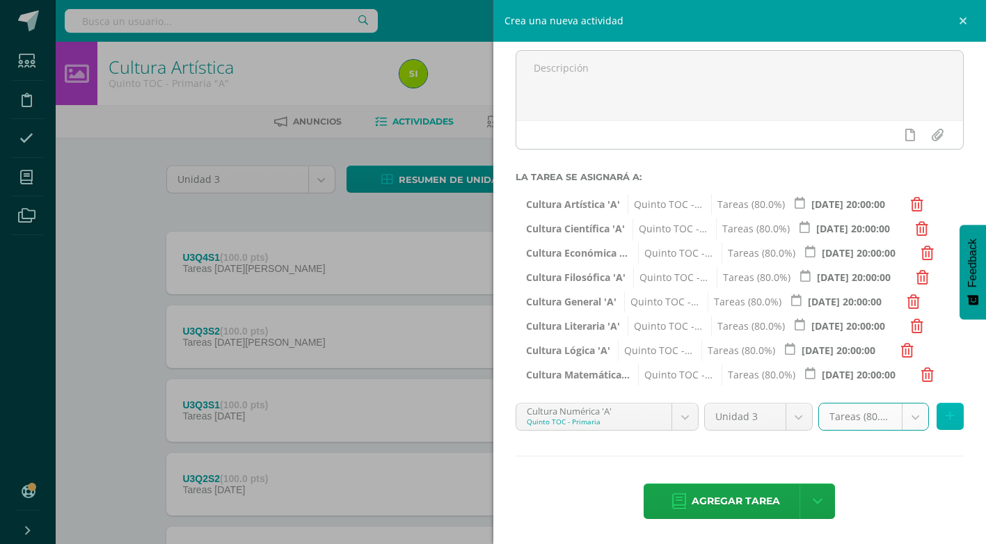
click at [944, 413] on button at bounding box center [950, 416] width 27 height 27
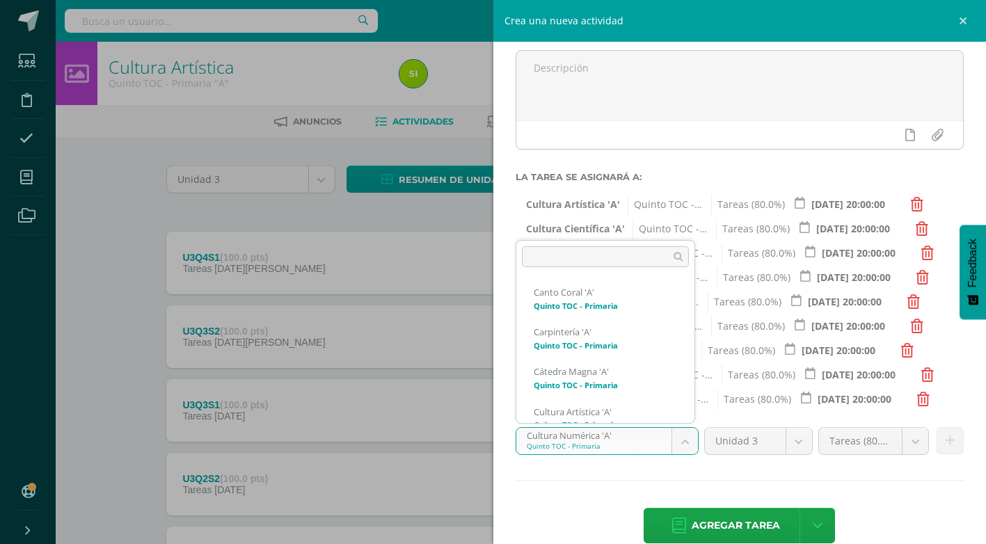
click at [681, 442] on body "Estudiantes Disciplina Asistencia Mis cursos Archivos Soporte Ayuda Reportar un…" at bounding box center [493, 378] width 986 height 756
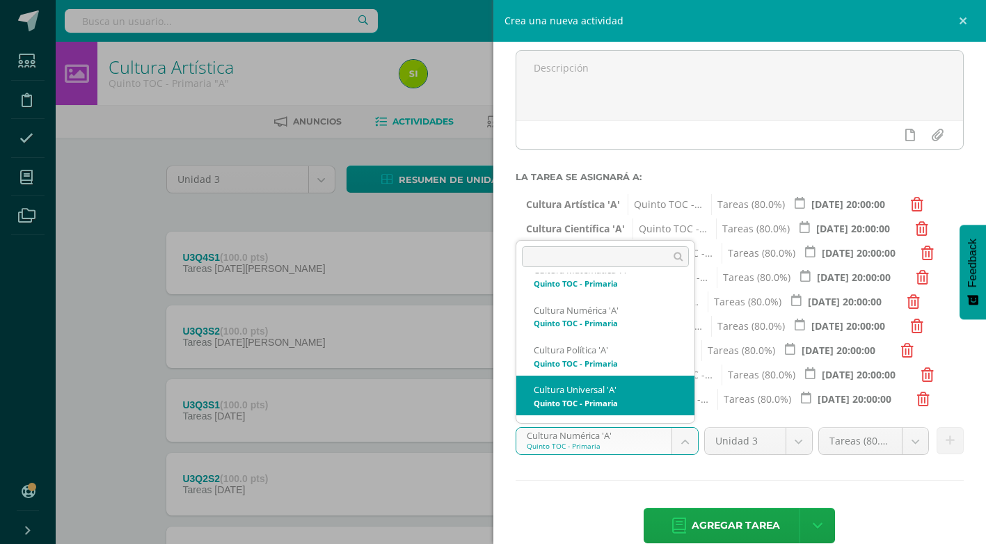
scroll to position [467, 0]
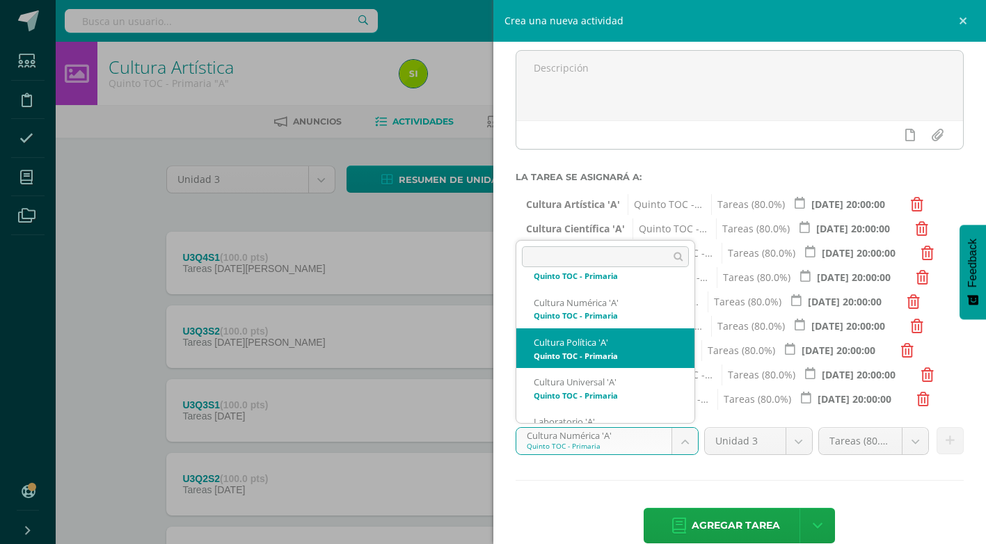
select select "136580"
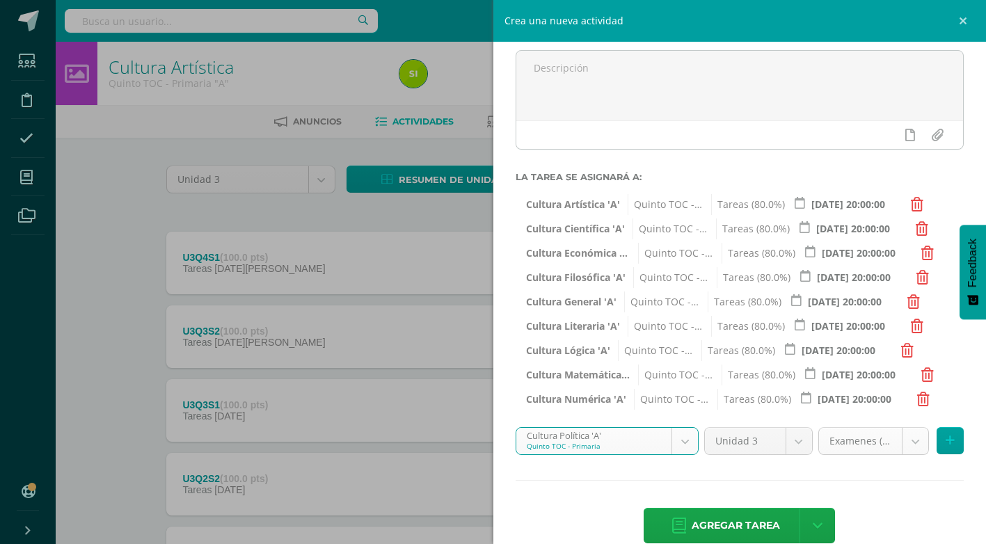
click at [906, 443] on body "Estudiantes Disciplina Asistencia Mis cursos Archivos Soporte Ayuda Reportar un…" at bounding box center [493, 378] width 986 height 756
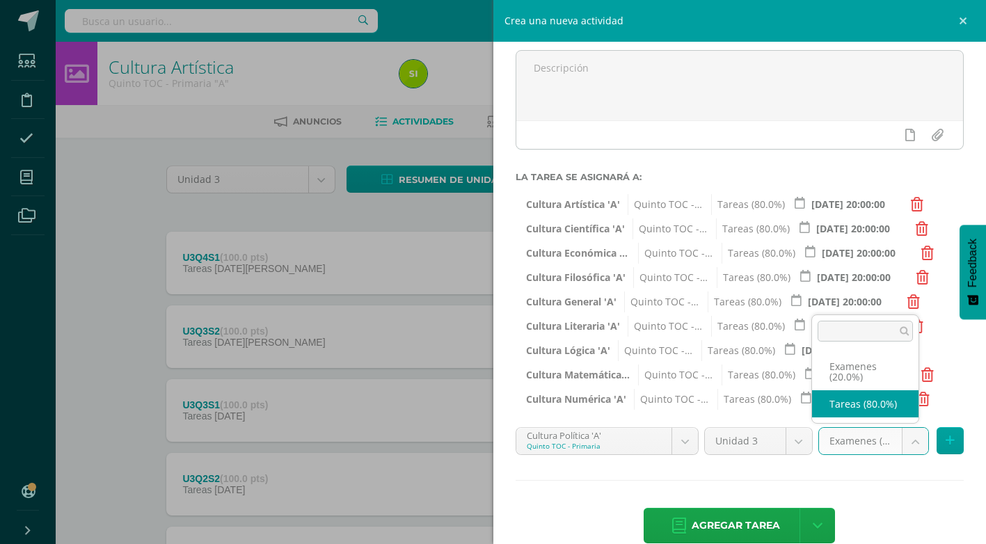
select select "136589"
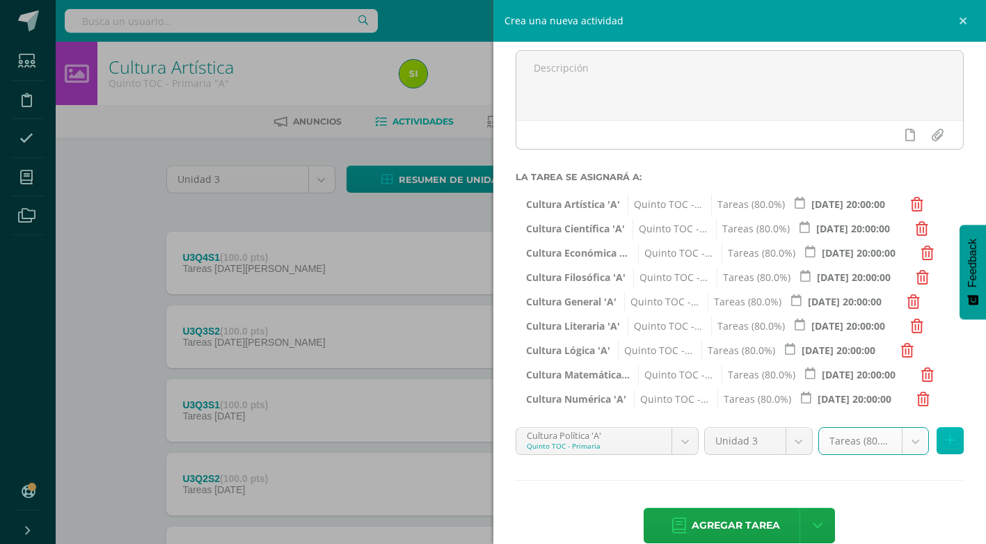
click at [946, 439] on icon at bounding box center [950, 441] width 9 height 12
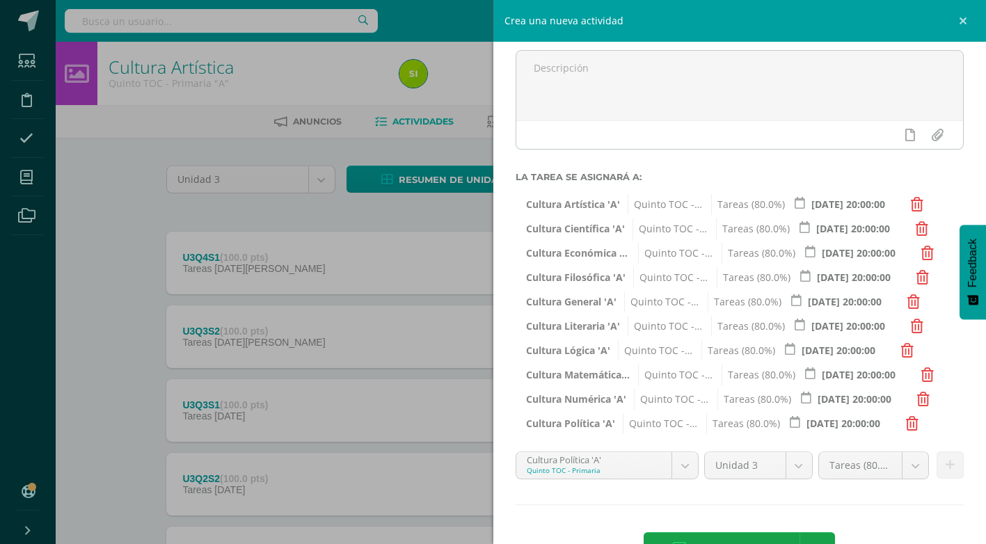
click at [678, 466] on body "Estudiantes Disciplina Asistencia Mis cursos Archivos Soporte Ayuda Reportar un…" at bounding box center [493, 378] width 986 height 756
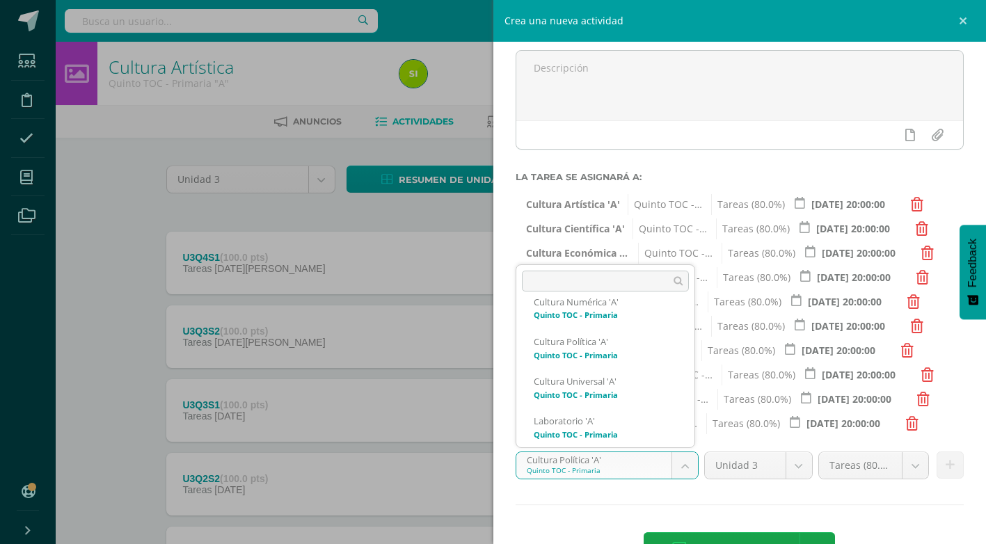
scroll to position [507, 0]
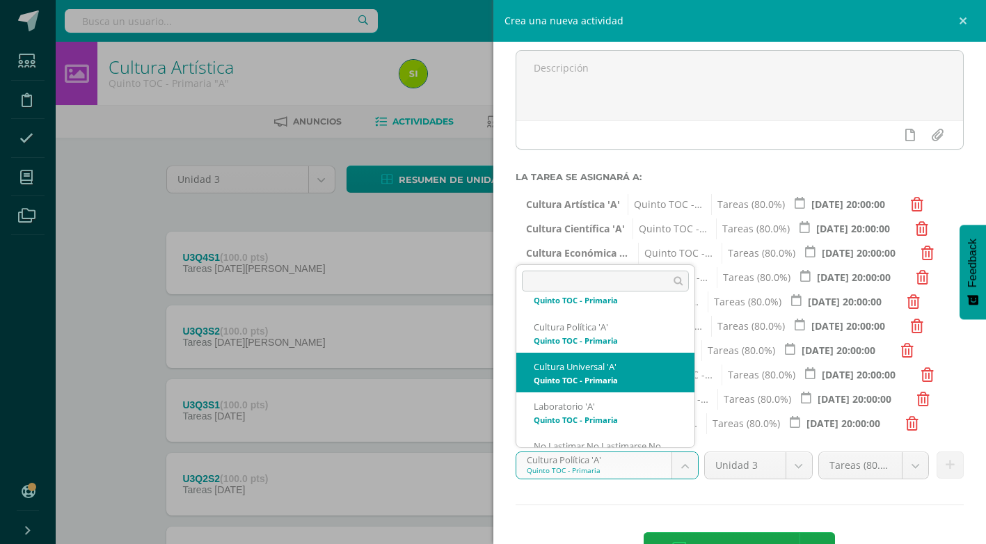
select select "136450"
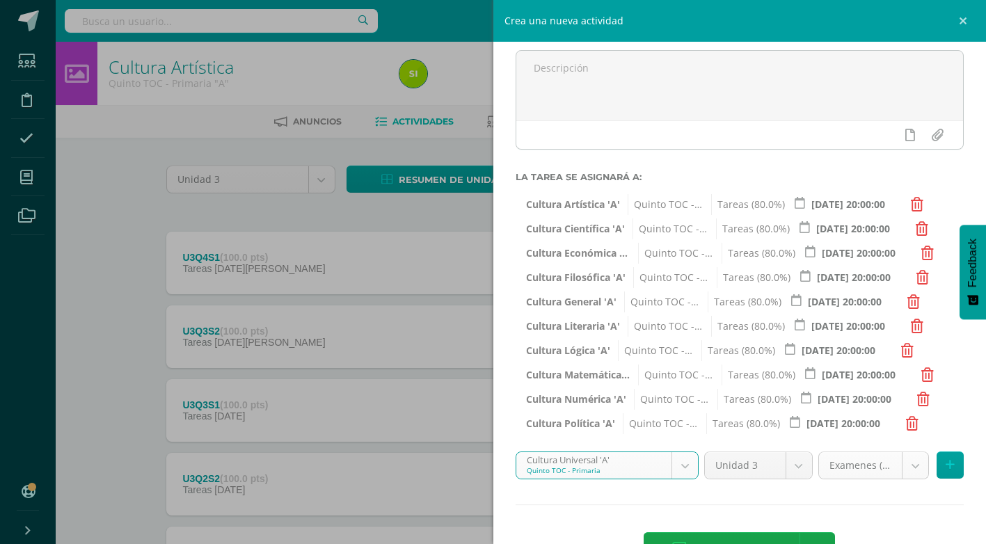
click at [899, 464] on body "Estudiantes Disciplina Asistencia Mis cursos Archivos Soporte Ayuda Reportar un…" at bounding box center [493, 378] width 986 height 756
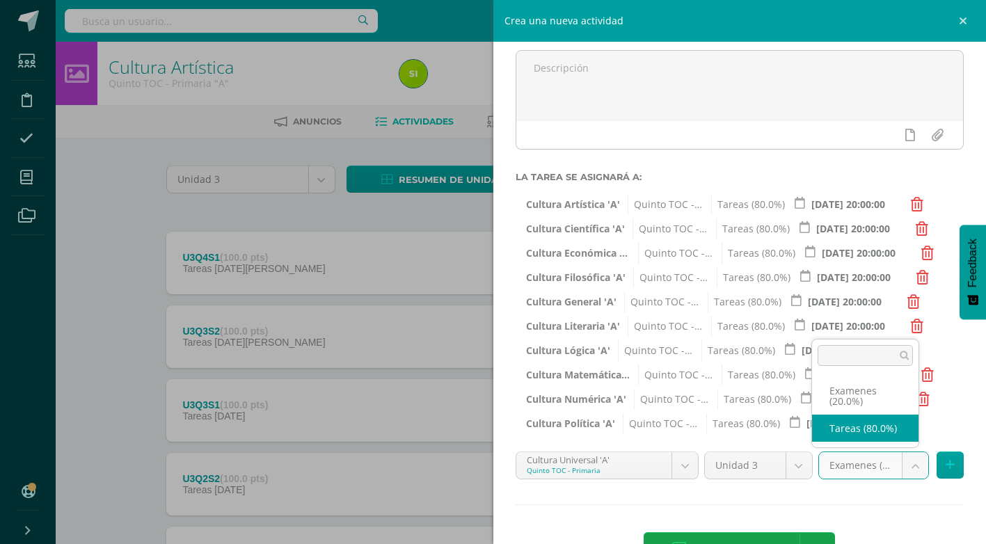
select select "136459"
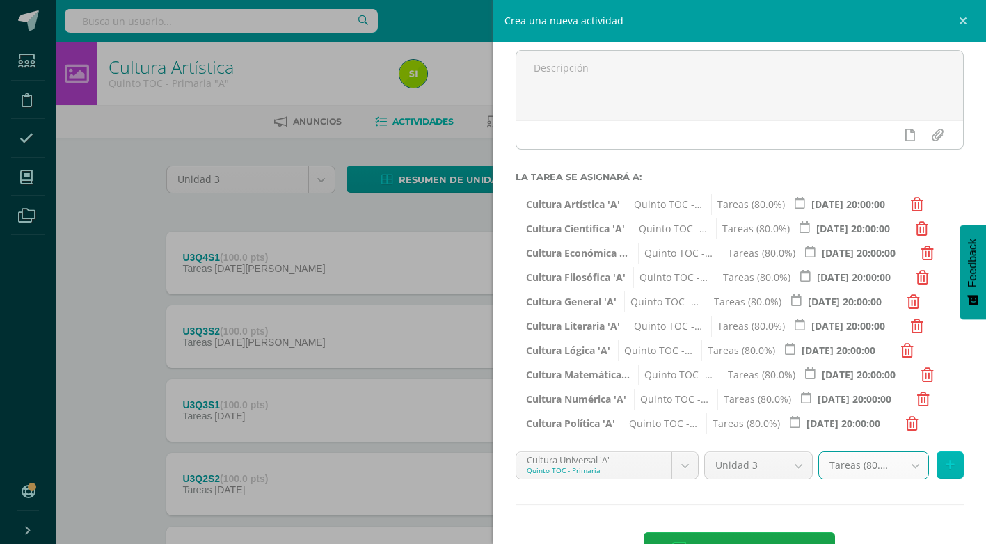
click at [946, 464] on icon at bounding box center [950, 465] width 9 height 12
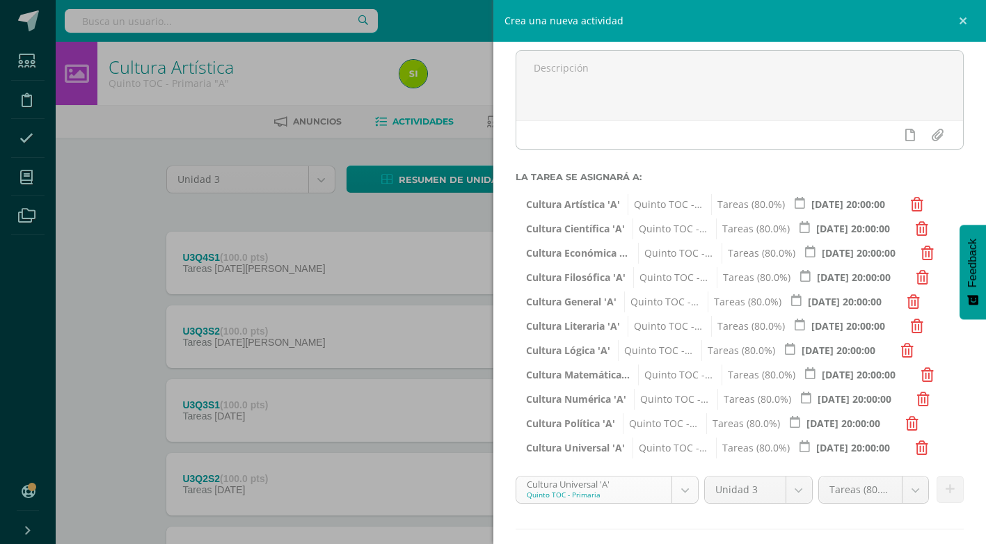
click at [683, 486] on body "Estudiantes Disciplina Asistencia Mis cursos Archivos Soporte Ayuda Reportar un…" at bounding box center [493, 378] width 986 height 756
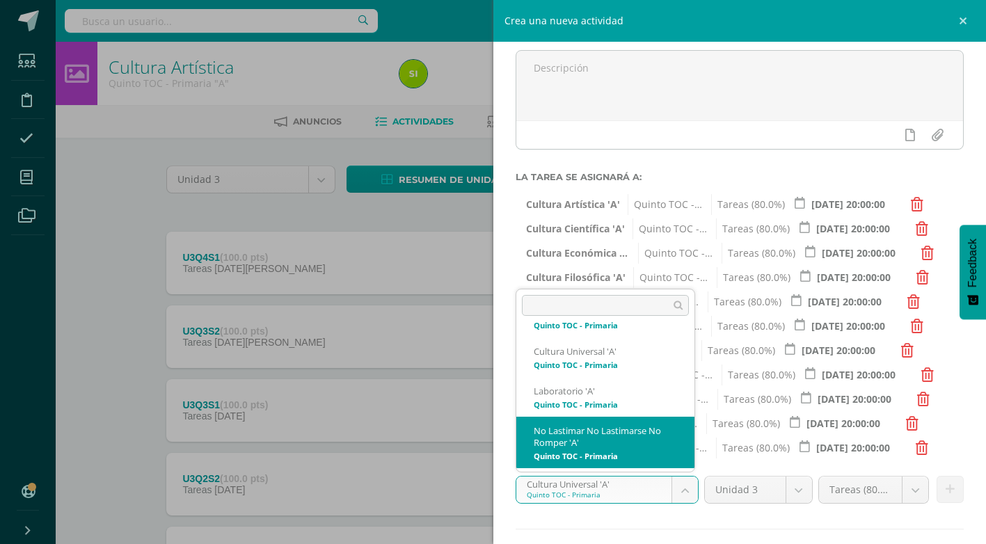
scroll to position [555, 0]
select select "136294"
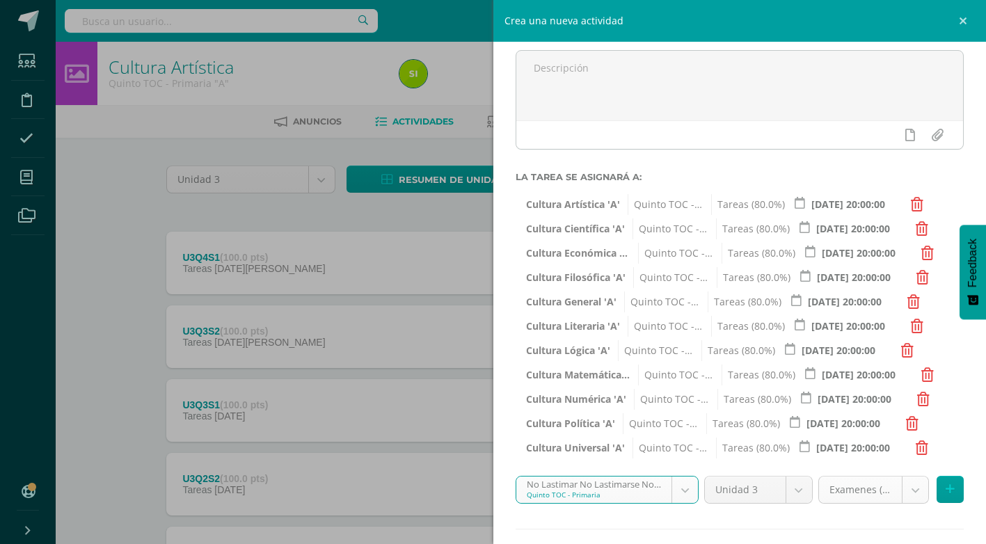
click at [906, 493] on body "Estudiantes Disciplina Asistencia Mis cursos Archivos Soporte Ayuda Reportar un…" at bounding box center [493, 378] width 986 height 756
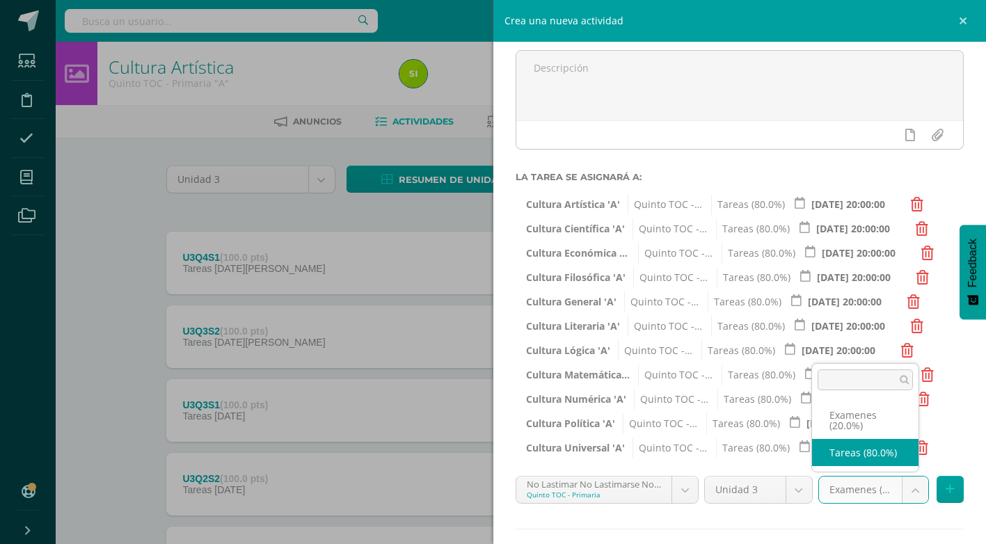
select select "136303"
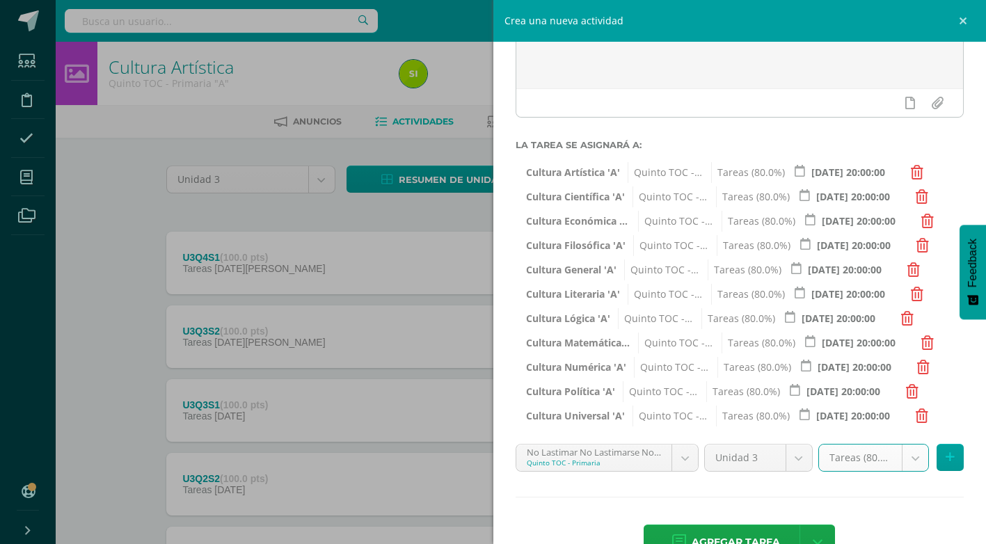
scroll to position [196, 0]
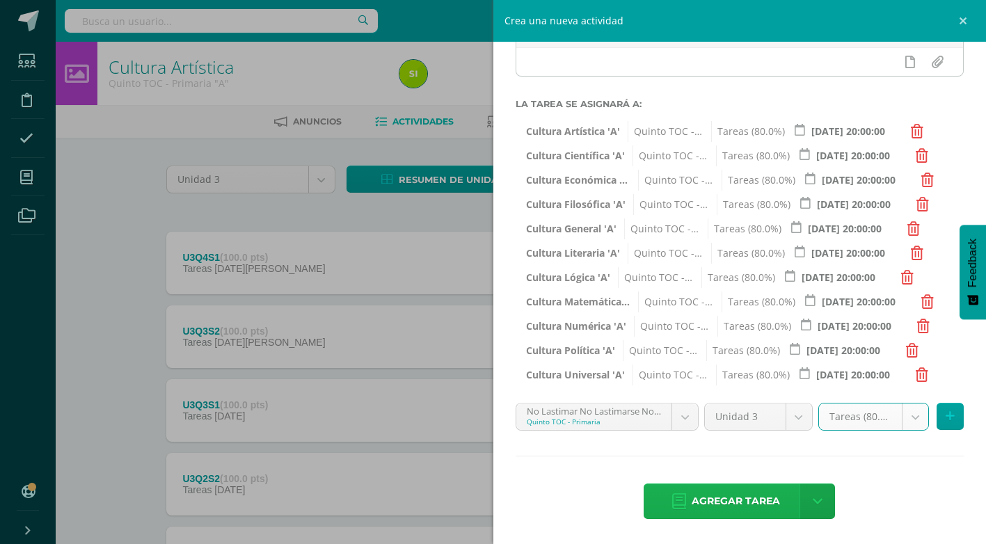
click at [758, 504] on span "Agregar tarea" at bounding box center [736, 501] width 88 height 34
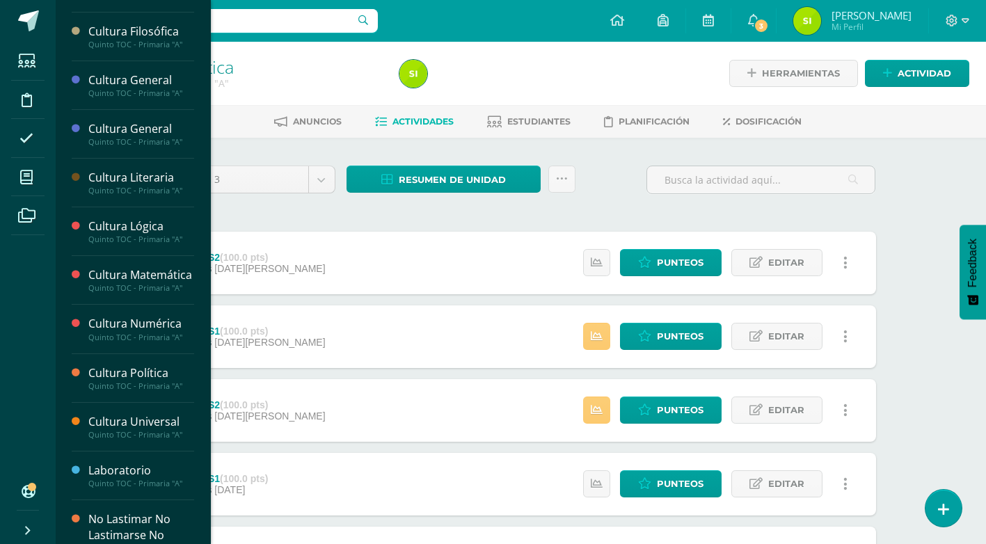
scroll to position [349, 0]
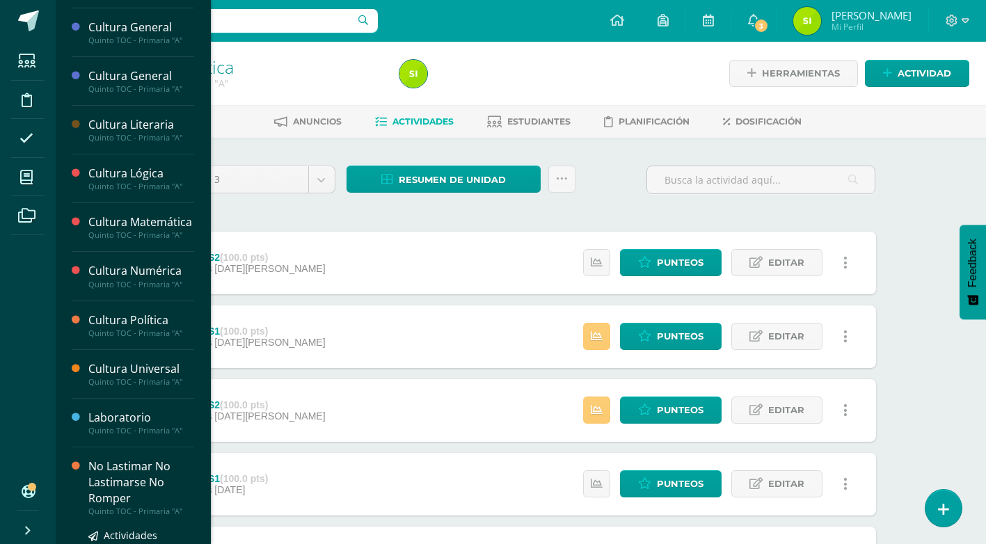
click at [134, 489] on div "No Lastimar No Lastimarse No Romper" at bounding box center [141, 483] width 106 height 48
click at [125, 480] on div "No Lastimar No Lastimarse No Romper" at bounding box center [141, 483] width 106 height 48
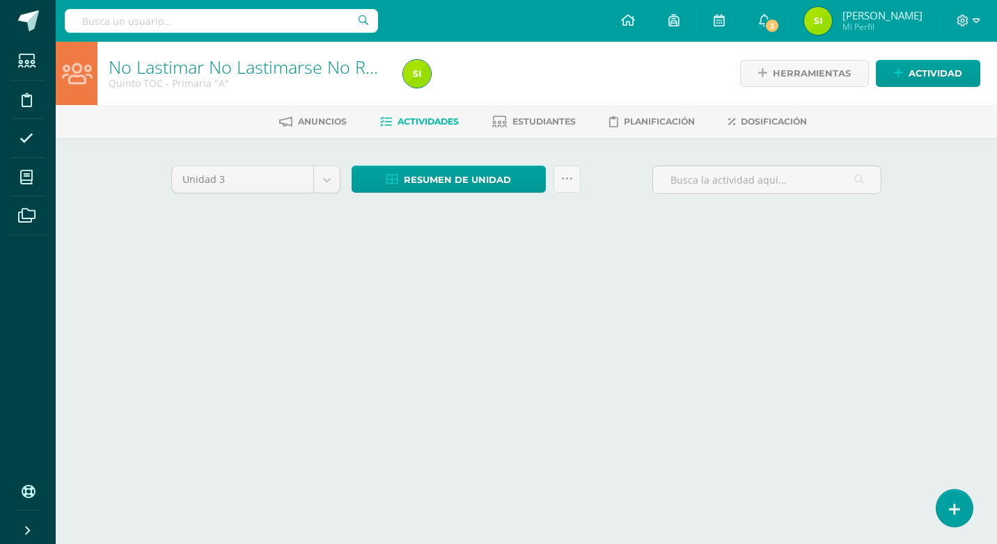
click at [117, 260] on html "Estudiantes Disciplina Asistencia Mis cursos Archivos Soporte Ayuda Reportar un…" at bounding box center [498, 130] width 997 height 260
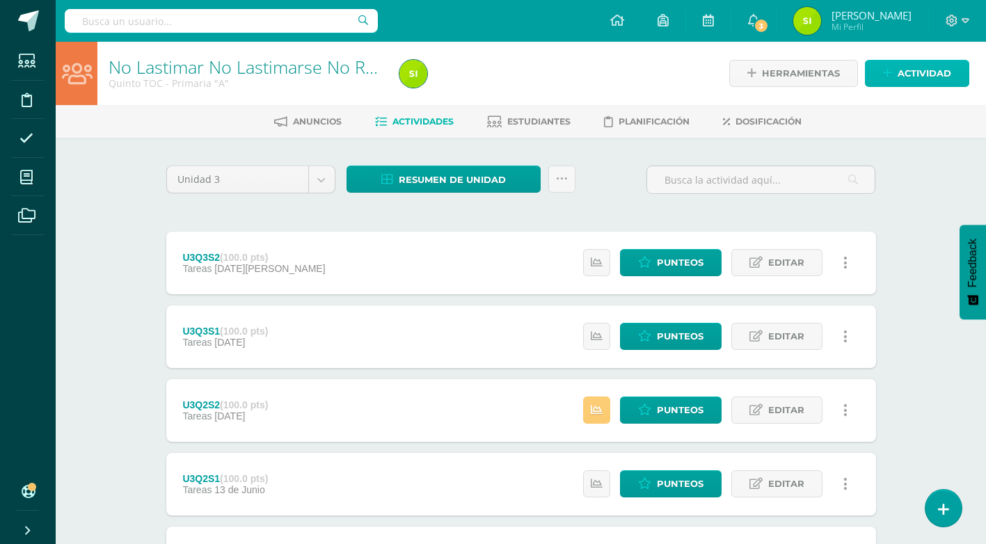
click at [921, 76] on span "Actividad" at bounding box center [925, 74] width 54 height 26
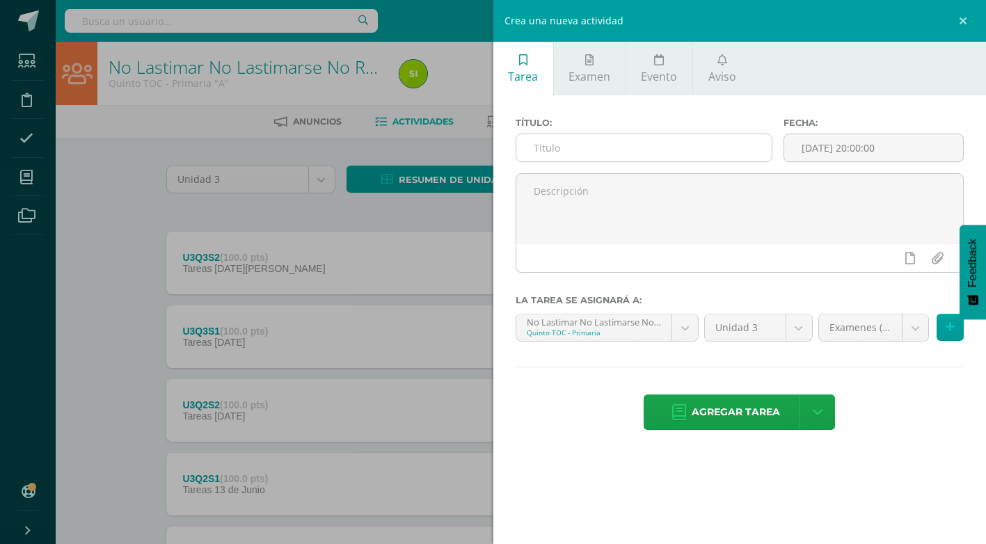
click at [629, 152] on input "text" at bounding box center [643, 147] width 255 height 27
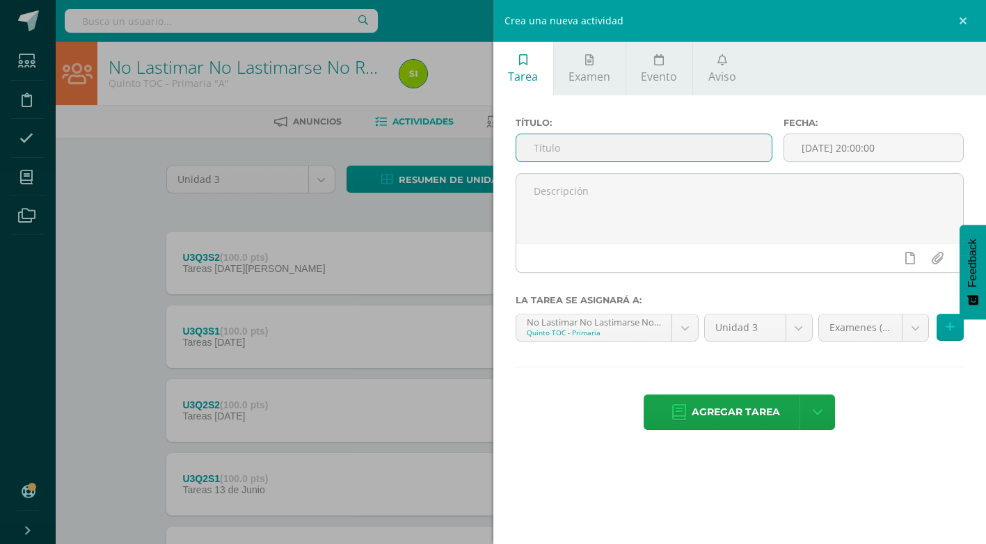
type input "U3Q4S1"
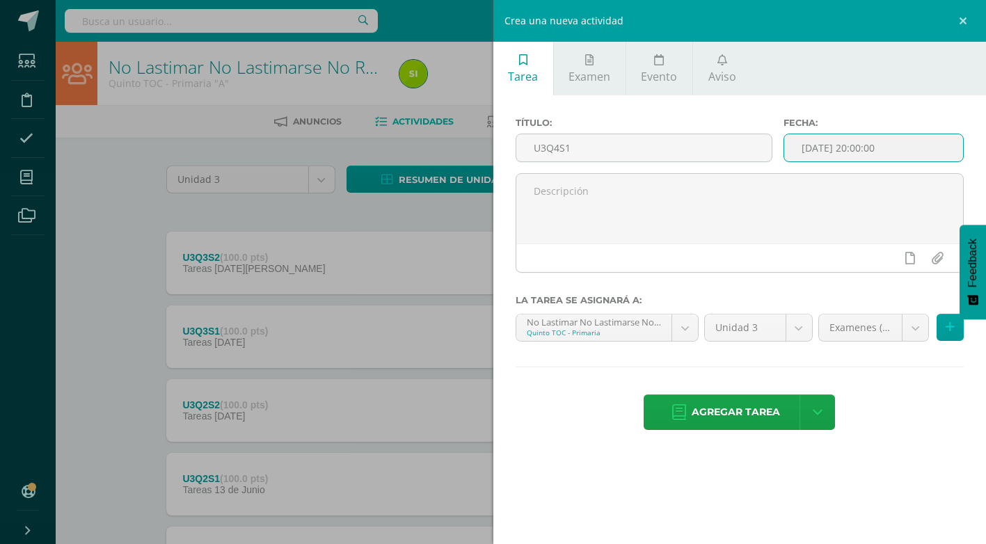
drag, startPoint x: 906, startPoint y: 136, endPoint x: 892, endPoint y: 134, distance: 14.1
click at [892, 134] on input "[DATE] 20:00:00" at bounding box center [873, 147] width 179 height 27
click at [887, 141] on input "[DATE] 20:00:00" at bounding box center [873, 147] width 179 height 27
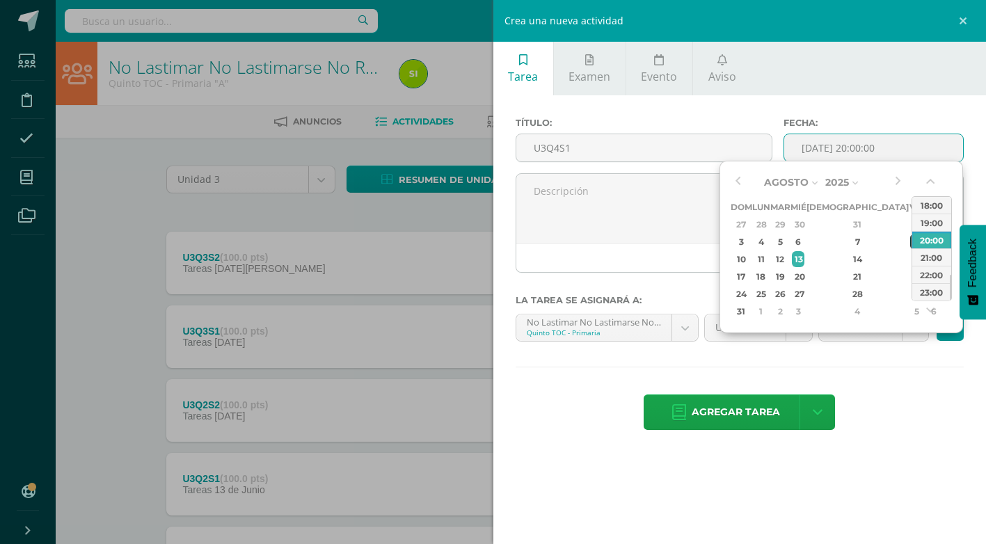
click at [910, 242] on div "8" at bounding box center [916, 242] width 13 height 16
type input "2025-08-08 20:00"
drag, startPoint x: 582, startPoint y: 472, endPoint x: 591, endPoint y: 464, distance: 12.3
click at [583, 469] on div "Tarea Examen Evento Aviso Título: U3Q4S1 Fecha: 2025-08-08 20:00 La tarea se as…" at bounding box center [739, 272] width 493 height 544
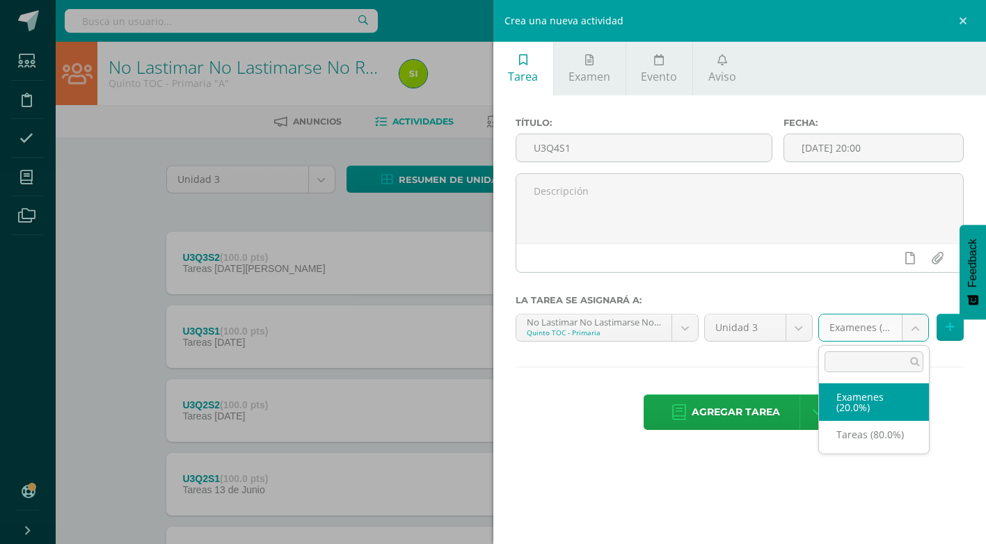
click at [924, 328] on body "Estudiantes Disciplina Asistencia Mis cursos Archivos Soporte Ayuda Reportar un…" at bounding box center [493, 378] width 986 height 756
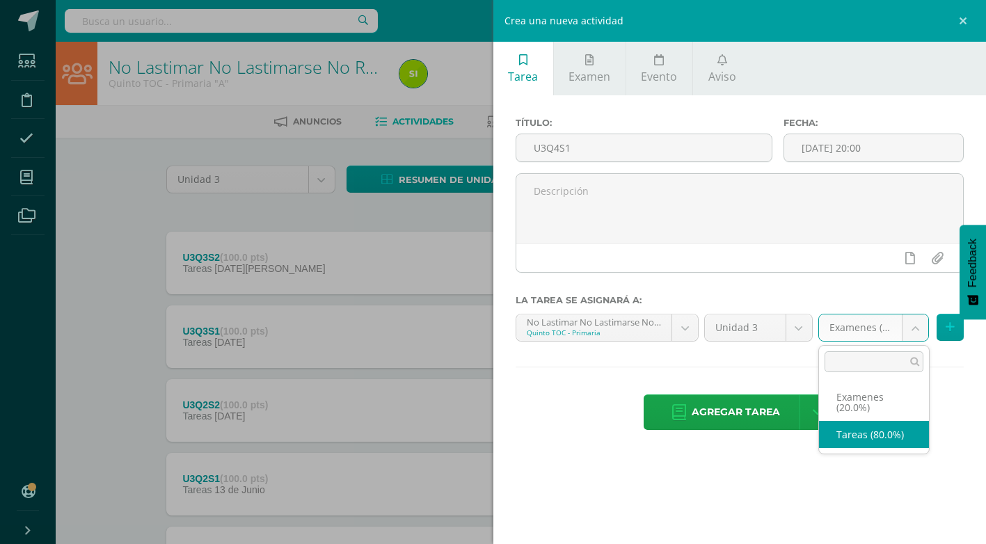
select select "136303"
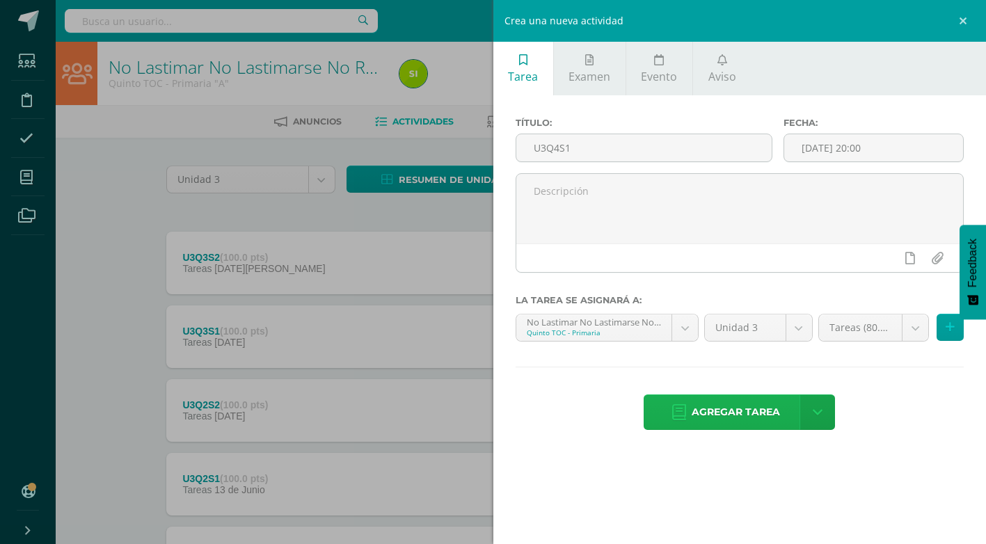
click at [756, 410] on span "Agregar tarea" at bounding box center [736, 412] width 88 height 34
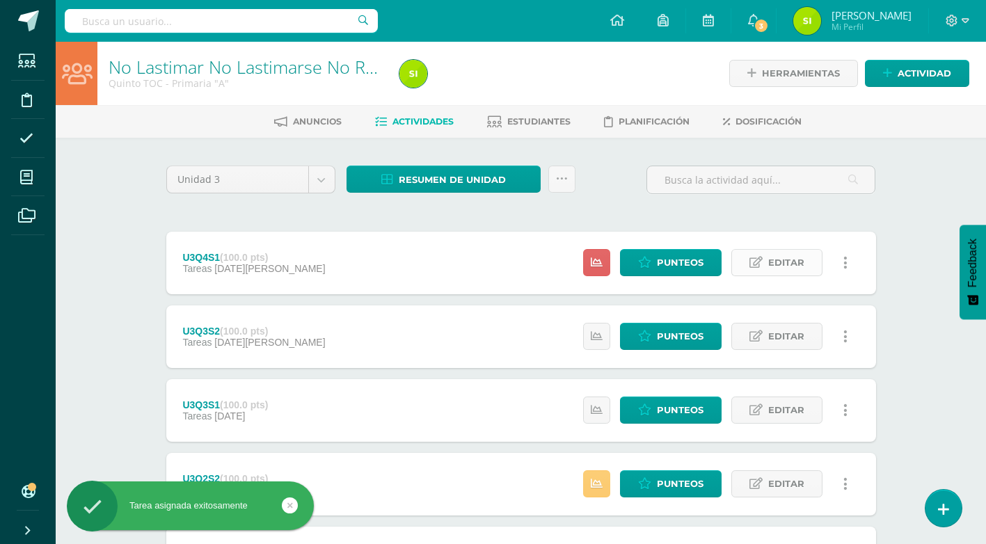
click at [769, 264] on span "Editar" at bounding box center [786, 263] width 36 height 26
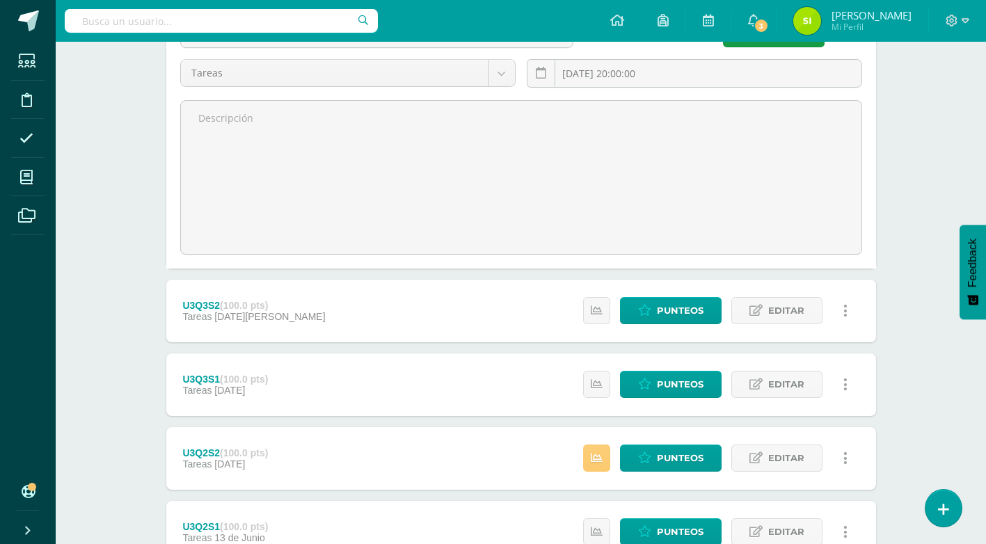
scroll to position [72, 0]
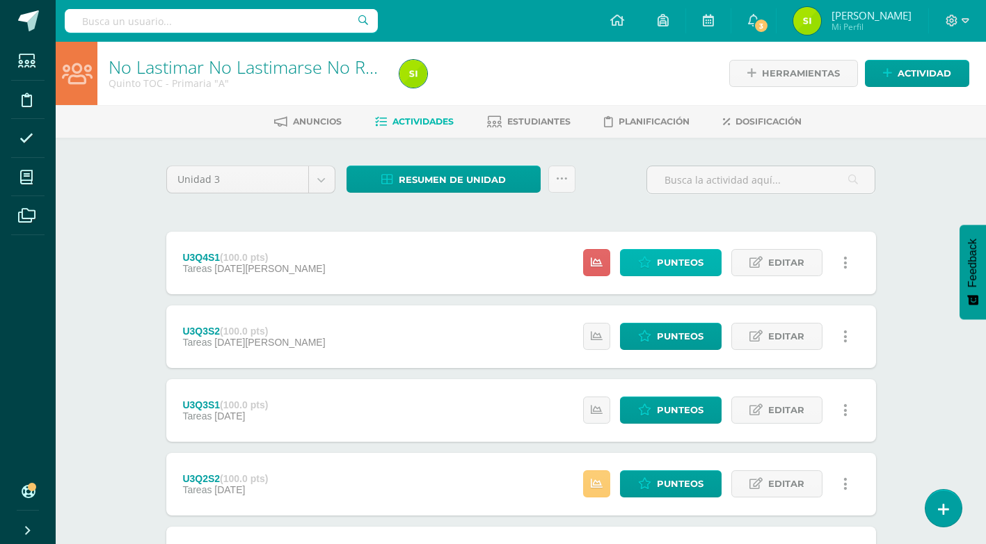
click at [683, 267] on span "Punteos" at bounding box center [680, 263] width 47 height 26
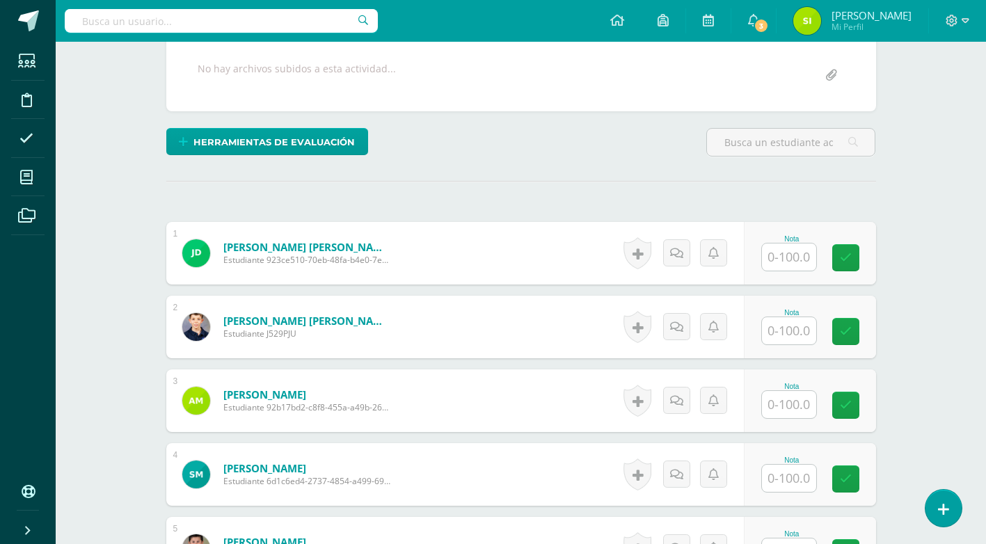
scroll to position [262, 0]
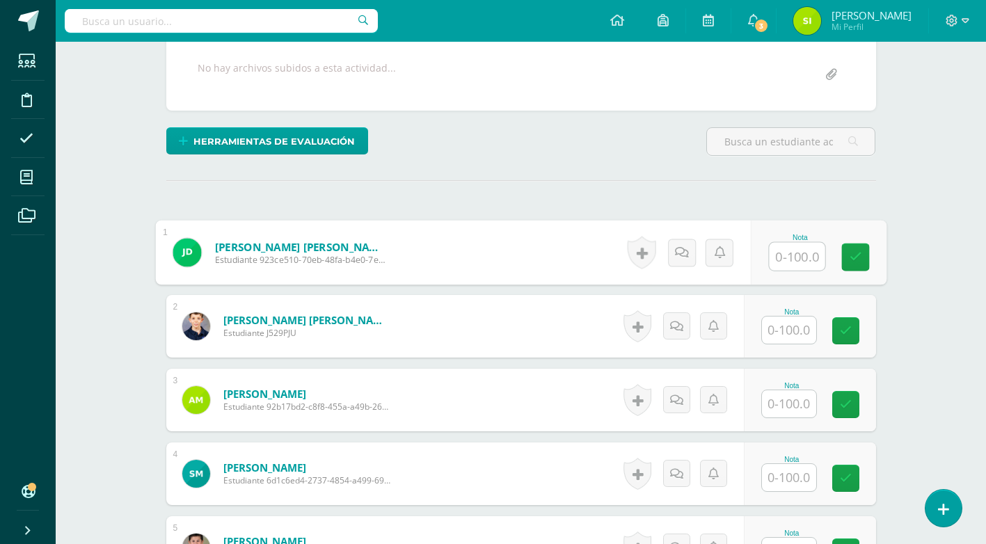
click at [796, 264] on input "text" at bounding box center [797, 257] width 56 height 28
type input "9"
type input "95"
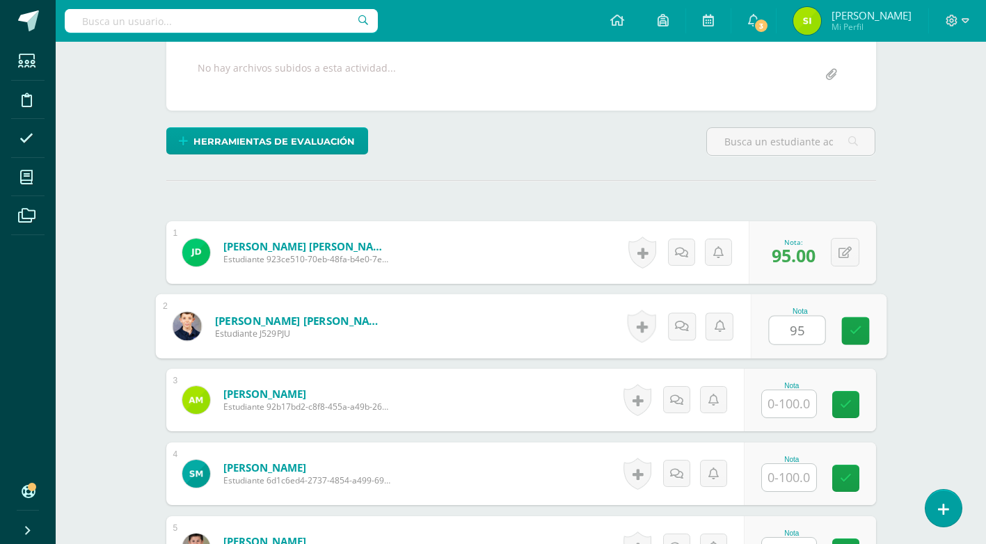
type input "95"
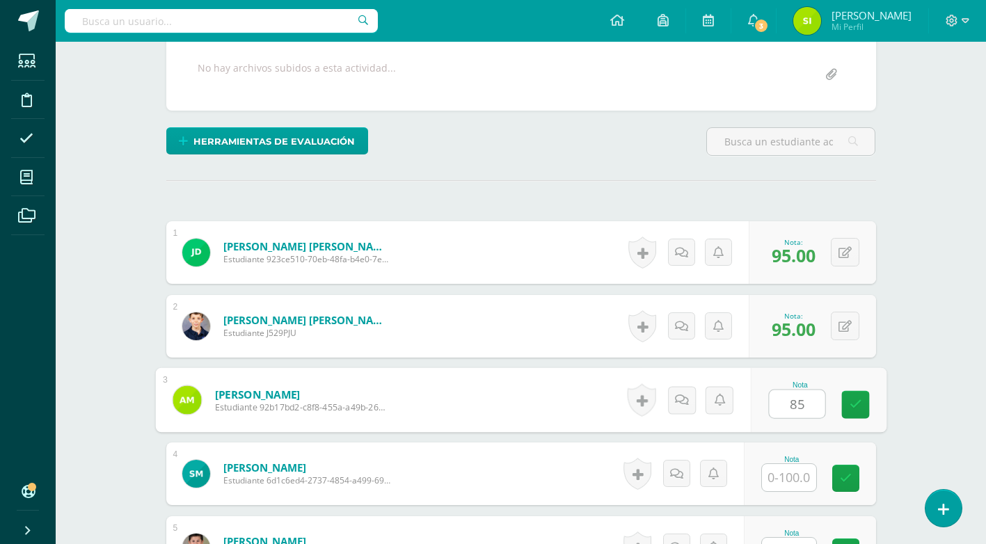
type input "85"
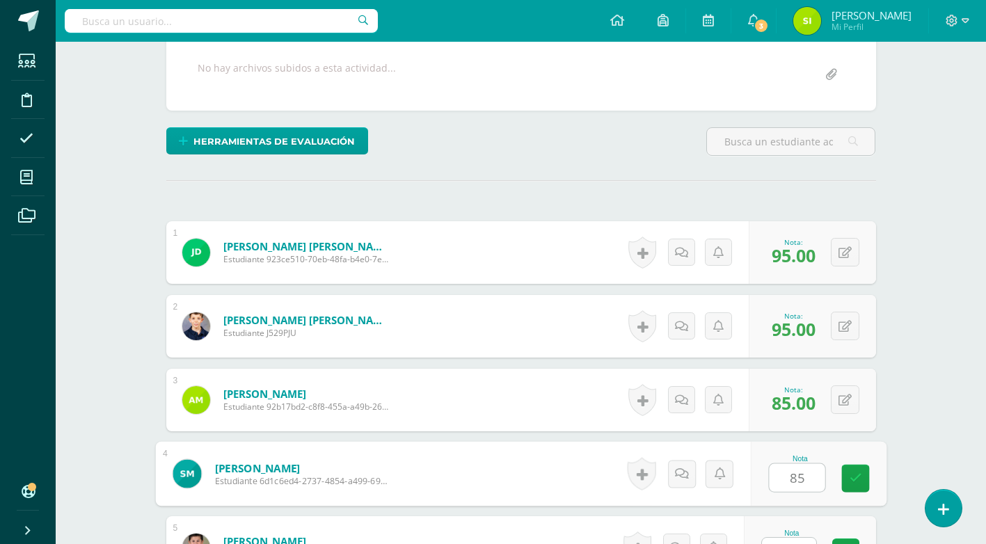
type input "85"
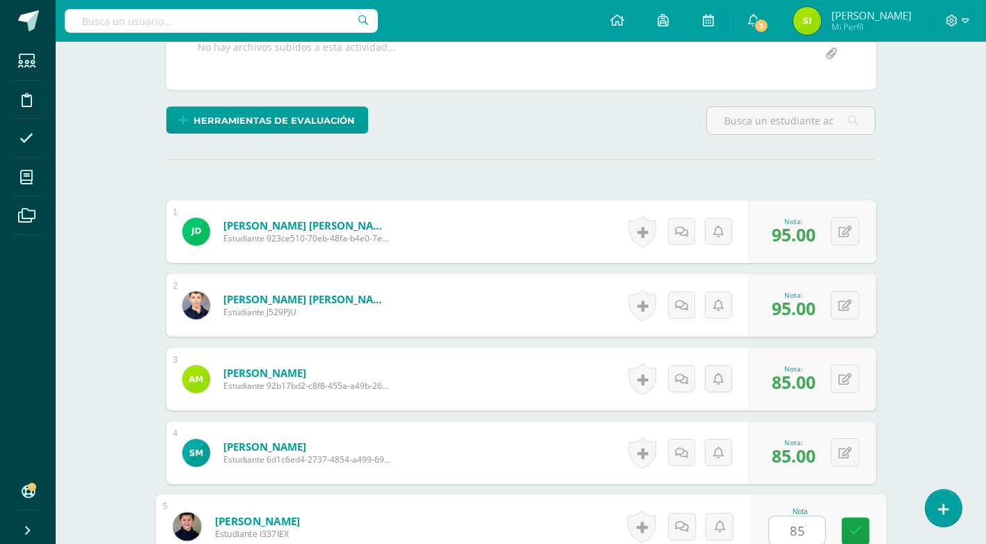
type input "85"
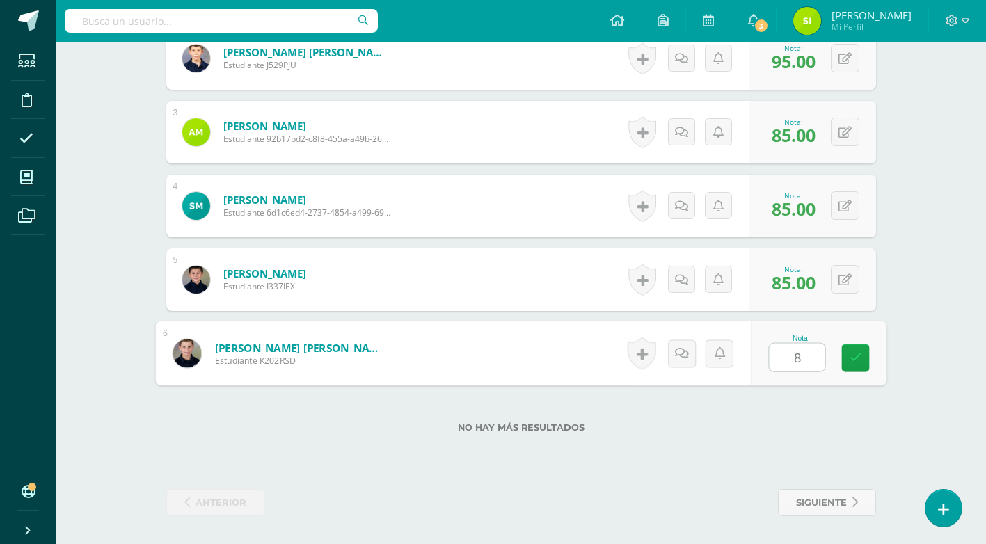
type input "80"
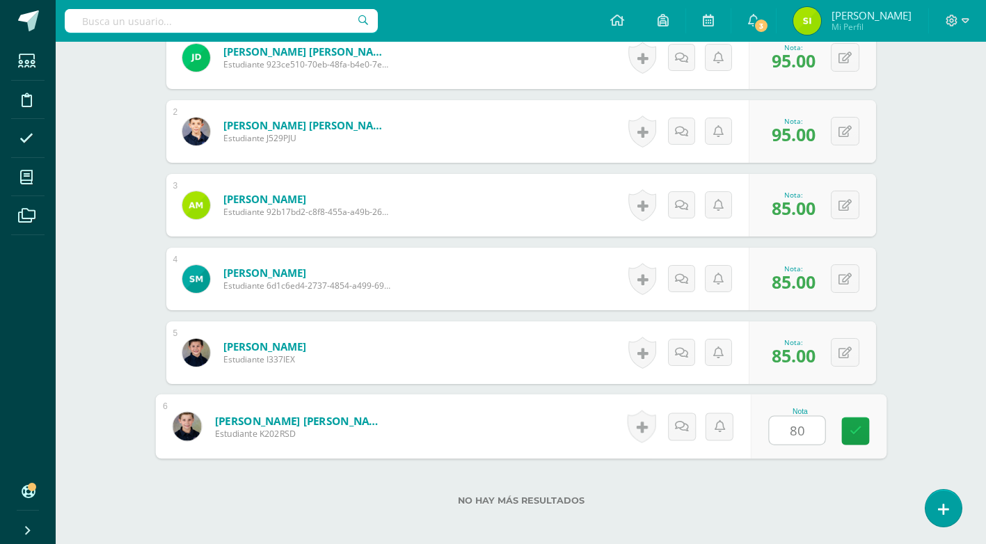
scroll to position [484, 0]
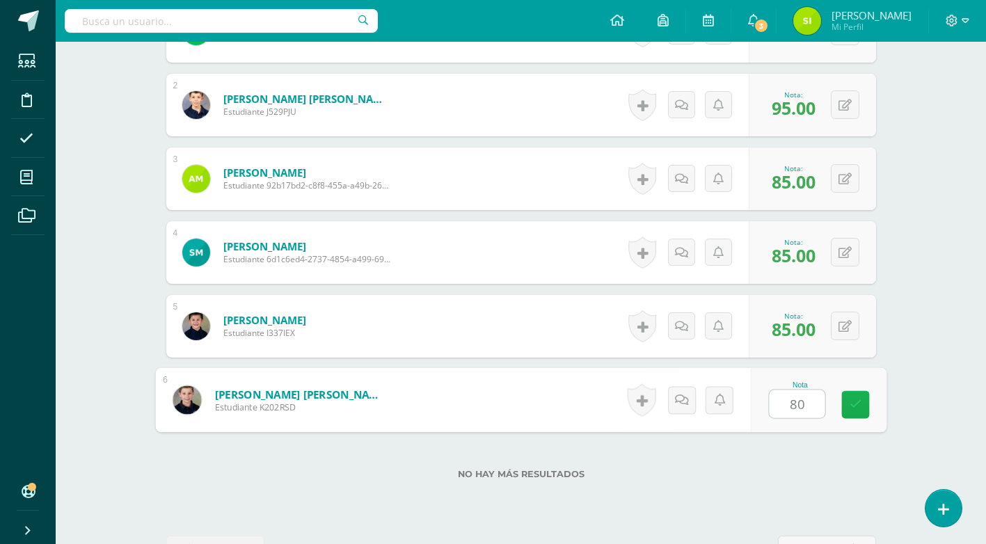
click at [851, 402] on icon at bounding box center [855, 405] width 13 height 12
